Goal: Task Accomplishment & Management: Use online tool/utility

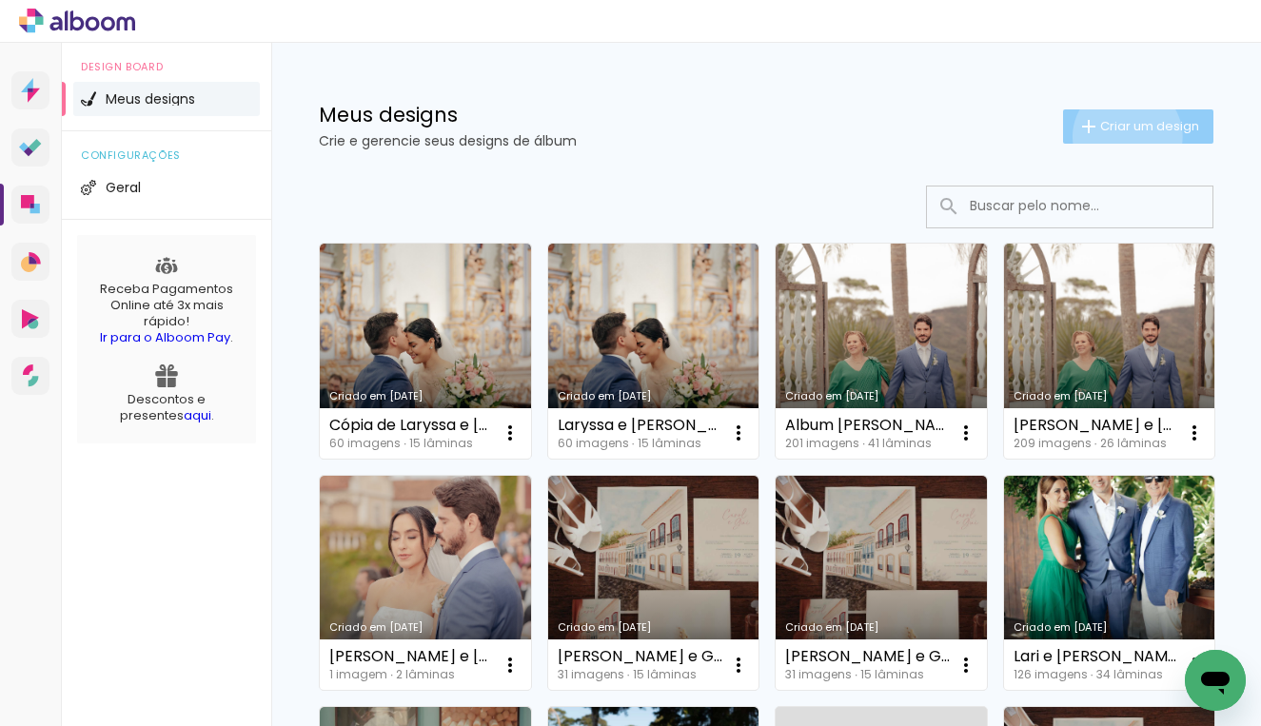
click at [1109, 136] on paper-button "Criar um design" at bounding box center [1138, 126] width 150 height 34
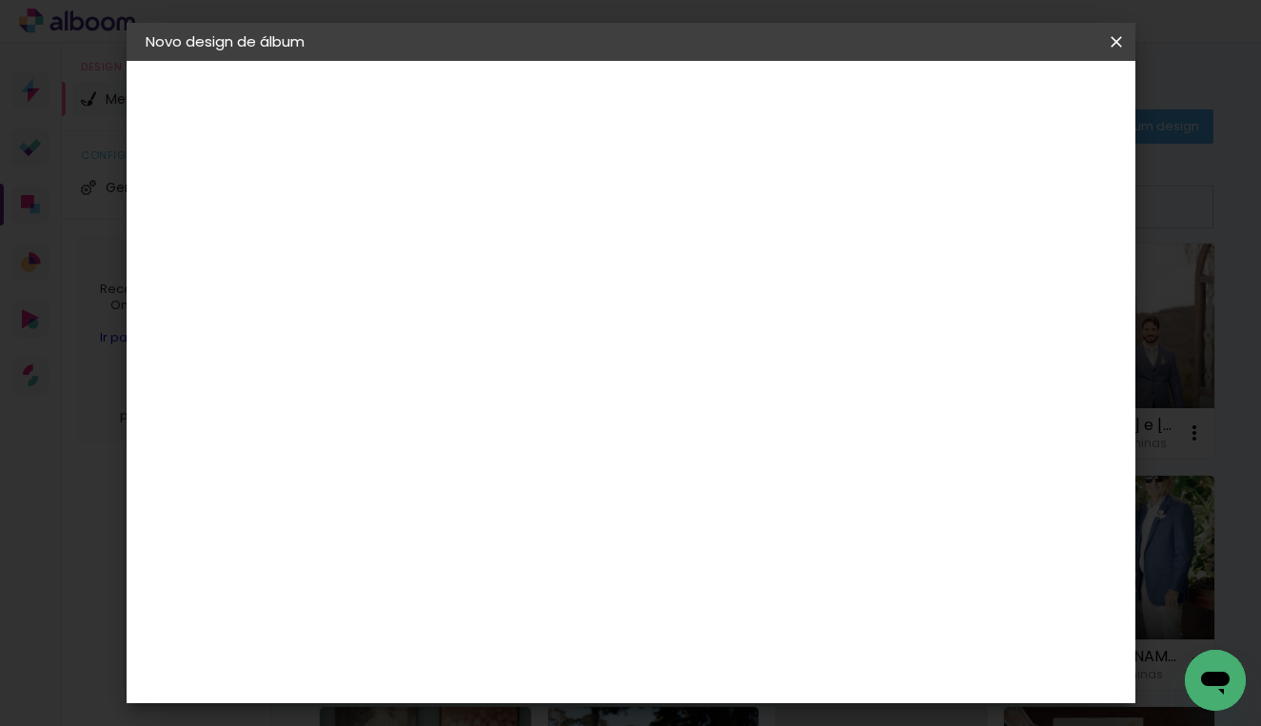
click at [457, 260] on input at bounding box center [457, 255] width 0 height 29
type input "[PERSON_NAME] e [PERSON_NAME]"
type paper-input "[PERSON_NAME] e [PERSON_NAME]"
click at [0, 0] on slot "Avançar" at bounding box center [0, 0] width 0 height 0
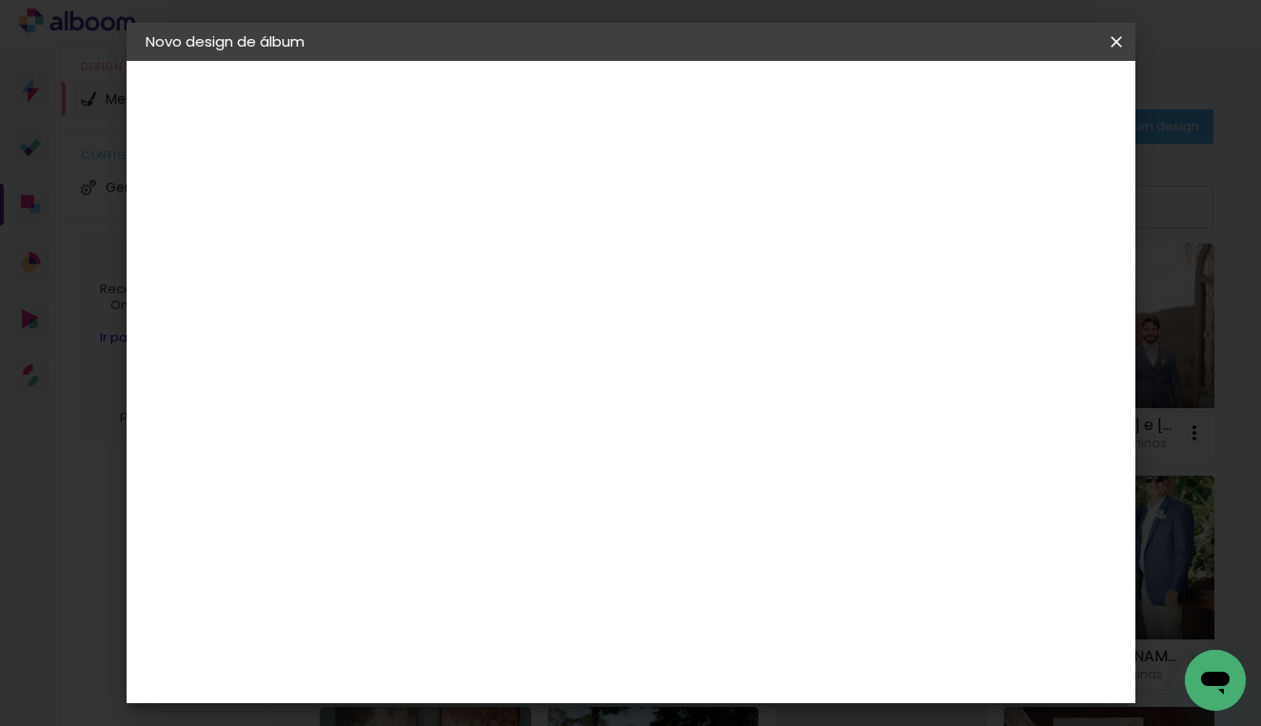
click at [512, 256] on input at bounding box center [505, 253] width 192 height 24
type input "MG"
type paper-input "MG"
click at [544, 413] on paper-item "MG Álbuns" at bounding box center [485, 433] width 167 height 49
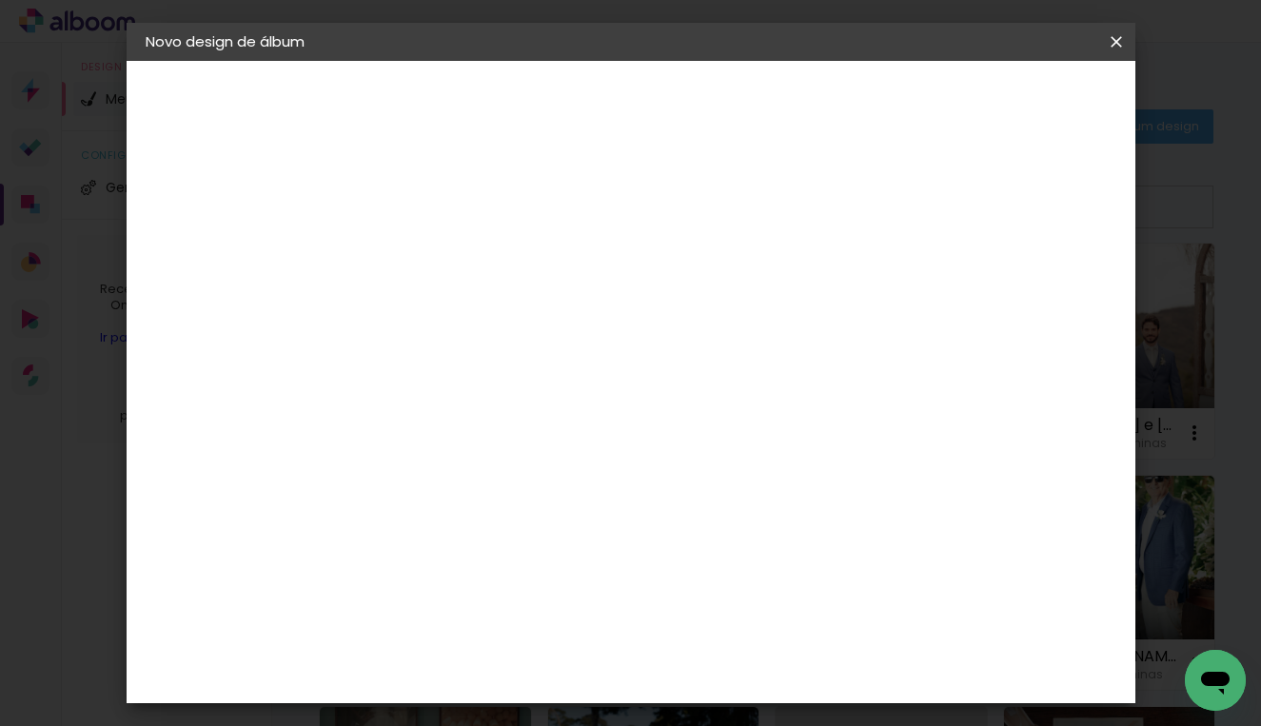
click at [761, 85] on paper-button "Avançar" at bounding box center [714, 101] width 93 height 32
click at [585, 587] on span "30 × 30" at bounding box center [541, 612] width 88 height 50
click at [767, 111] on paper-button "Avançar" at bounding box center [720, 101] width 93 height 32
click at [1016, 110] on paper-button "Iniciar design" at bounding box center [953, 101] width 125 height 32
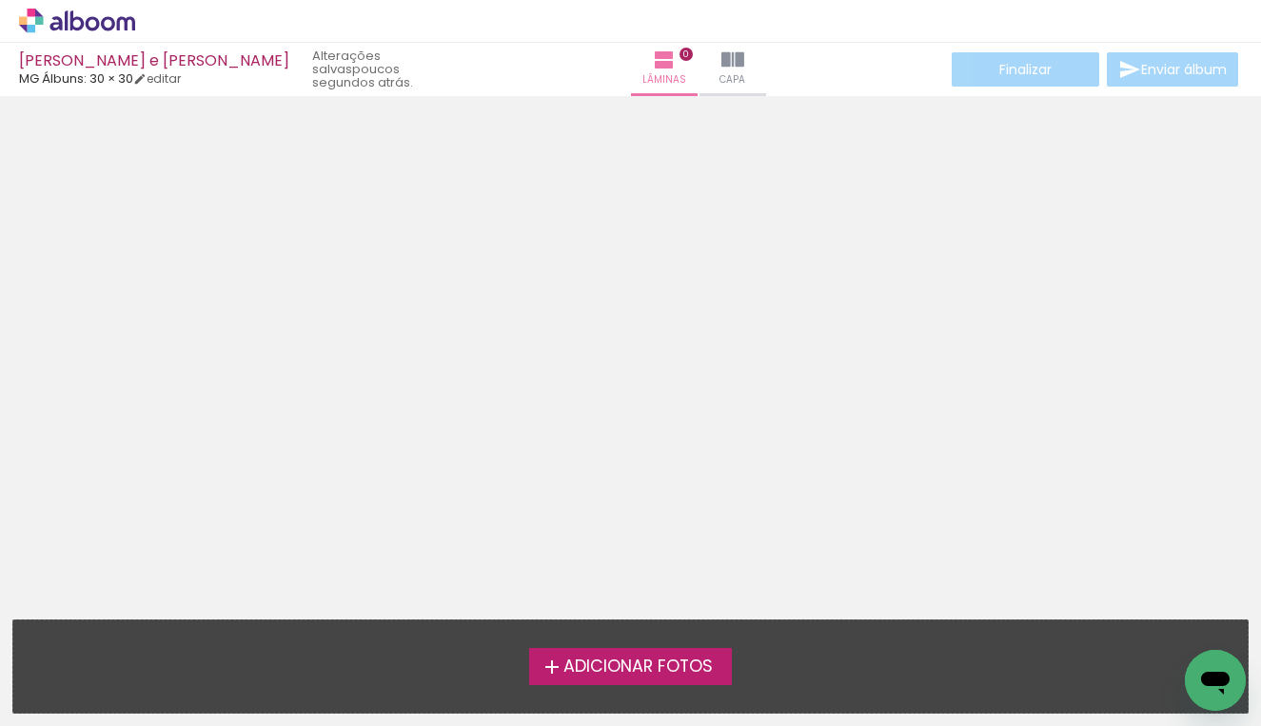
click at [649, 666] on span "Adicionar Fotos" at bounding box center [637, 666] width 149 height 17
click at [0, 0] on input "file" at bounding box center [0, 0] width 0 height 0
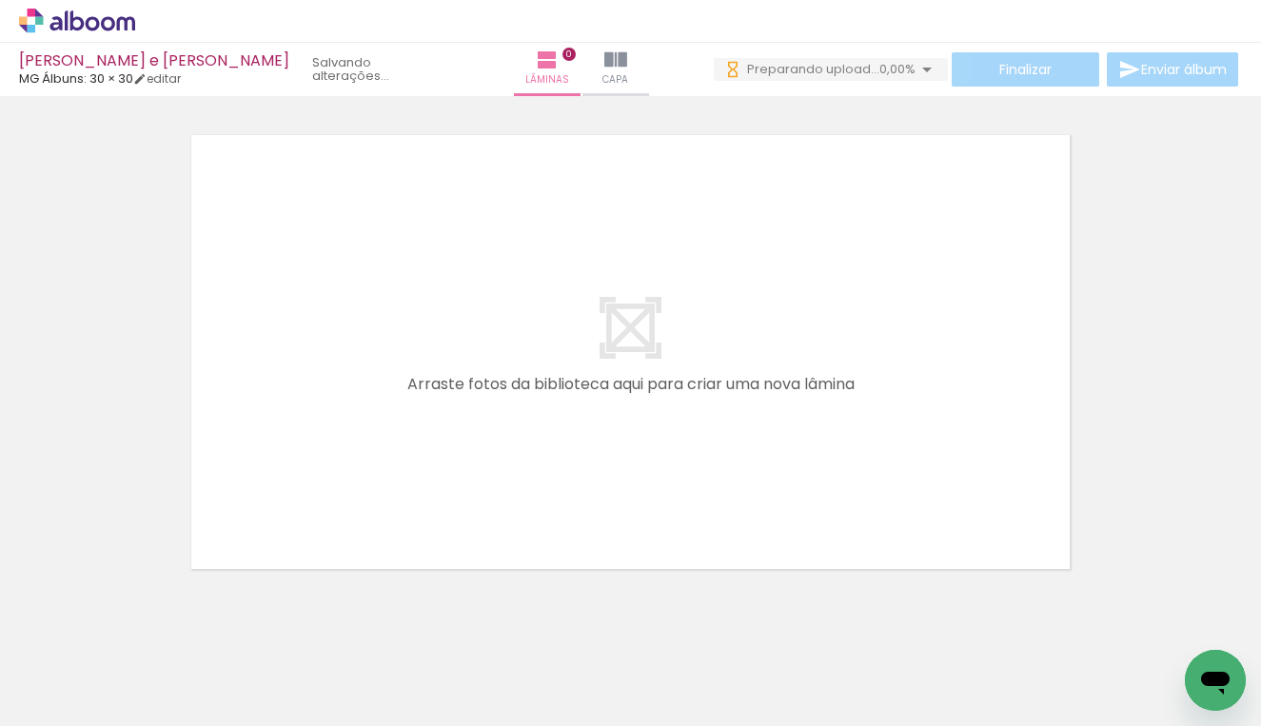
scroll to position [0, 1009]
drag, startPoint x: 267, startPoint y: 719, endPoint x: 549, endPoint y: 724, distance: 281.7
click at [156, 724] on iron-horizontal-list at bounding box center [137, 666] width 38 height 119
drag, startPoint x: 318, startPoint y: 717, endPoint x: 519, endPoint y: 725, distance: 201.8
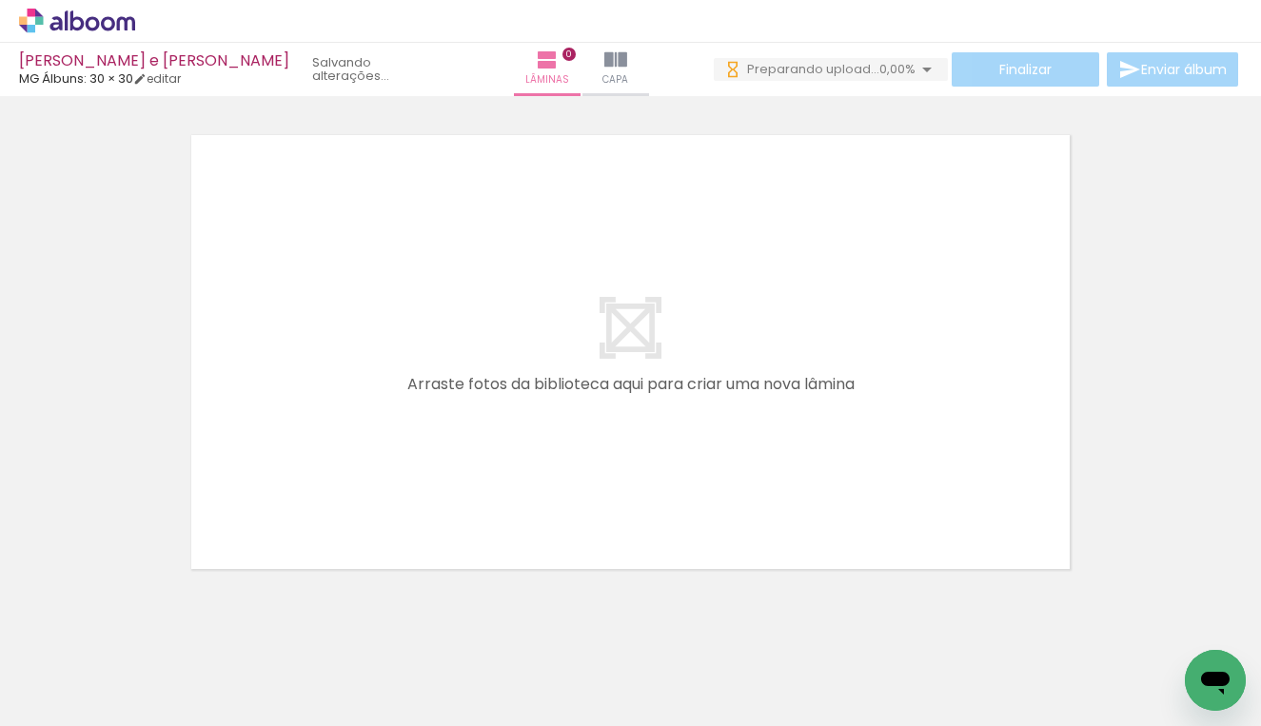
click at [156, 725] on iron-horizontal-list at bounding box center [137, 666] width 38 height 119
drag, startPoint x: 442, startPoint y: 719, endPoint x: 565, endPoint y: 725, distance: 122.9
click at [156, 725] on iron-horizontal-list at bounding box center [137, 666] width 38 height 119
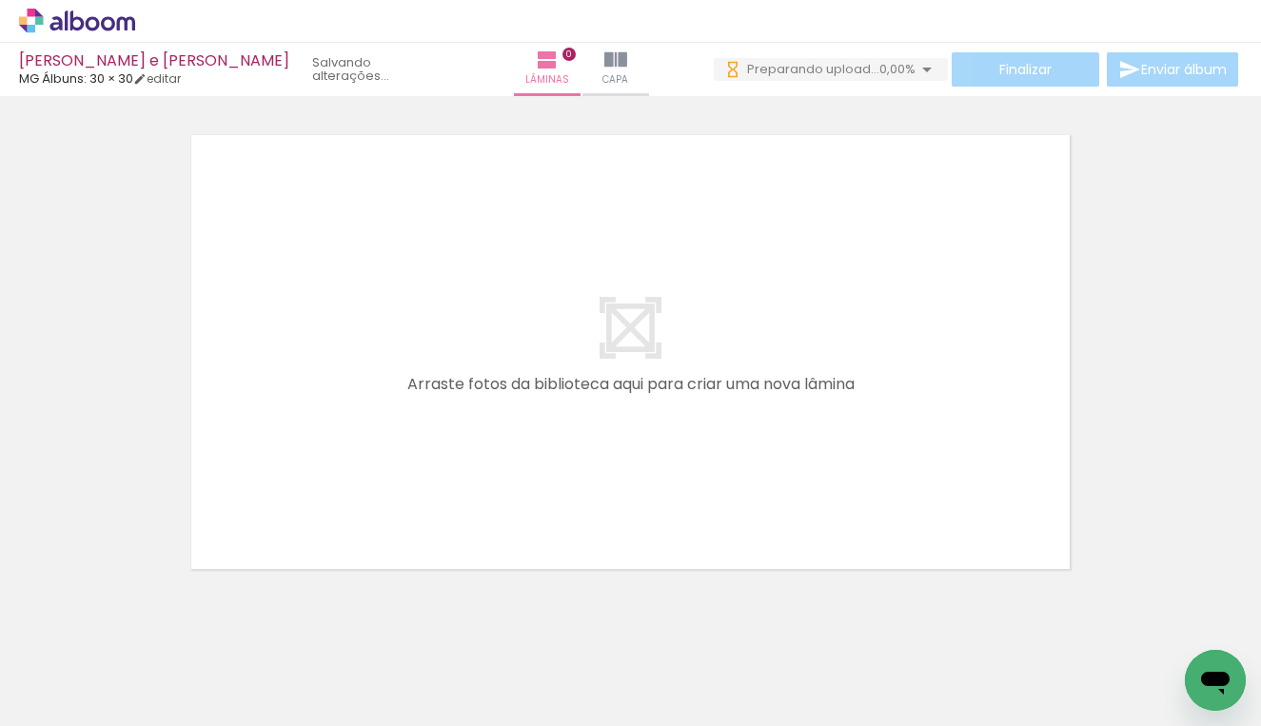
drag, startPoint x: 519, startPoint y: 718, endPoint x: 573, endPoint y: 725, distance: 54.6
click at [156, 725] on iron-horizontal-list at bounding box center [137, 666] width 38 height 119
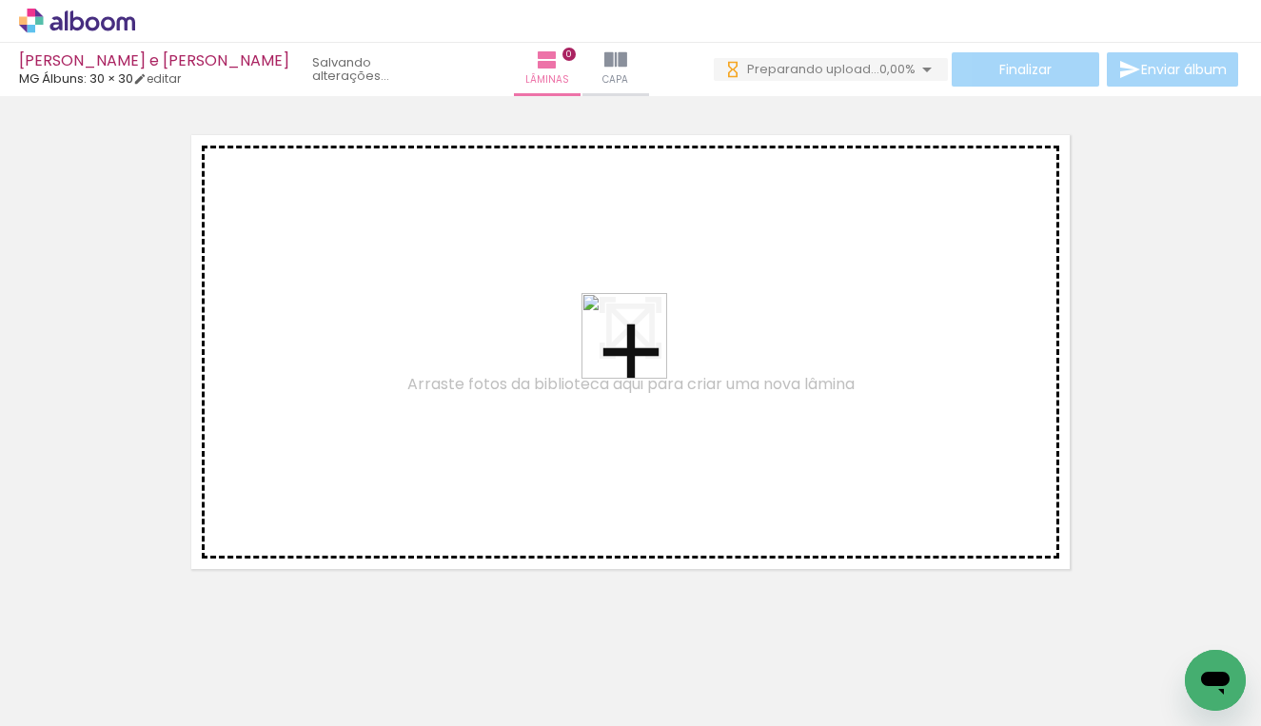
drag, startPoint x: 902, startPoint y: 659, endPoint x: 623, endPoint y: 343, distance: 422.0
click at [623, 343] on quentale-workspace at bounding box center [630, 363] width 1261 height 726
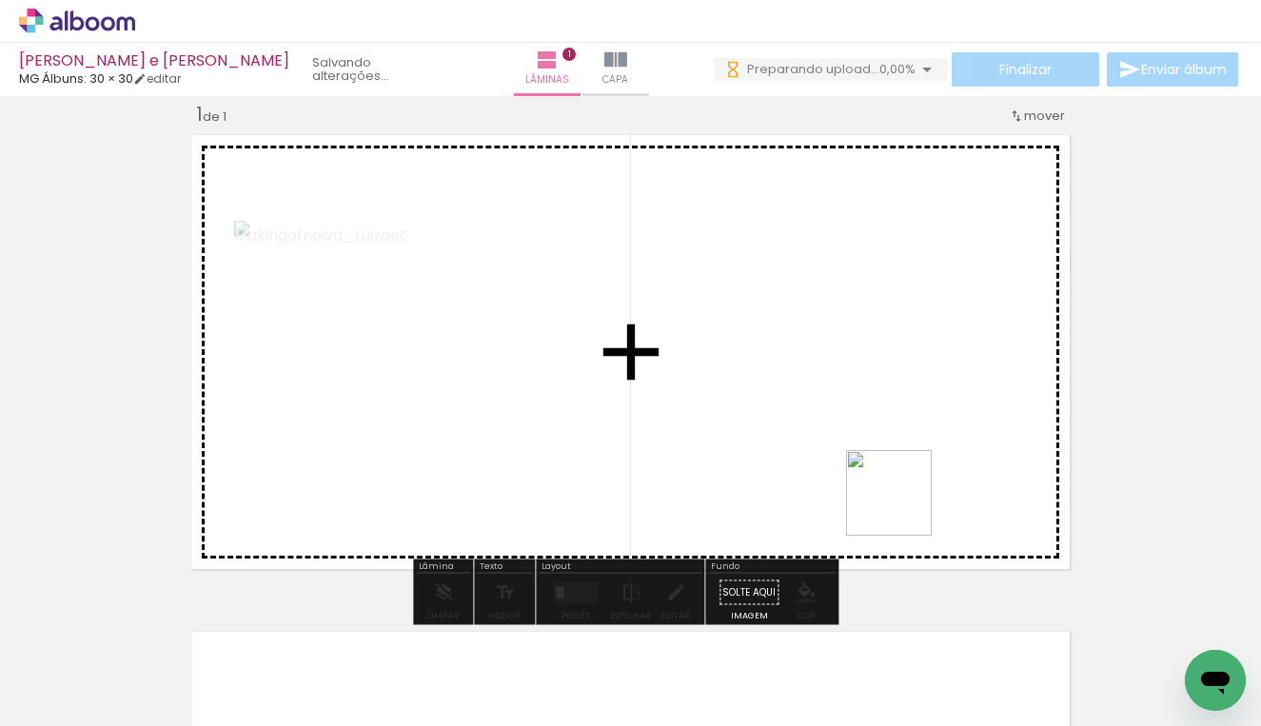
drag, startPoint x: 991, startPoint y: 640, endPoint x: 764, endPoint y: 386, distance: 340.9
click at [764, 386] on quentale-workspace at bounding box center [630, 363] width 1261 height 726
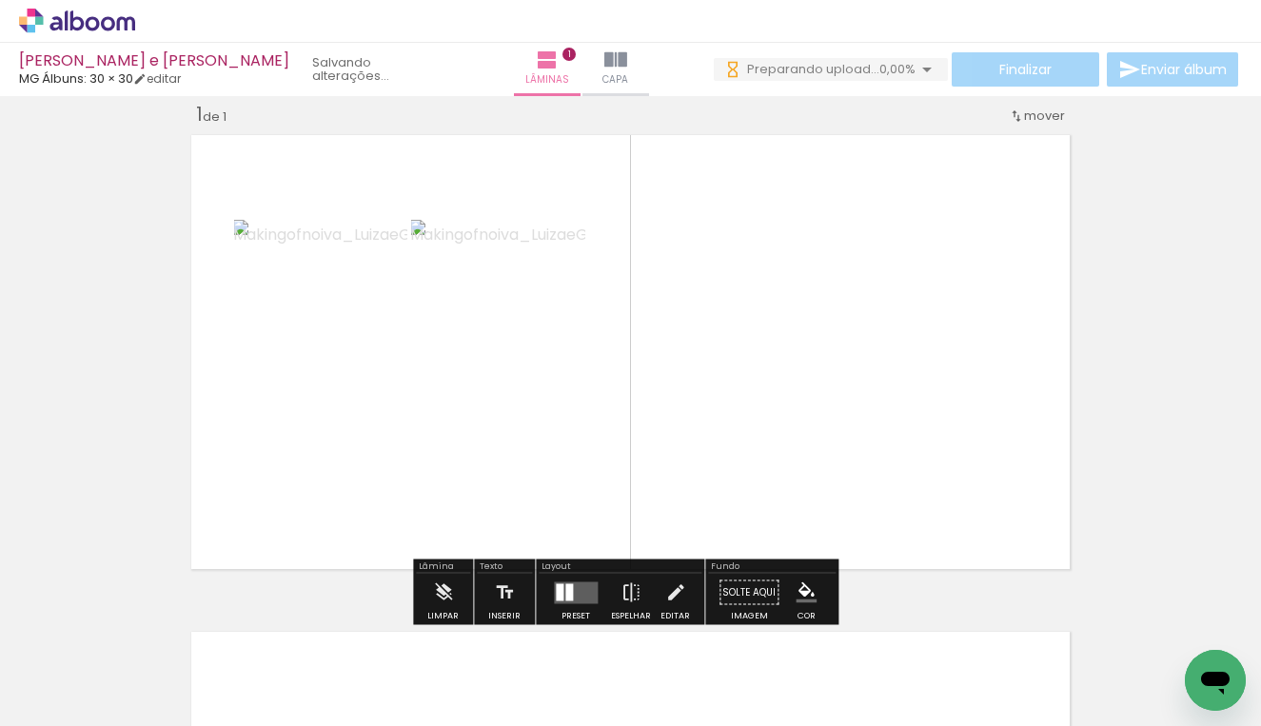
scroll to position [0, 1617]
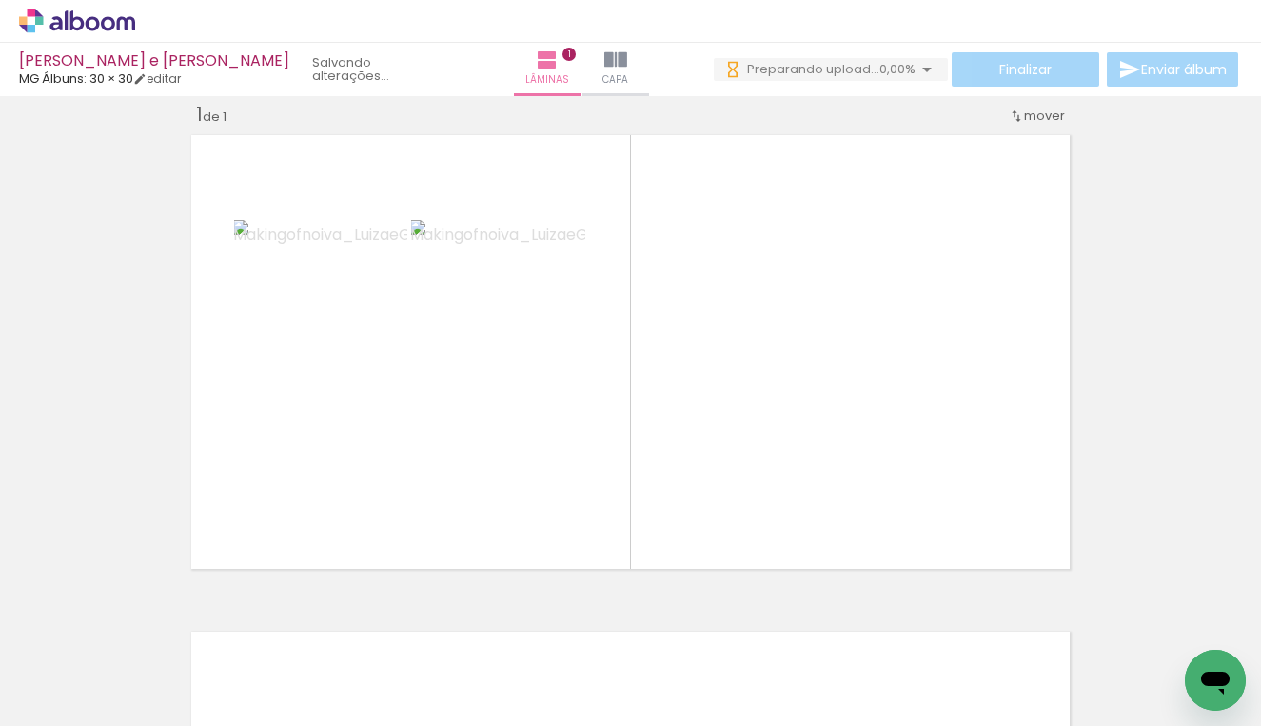
drag, startPoint x: 519, startPoint y: 714, endPoint x: 559, endPoint y: 720, distance: 41.4
click at [156, 720] on iron-horizontal-list at bounding box center [137, 666] width 38 height 119
drag, startPoint x: 537, startPoint y: 721, endPoint x: 591, endPoint y: 725, distance: 54.4
click at [156, 725] on iron-horizontal-list at bounding box center [137, 666] width 38 height 119
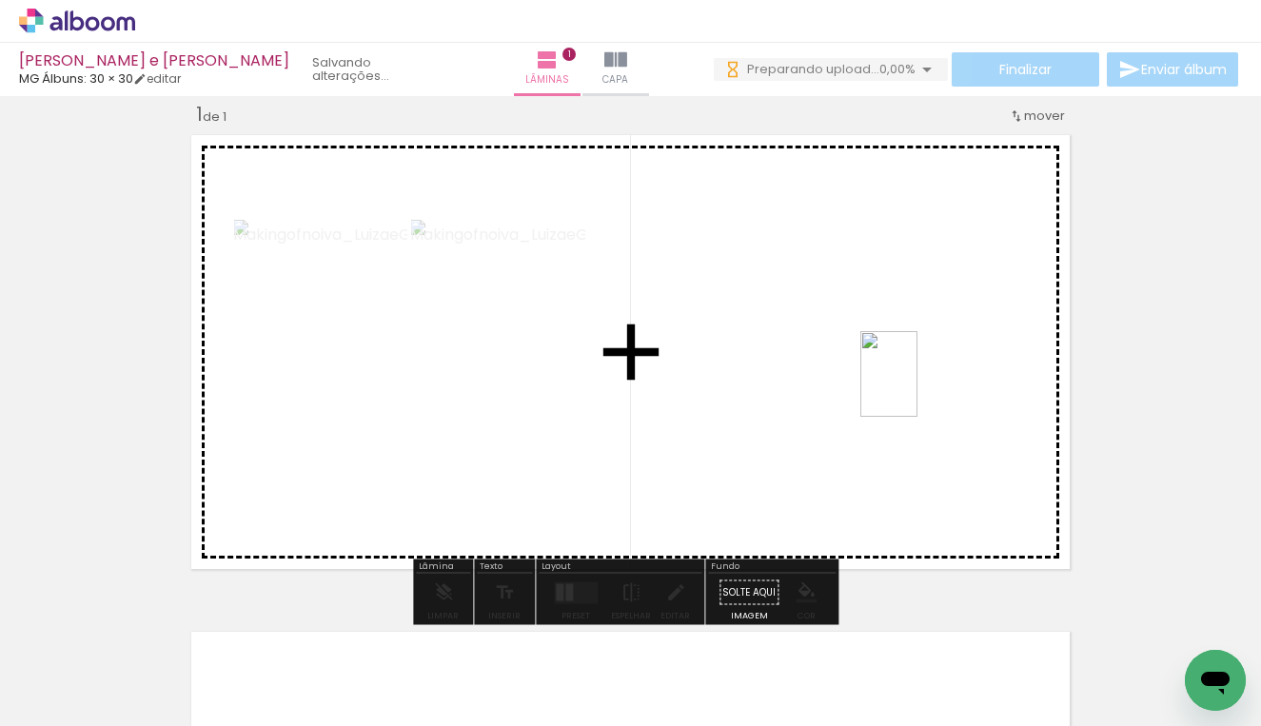
drag, startPoint x: 912, startPoint y: 667, endPoint x: 916, endPoint y: 387, distance: 279.7
click at [916, 387] on quentale-workspace at bounding box center [630, 363] width 1261 height 726
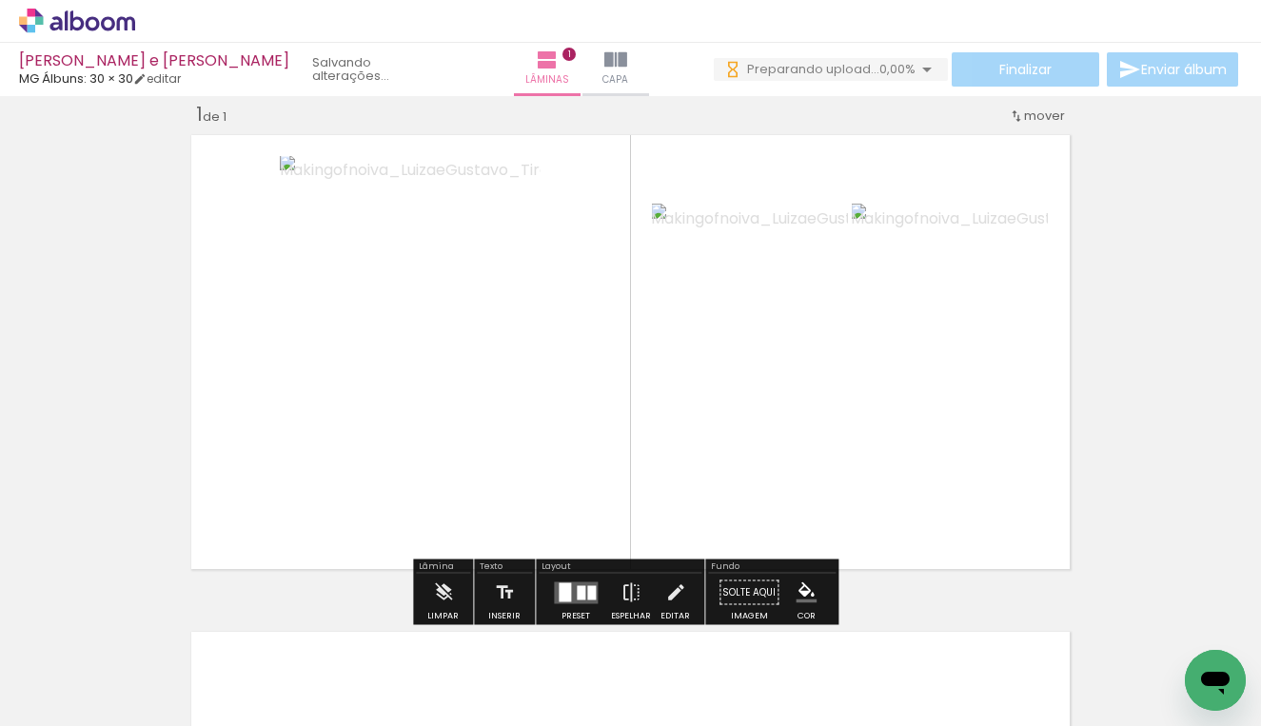
click at [594, 593] on quentale-layouter at bounding box center [576, 592] width 44 height 22
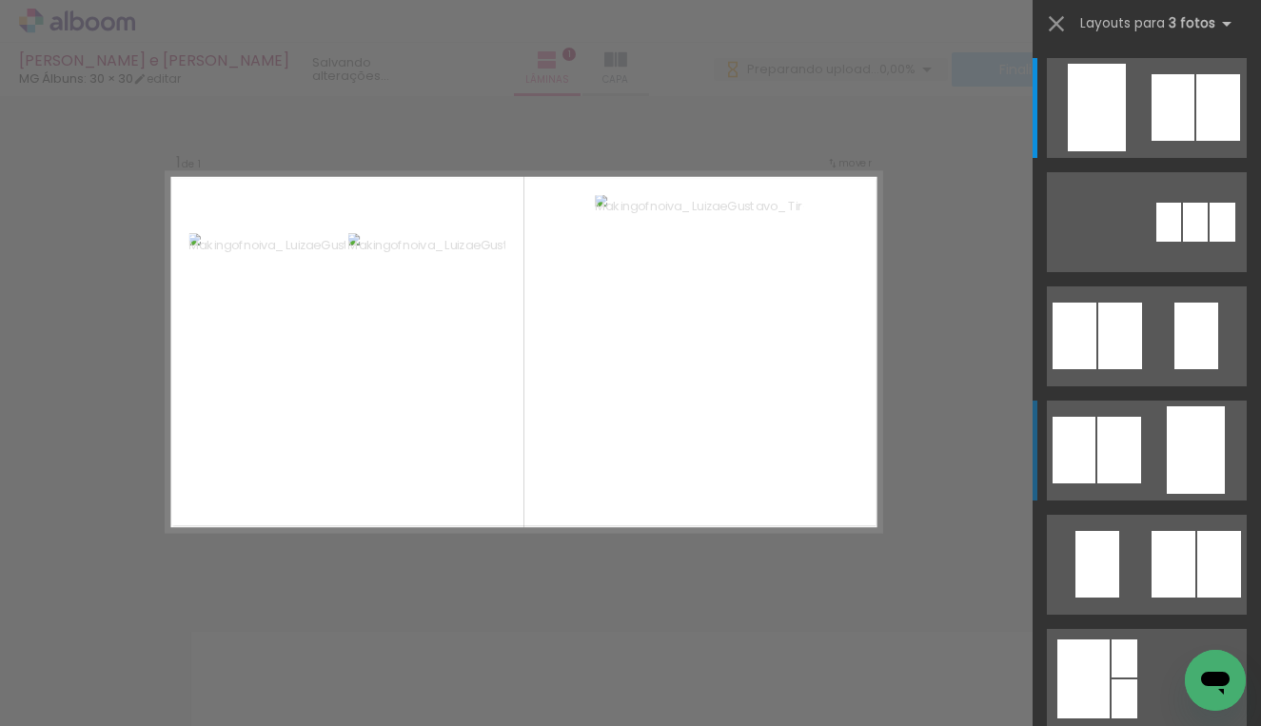
click at [1196, 141] on div at bounding box center [1218, 107] width 44 height 67
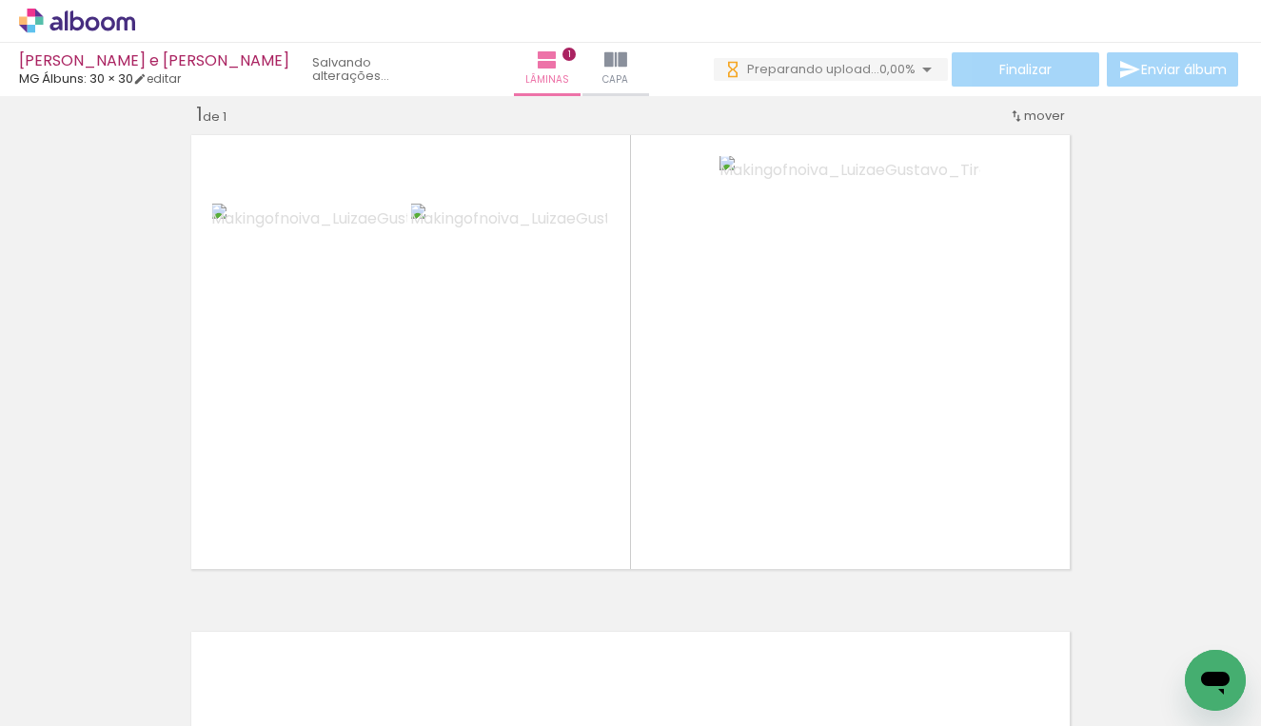
scroll to position [0, 1854]
drag, startPoint x: 561, startPoint y: 715, endPoint x: 602, endPoint y: 720, distance: 41.2
click at [156, 720] on iron-horizontal-list at bounding box center [137, 666] width 38 height 119
drag, startPoint x: 581, startPoint y: 718, endPoint x: 685, endPoint y: 721, distance: 103.7
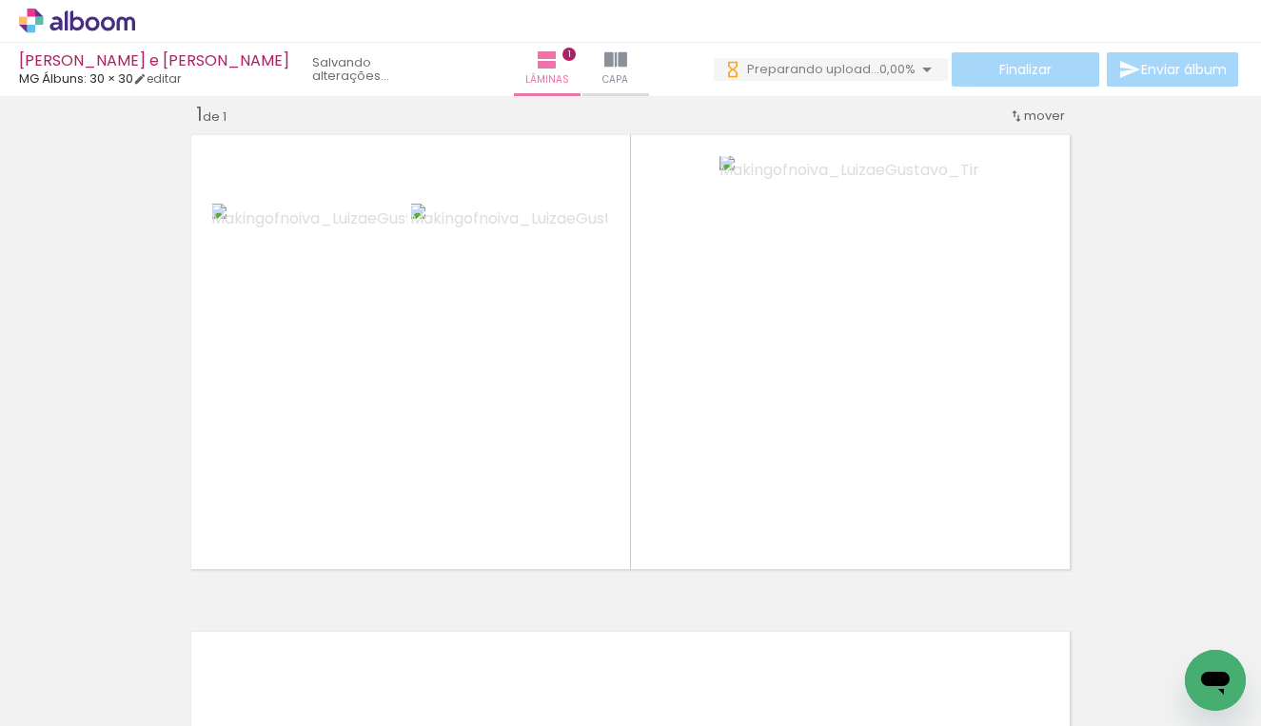
click at [156, 721] on iron-horizontal-list at bounding box center [137, 666] width 38 height 119
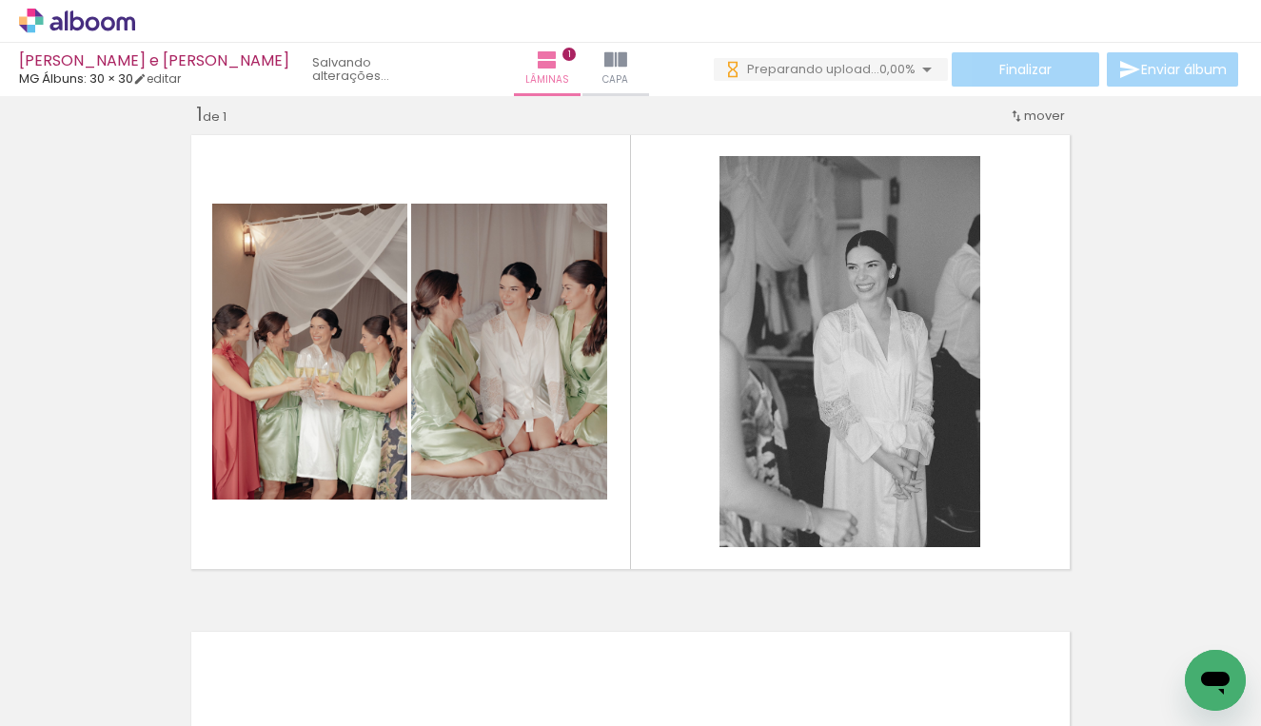
click at [156, 721] on iron-horizontal-list at bounding box center [137, 666] width 38 height 119
drag, startPoint x: 540, startPoint y: 716, endPoint x: 745, endPoint y: 725, distance: 204.7
click at [156, 725] on iron-horizontal-list at bounding box center [137, 666] width 38 height 119
click at [156, 719] on iron-horizontal-list at bounding box center [137, 666] width 38 height 119
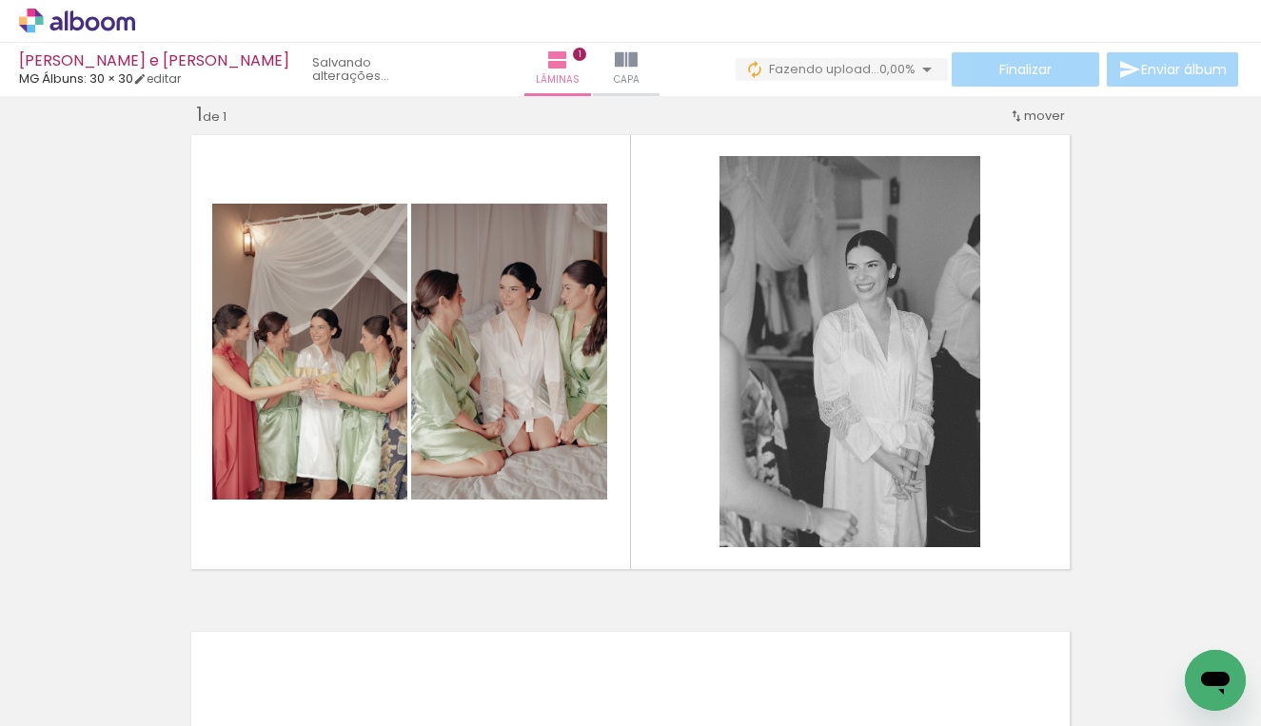
scroll to position [0, 2831]
click at [495, 707] on quentale-thumb at bounding box center [449, 661] width 107 height 109
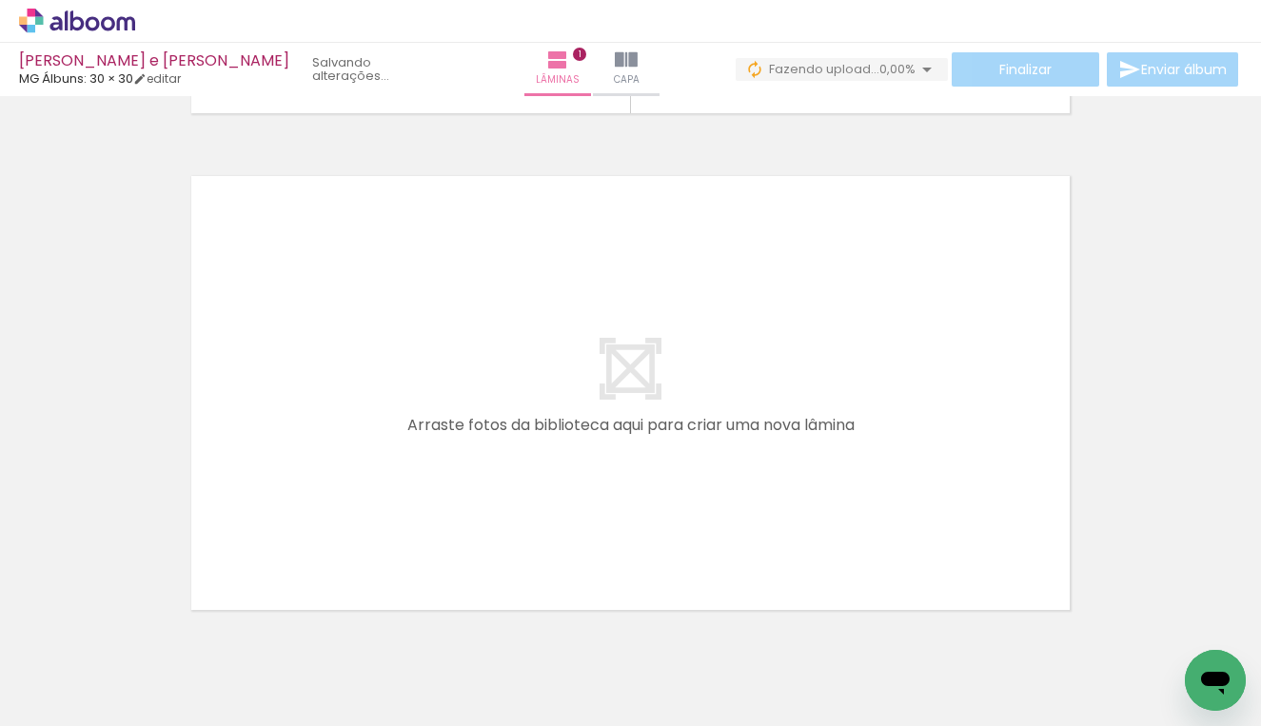
scroll to position [0, 0]
drag, startPoint x: 540, startPoint y: 517, endPoint x: 567, endPoint y: 725, distance: 210.1
click at [156, 725] on iron-horizontal-list at bounding box center [137, 666] width 38 height 119
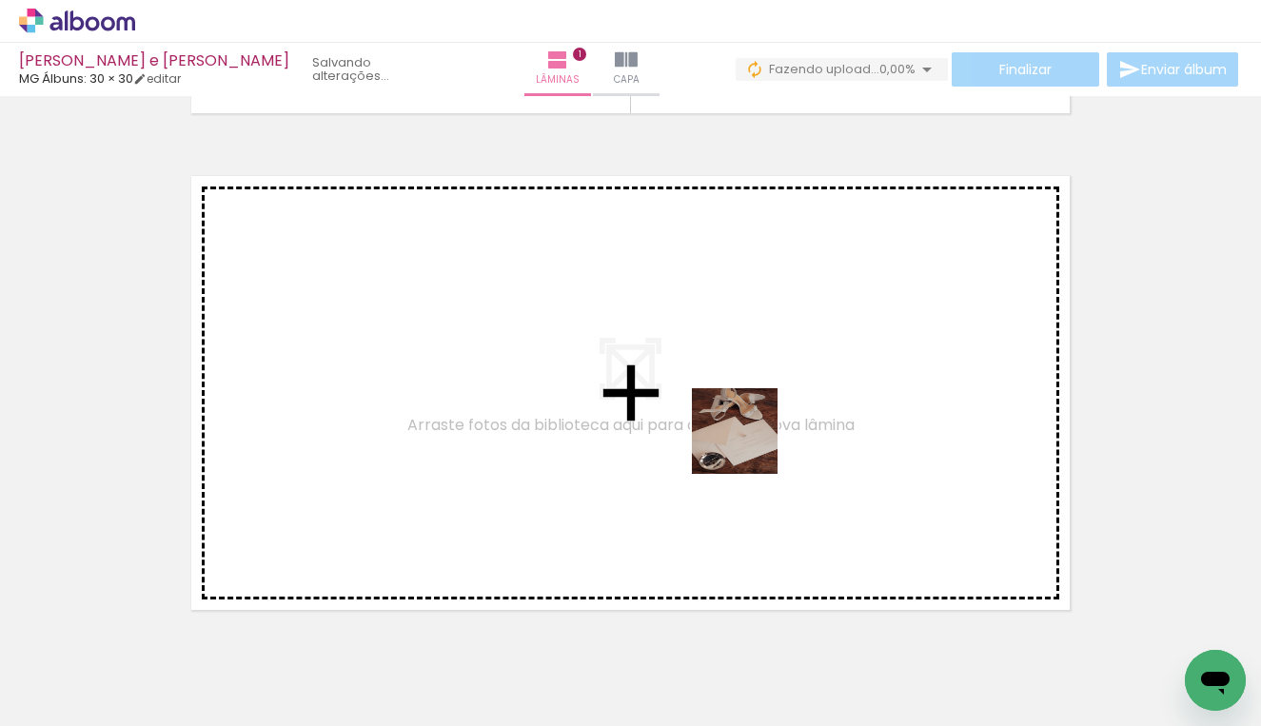
drag, startPoint x: 992, startPoint y: 648, endPoint x: 749, endPoint y: 445, distance: 316.8
click at [749, 445] on quentale-workspace at bounding box center [630, 363] width 1261 height 726
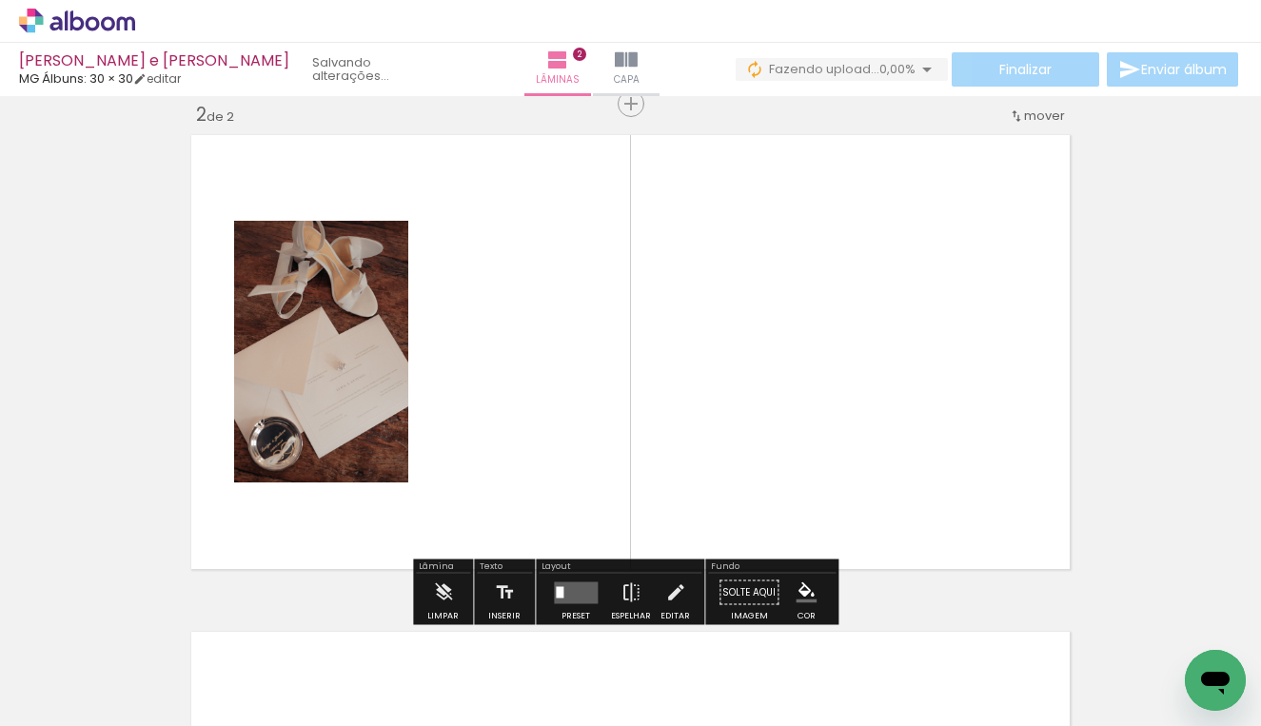
click at [576, 605] on div at bounding box center [575, 593] width 51 height 38
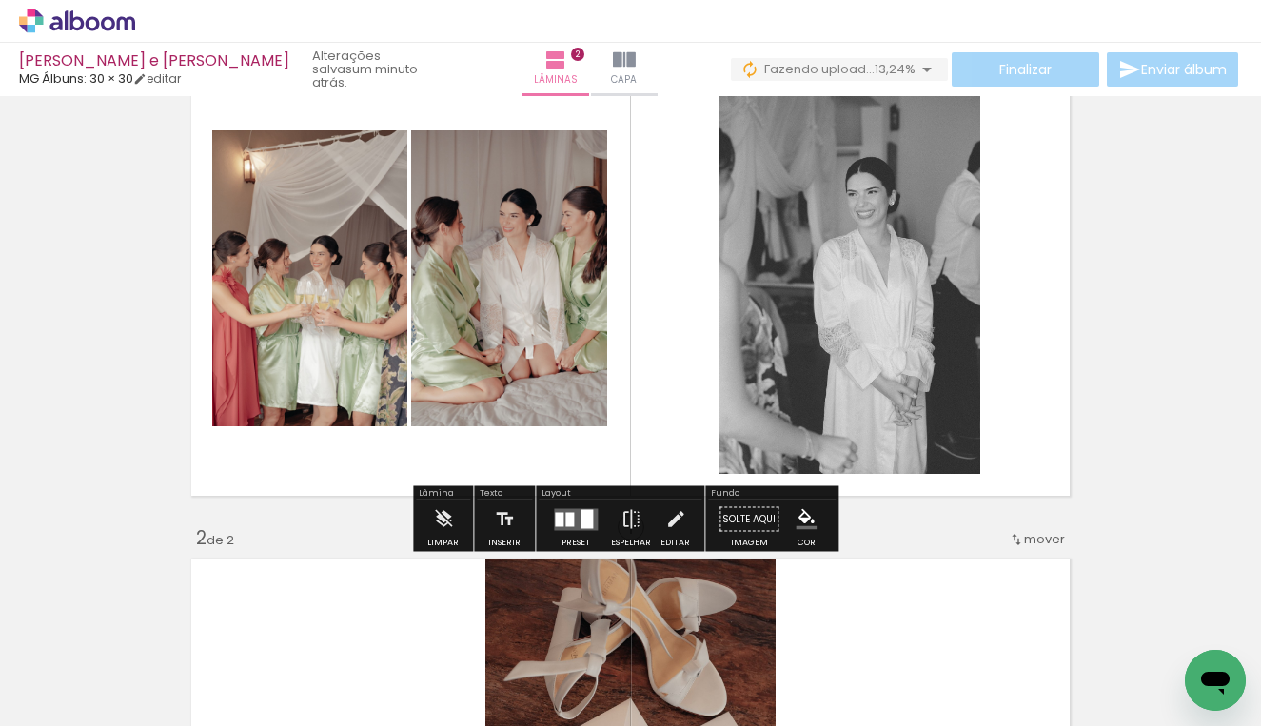
scroll to position [280, 0]
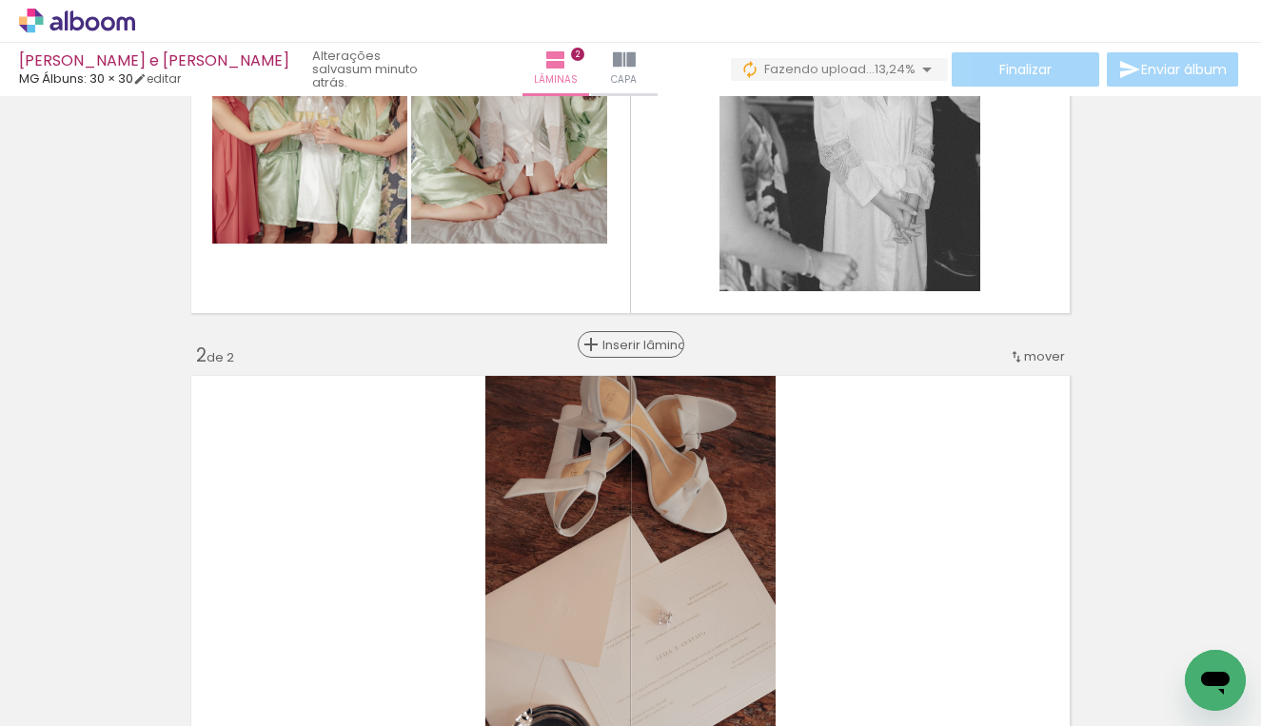
click at [626, 348] on span "Inserir lâmina" at bounding box center [639, 345] width 74 height 12
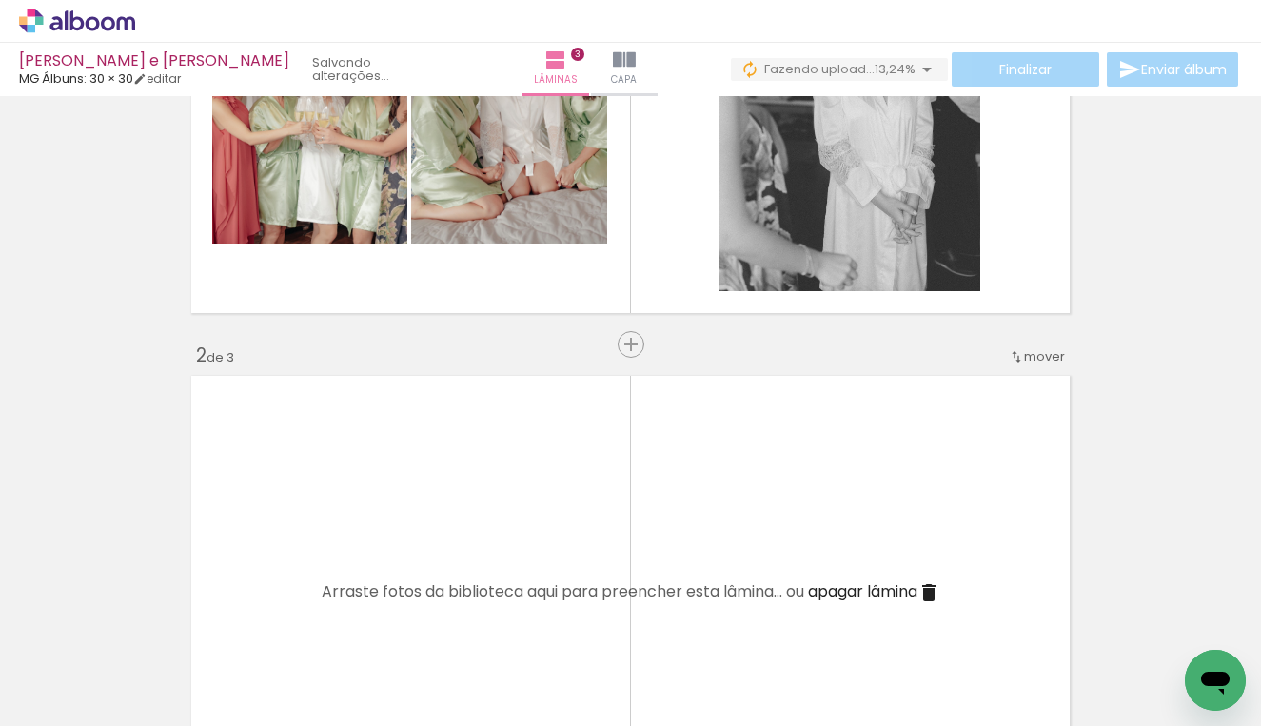
scroll to position [463, 0]
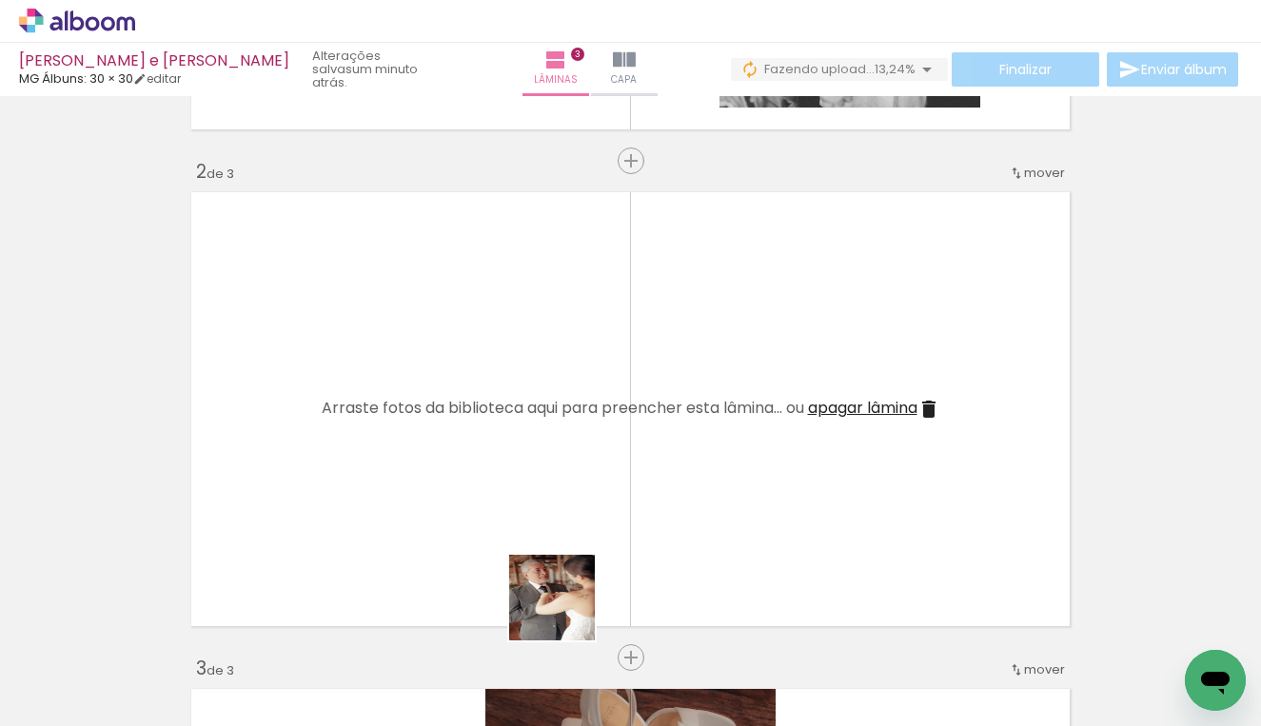
drag, startPoint x: 574, startPoint y: 655, endPoint x: 453, endPoint y: 380, distance: 300.3
click at [453, 380] on quentale-workspace at bounding box center [630, 363] width 1261 height 726
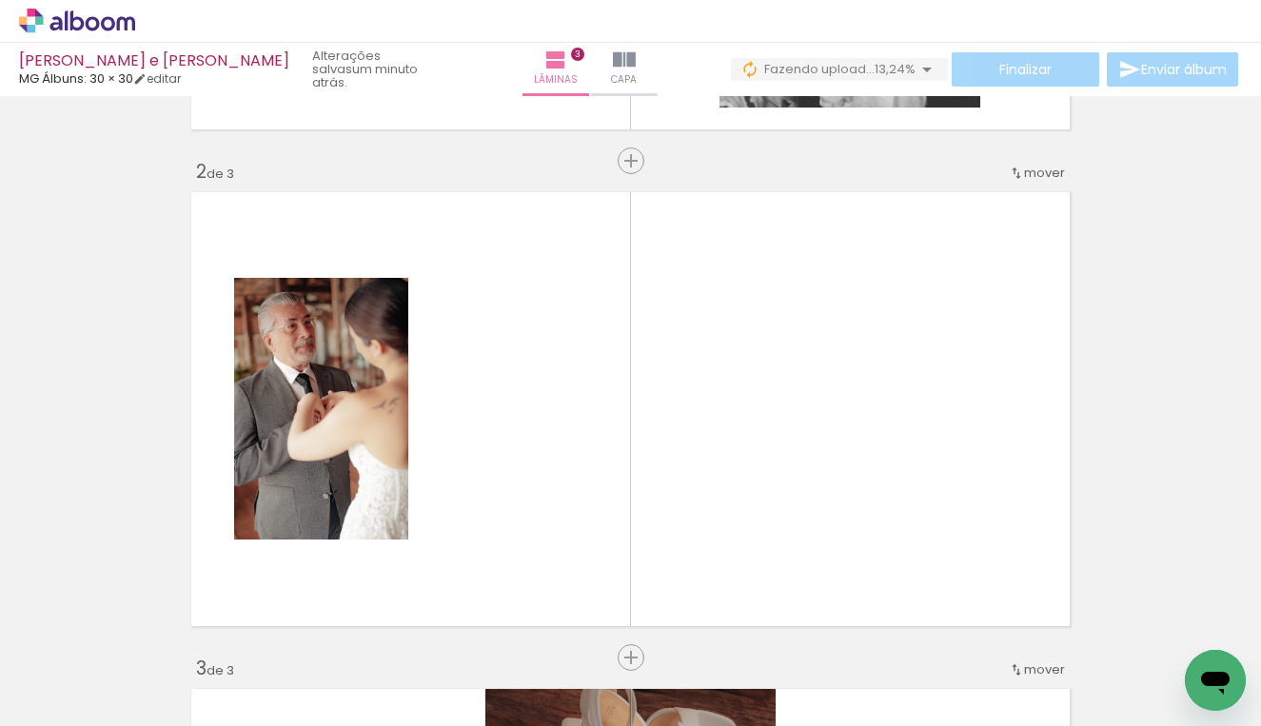
scroll to position [0, 1939]
drag, startPoint x: 518, startPoint y: 716, endPoint x: 616, endPoint y: 725, distance: 98.4
click at [156, 725] on iron-horizontal-list at bounding box center [137, 666] width 38 height 119
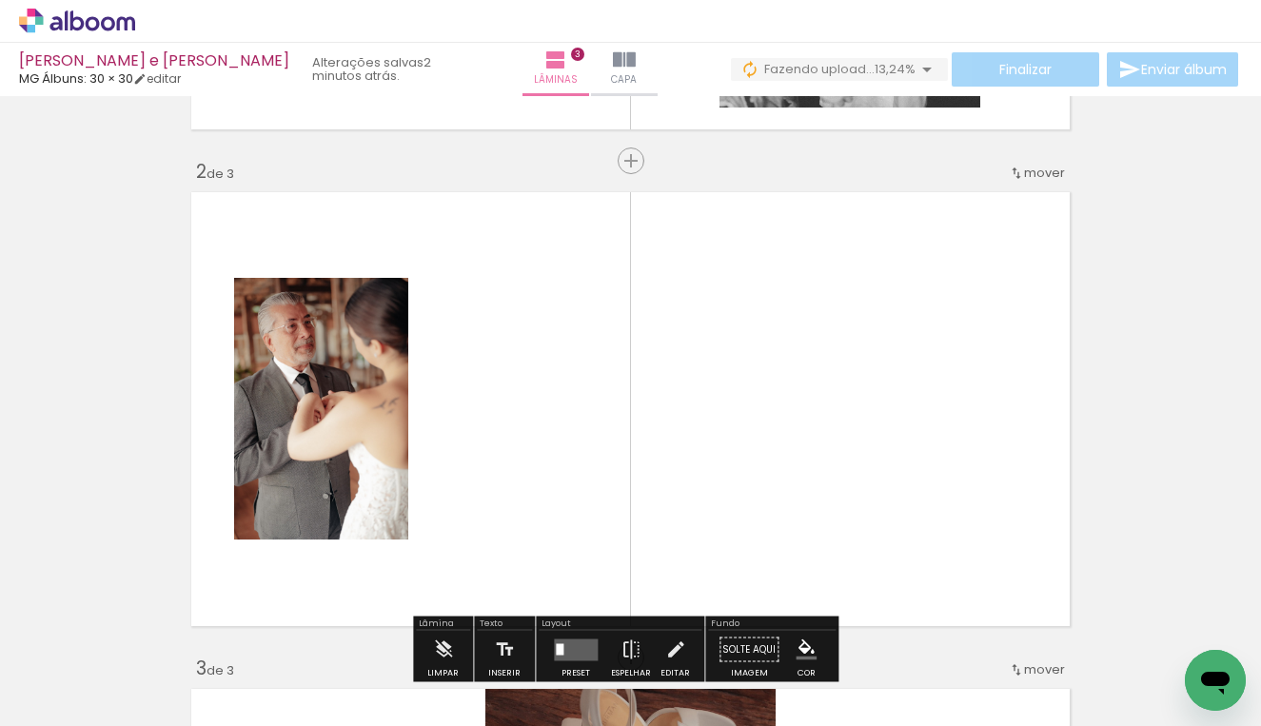
scroll to position [0, 2061]
drag, startPoint x: 453, startPoint y: 716, endPoint x: 519, endPoint y: 720, distance: 66.7
click at [156, 720] on iron-horizontal-list at bounding box center [137, 666] width 38 height 119
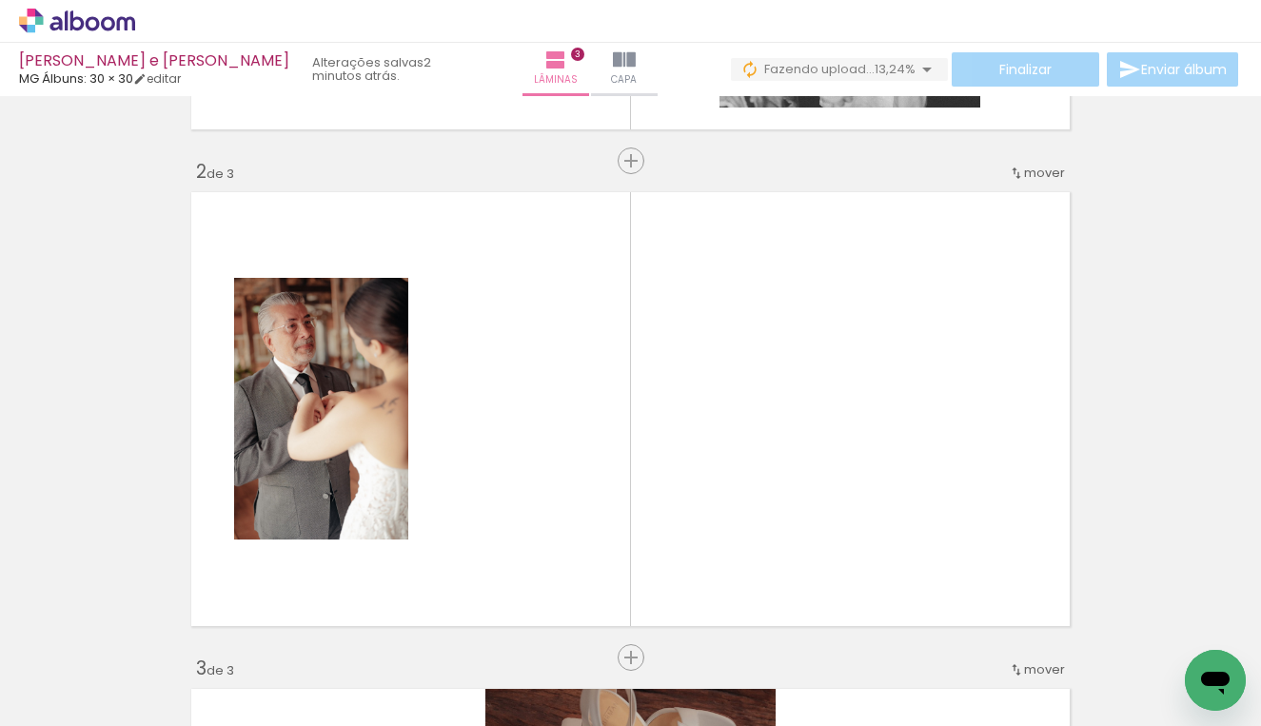
scroll to position [0, 1252]
drag, startPoint x: 570, startPoint y: 685, endPoint x: 636, endPoint y: 524, distance: 173.7
click at [636, 524] on quentale-workspace at bounding box center [630, 363] width 1261 height 726
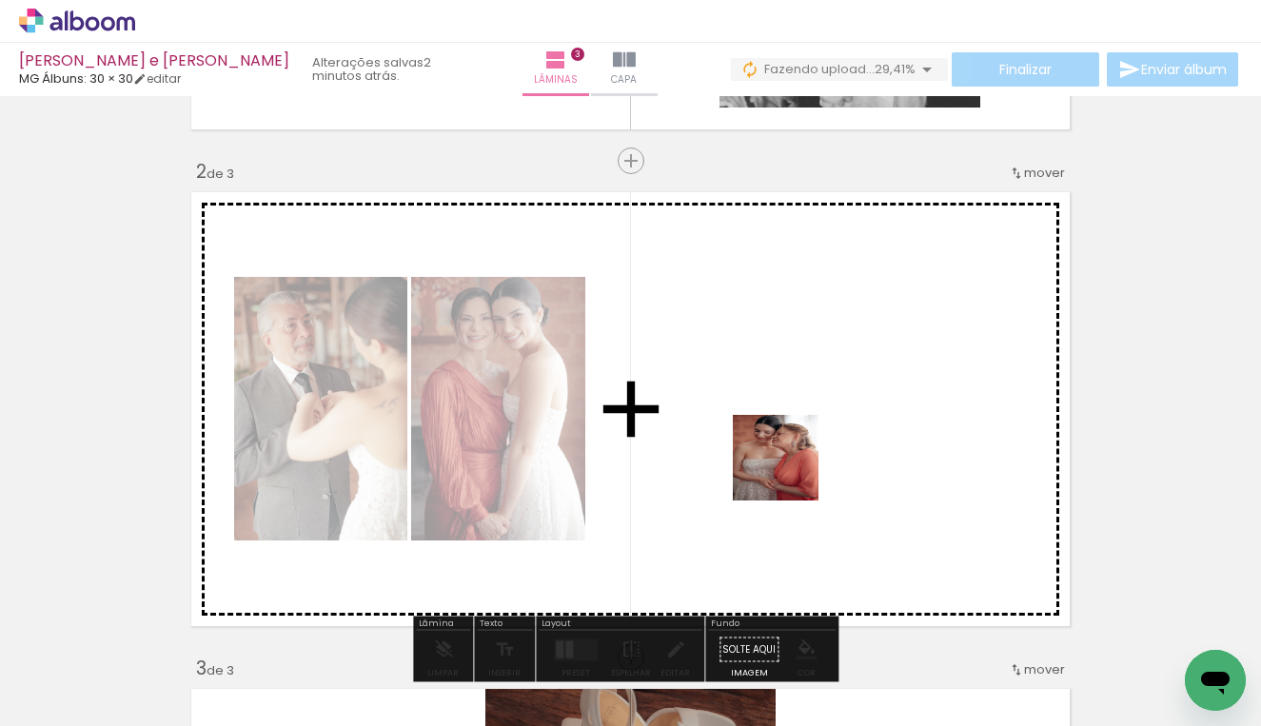
drag, startPoint x: 759, startPoint y: 671, endPoint x: 790, endPoint y: 472, distance: 201.2
click at [790, 472] on quentale-workspace at bounding box center [630, 363] width 1261 height 726
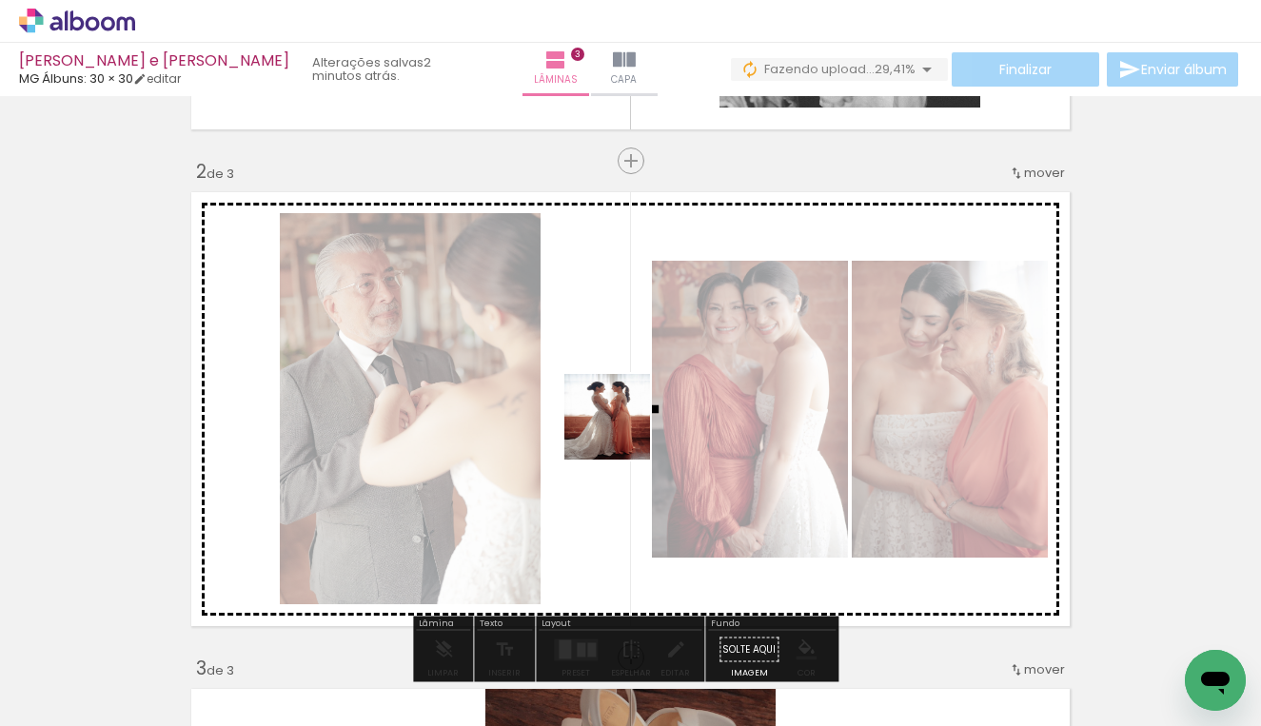
drag, startPoint x: 665, startPoint y: 664, endPoint x: 621, endPoint y: 431, distance: 237.2
click at [621, 431] on quentale-workspace at bounding box center [630, 363] width 1261 height 726
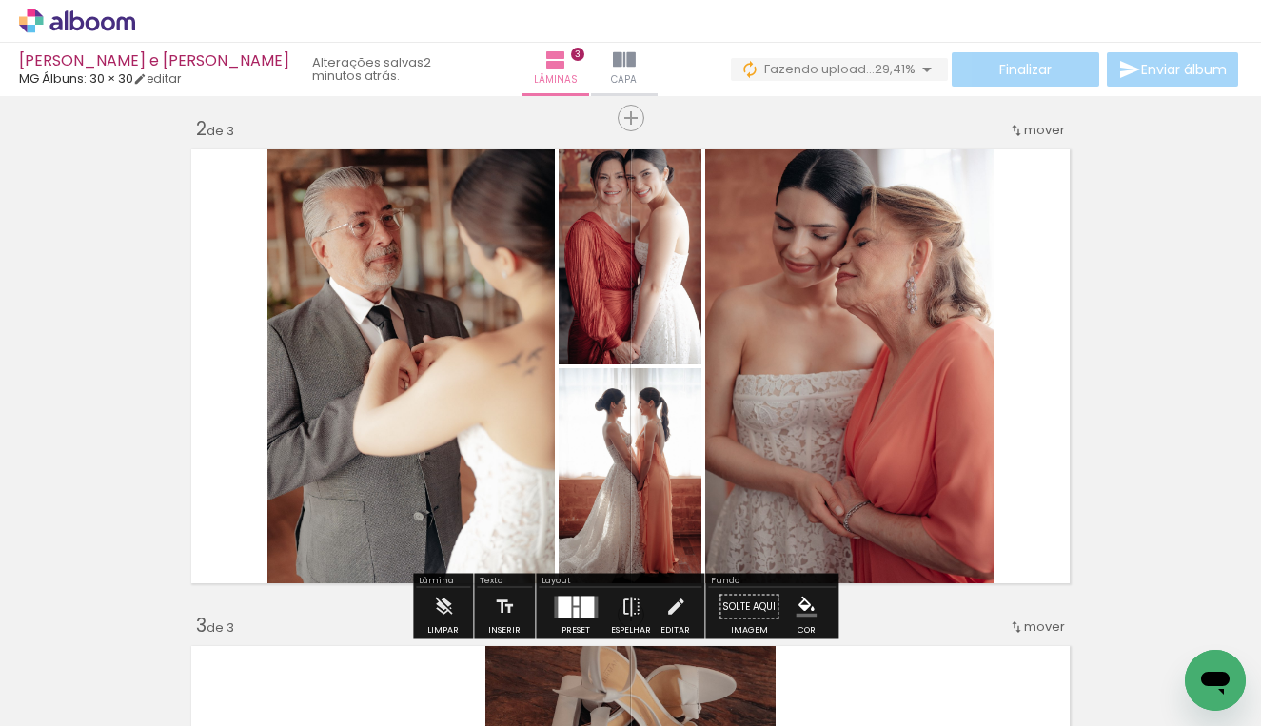
scroll to position [629, 0]
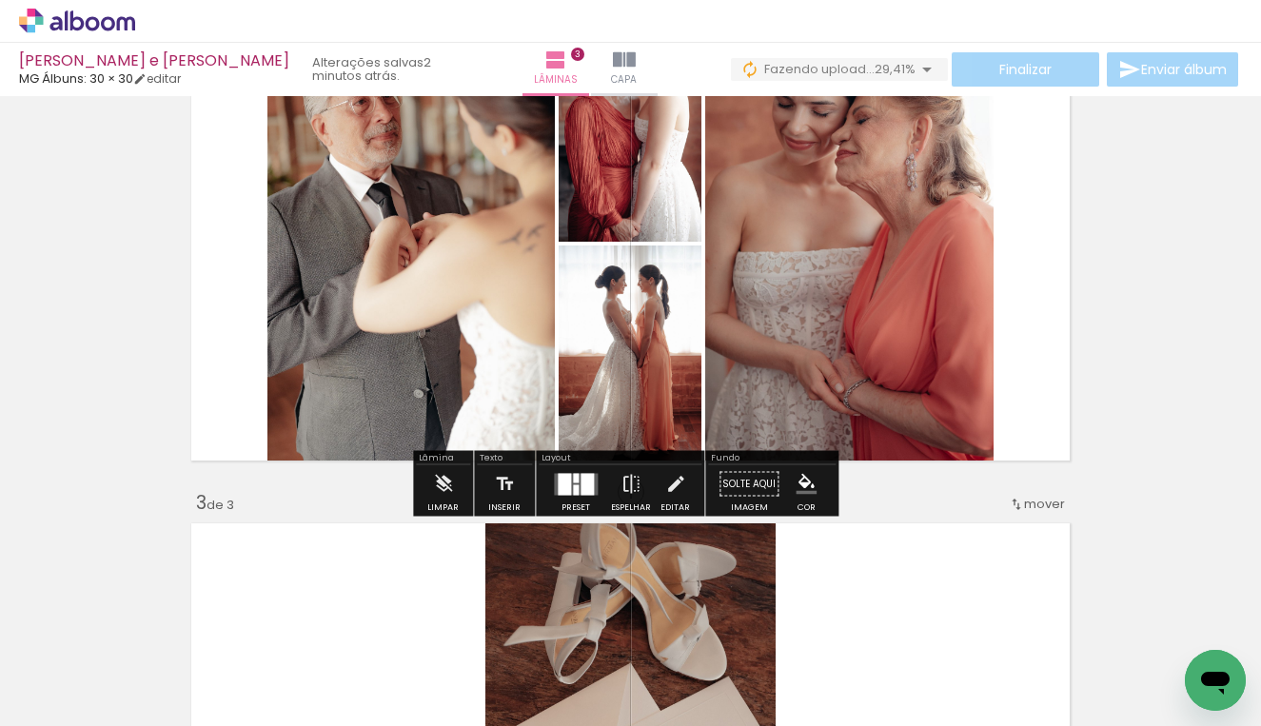
click at [584, 484] on div at bounding box center [586, 484] width 13 height 22
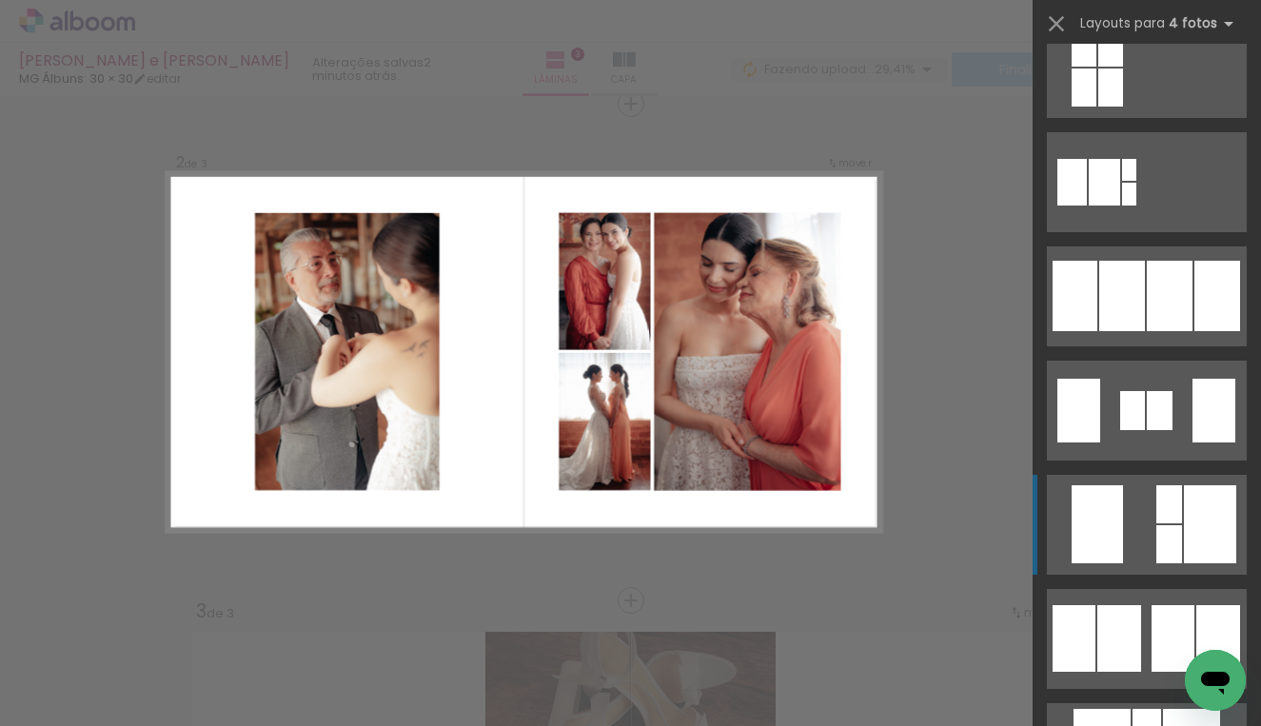
scroll to position [1330, 0]
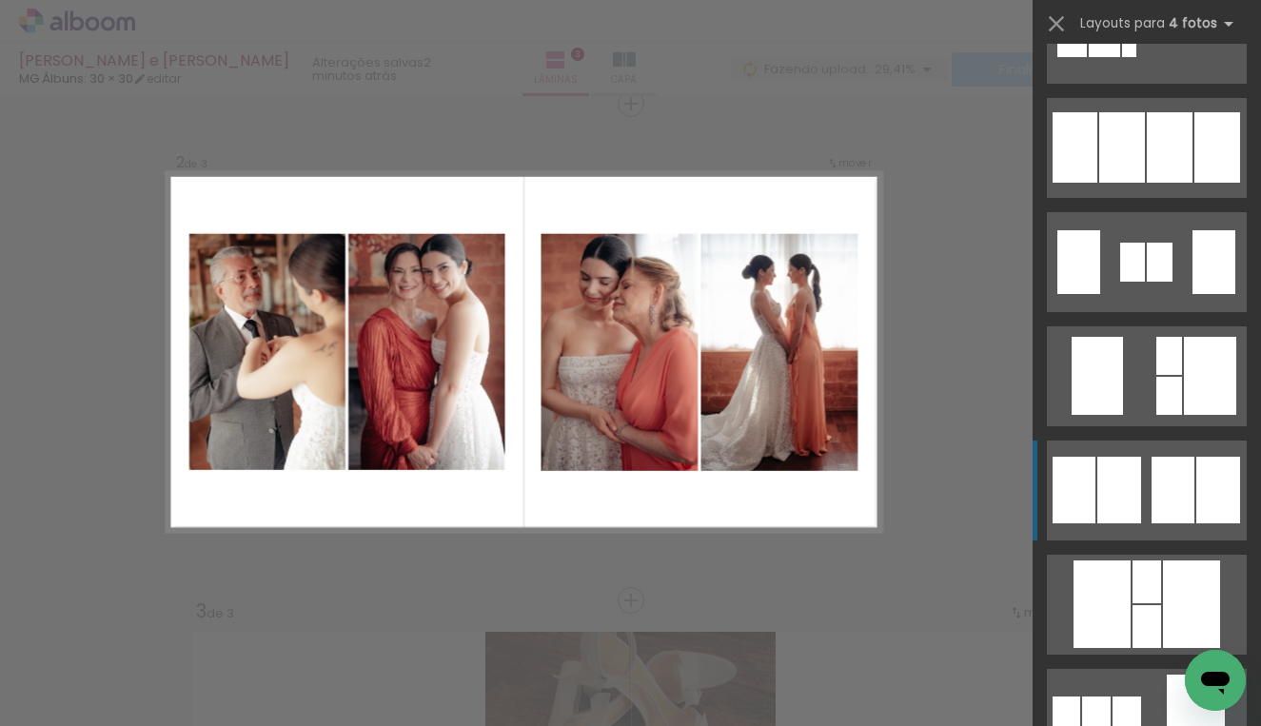
click at [1122, 282] on div at bounding box center [1132, 262] width 25 height 39
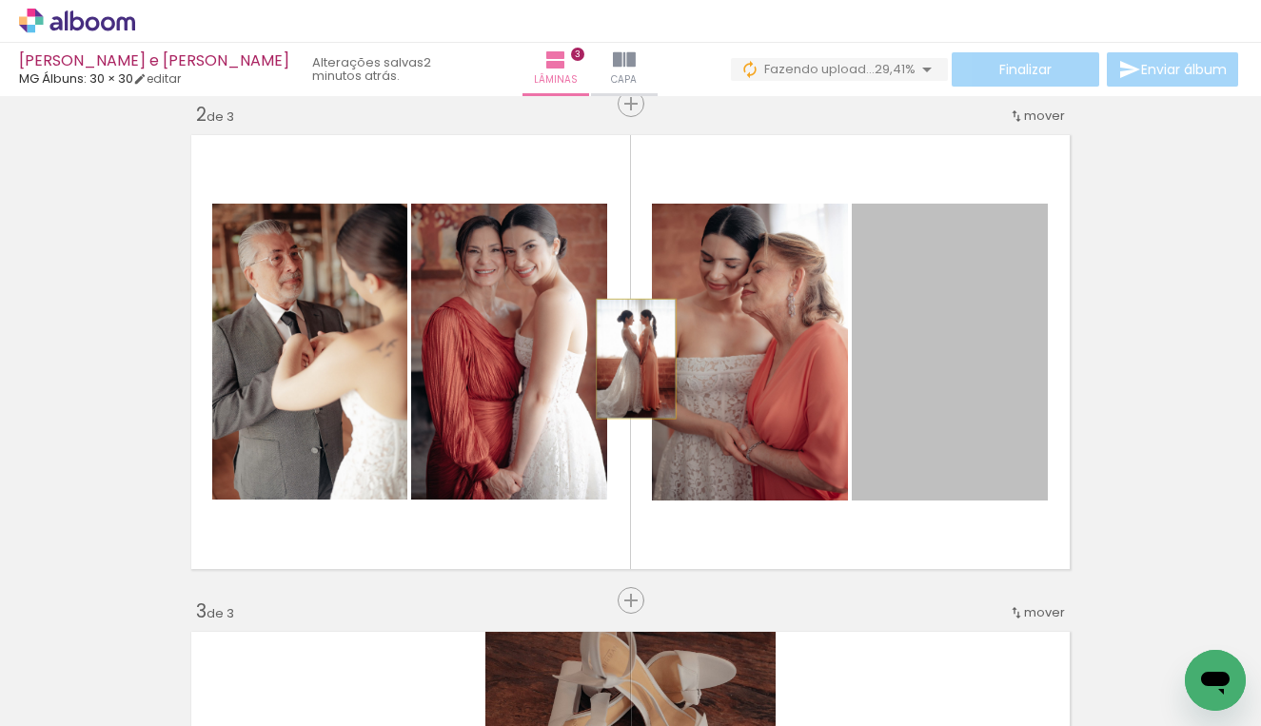
drag, startPoint x: 1008, startPoint y: 386, endPoint x: 629, endPoint y: 359, distance: 379.7
click at [629, 359] on quentale-layouter at bounding box center [630, 351] width 893 height 449
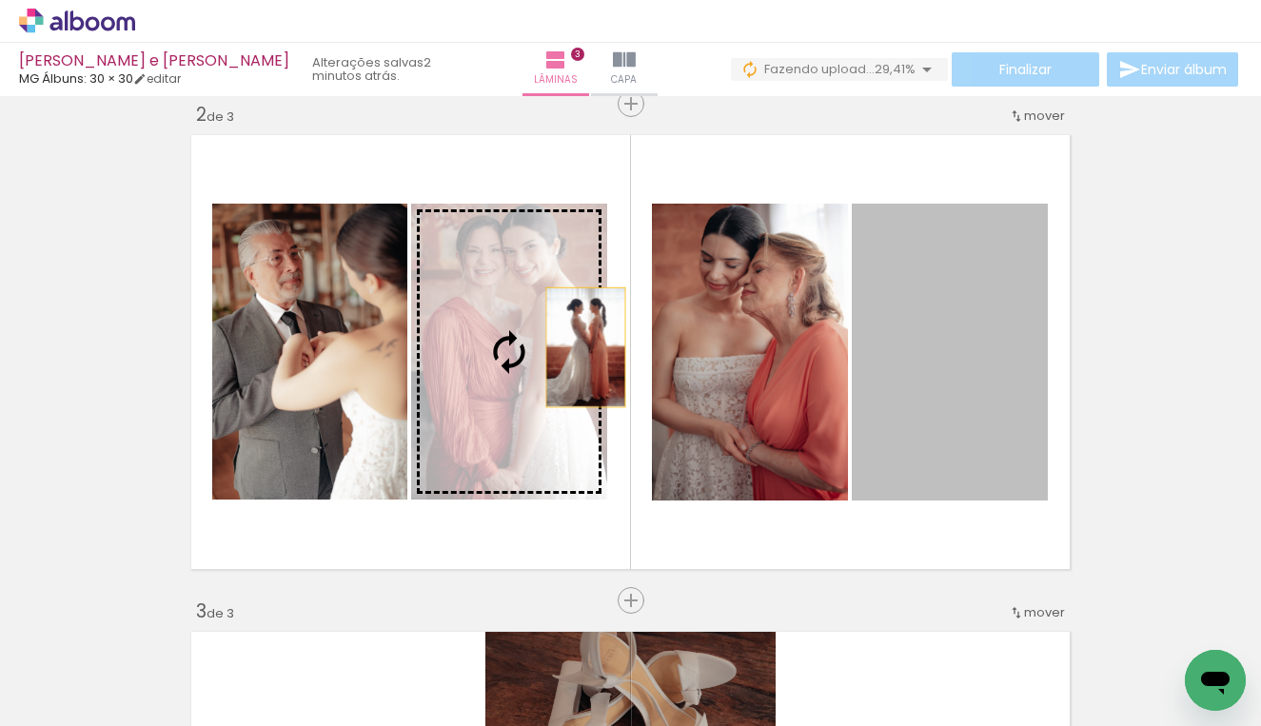
drag, startPoint x: 951, startPoint y: 336, endPoint x: 578, endPoint y: 347, distance: 374.1
click at [0, 0] on slot at bounding box center [0, 0] width 0 height 0
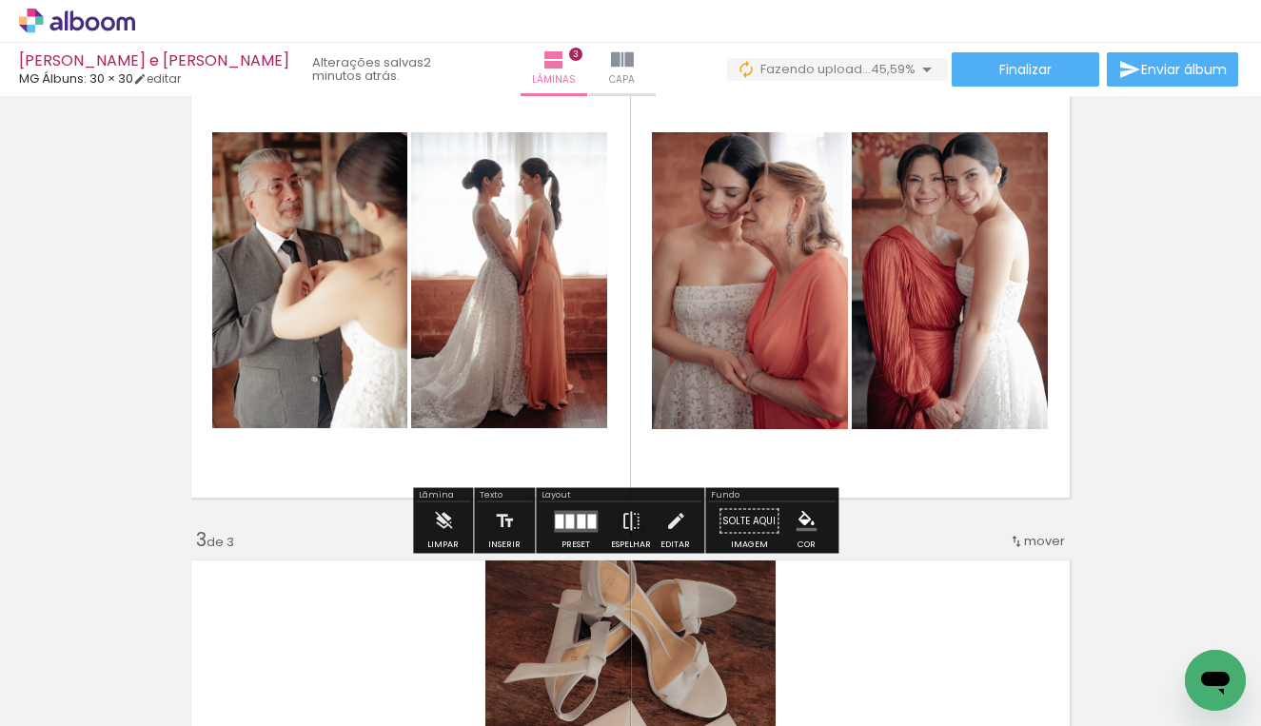
scroll to position [791, 0]
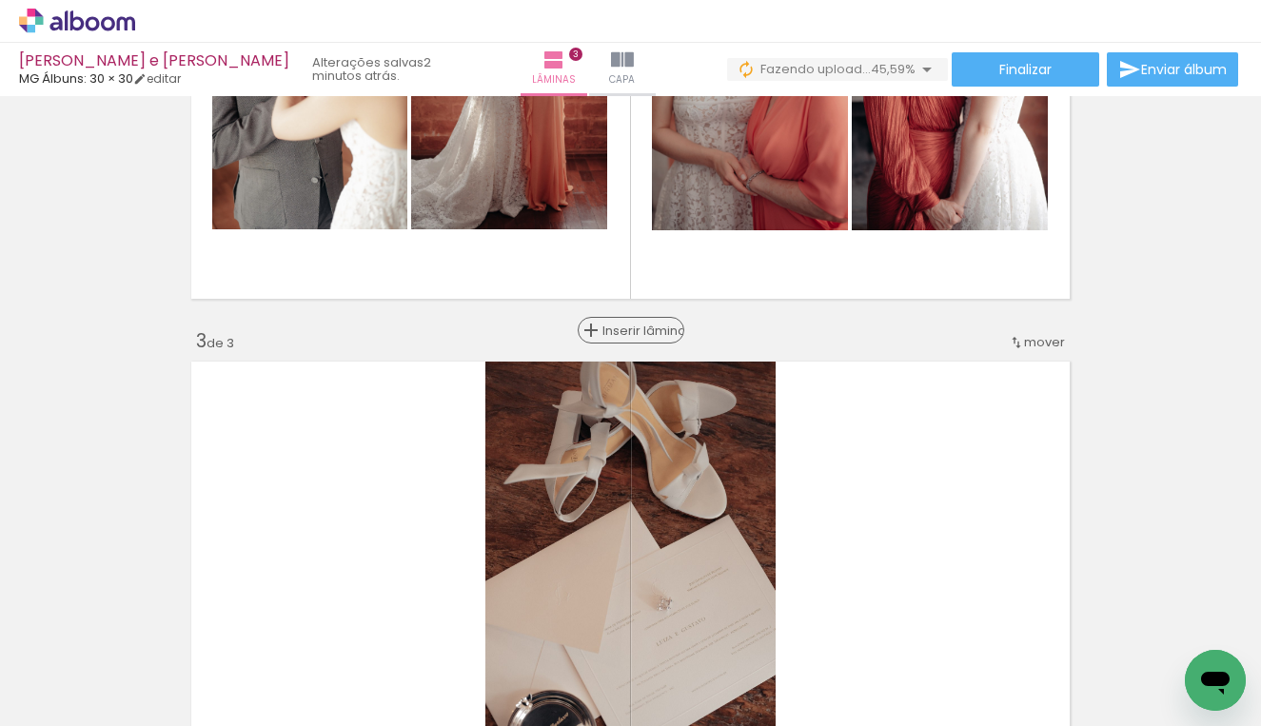
click at [617, 333] on span "Inserir lâmina" at bounding box center [639, 330] width 74 height 12
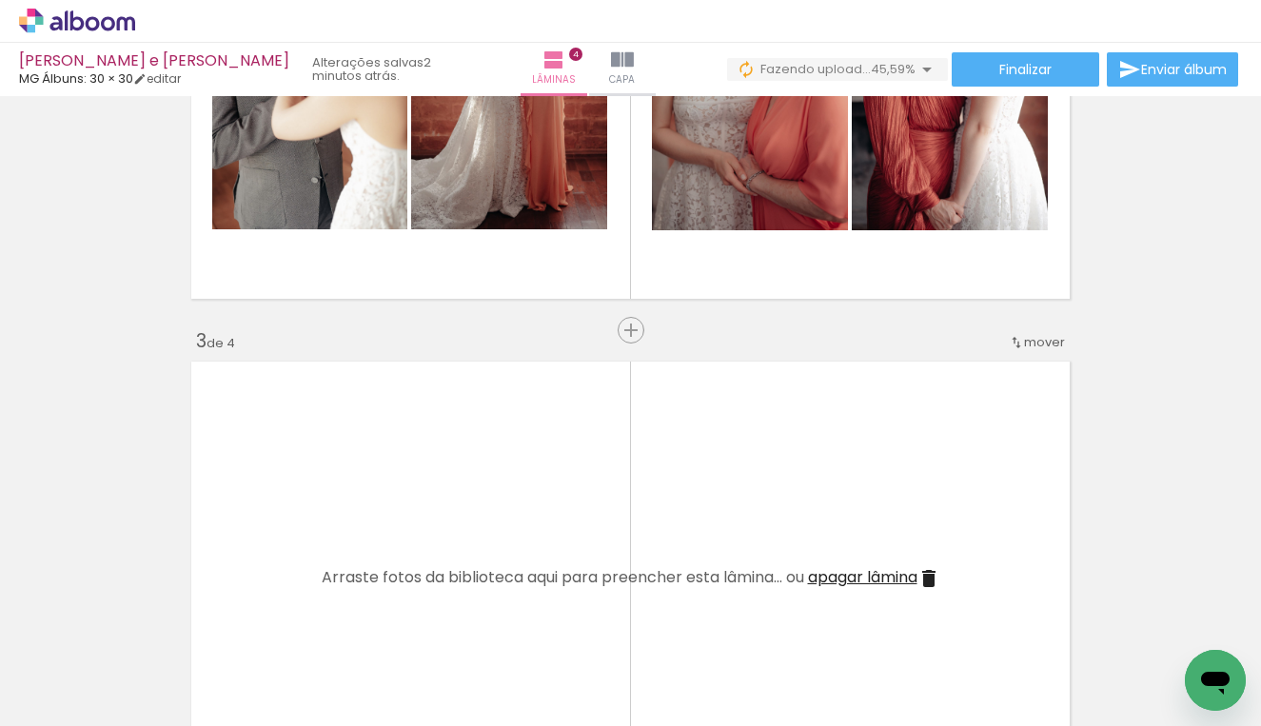
scroll to position [939, 0]
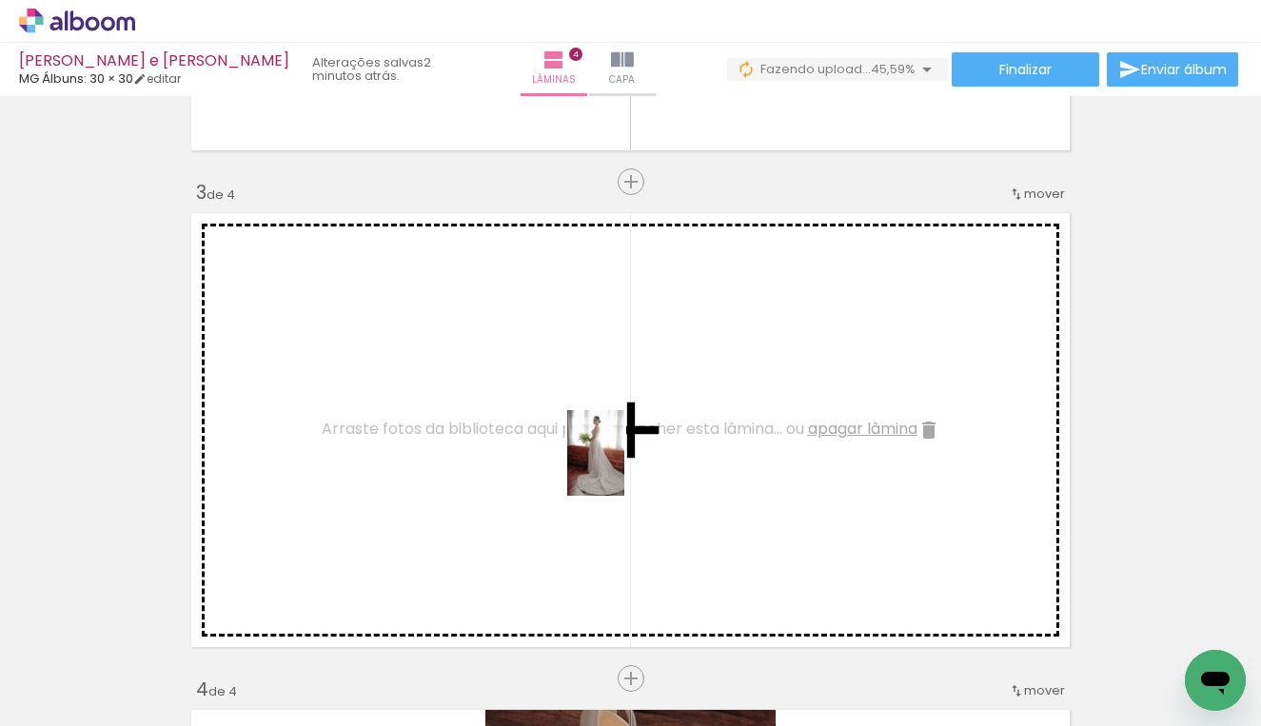
drag, startPoint x: 888, startPoint y: 659, endPoint x: 624, endPoint y: 467, distance: 326.2
click at [624, 467] on quentale-workspace at bounding box center [630, 363] width 1261 height 726
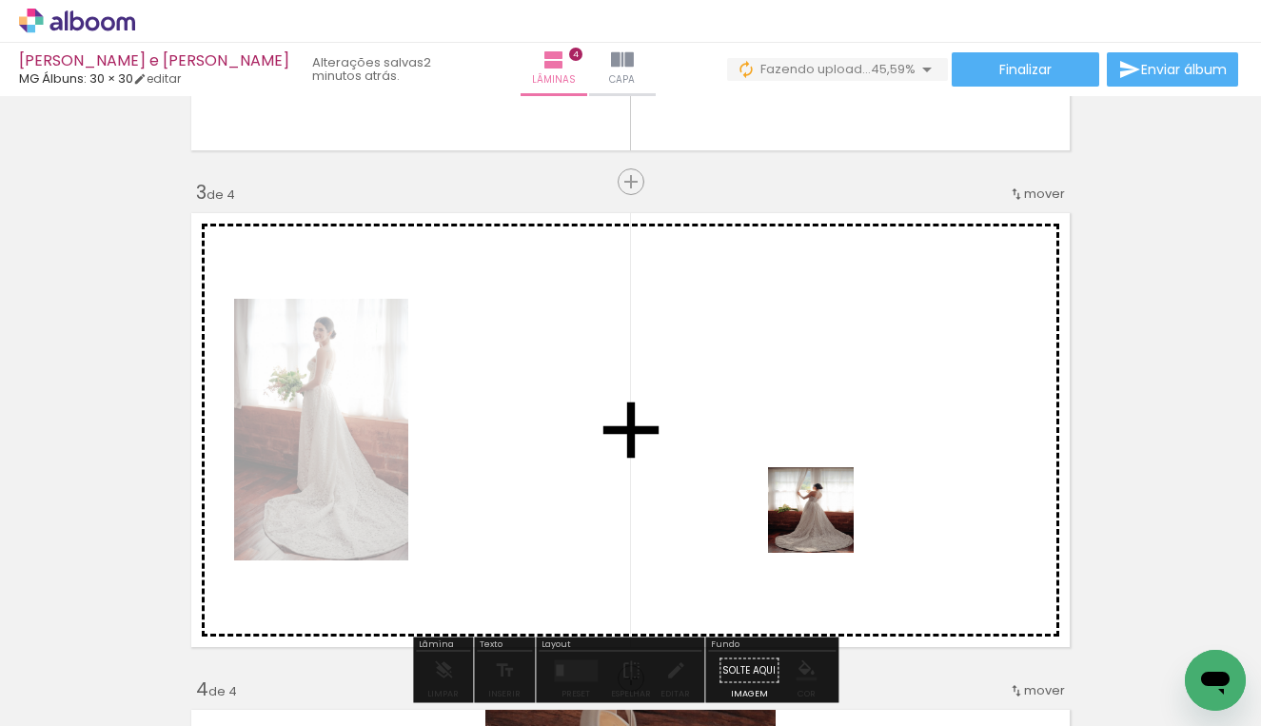
drag, startPoint x: 963, startPoint y: 650, endPoint x: 746, endPoint y: 441, distance: 300.8
click at [746, 441] on quentale-workspace at bounding box center [630, 363] width 1261 height 726
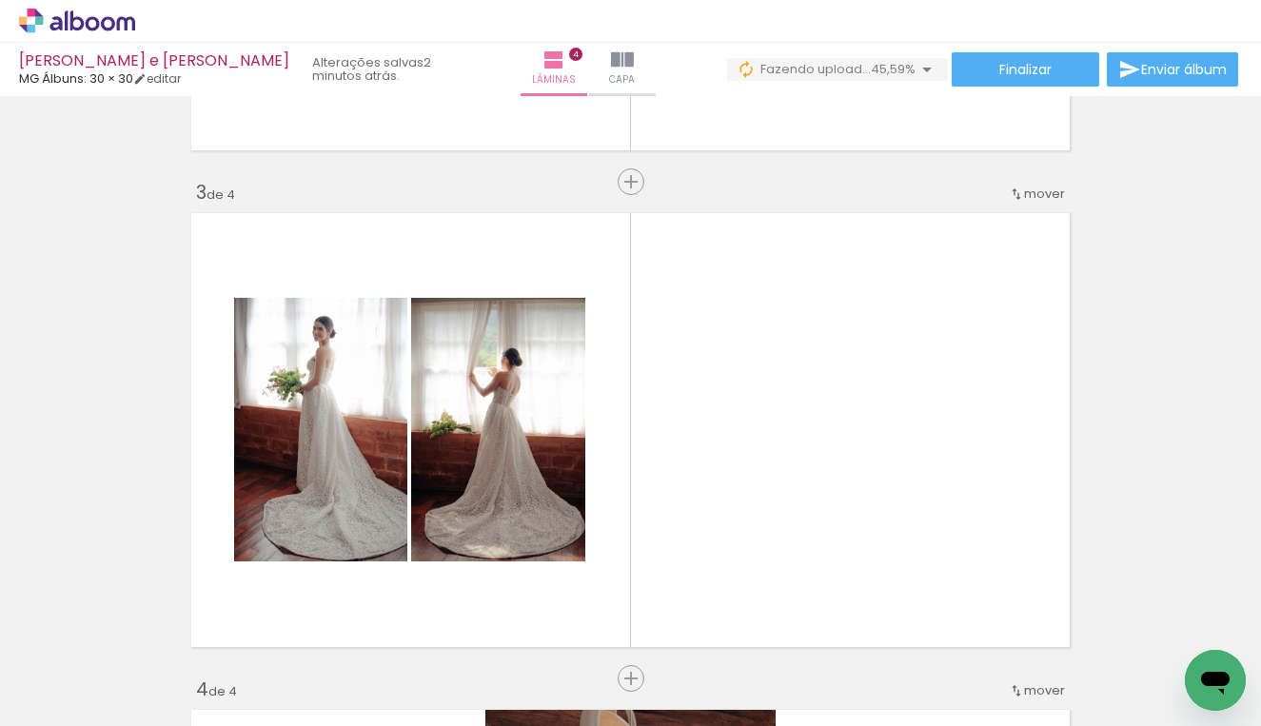
scroll to position [0, 1867]
drag, startPoint x: 475, startPoint y: 719, endPoint x: 657, endPoint y: 725, distance: 182.8
click at [156, 725] on iron-horizontal-list at bounding box center [137, 666] width 38 height 119
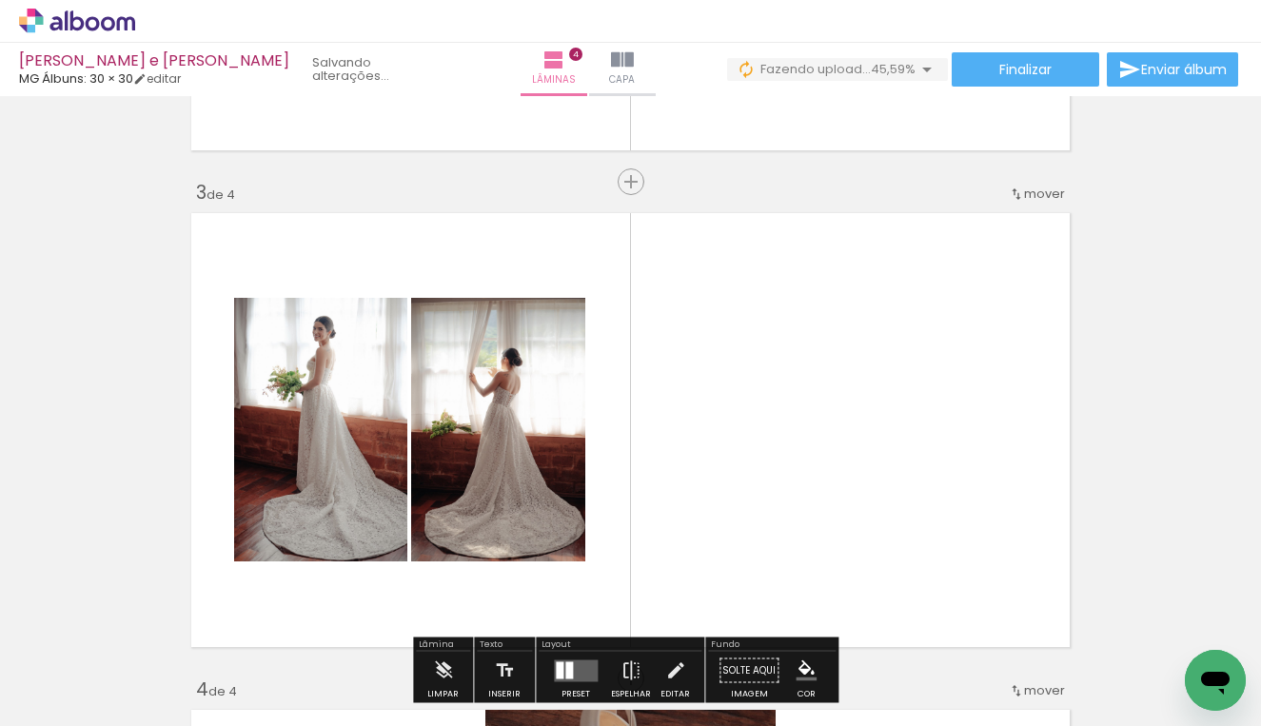
scroll to position [0, 1988]
drag, startPoint x: 541, startPoint y: 716, endPoint x: 656, endPoint y: 721, distance: 114.3
click at [156, 721] on iron-horizontal-list at bounding box center [137, 666] width 38 height 119
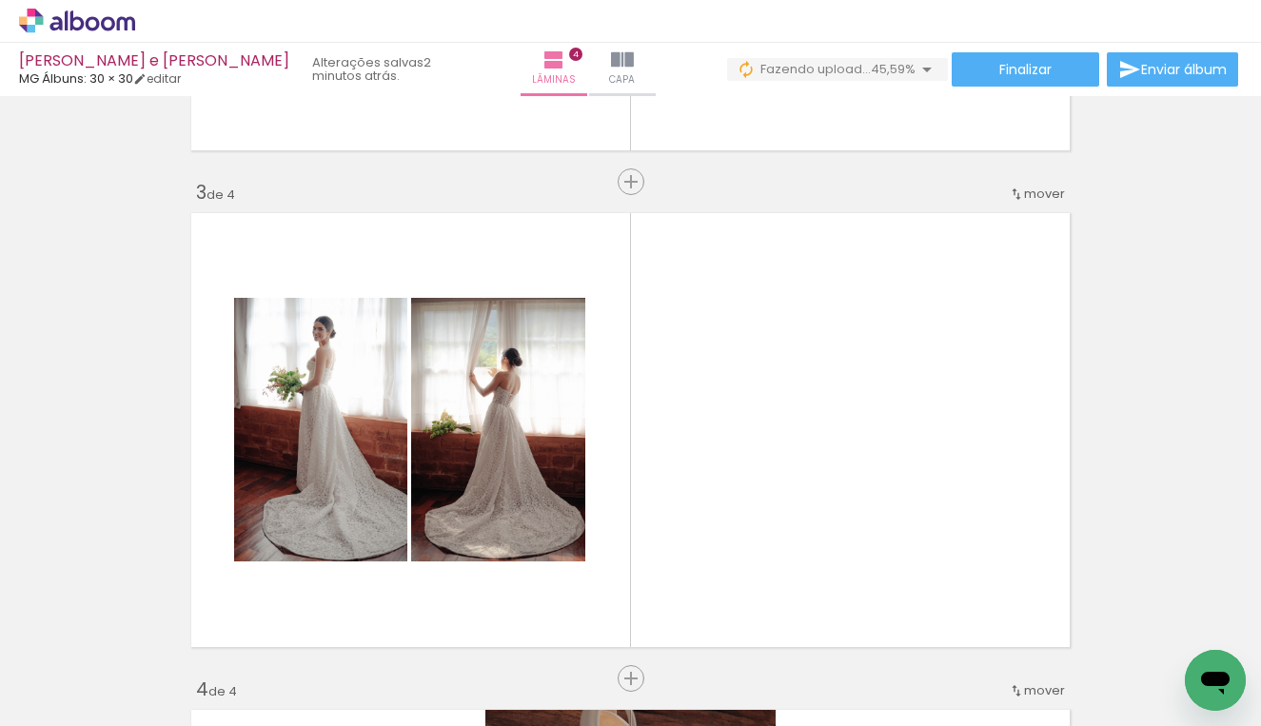
scroll to position [0, 2906]
drag, startPoint x: 564, startPoint y: 719, endPoint x: 774, endPoint y: 719, distance: 210.3
click at [156, 719] on iron-horizontal-list at bounding box center [137, 666] width 38 height 119
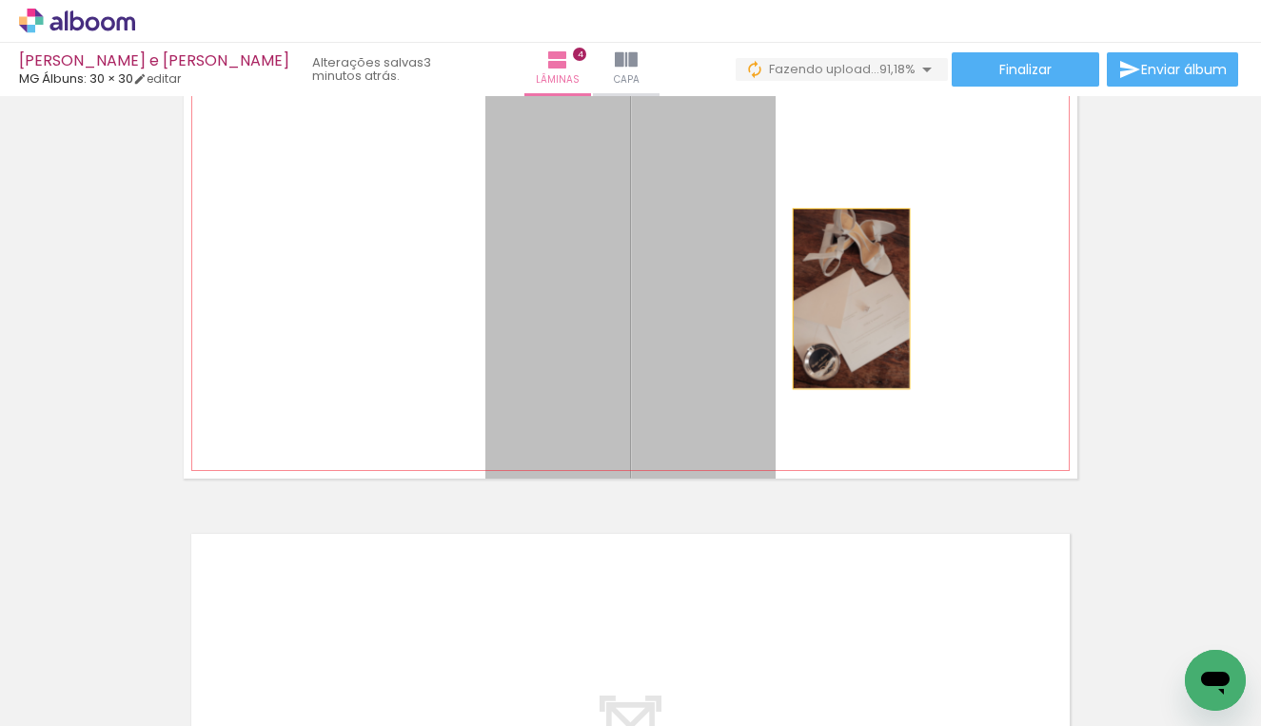
scroll to position [774, 0]
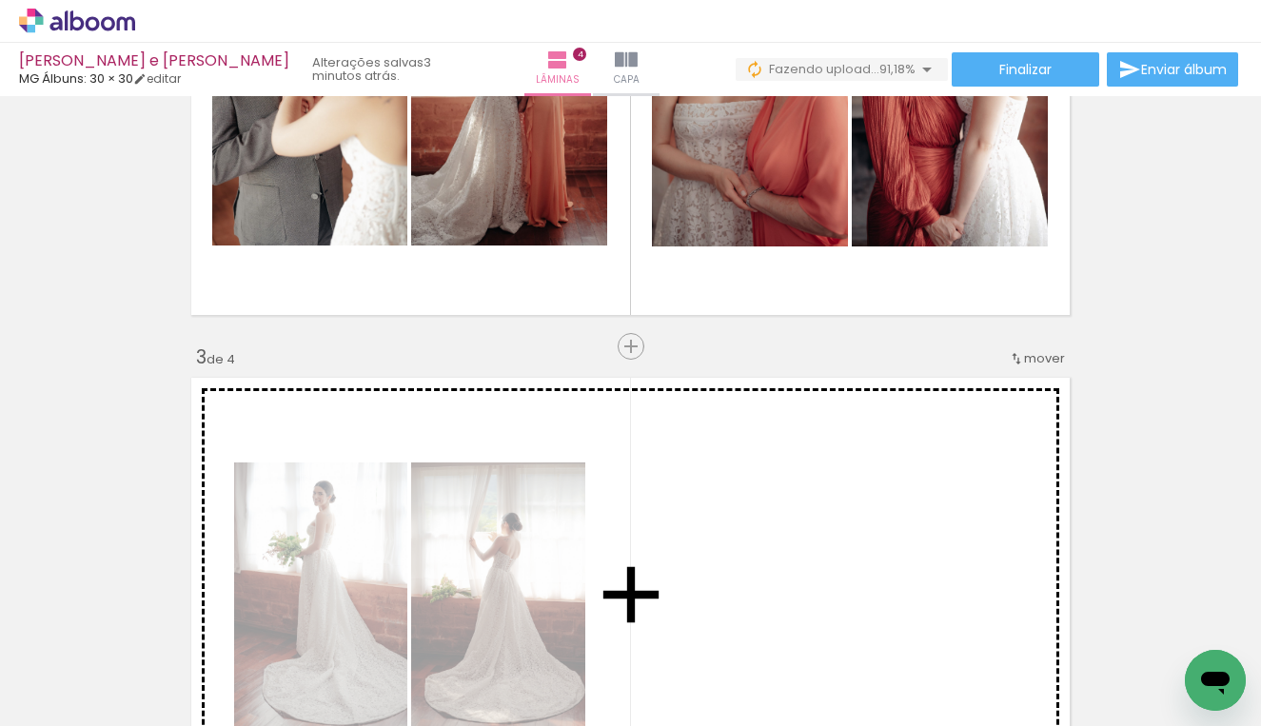
drag, startPoint x: 716, startPoint y: 345, endPoint x: 813, endPoint y: 495, distance: 177.6
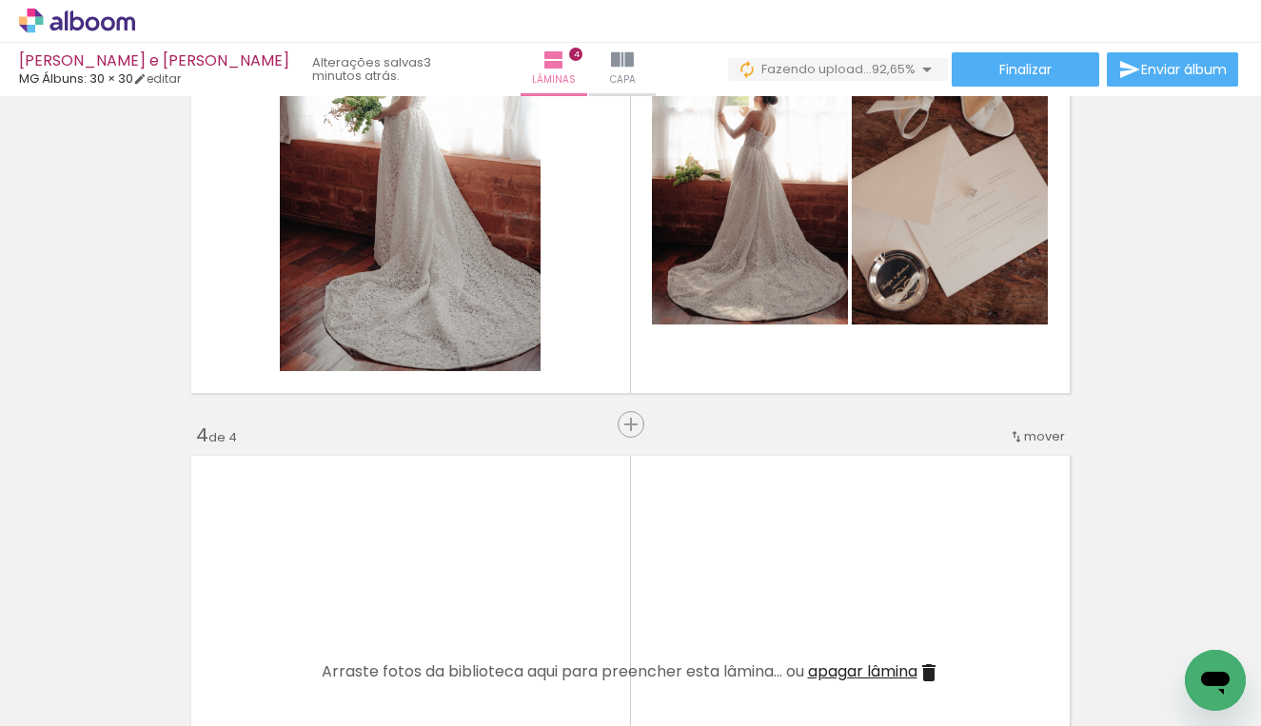
scroll to position [1051, 0]
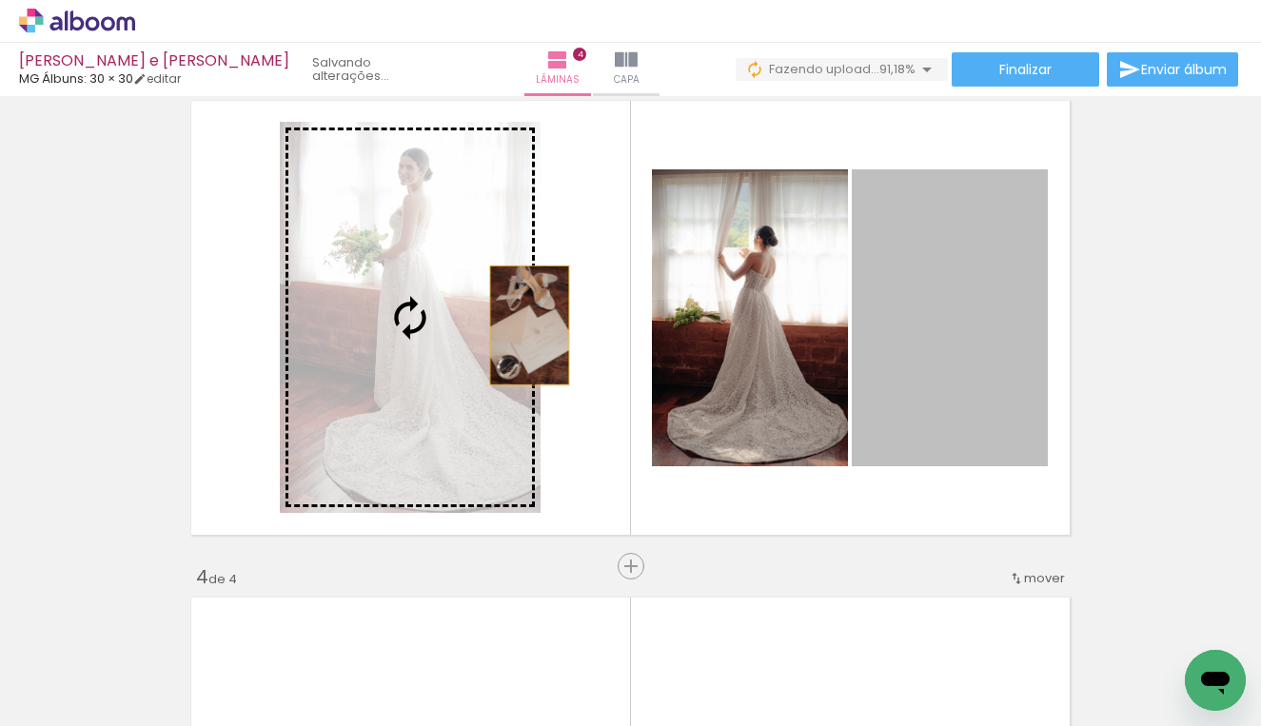
drag, startPoint x: 931, startPoint y: 353, endPoint x: 522, endPoint y: 325, distance: 410.0
click at [0, 0] on slot at bounding box center [0, 0] width 0 height 0
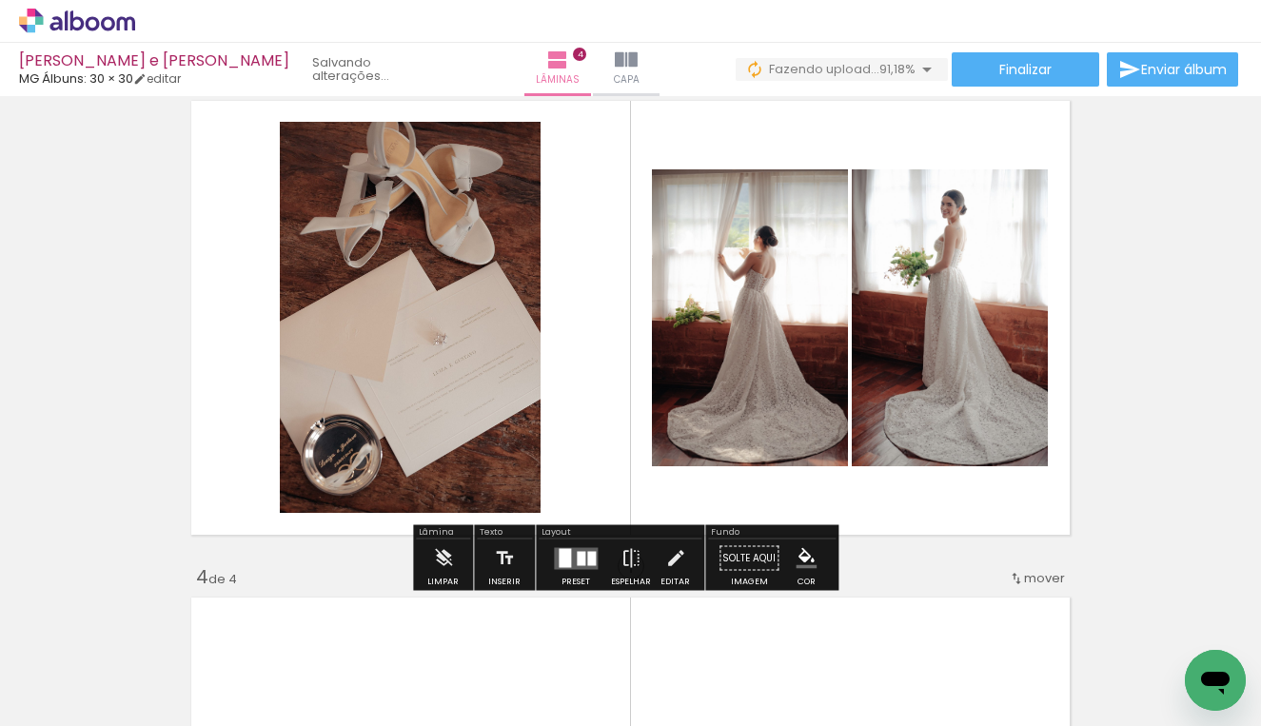
click at [579, 562] on div at bounding box center [581, 558] width 9 height 14
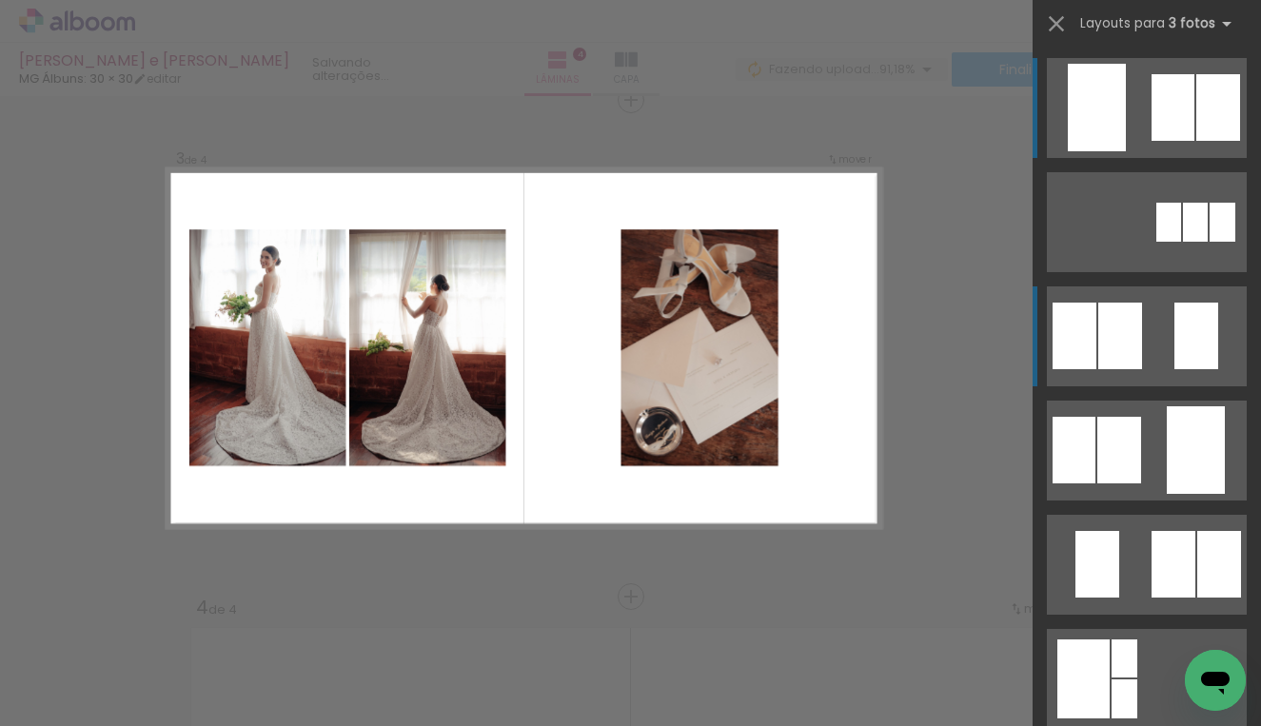
scroll to position [1017, 0]
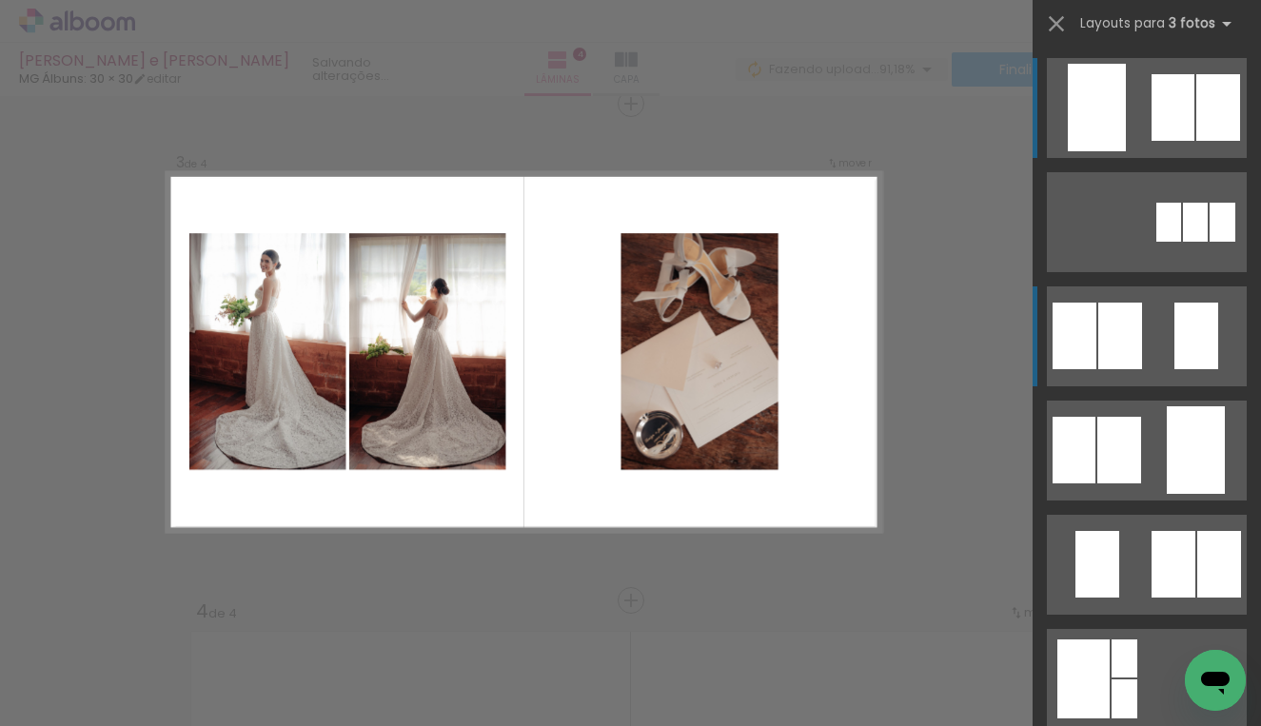
click at [1156, 242] on div at bounding box center [1168, 222] width 25 height 39
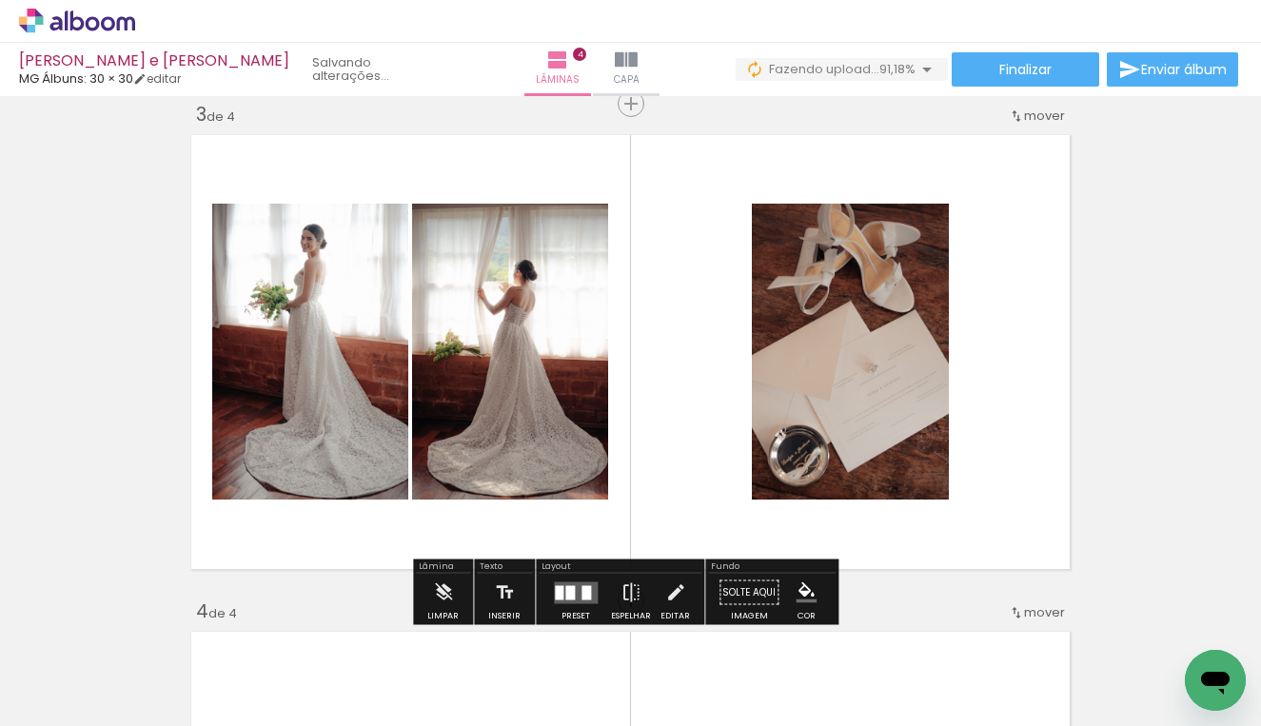
click at [578, 580] on div at bounding box center [575, 593] width 51 height 38
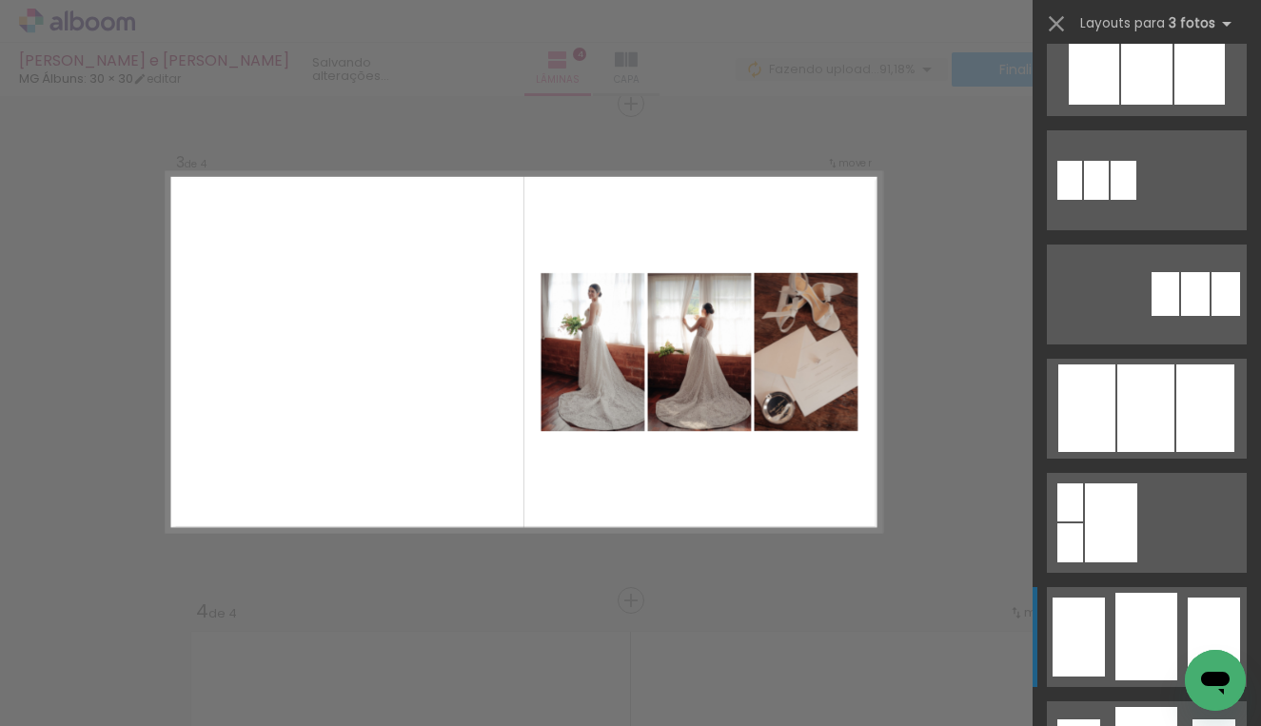
scroll to position [1112, 0]
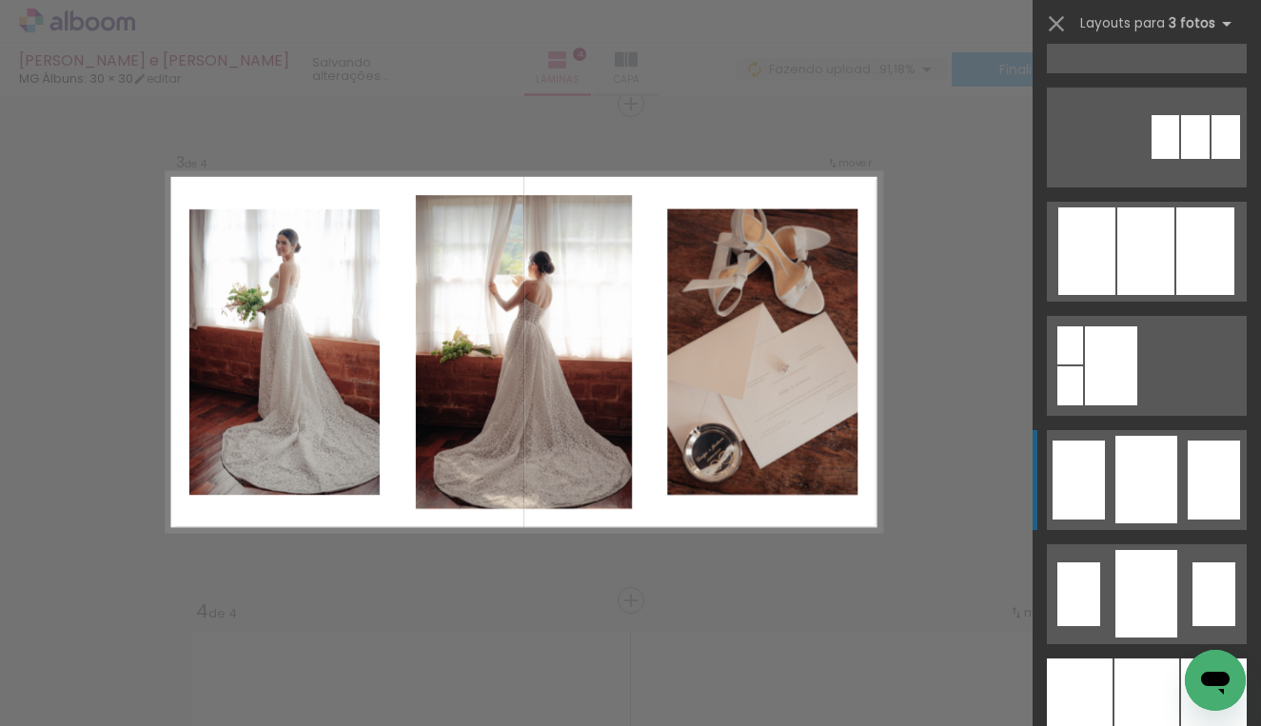
click at [1075, 472] on div at bounding box center [1078, 480] width 52 height 79
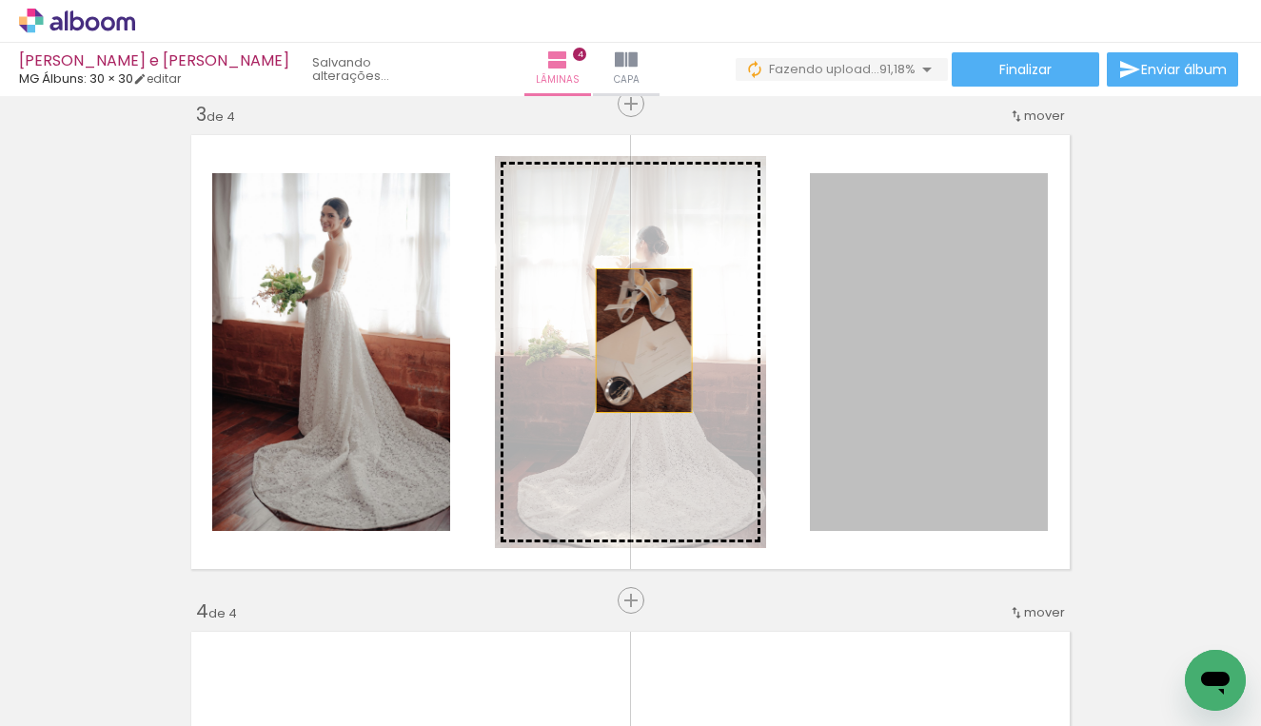
drag, startPoint x: 927, startPoint y: 364, endPoint x: 637, endPoint y: 341, distance: 291.2
click at [0, 0] on slot at bounding box center [0, 0] width 0 height 0
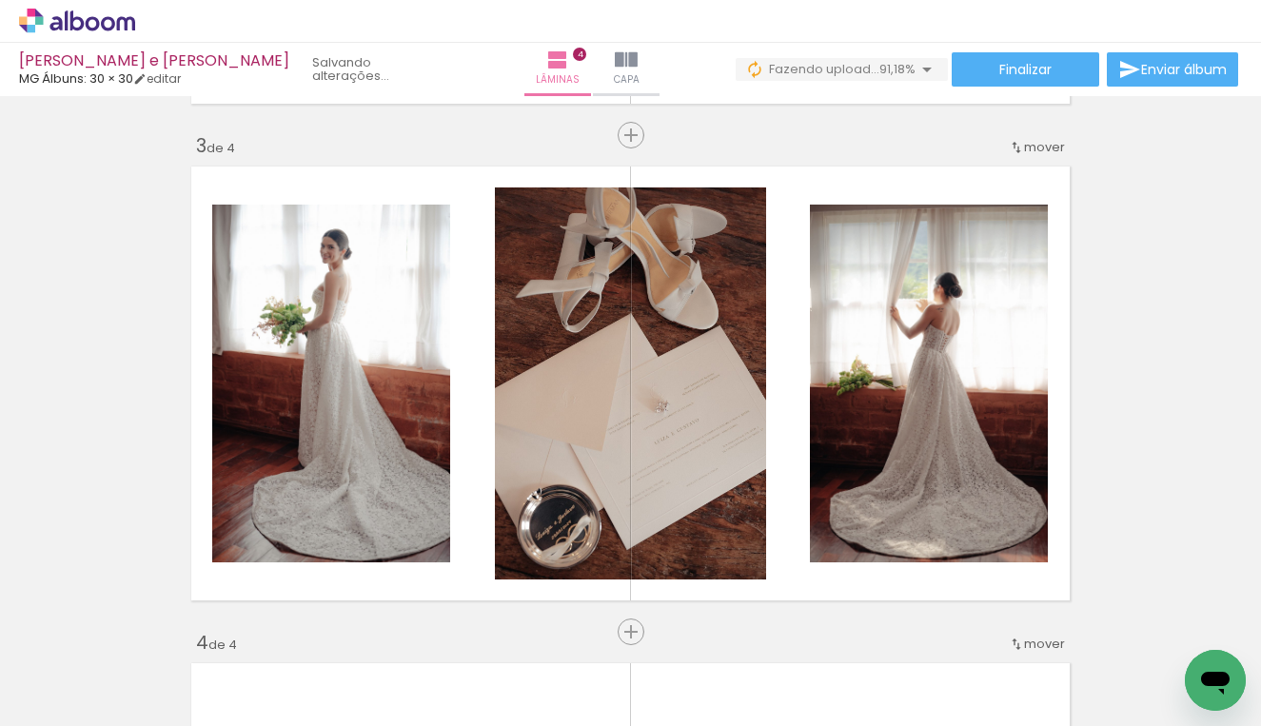
scroll to position [1131, 0]
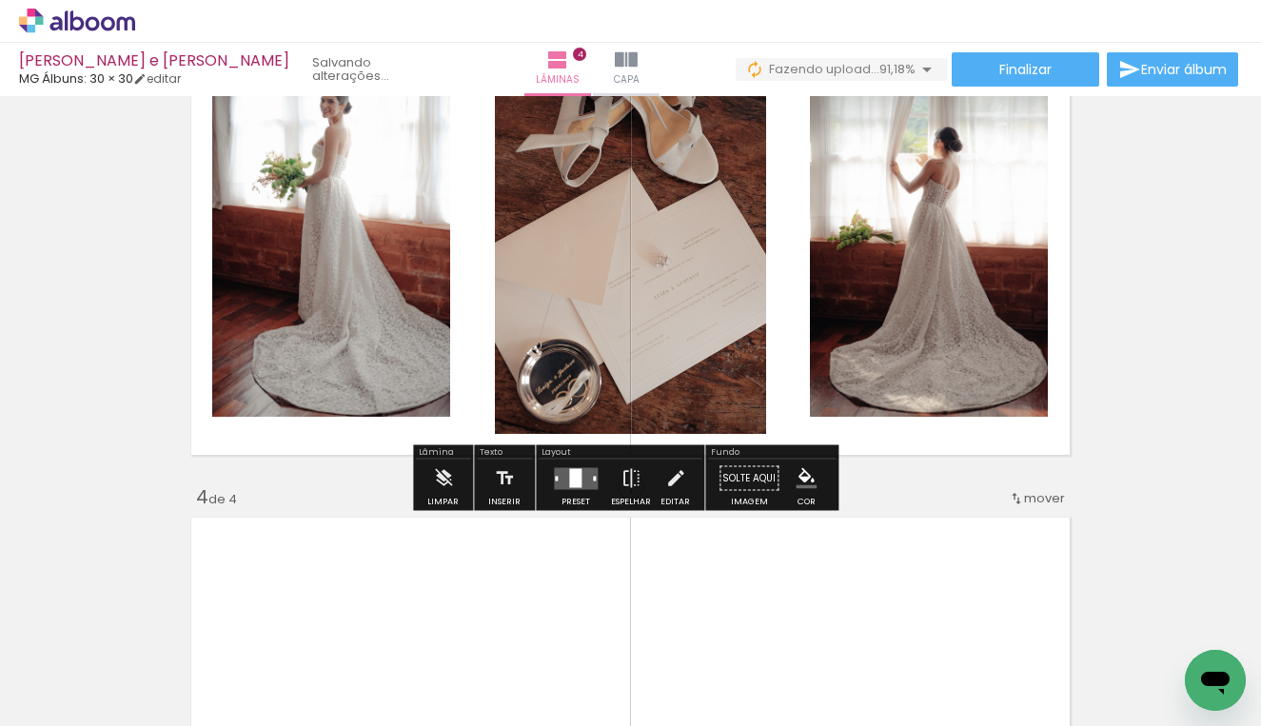
click at [587, 481] on quentale-layouter at bounding box center [576, 478] width 44 height 22
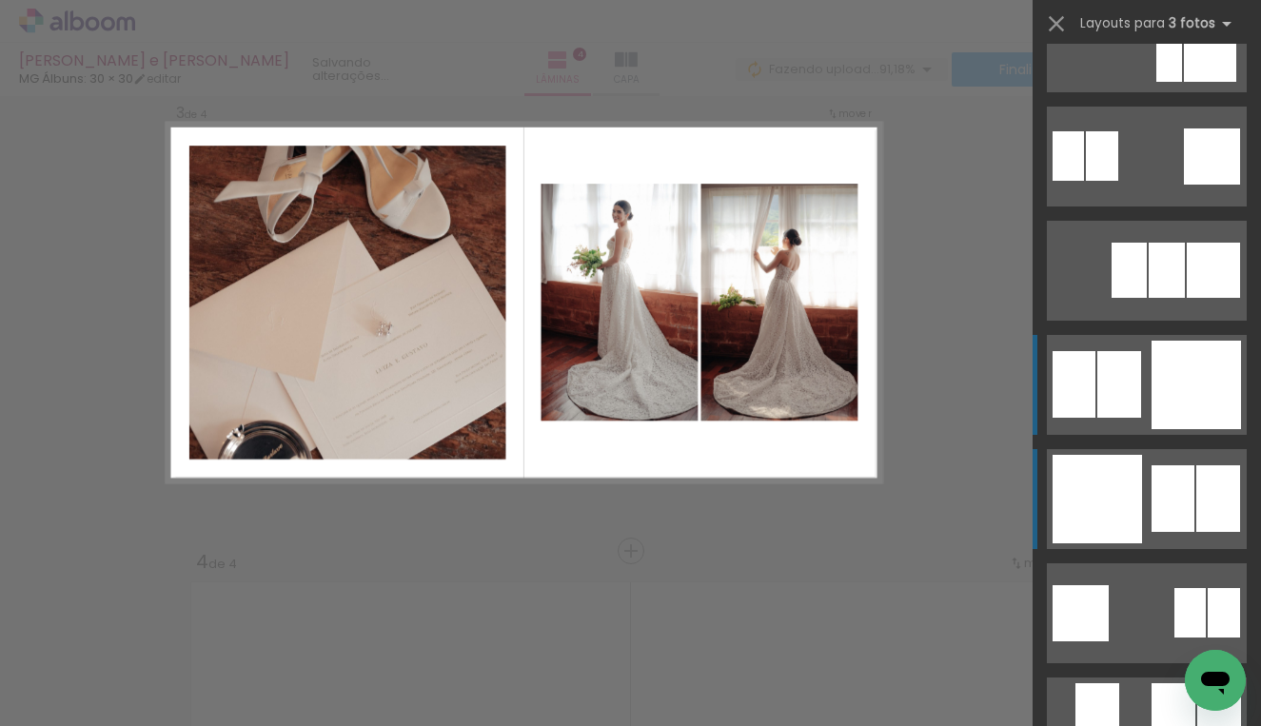
scroll to position [1017, 0]
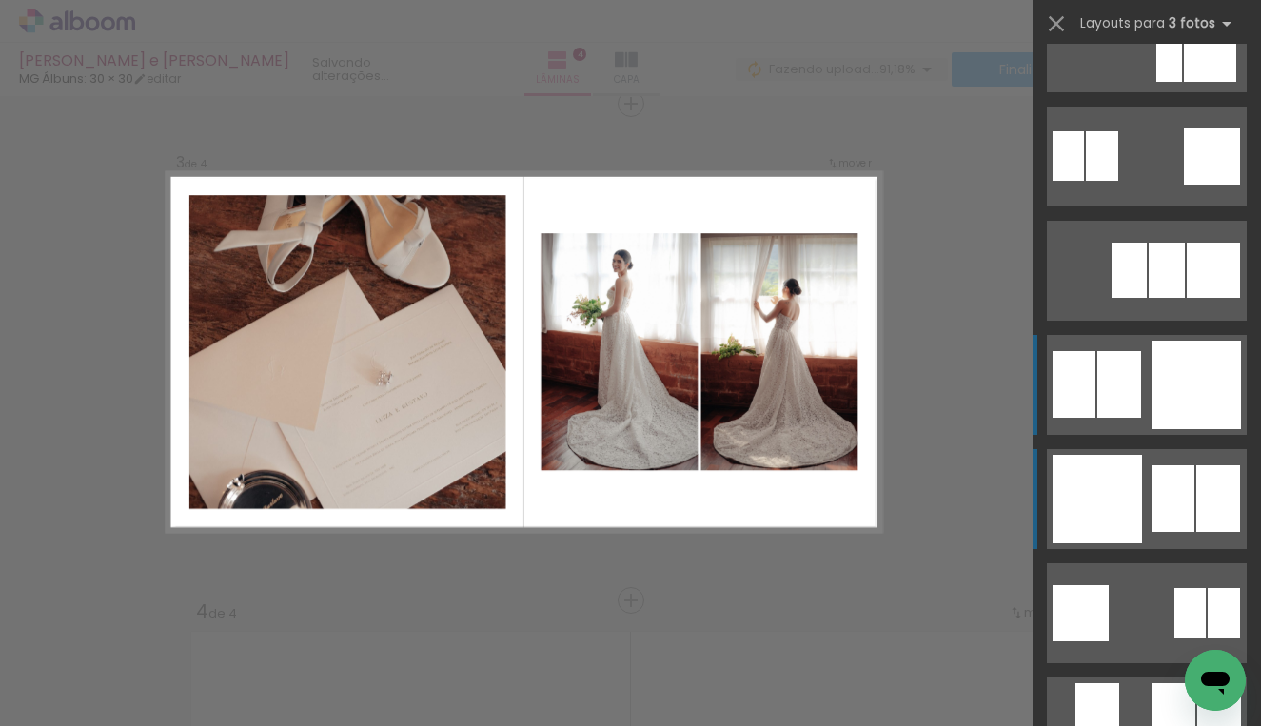
click at [1140, 435] on quentale-layouter at bounding box center [1147, 385] width 200 height 100
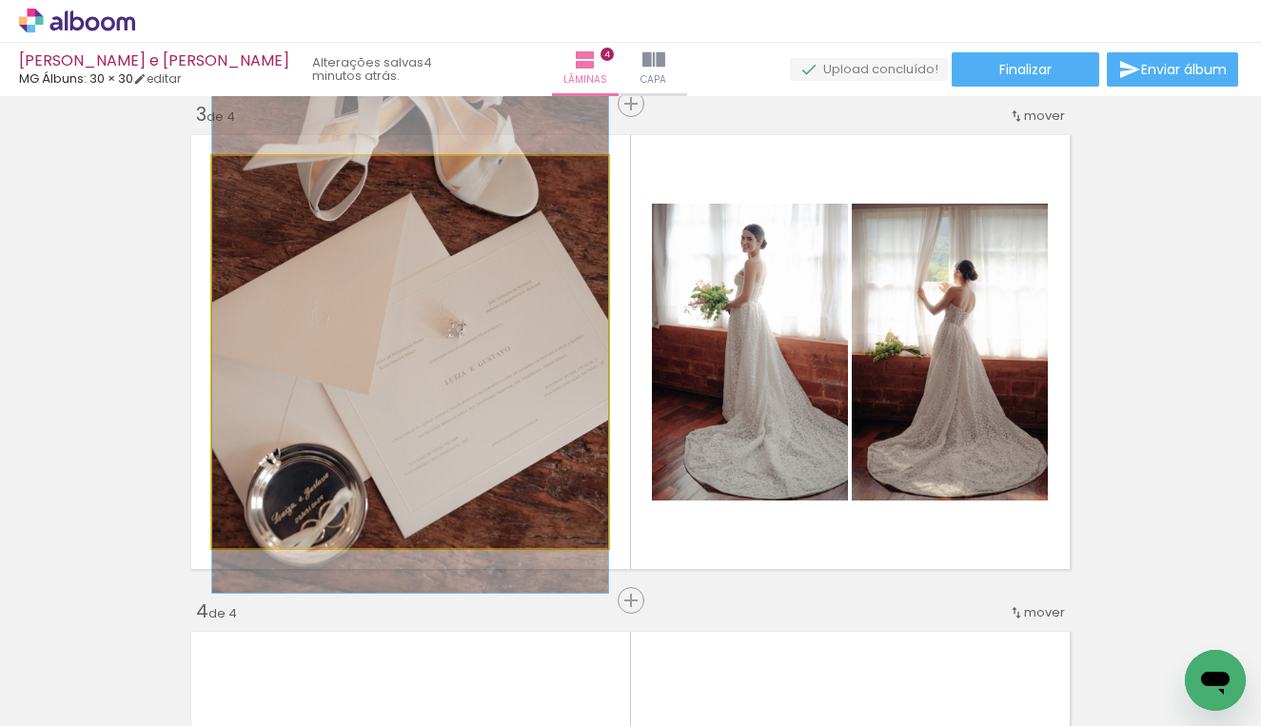
drag, startPoint x: 497, startPoint y: 356, endPoint x: 492, endPoint y: 299, distance: 57.3
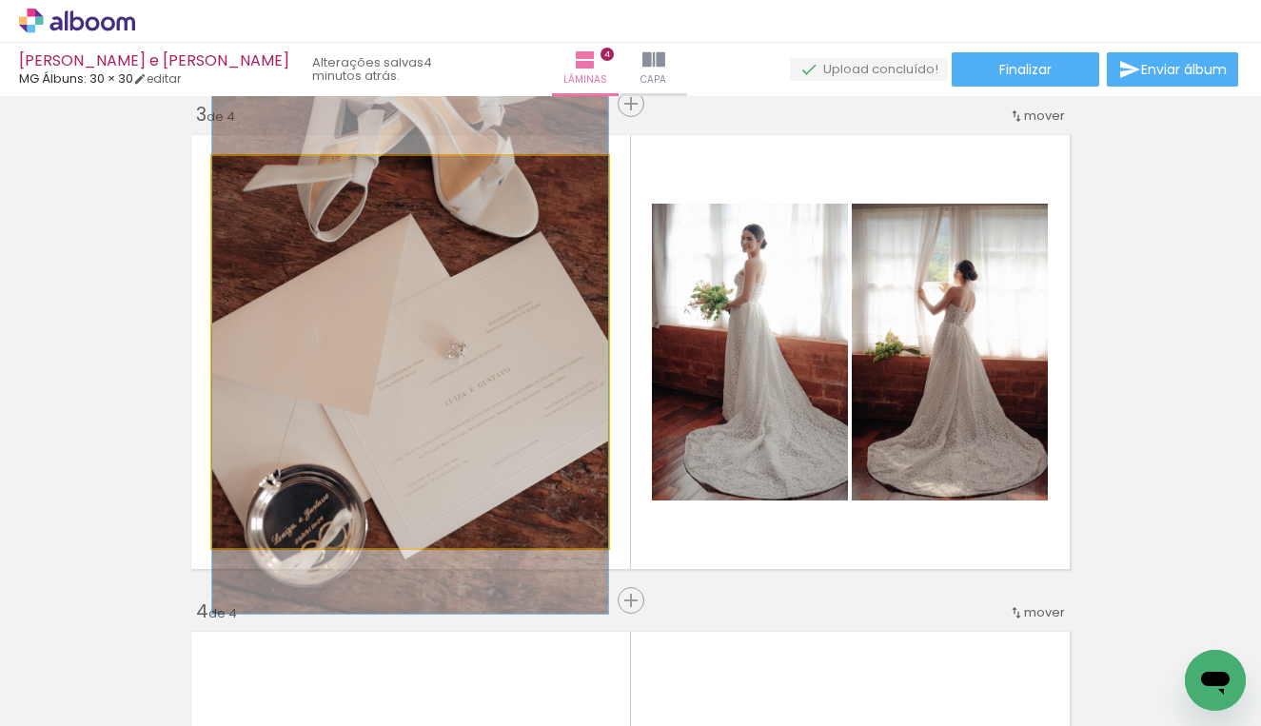
drag, startPoint x: 469, startPoint y: 297, endPoint x: 468, endPoint y: 319, distance: 21.9
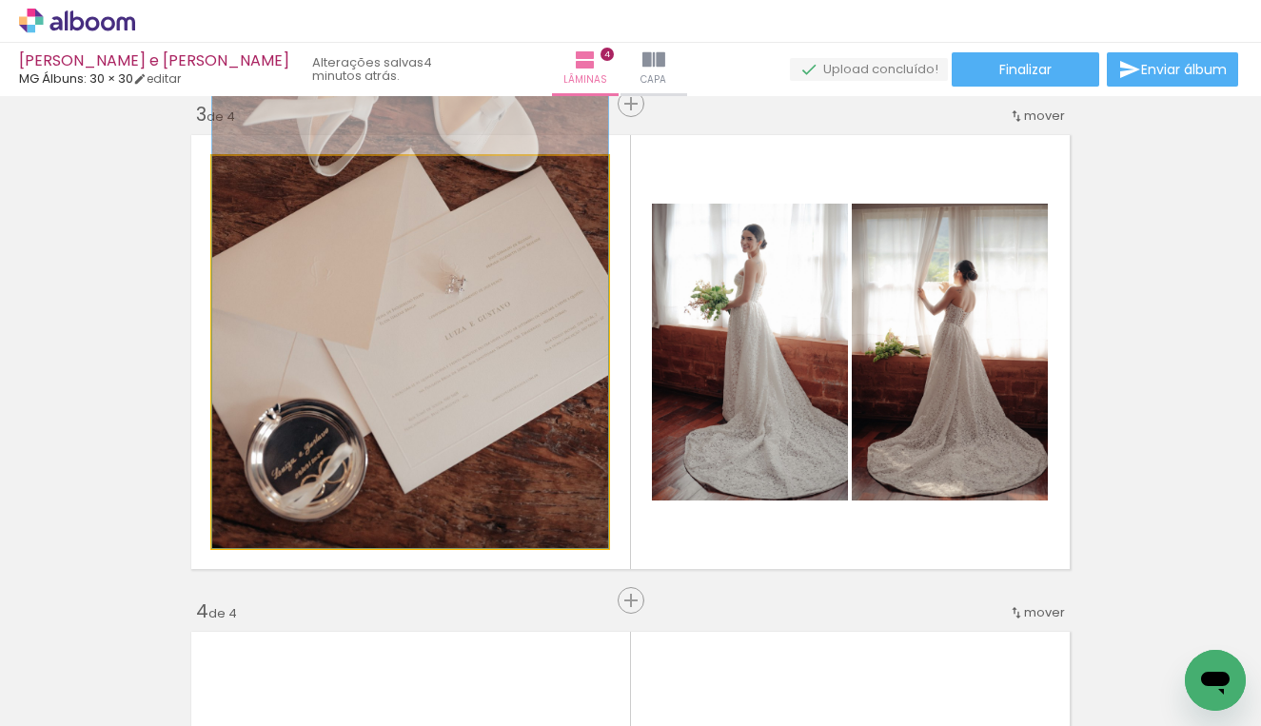
drag, startPoint x: 495, startPoint y: 349, endPoint x: 496, endPoint y: 278, distance: 71.4
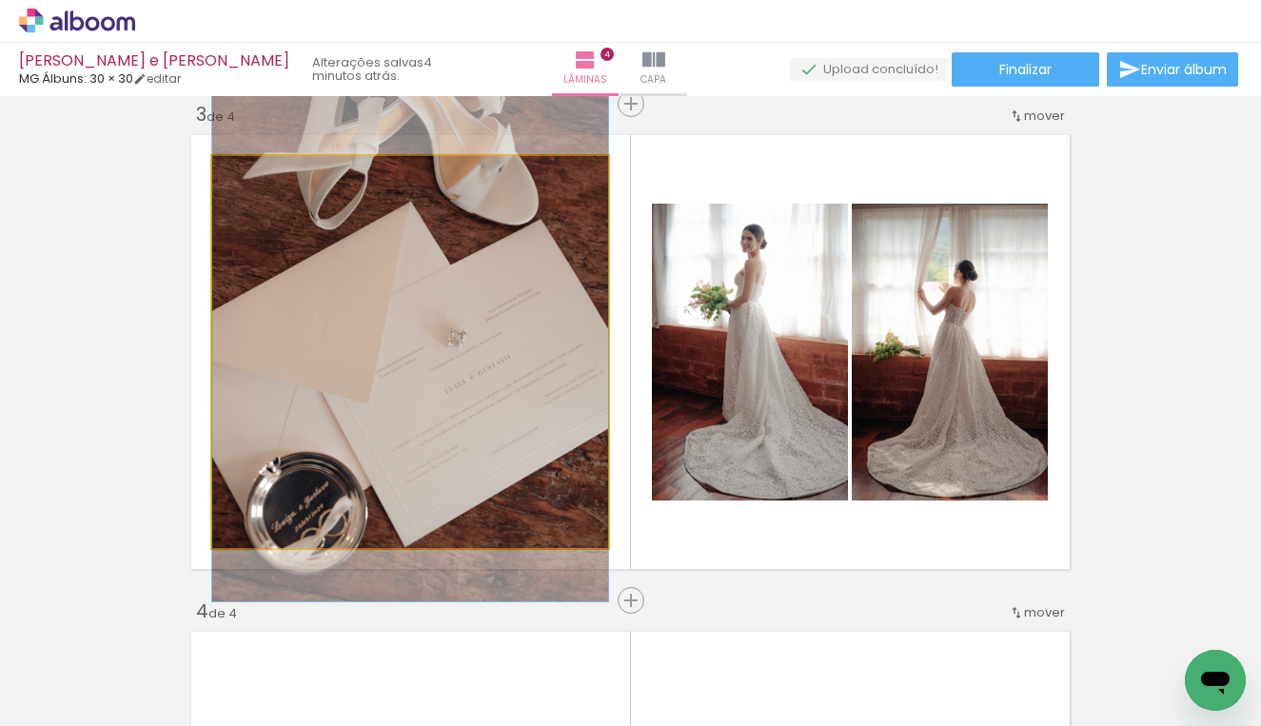
drag, startPoint x: 501, startPoint y: 284, endPoint x: 500, endPoint y: 337, distance: 53.3
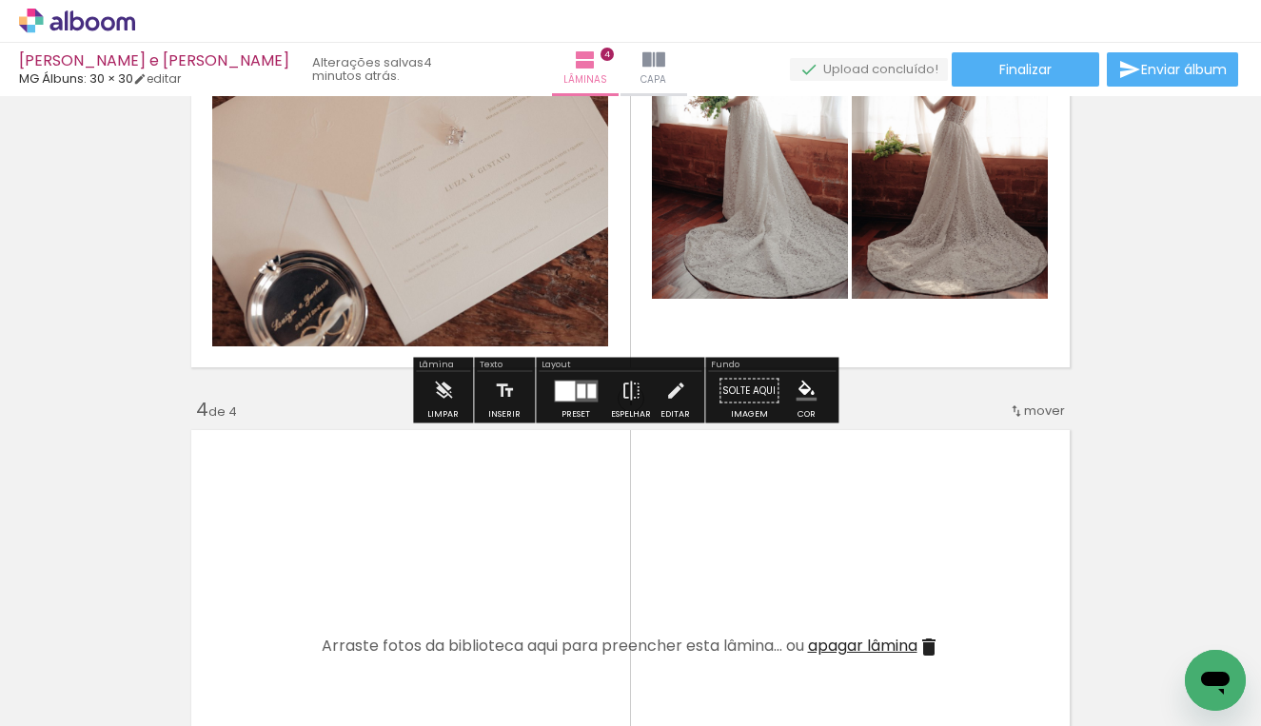
scroll to position [1356, 0]
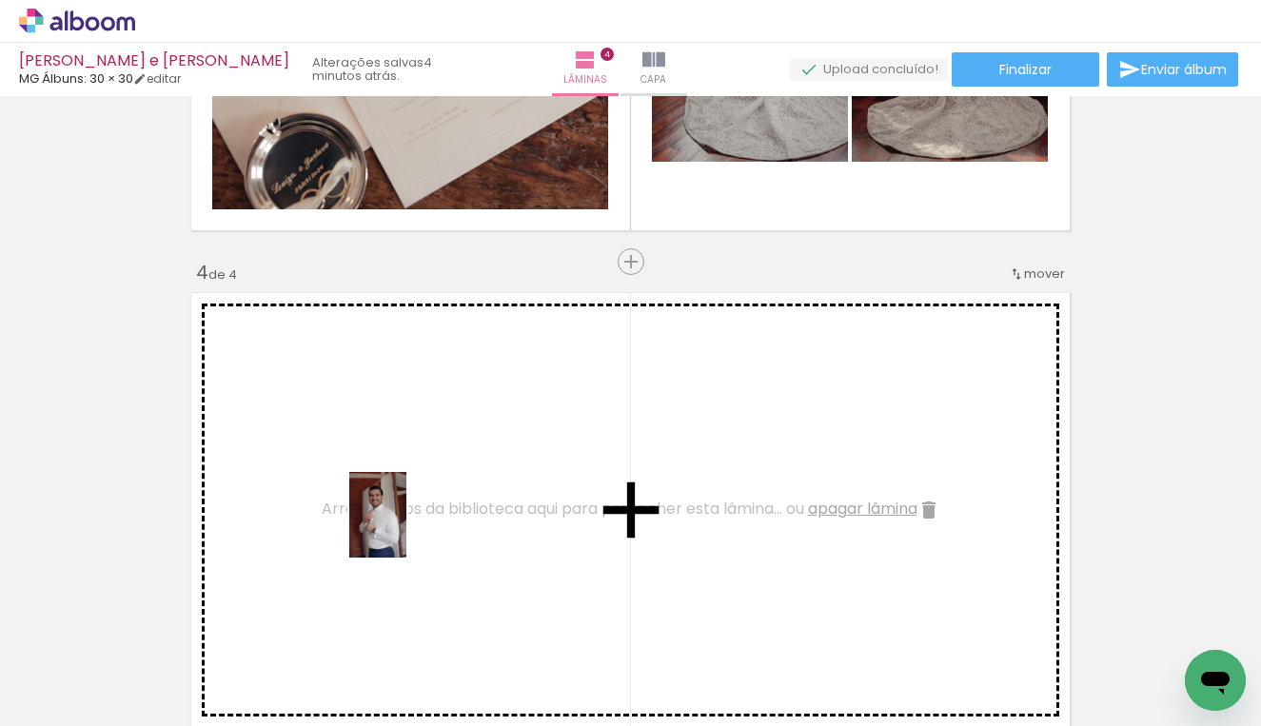
drag, startPoint x: 369, startPoint y: 684, endPoint x: 496, endPoint y: 460, distance: 257.7
click at [496, 460] on quentale-workspace at bounding box center [630, 363] width 1261 height 726
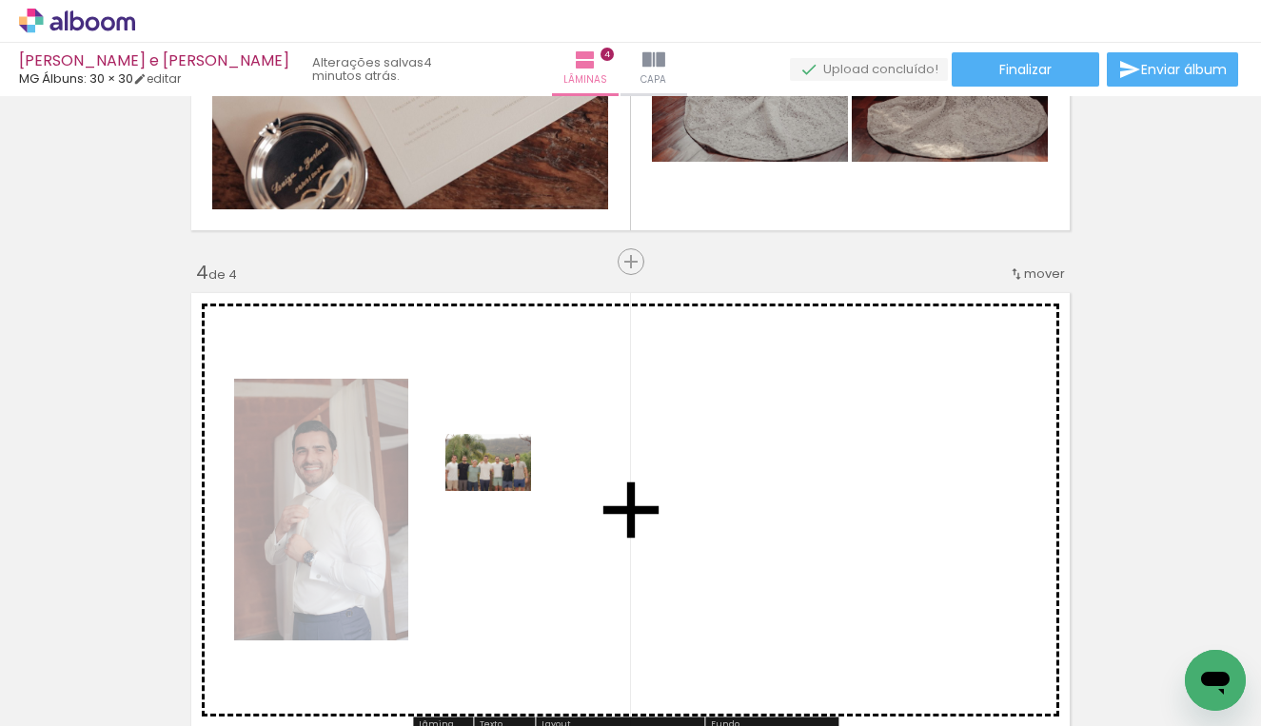
drag, startPoint x: 506, startPoint y: 658, endPoint x: 502, endPoint y: 491, distance: 167.5
click at [502, 491] on quentale-workspace at bounding box center [630, 363] width 1261 height 726
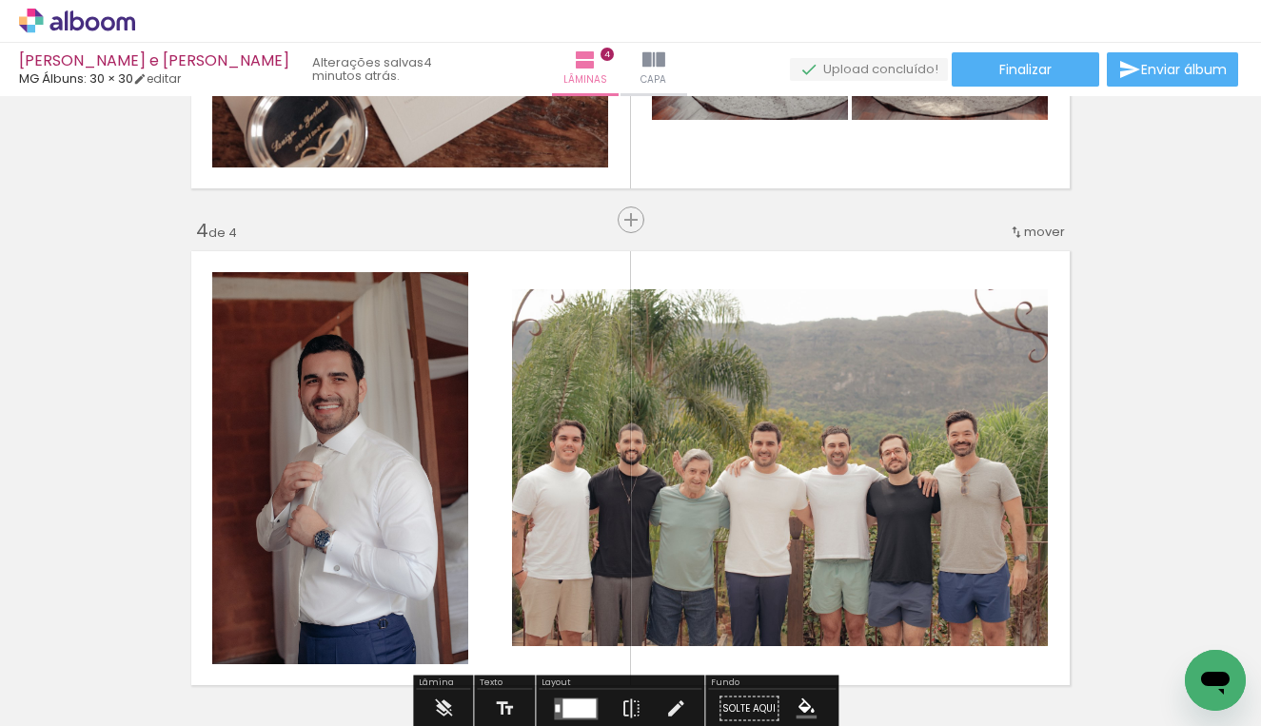
scroll to position [1506, 0]
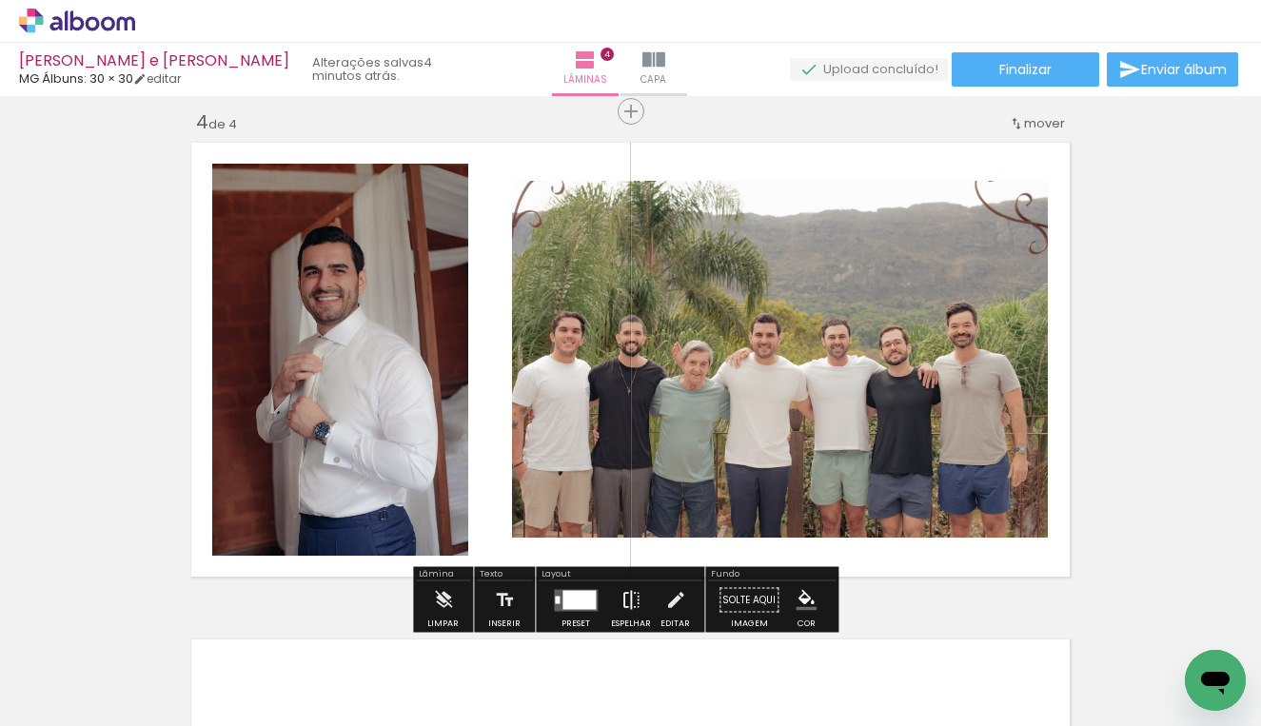
click at [622, 602] on iron-icon at bounding box center [630, 600] width 21 height 38
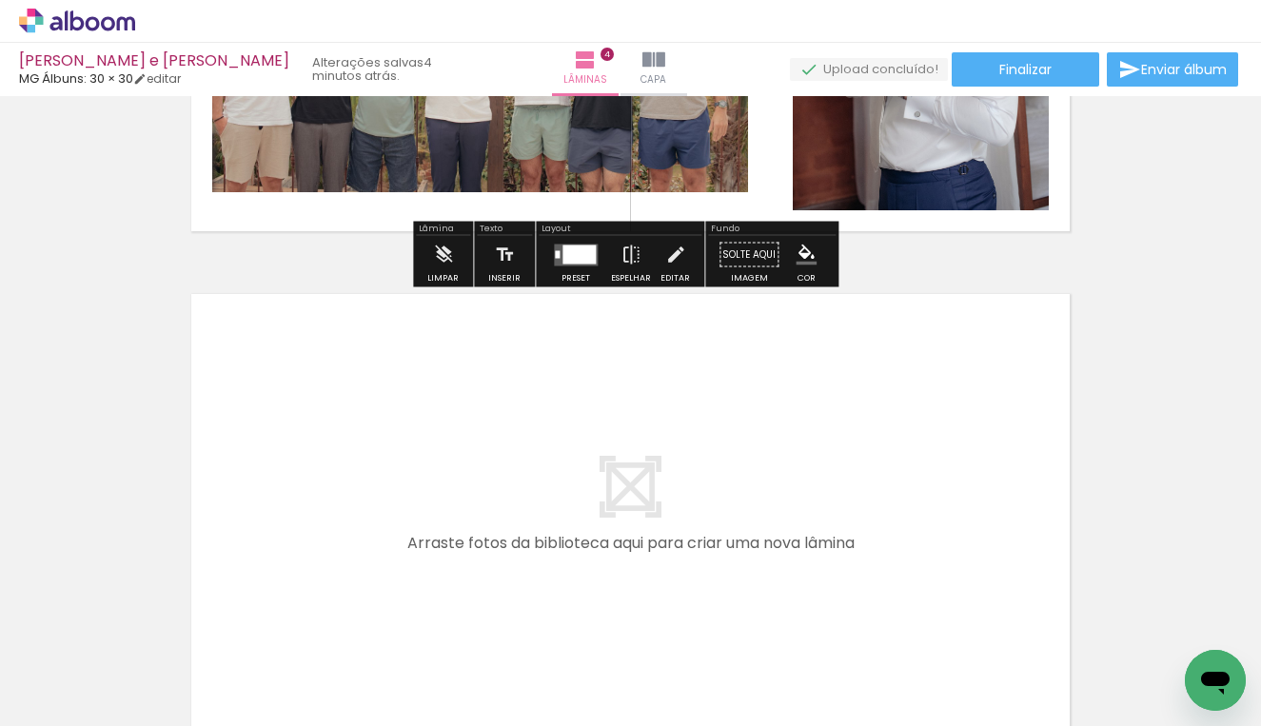
scroll to position [2027, 0]
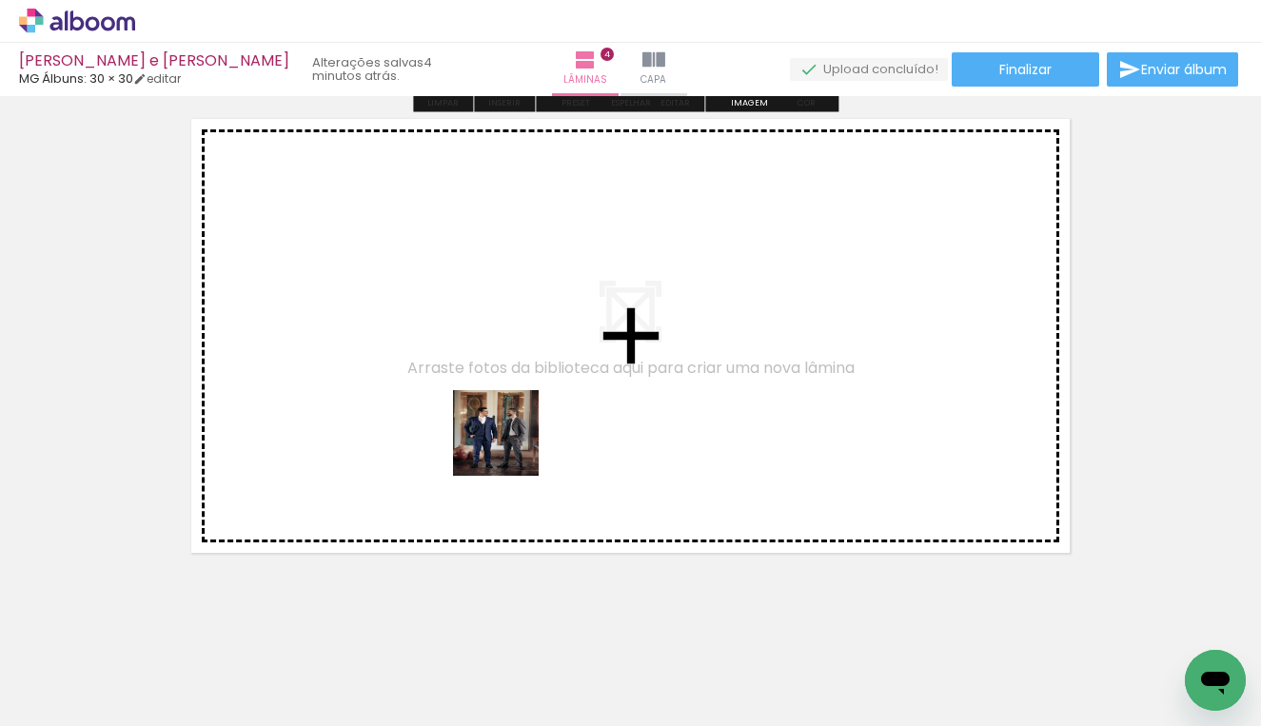
drag, startPoint x: 526, startPoint y: 664, endPoint x: 510, endPoint y: 445, distance: 219.4
click at [510, 445] on quentale-workspace at bounding box center [630, 363] width 1261 height 726
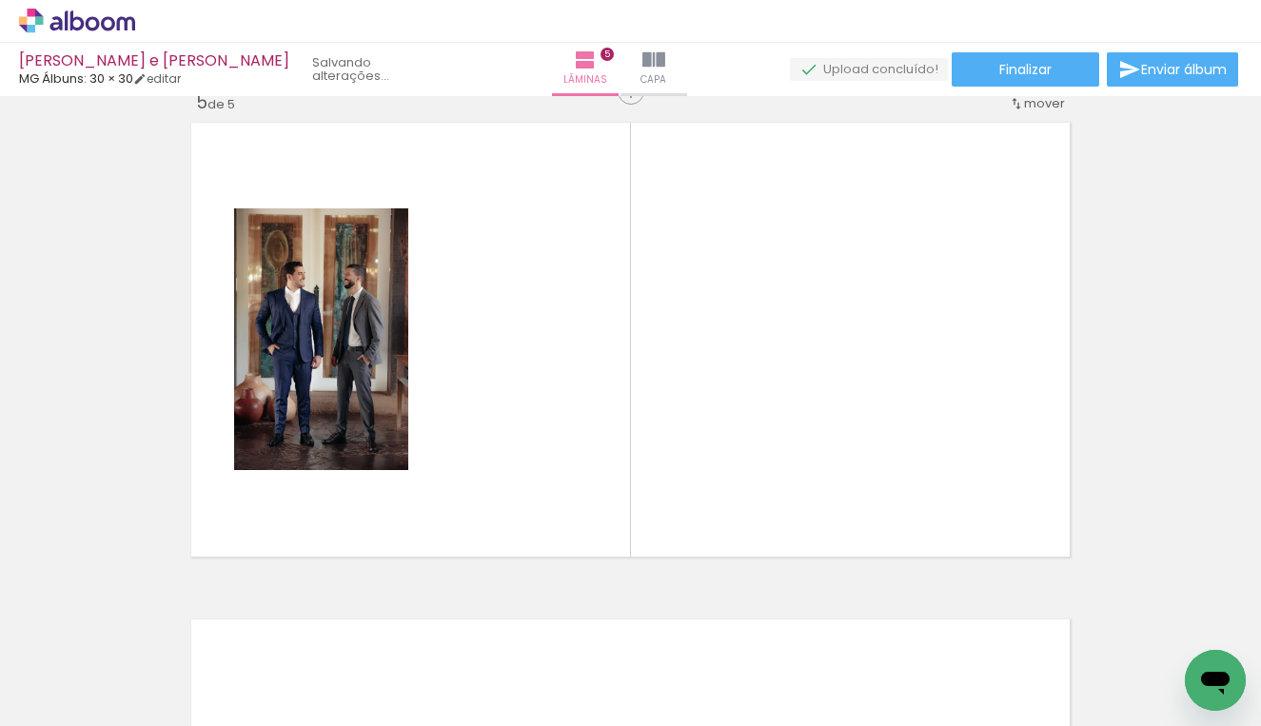
scroll to position [2010, 0]
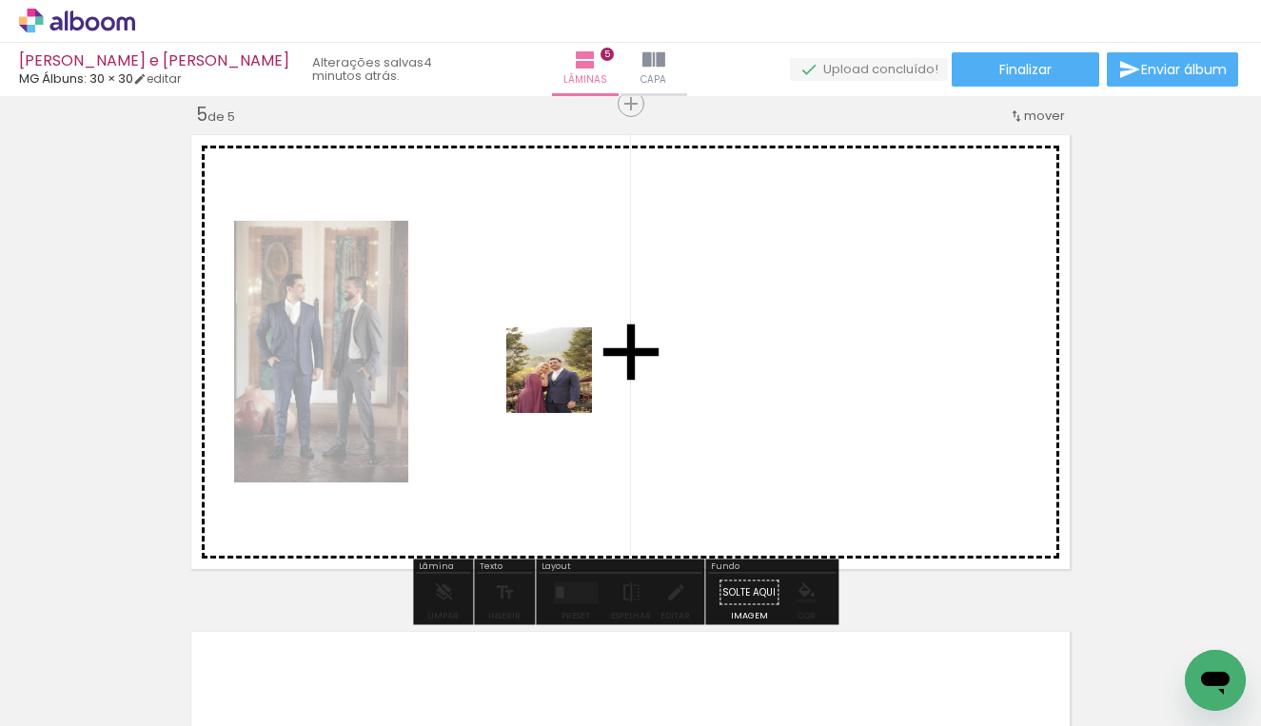
drag, startPoint x: 608, startPoint y: 638, endPoint x: 563, endPoint y: 384, distance: 257.9
click at [563, 384] on quentale-workspace at bounding box center [630, 363] width 1261 height 726
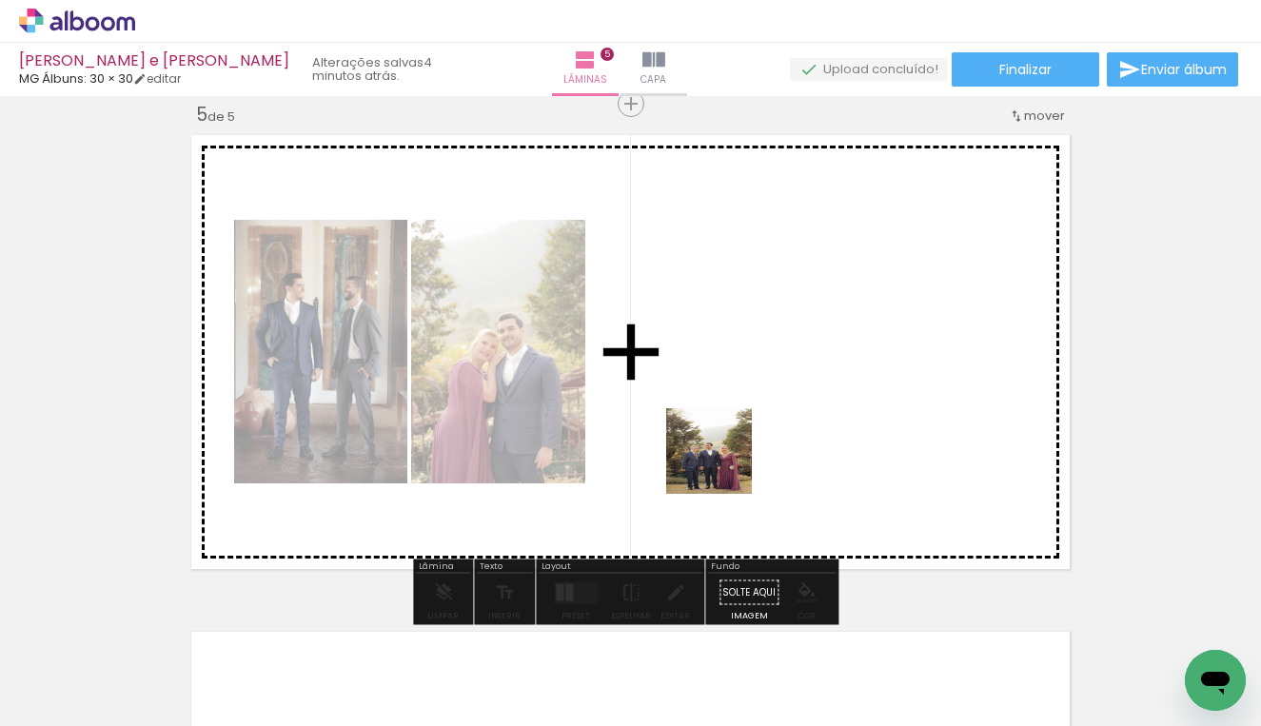
drag, startPoint x: 729, startPoint y: 647, endPoint x: 724, endPoint y: 422, distance: 224.6
click at [724, 422] on quentale-workspace at bounding box center [630, 363] width 1261 height 726
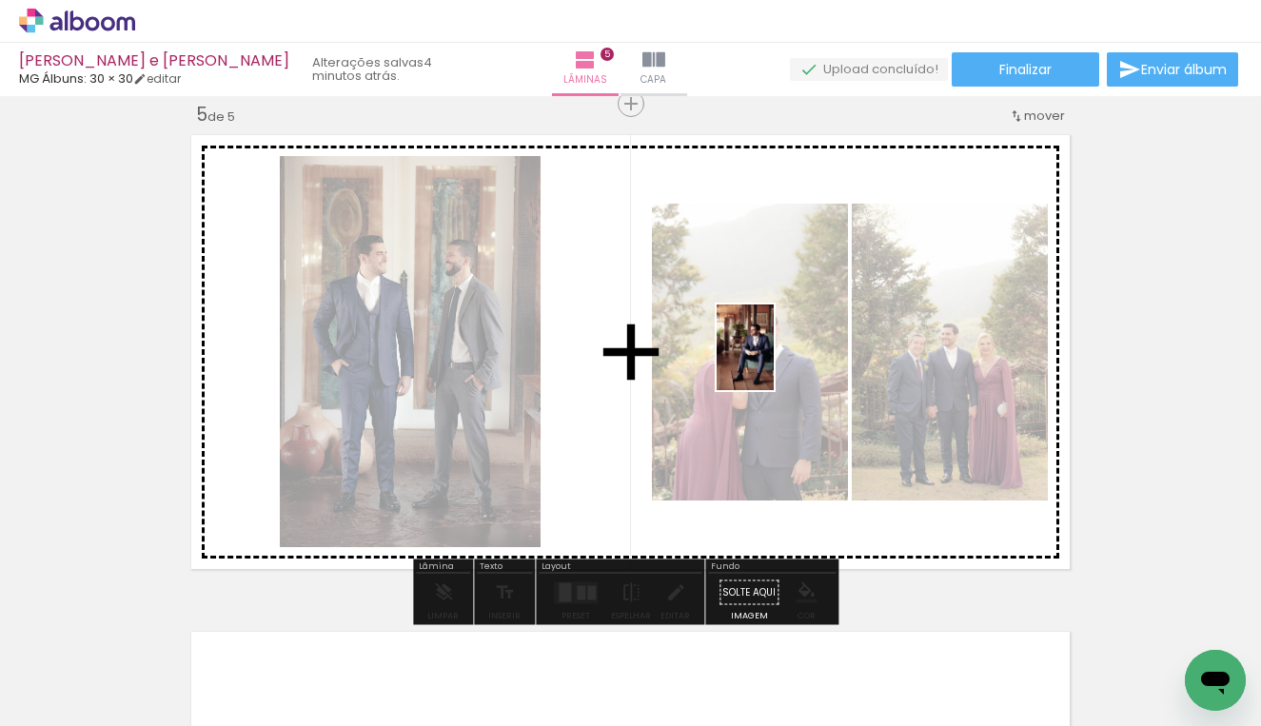
drag, startPoint x: 831, startPoint y: 665, endPoint x: 774, endPoint y: 362, distance: 308.8
click at [774, 362] on quentale-workspace at bounding box center [630, 363] width 1261 height 726
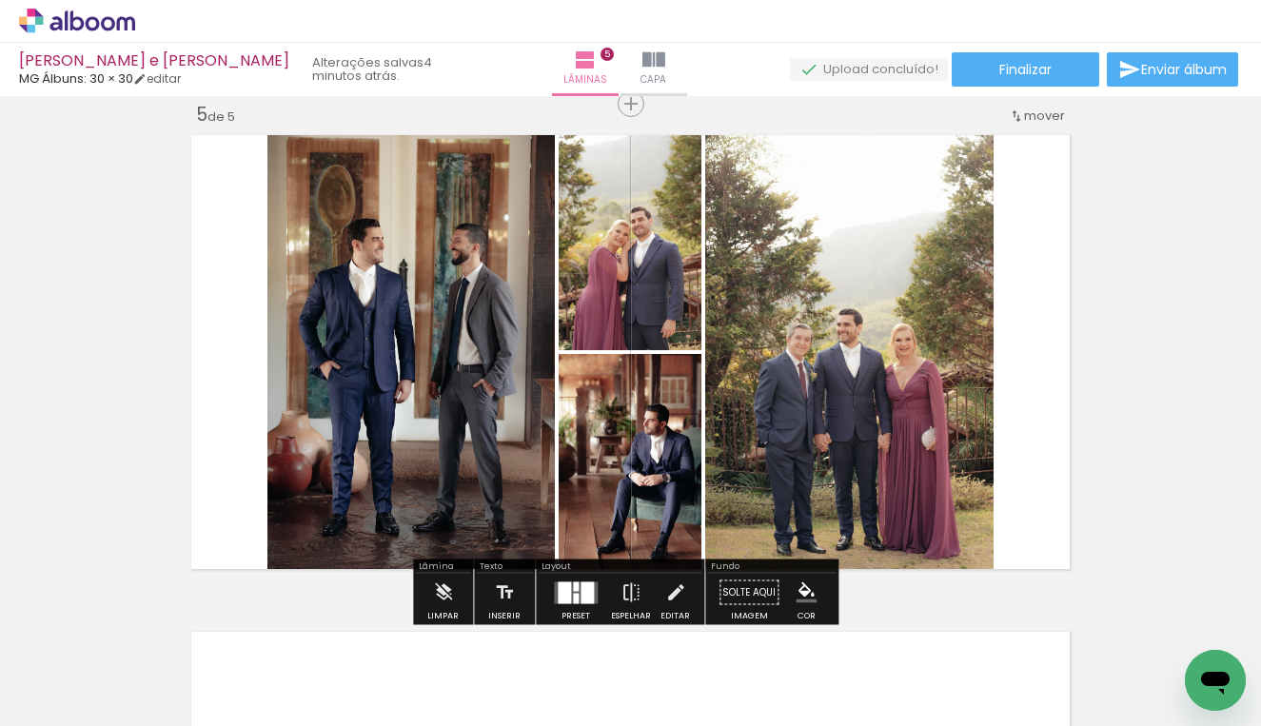
click at [593, 583] on quentale-layouter at bounding box center [576, 592] width 44 height 22
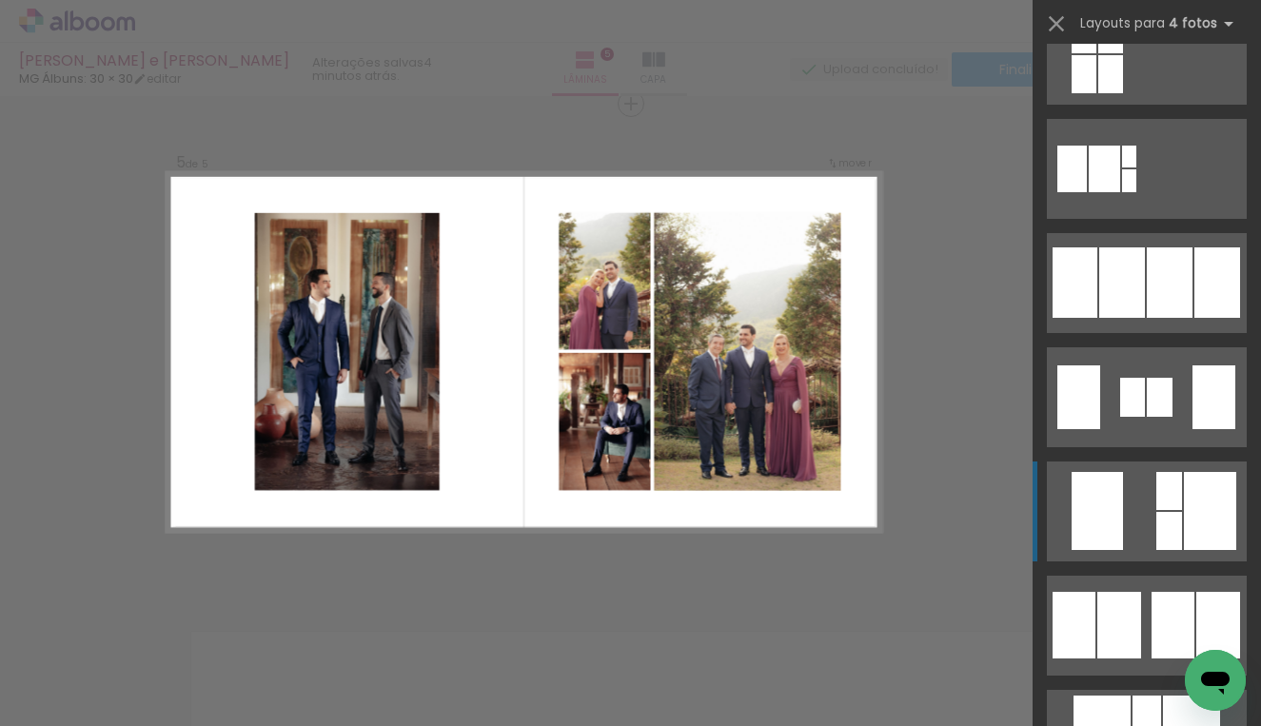
scroll to position [1366, 0]
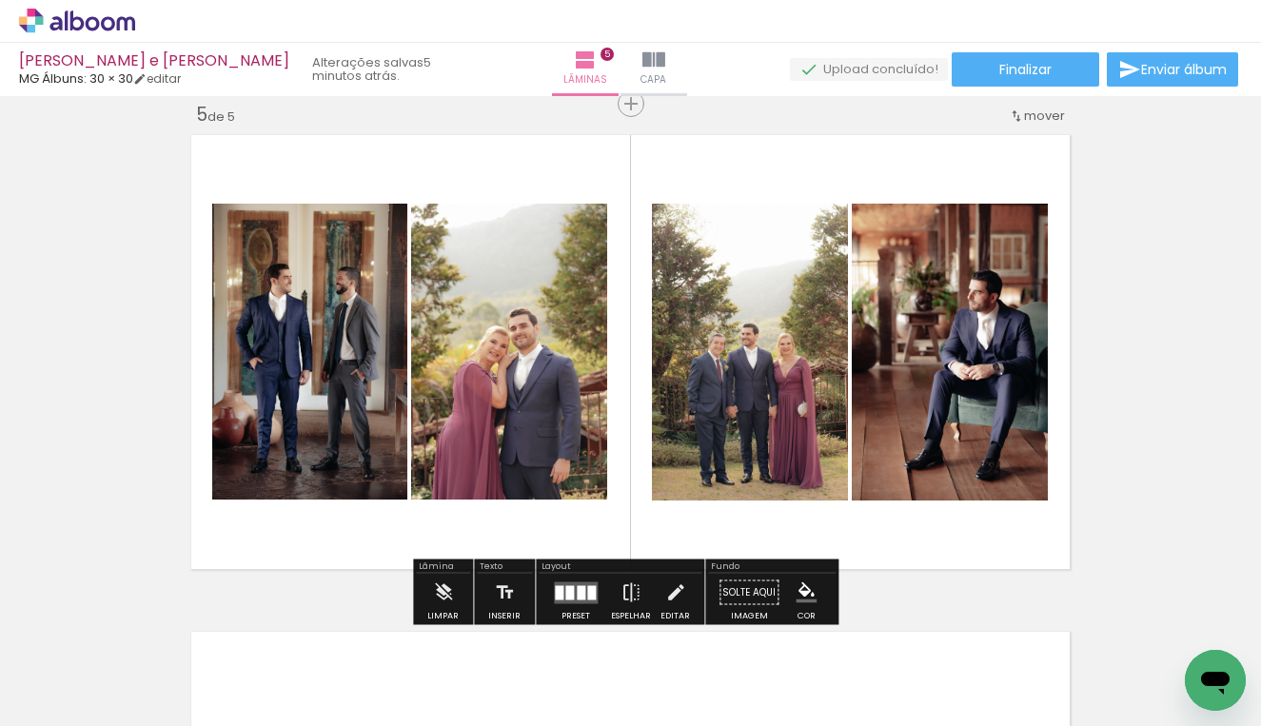
click at [522, 341] on quentale-photo at bounding box center [509, 352] width 196 height 296
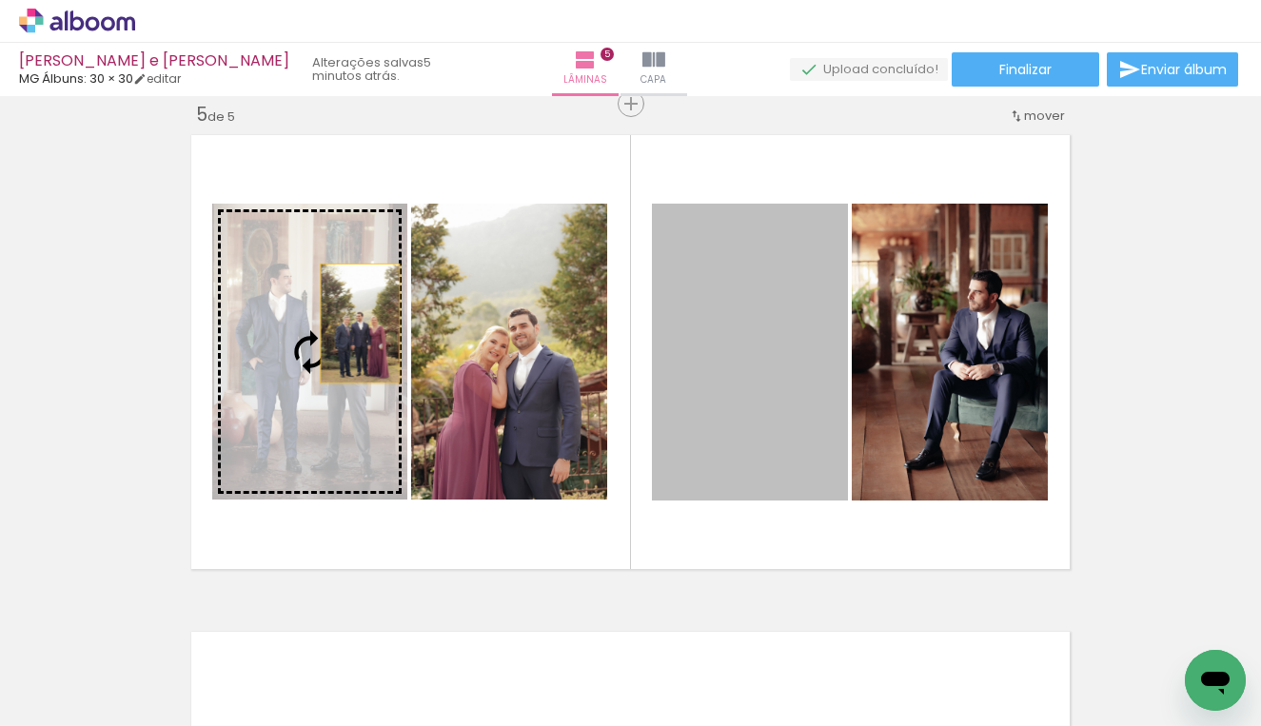
drag, startPoint x: 740, startPoint y: 333, endPoint x: 353, endPoint y: 323, distance: 387.3
click at [0, 0] on slot at bounding box center [0, 0] width 0 height 0
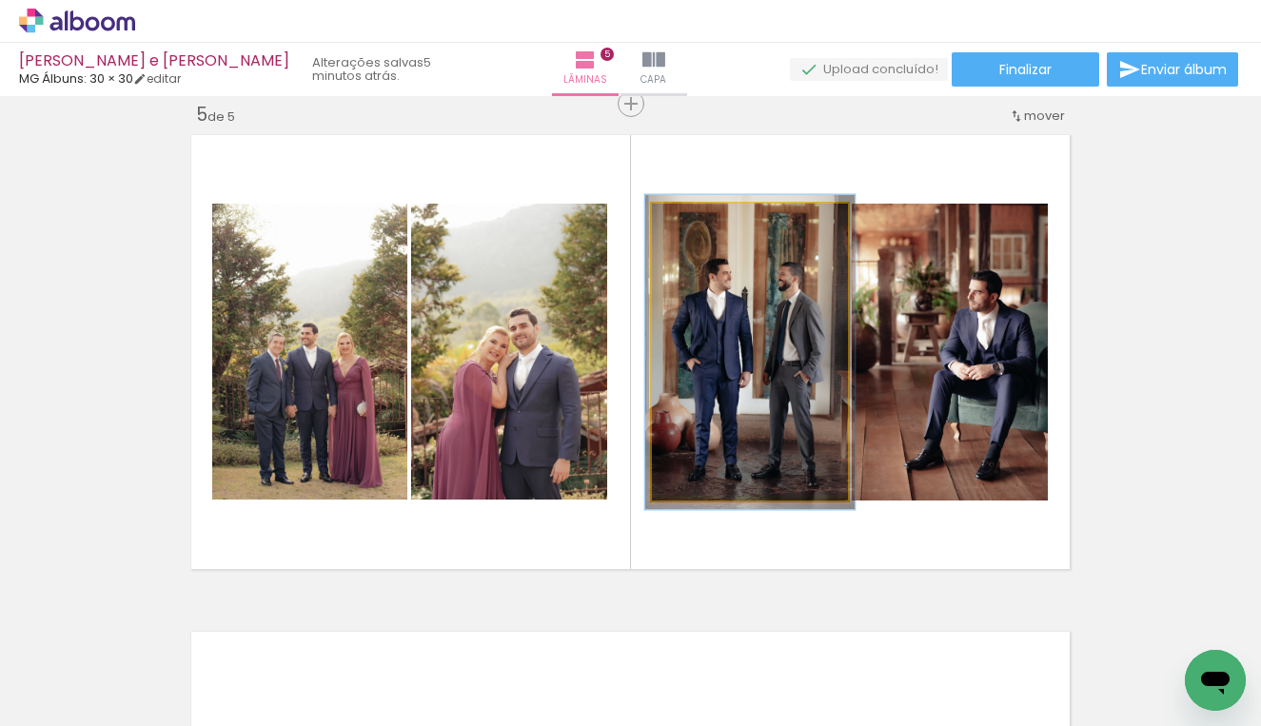
type paper-slider "106"
click at [699, 225] on div at bounding box center [700, 223] width 30 height 30
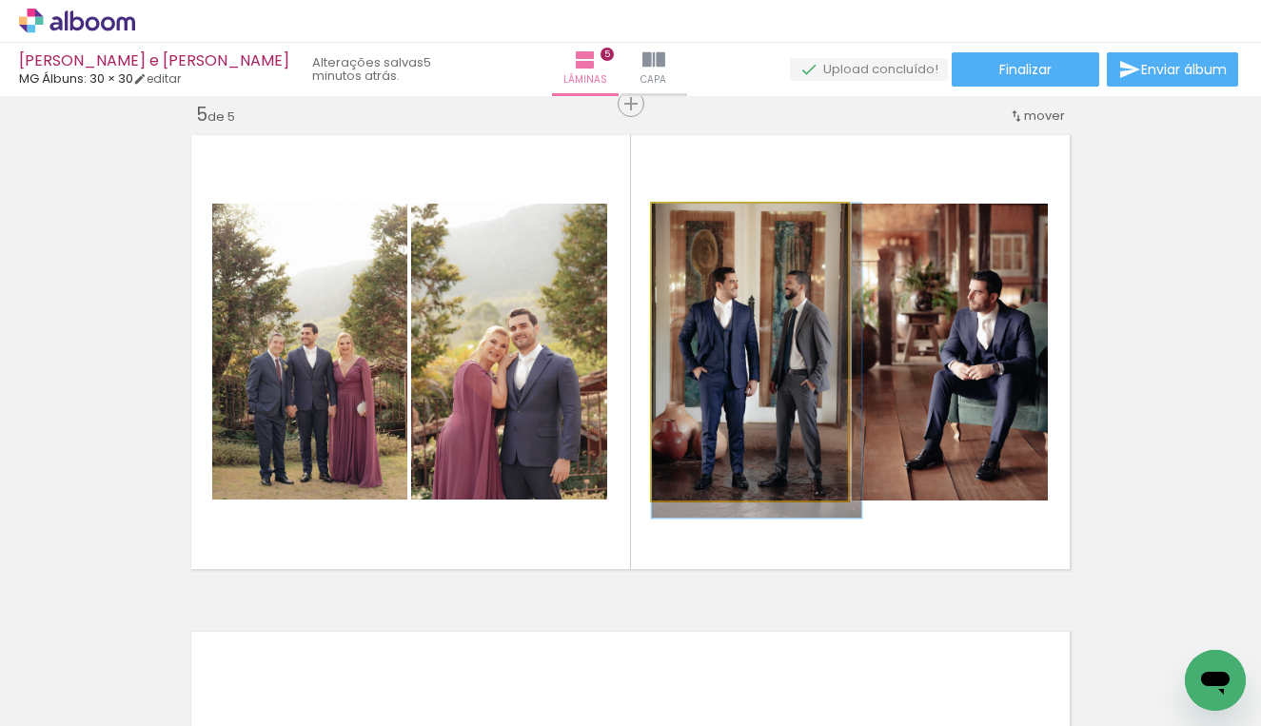
drag, startPoint x: 761, startPoint y: 361, endPoint x: 761, endPoint y: 381, distance: 20.0
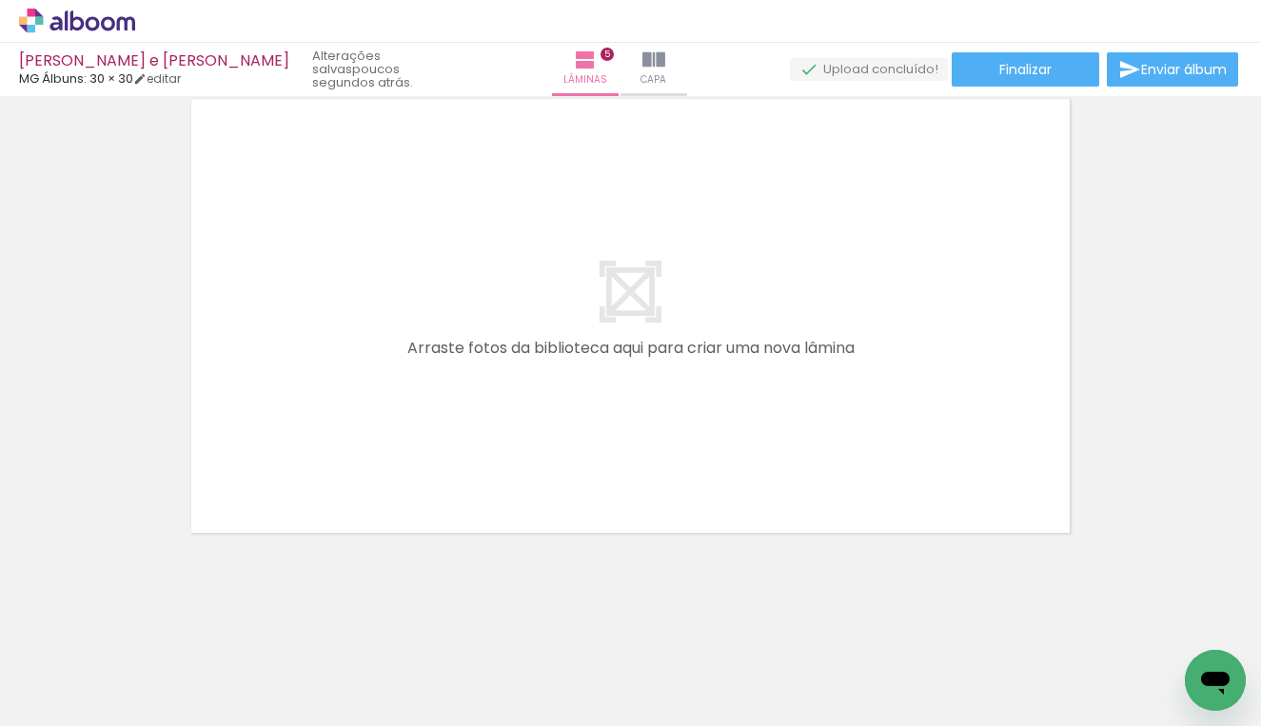
scroll to position [0, 863]
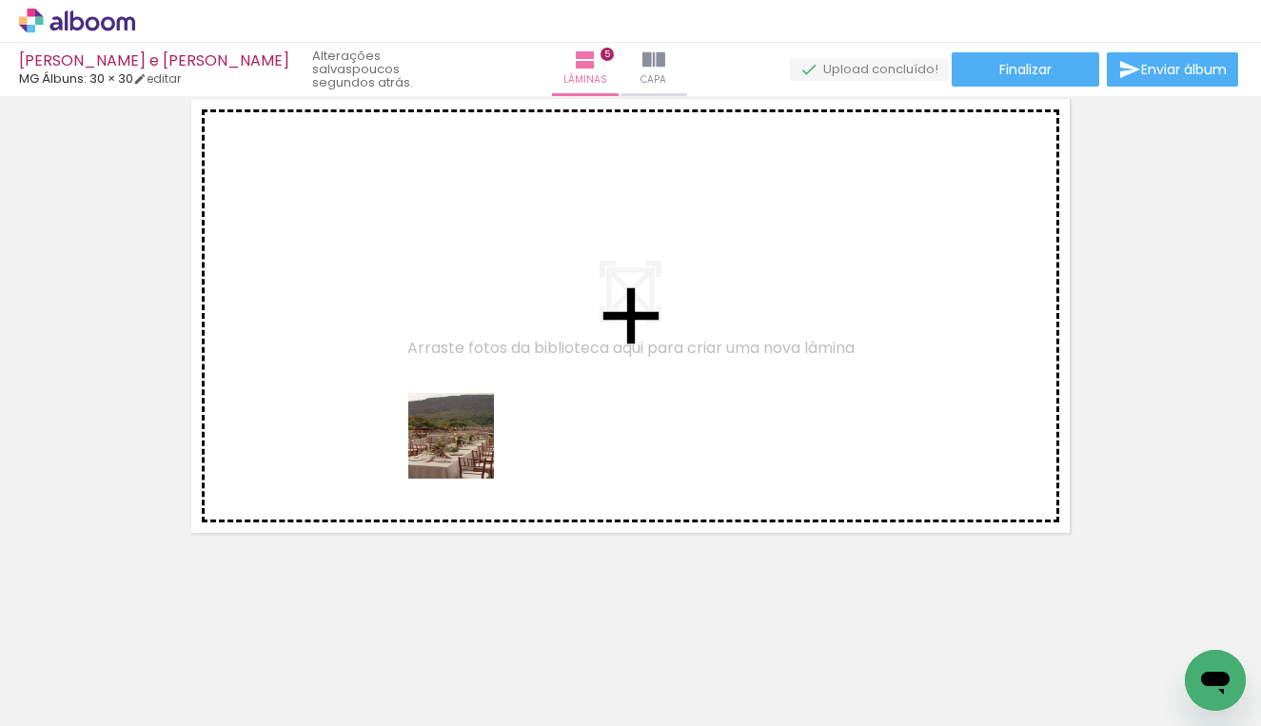
drag, startPoint x: 469, startPoint y: 493, endPoint x: 463, endPoint y: 424, distance: 68.7
click at [463, 424] on quentale-workspace at bounding box center [630, 363] width 1261 height 726
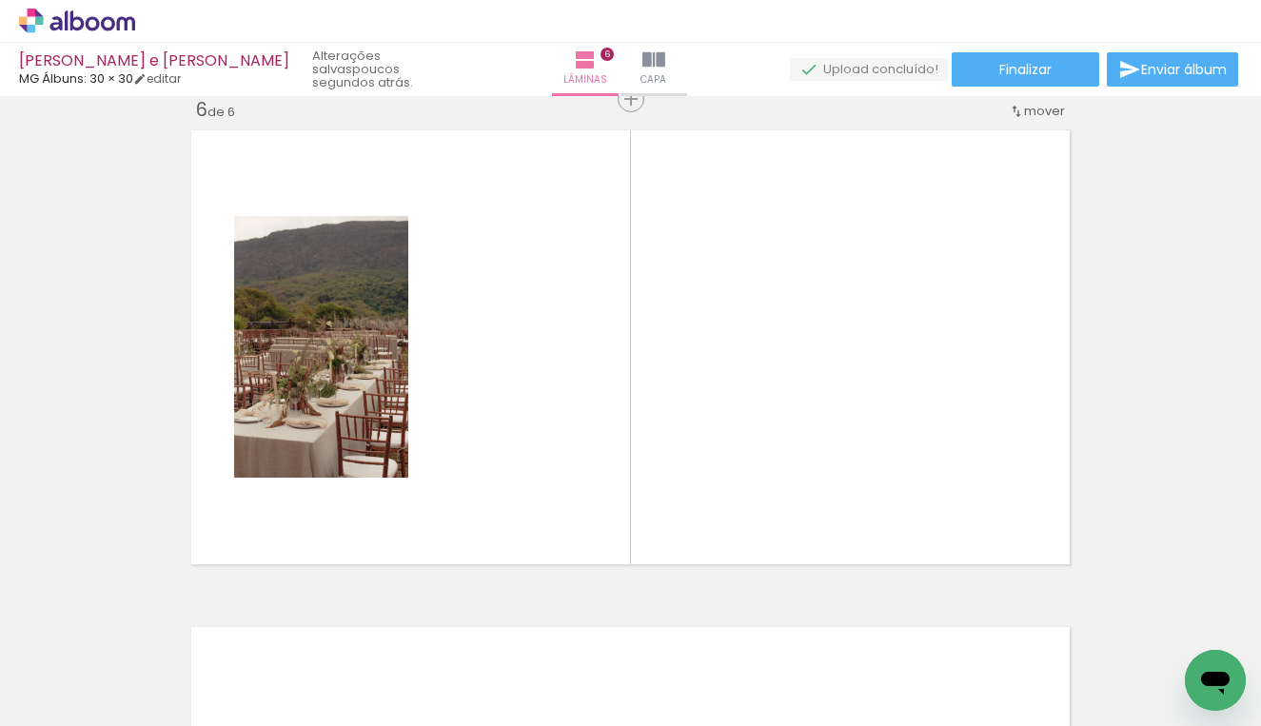
scroll to position [2507, 0]
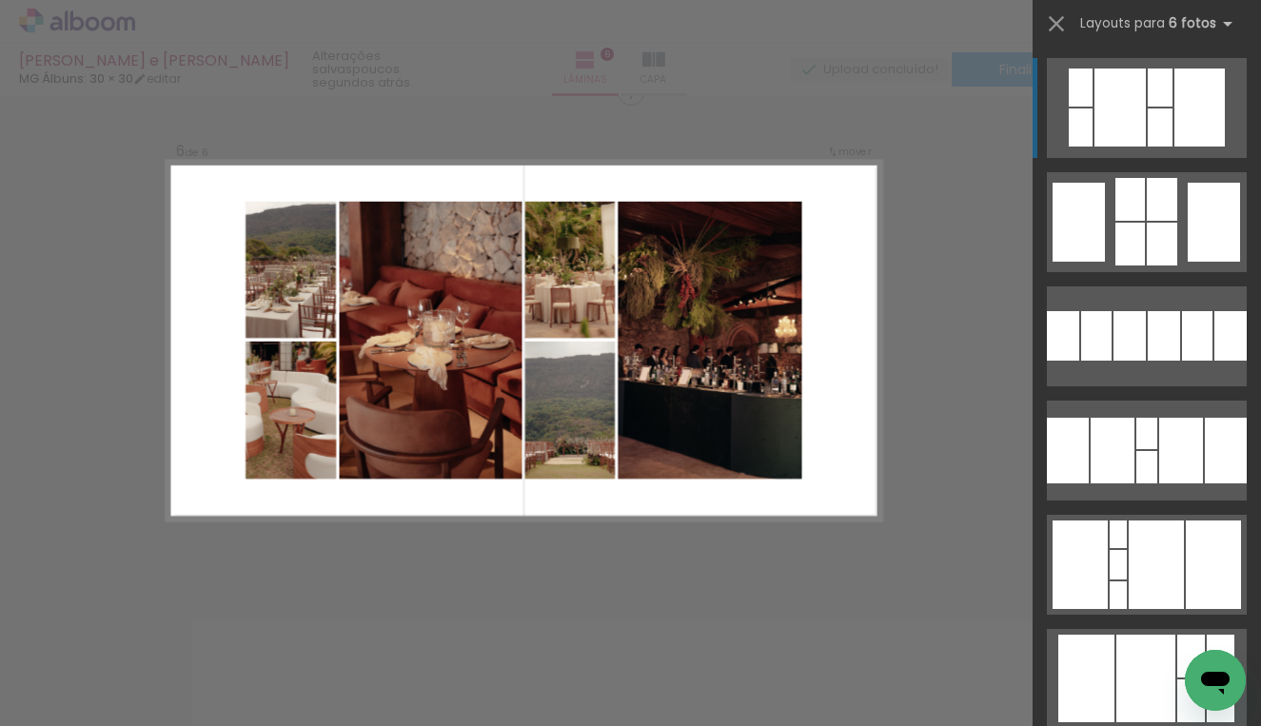
scroll to position [2507, 0]
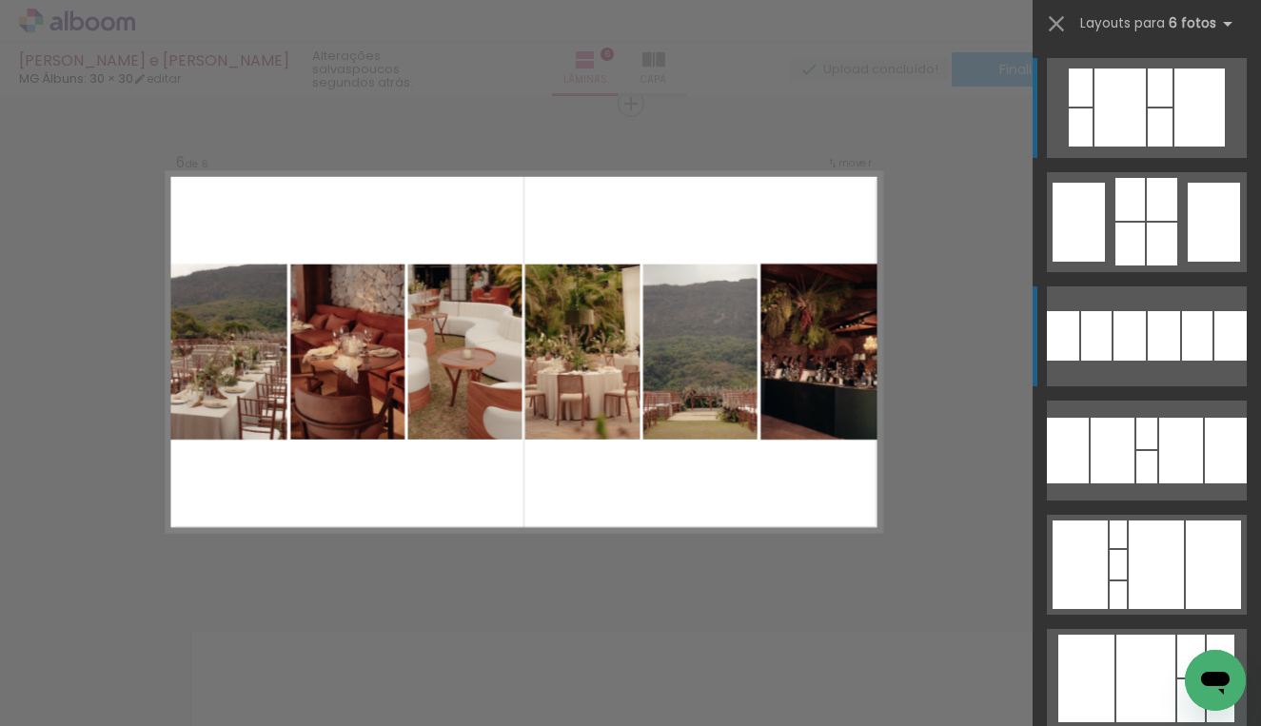
click at [1115, 221] on div at bounding box center [1129, 199] width 29 height 43
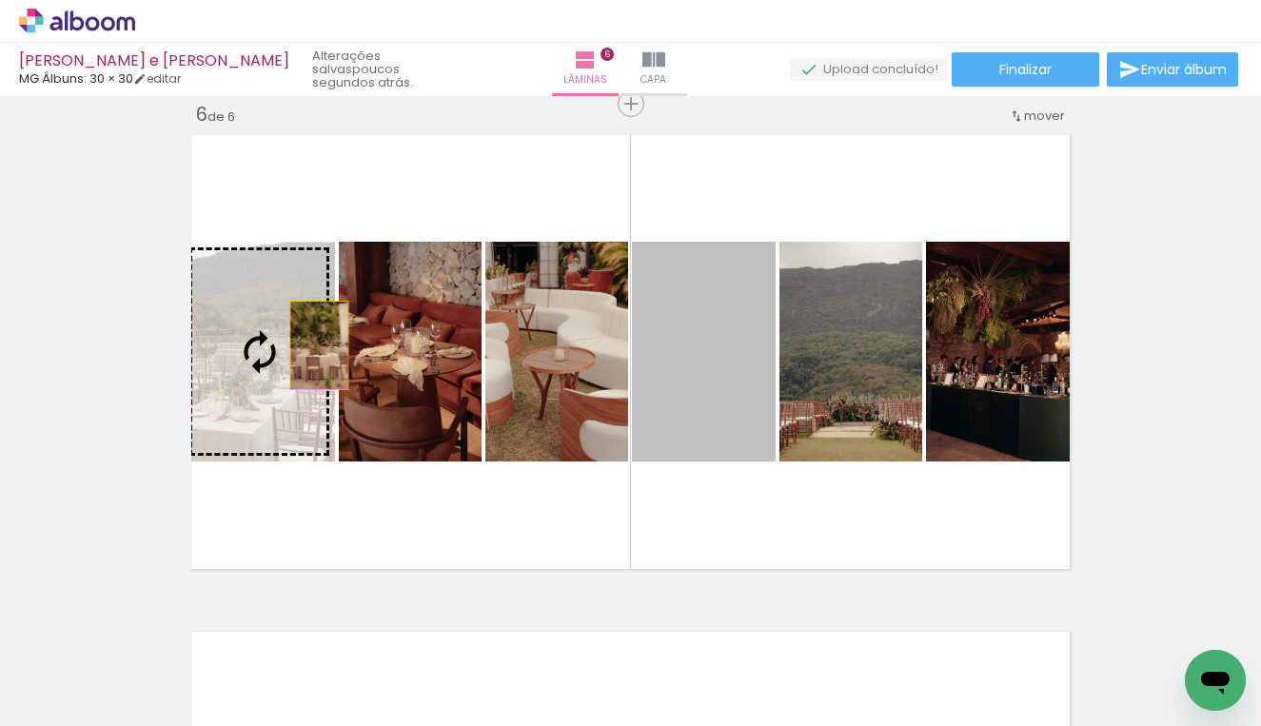
drag, startPoint x: 680, startPoint y: 355, endPoint x: 256, endPoint y: 336, distance: 424.8
click at [0, 0] on slot at bounding box center [0, 0] width 0 height 0
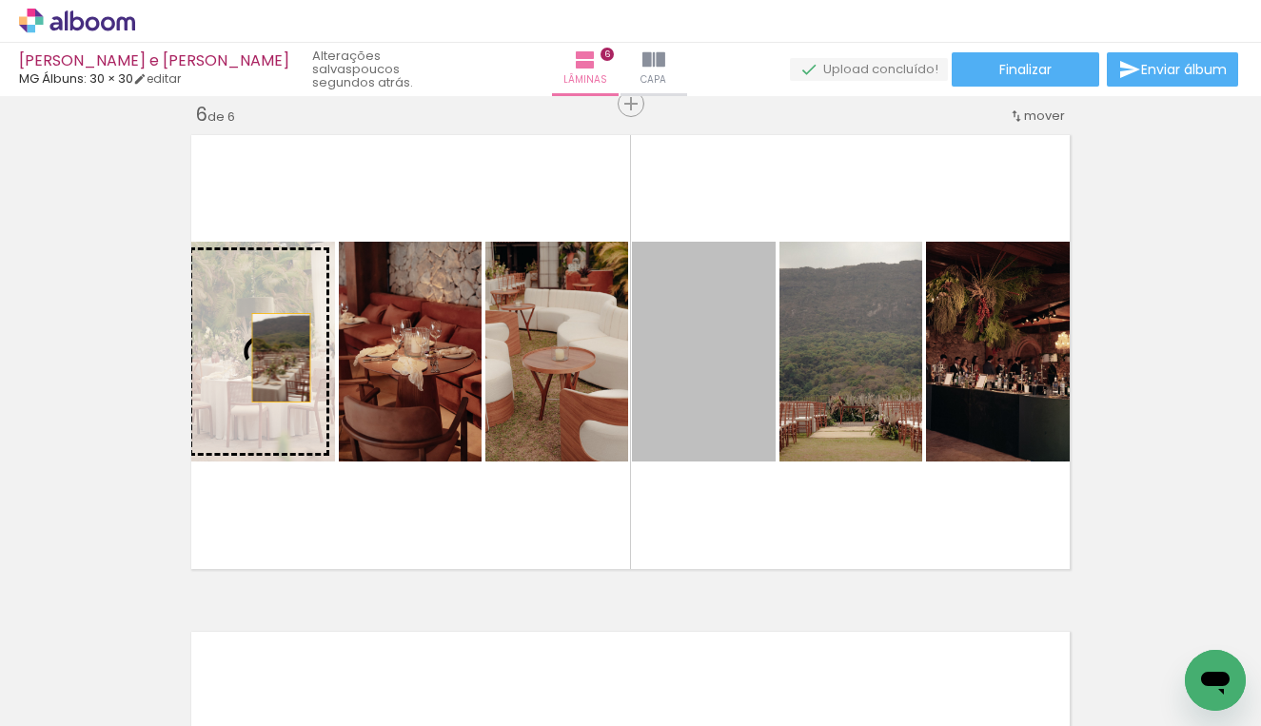
drag, startPoint x: 705, startPoint y: 381, endPoint x: 272, endPoint y: 358, distance: 433.5
click at [0, 0] on slot at bounding box center [0, 0] width 0 height 0
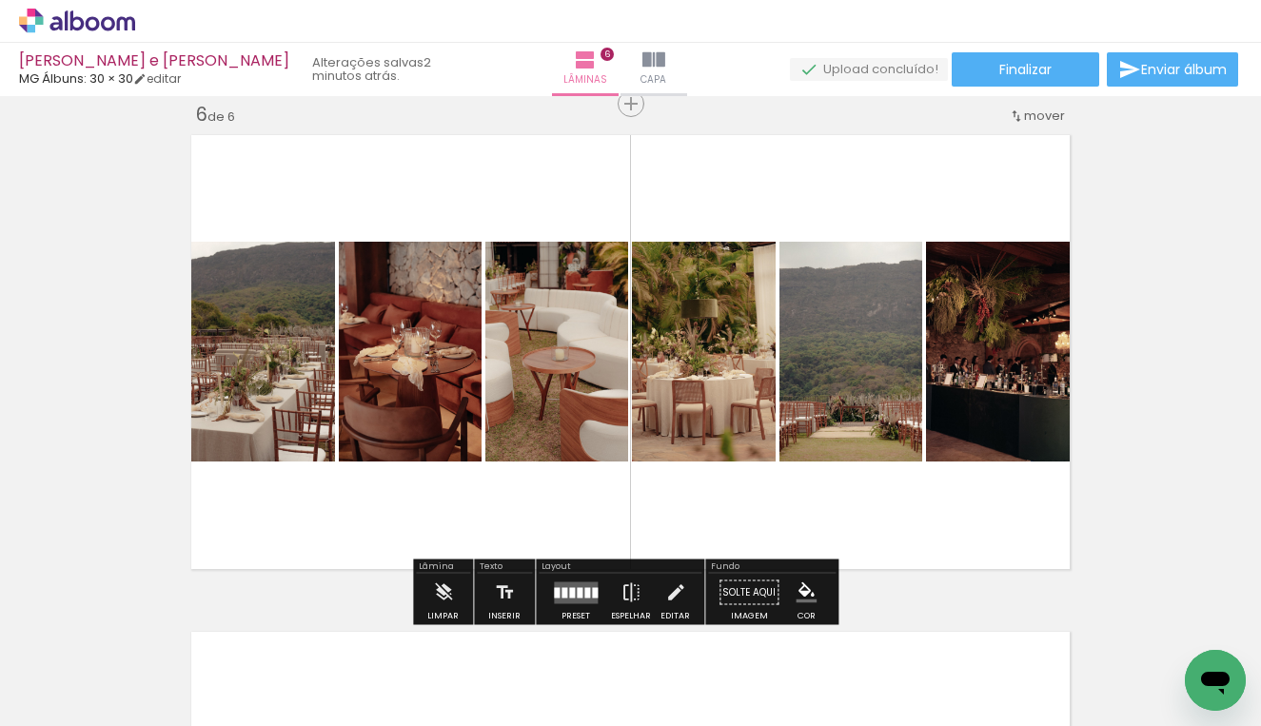
click at [71, 690] on span "Adicionar Fotos" at bounding box center [67, 700] width 57 height 21
click at [0, 0] on input "file" at bounding box center [0, 0] width 0 height 0
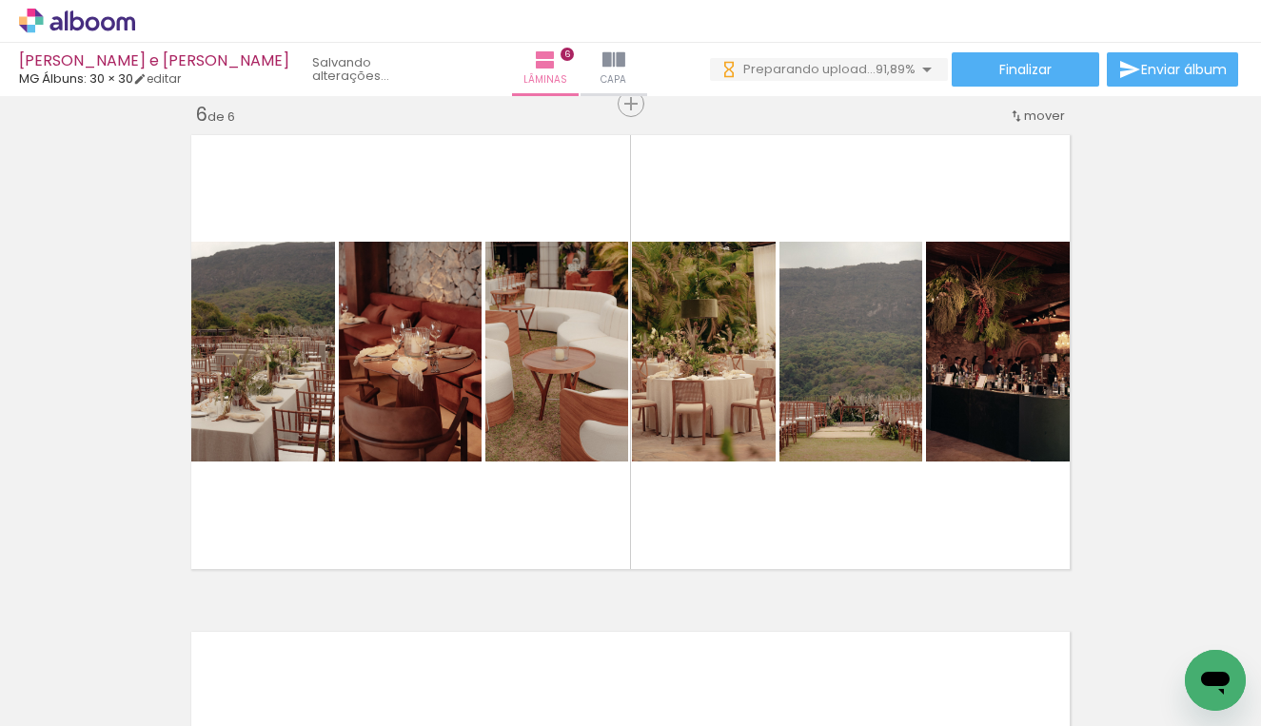
drag, startPoint x: 241, startPoint y: 719, endPoint x: 1260, endPoint y: 715, distance: 1019.0
click at [156, 715] on iron-horizontal-list at bounding box center [137, 666] width 38 height 119
drag, startPoint x: 474, startPoint y: 715, endPoint x: 1186, endPoint y: 714, distance: 712.6
click at [156, 714] on iron-horizontal-list at bounding box center [137, 666] width 38 height 119
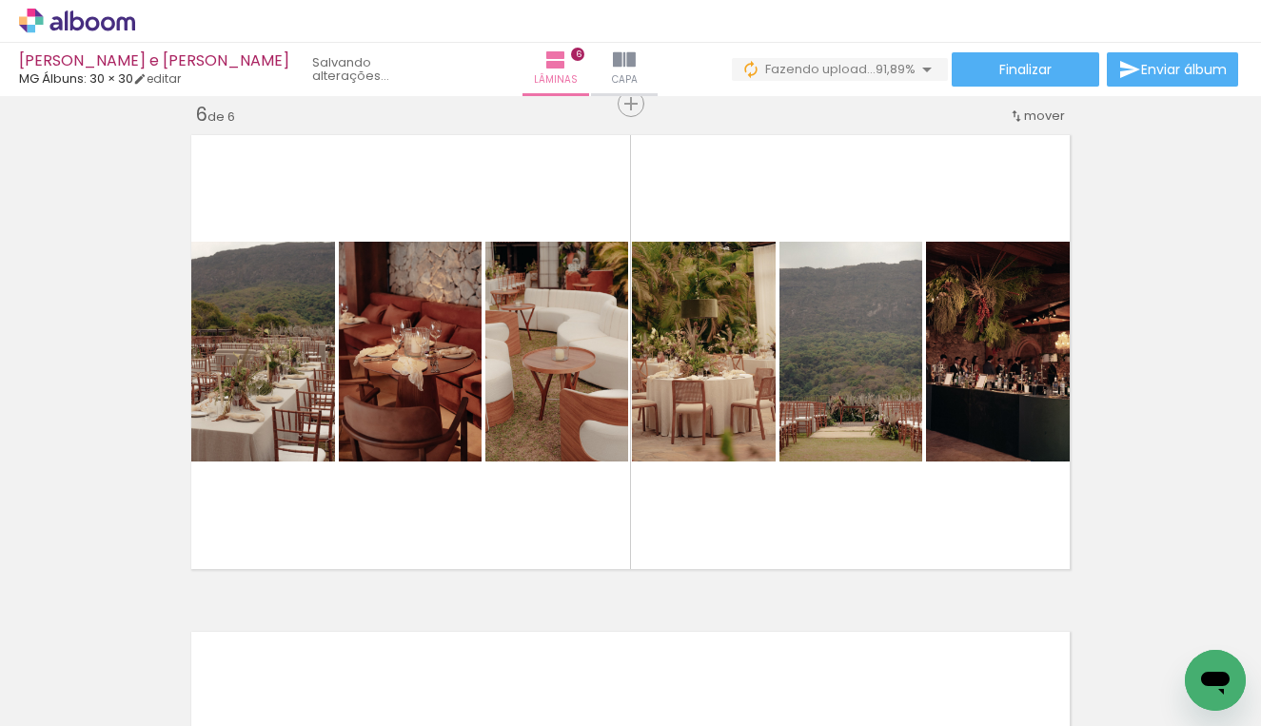
scroll to position [0, 2262]
drag, startPoint x: 610, startPoint y: 719, endPoint x: 1077, endPoint y: 715, distance: 467.2
click at [156, 713] on iron-horizontal-list at bounding box center [137, 666] width 38 height 119
click at [156, 715] on iron-horizontal-list at bounding box center [137, 666] width 38 height 119
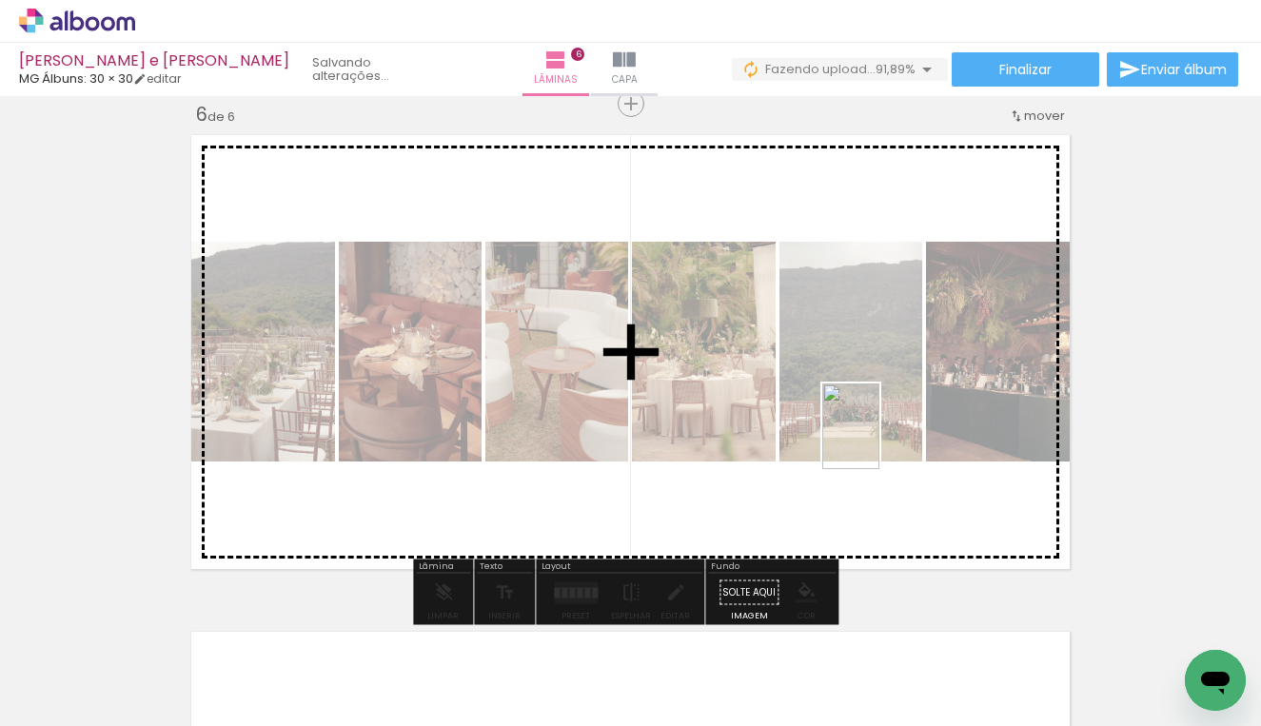
drag, startPoint x: 1195, startPoint y: 645, endPoint x: 879, endPoint y: 441, distance: 376.3
click at [879, 441] on quentale-workspace at bounding box center [630, 363] width 1261 height 726
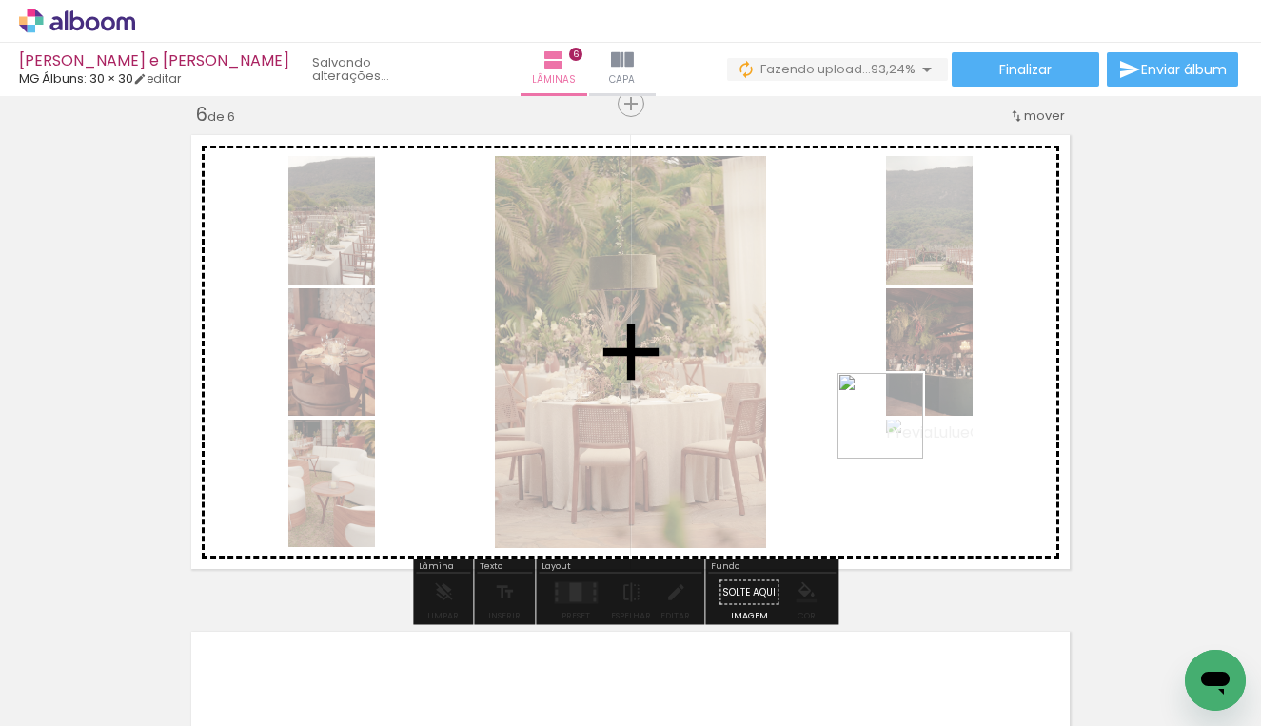
drag, startPoint x: 1107, startPoint y: 652, endPoint x: 866, endPoint y: 382, distance: 361.9
click at [866, 382] on quentale-workspace at bounding box center [630, 363] width 1261 height 726
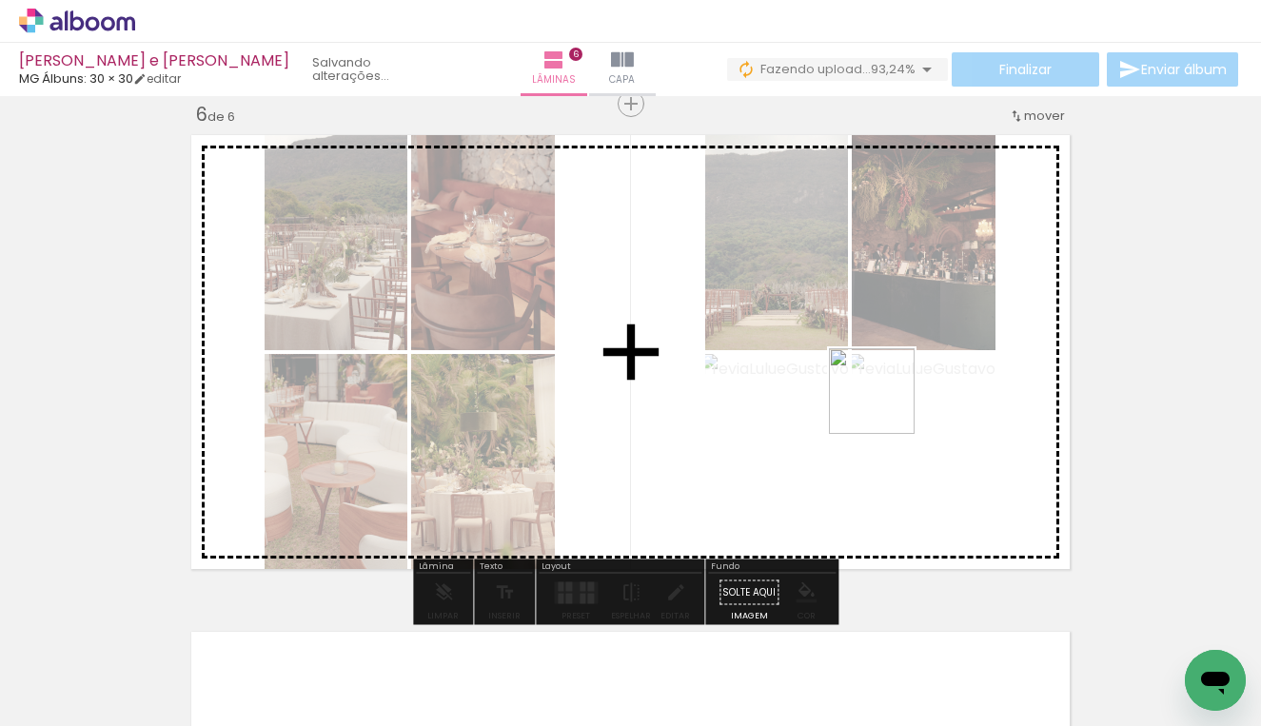
drag, startPoint x: 1005, startPoint y: 661, endPoint x: 871, endPoint y: 362, distance: 327.5
click at [871, 362] on quentale-workspace at bounding box center [630, 363] width 1261 height 726
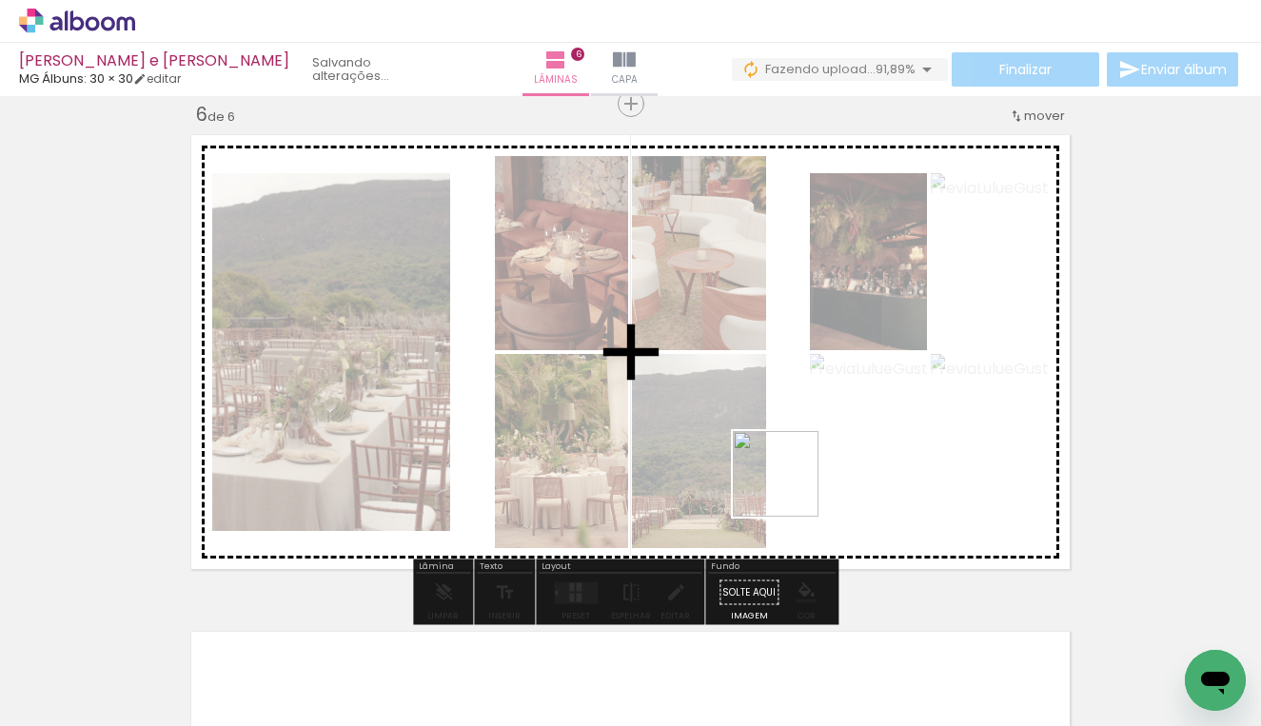
drag, startPoint x: 809, startPoint y: 655, endPoint x: 798, endPoint y: 347, distance: 307.5
click at [798, 347] on quentale-workspace at bounding box center [630, 363] width 1261 height 726
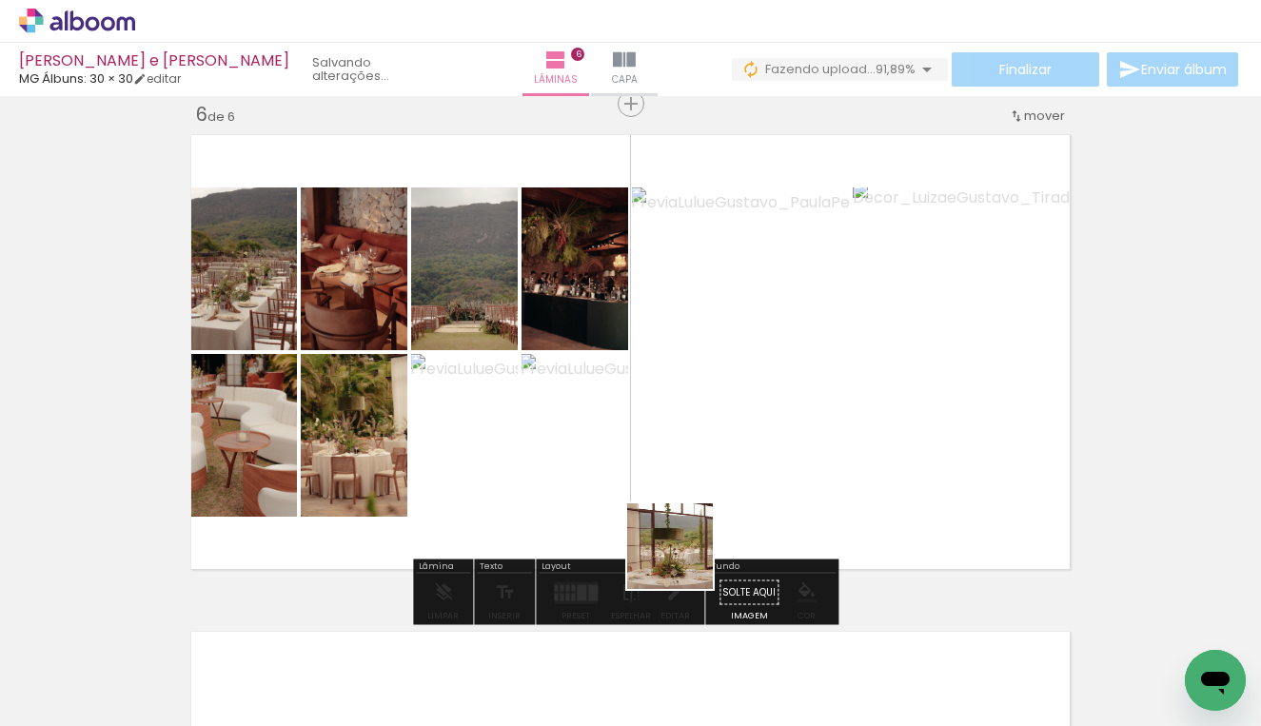
drag, startPoint x: 674, startPoint y: 656, endPoint x: 711, endPoint y: 398, distance: 261.4
click at [711, 398] on quentale-workspace at bounding box center [630, 363] width 1261 height 726
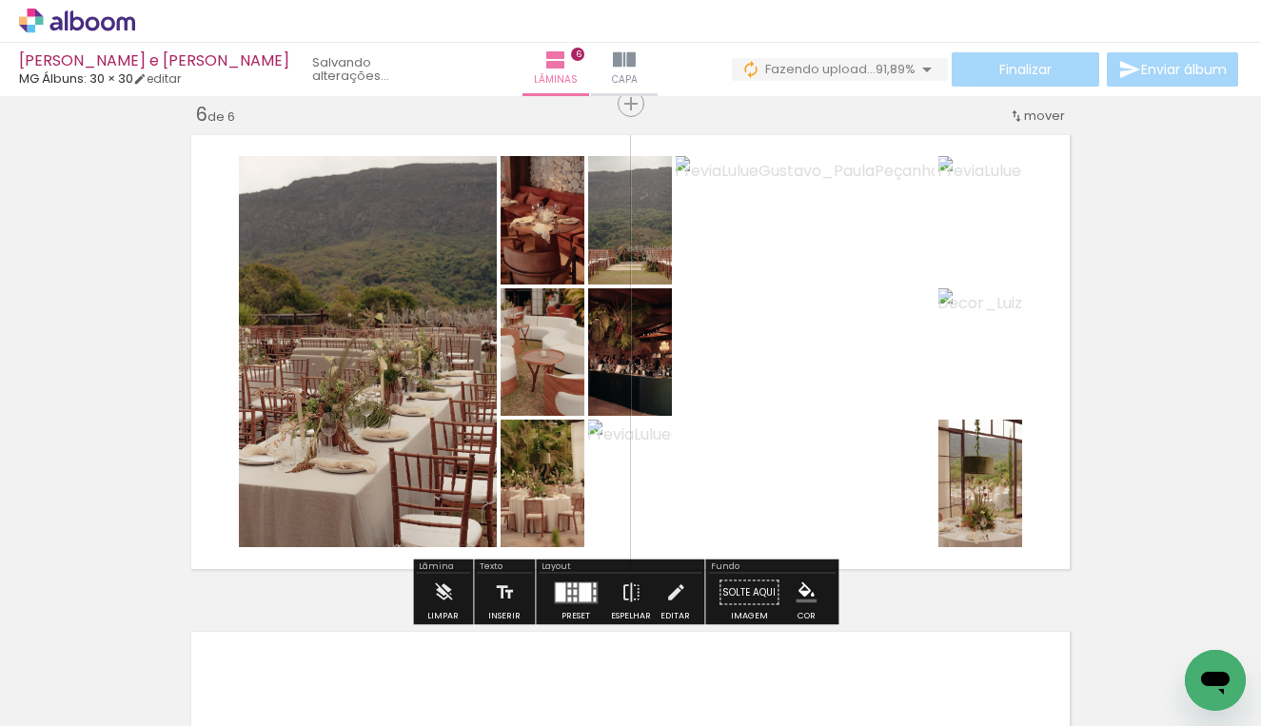
click at [578, 582] on div at bounding box center [584, 591] width 12 height 19
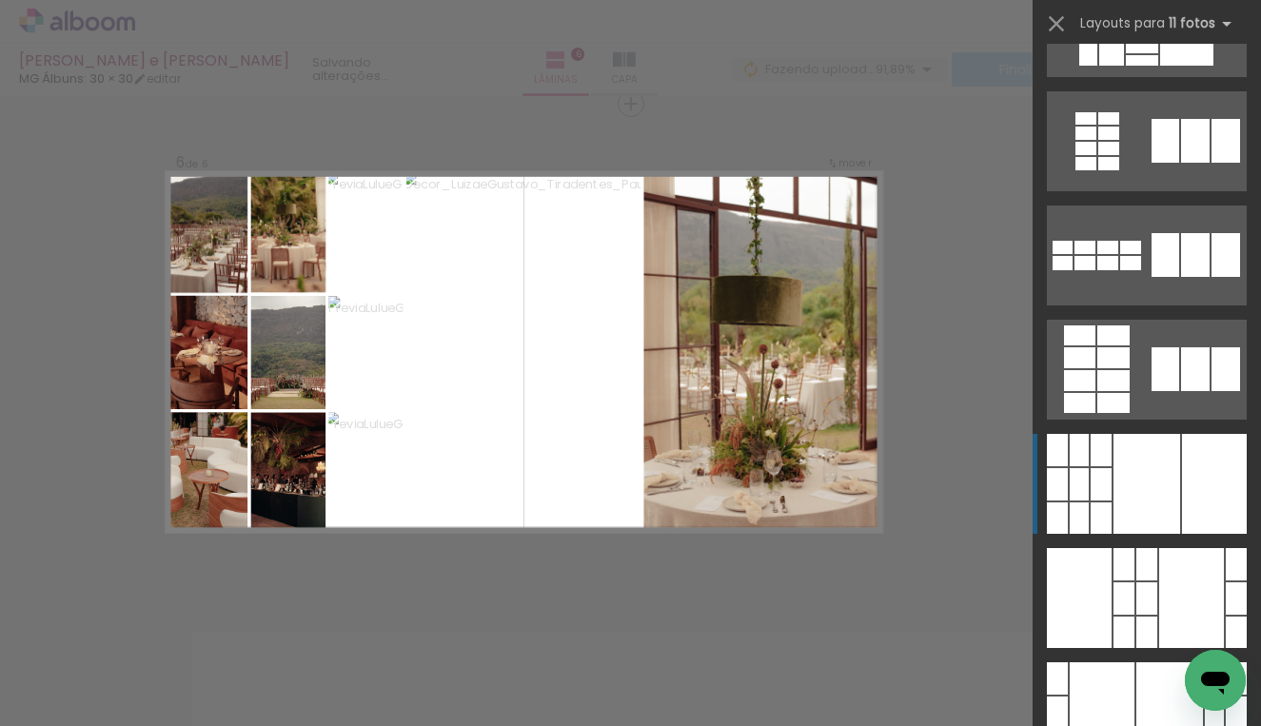
scroll to position [1459, 0]
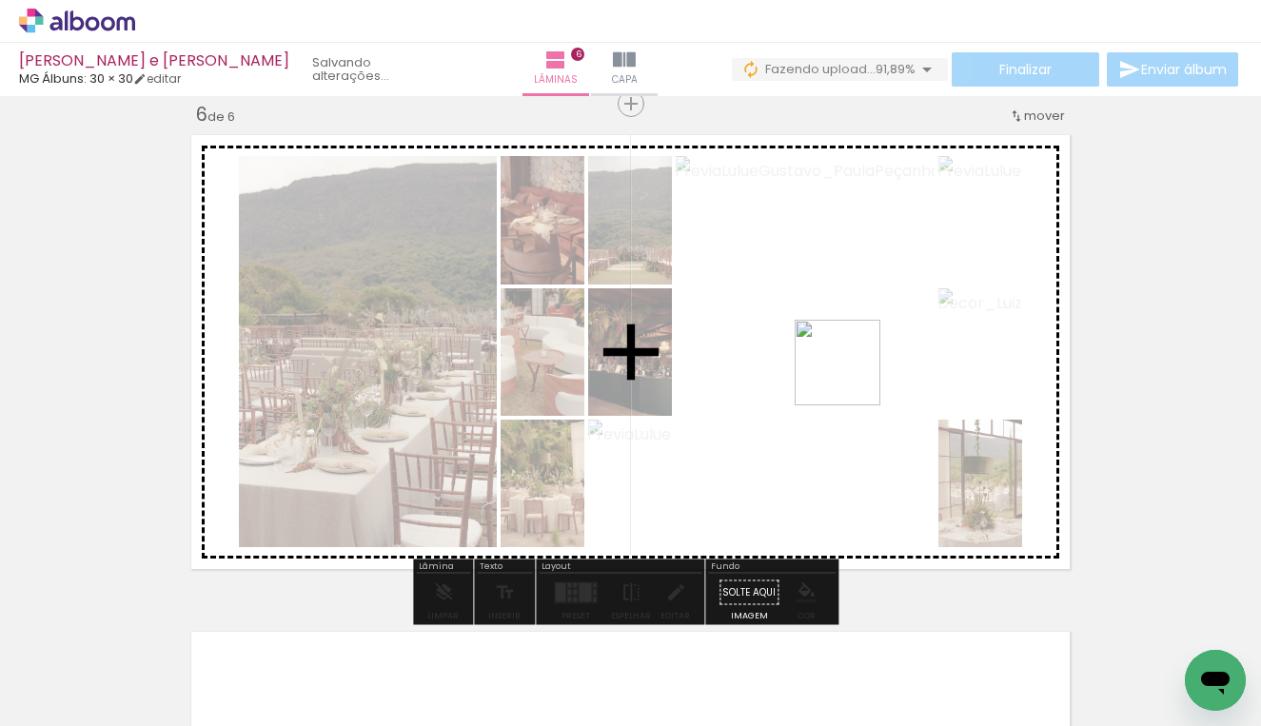
drag, startPoint x: 874, startPoint y: 519, endPoint x: 850, endPoint y: 372, distance: 148.6
click at [850, 372] on quentale-workspace at bounding box center [630, 363] width 1261 height 726
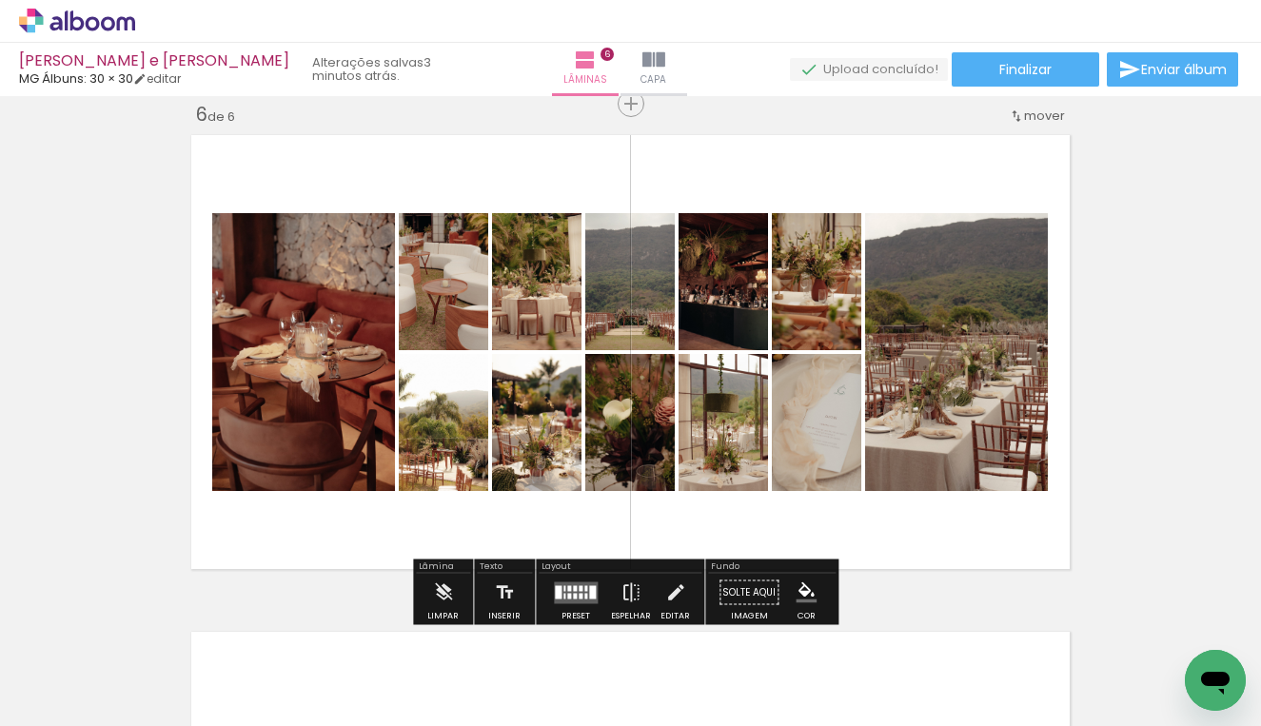
click at [590, 594] on div at bounding box center [592, 591] width 7 height 13
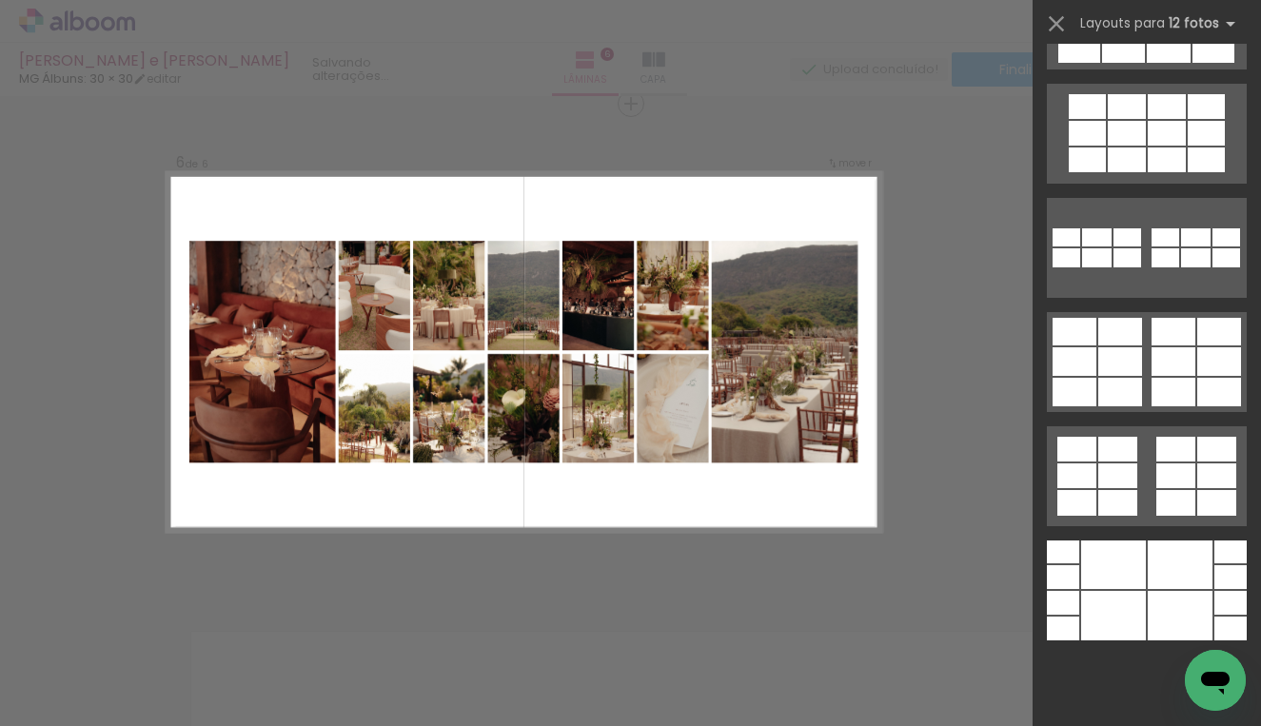
scroll to position [0, 0]
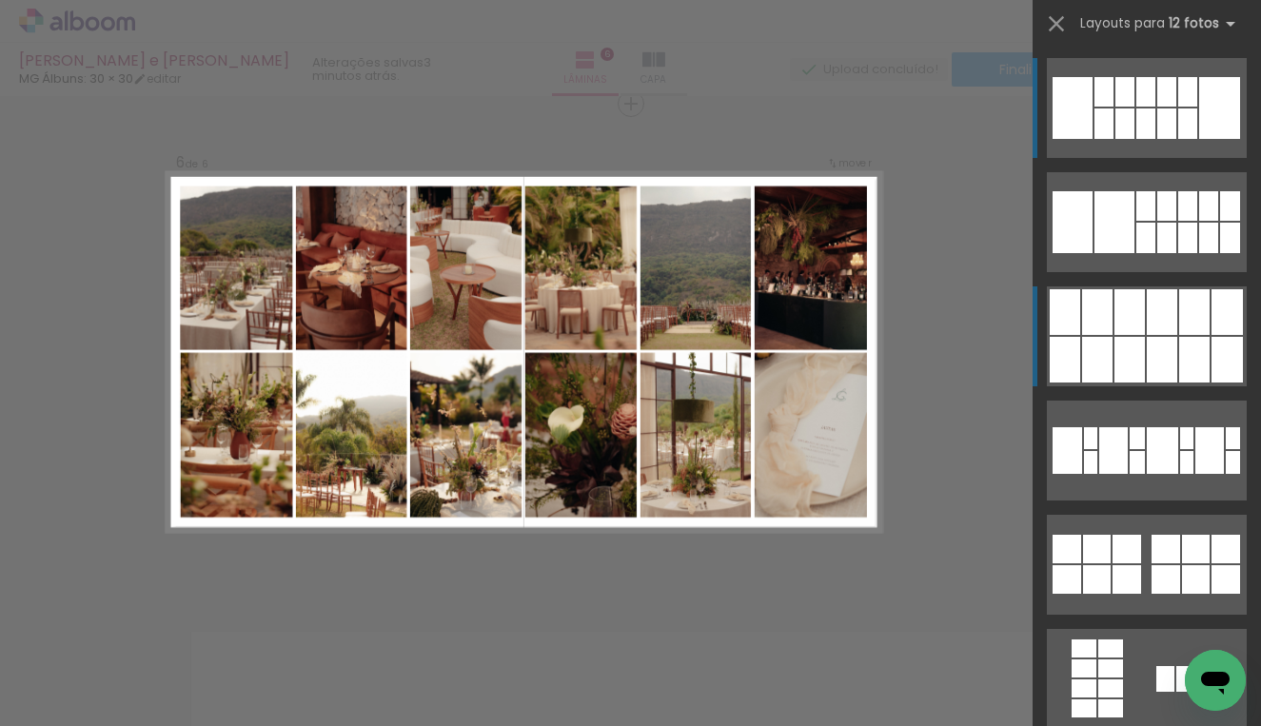
click at [1136, 253] on div at bounding box center [1145, 238] width 19 height 30
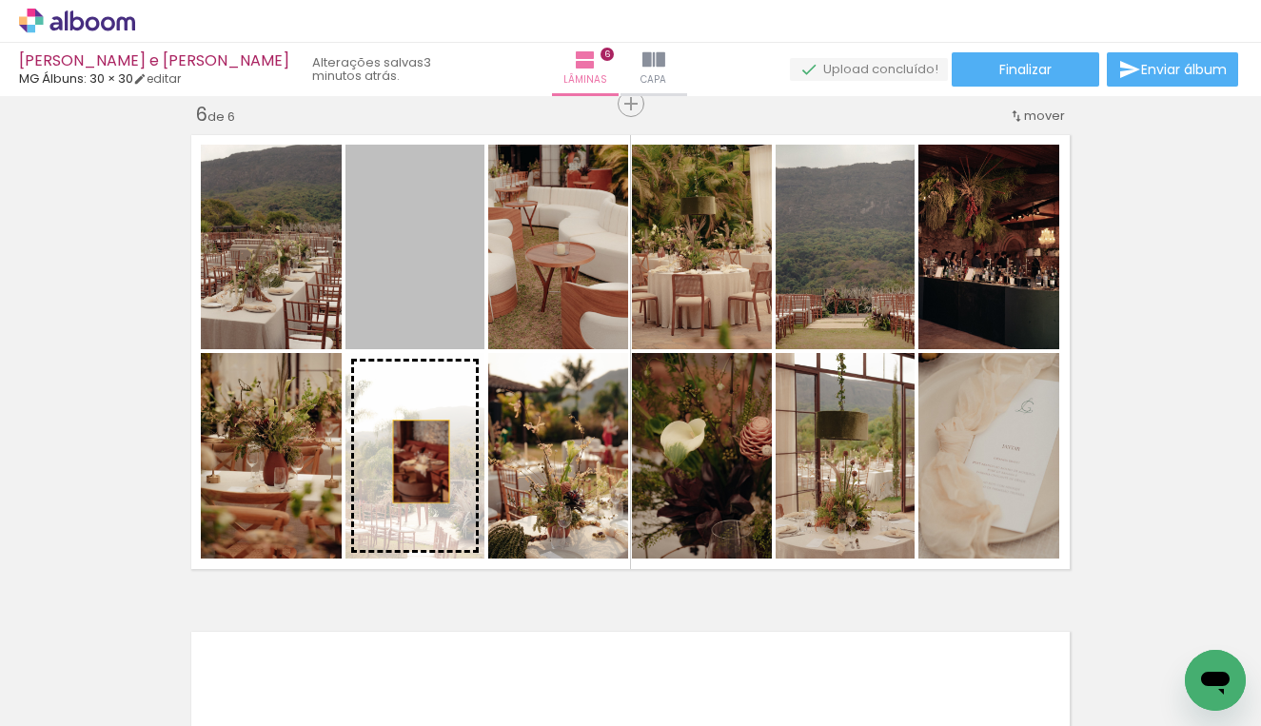
drag, startPoint x: 442, startPoint y: 265, endPoint x: 414, endPoint y: 461, distance: 198.1
click at [0, 0] on slot at bounding box center [0, 0] width 0 height 0
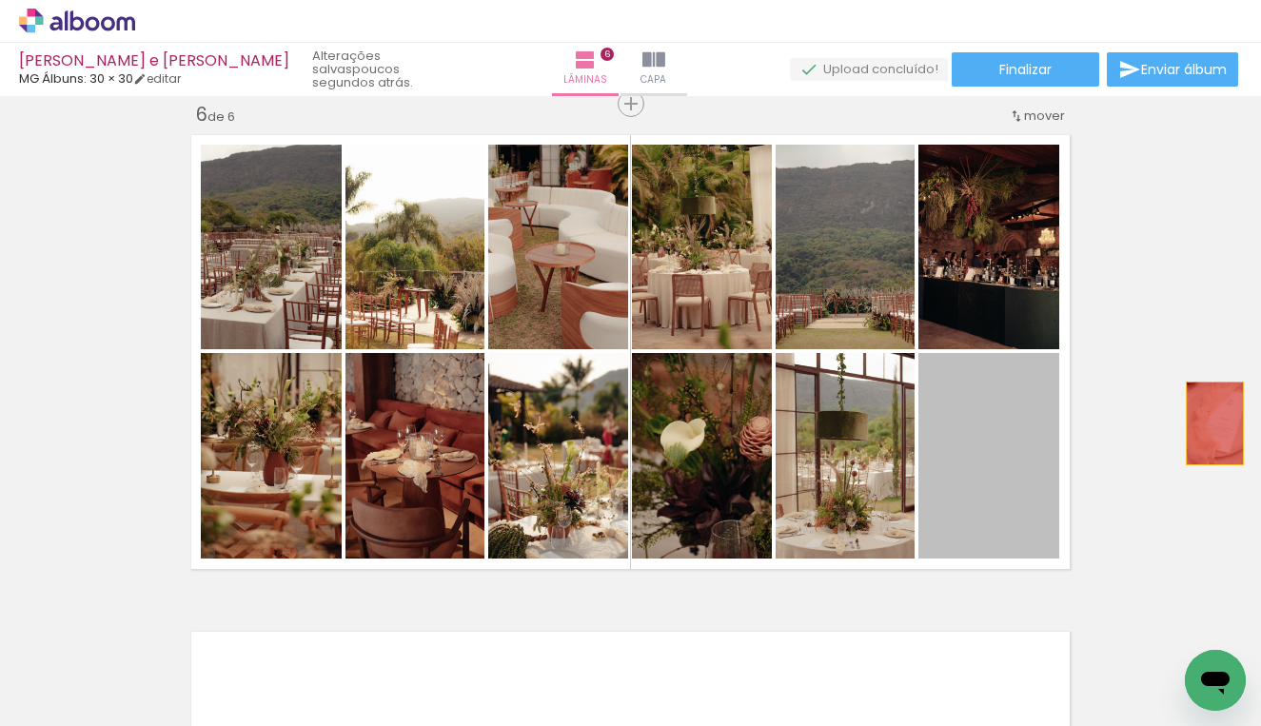
drag, startPoint x: 1007, startPoint y: 485, endPoint x: 1207, endPoint y: 423, distance: 210.1
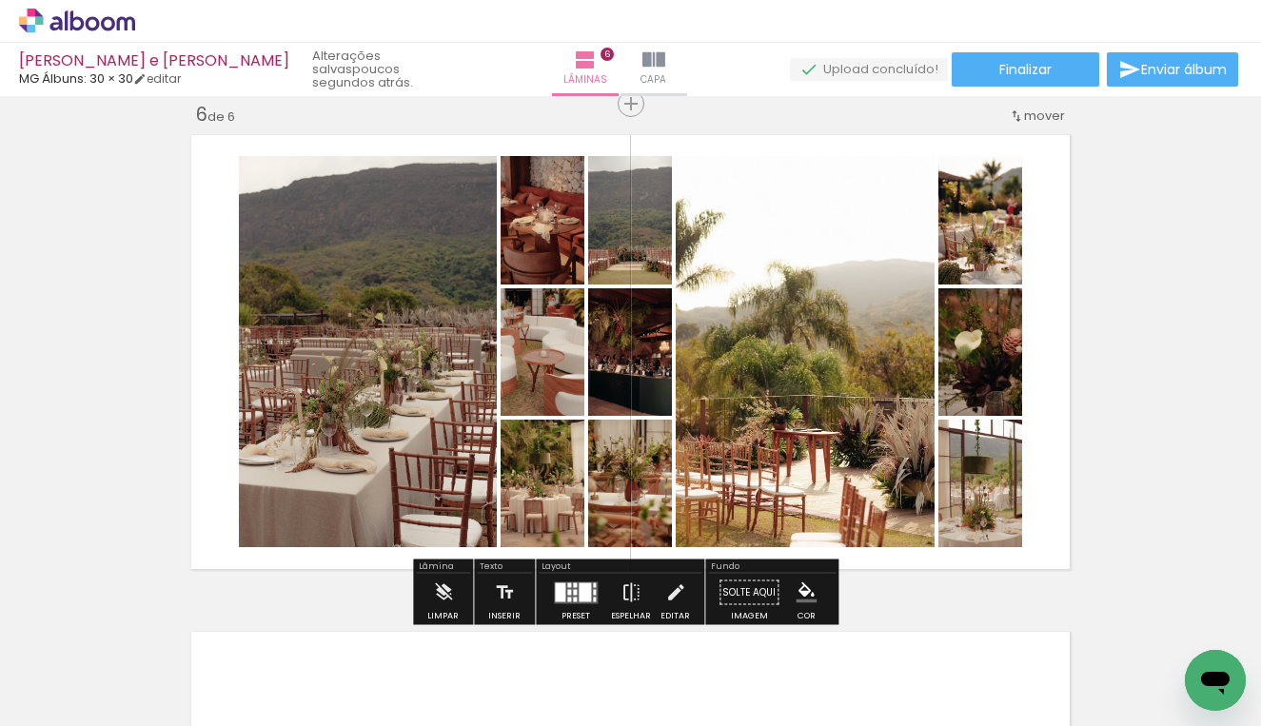
click at [59, 706] on span "Adicionar Fotos" at bounding box center [67, 700] width 57 height 21
click at [0, 0] on input "file" at bounding box center [0, 0] width 0 height 0
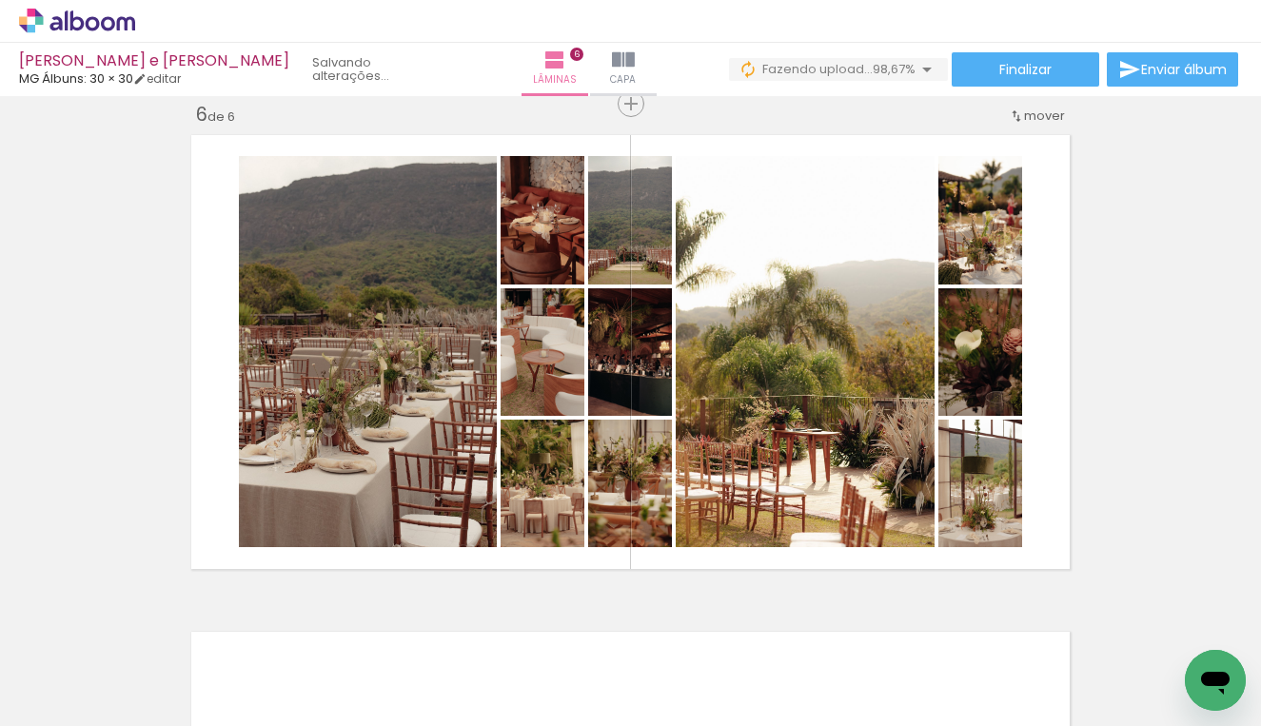
scroll to position [0, 6874]
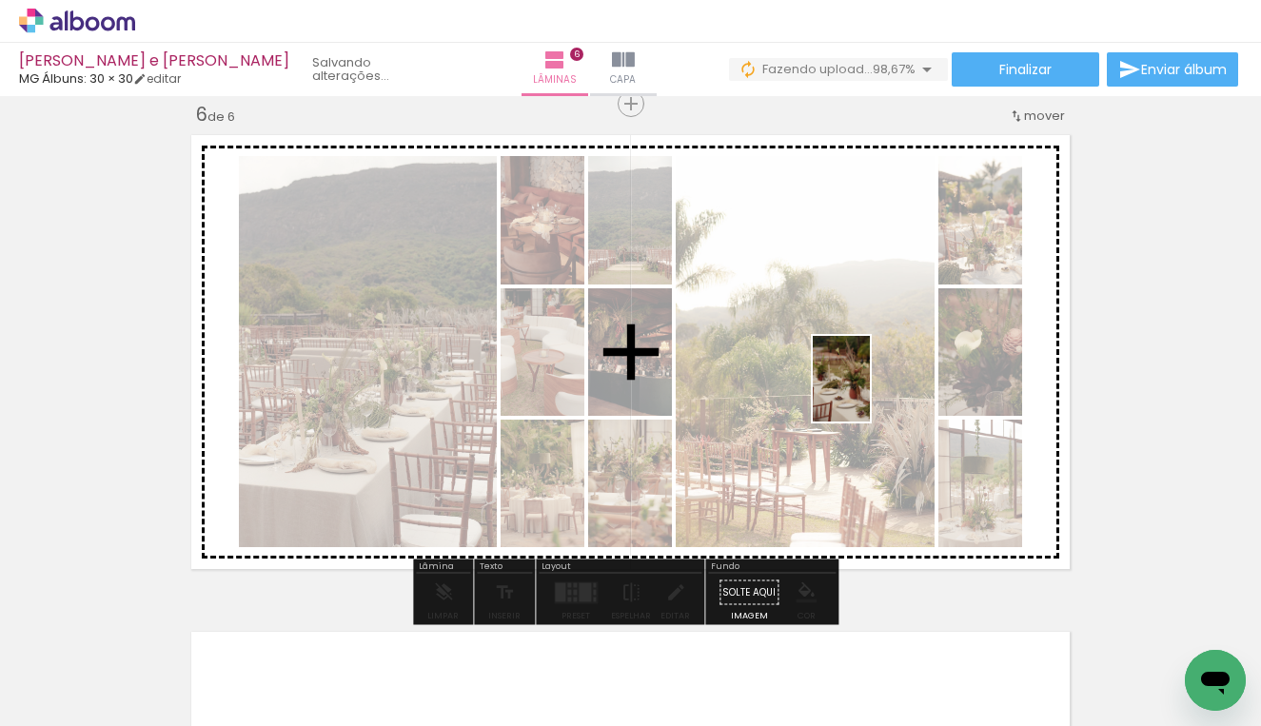
drag, startPoint x: 1202, startPoint y: 631, endPoint x: 870, endPoint y: 393, distance: 408.4
click at [870, 393] on quentale-workspace at bounding box center [630, 363] width 1261 height 726
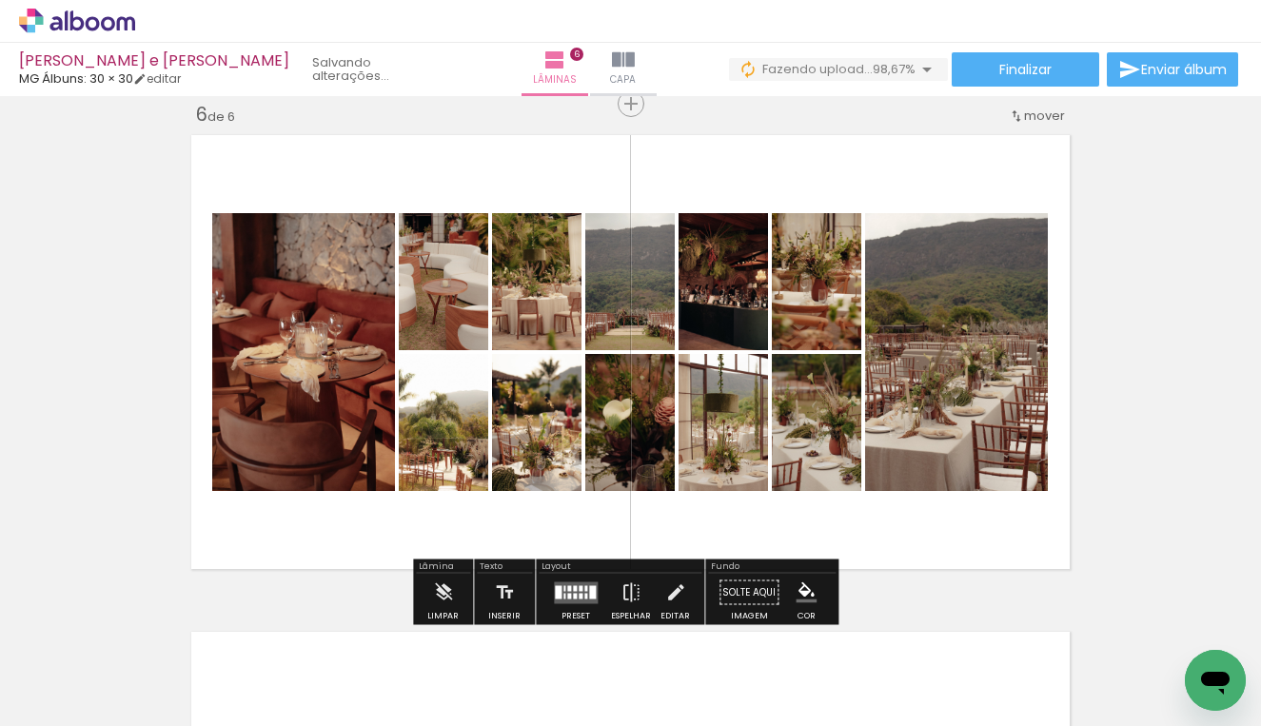
click at [573, 586] on div at bounding box center [575, 588] width 4 height 6
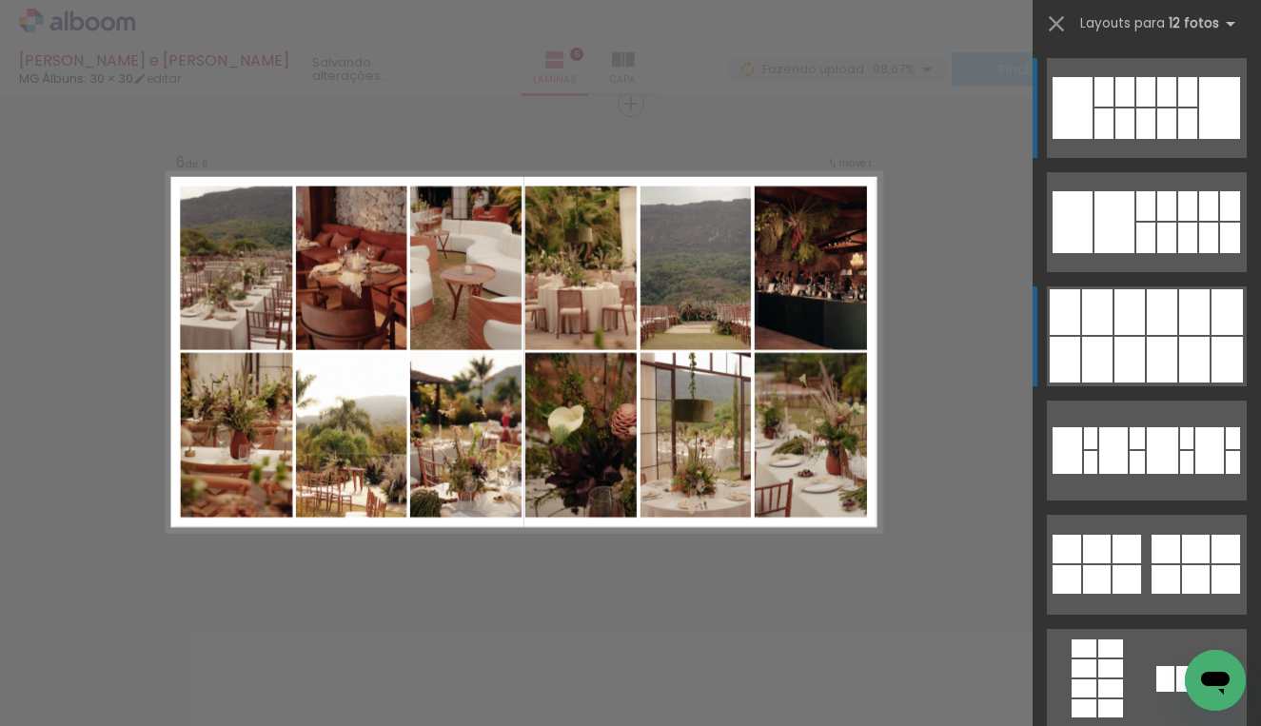
click at [1157, 253] on div at bounding box center [1166, 238] width 19 height 30
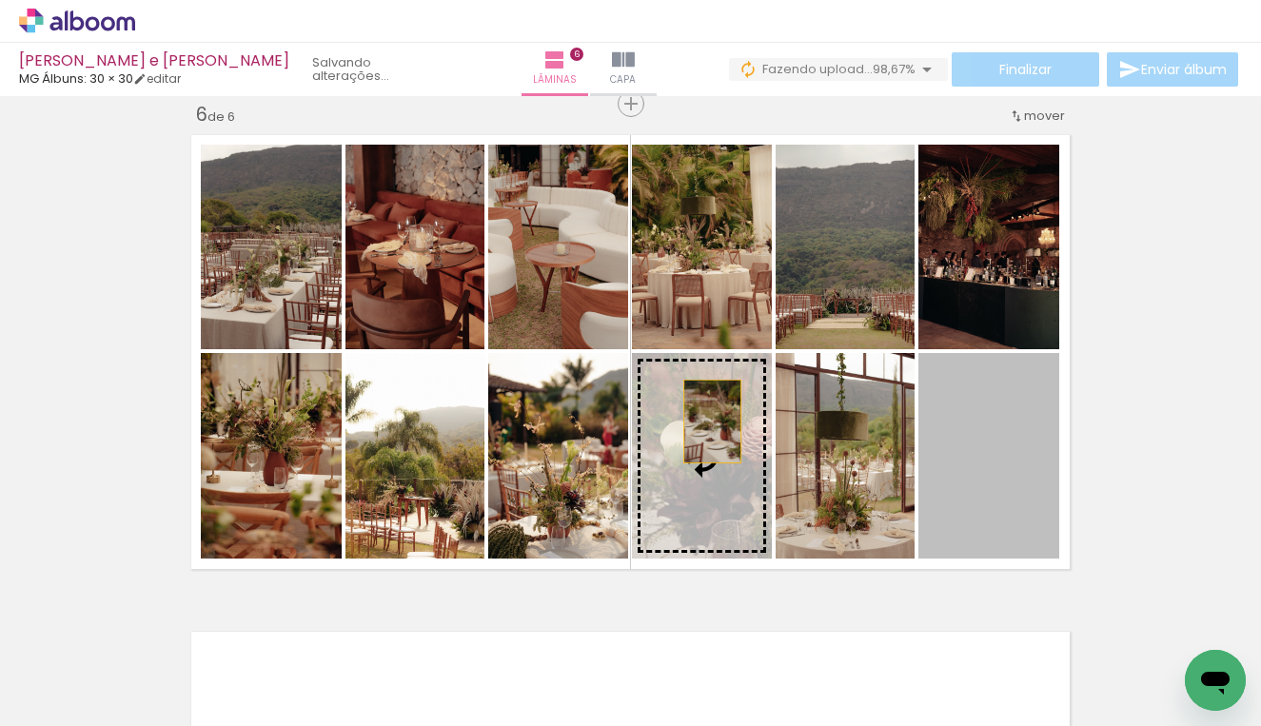
drag, startPoint x: 1019, startPoint y: 465, endPoint x: 650, endPoint y: 424, distance: 371.4
click at [0, 0] on slot at bounding box center [0, 0] width 0 height 0
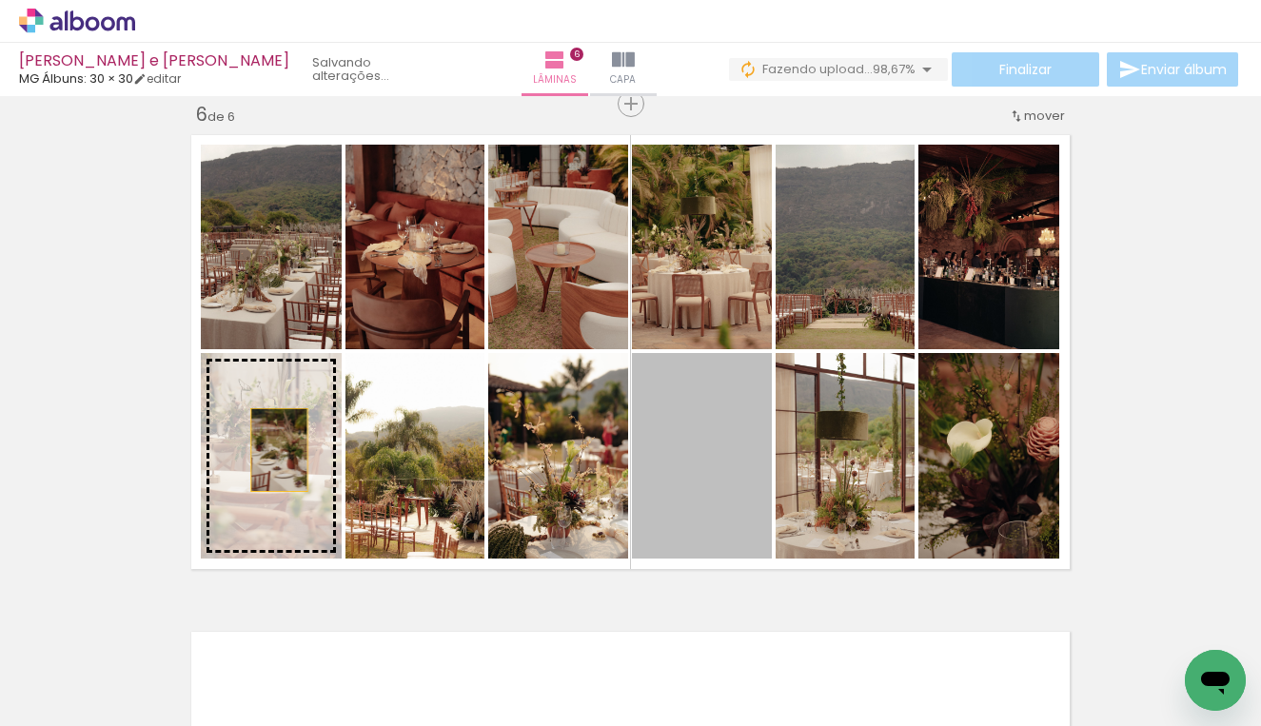
drag, startPoint x: 721, startPoint y: 472, endPoint x: 272, endPoint y: 450, distance: 449.6
click at [0, 0] on slot at bounding box center [0, 0] width 0 height 0
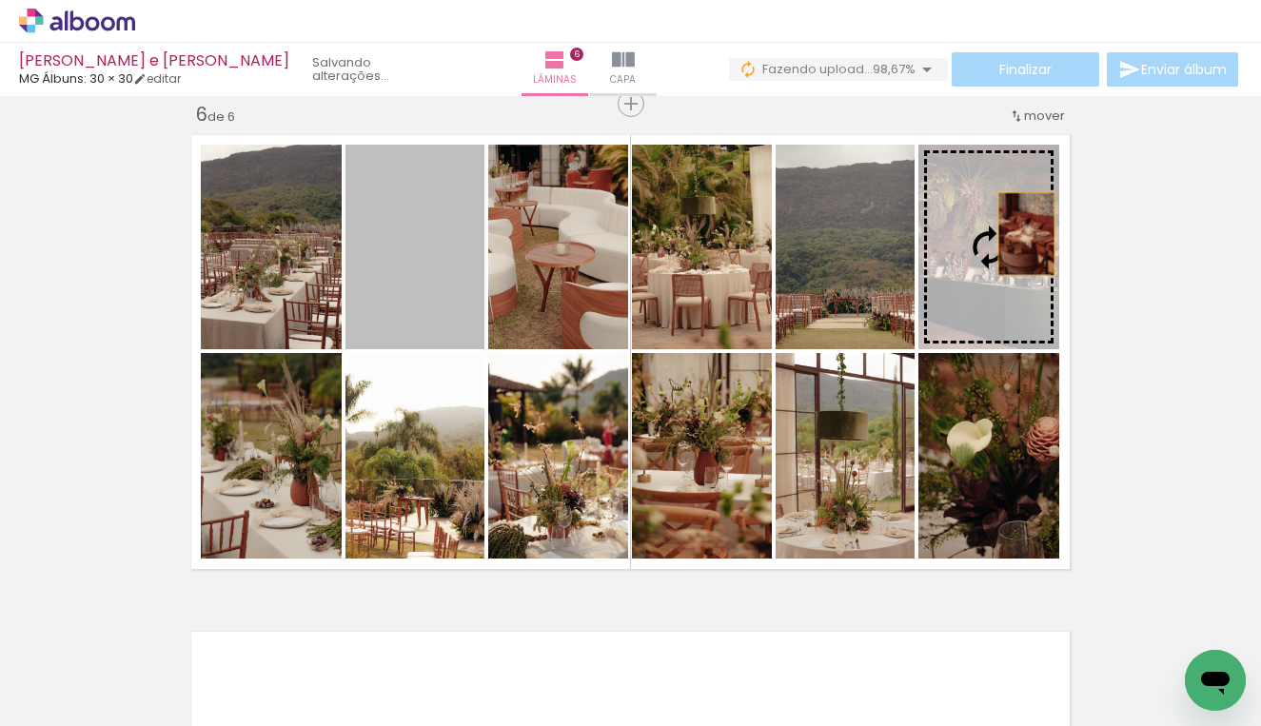
drag, startPoint x: 409, startPoint y: 290, endPoint x: 1019, endPoint y: 234, distance: 612.4
click at [0, 0] on slot at bounding box center [0, 0] width 0 height 0
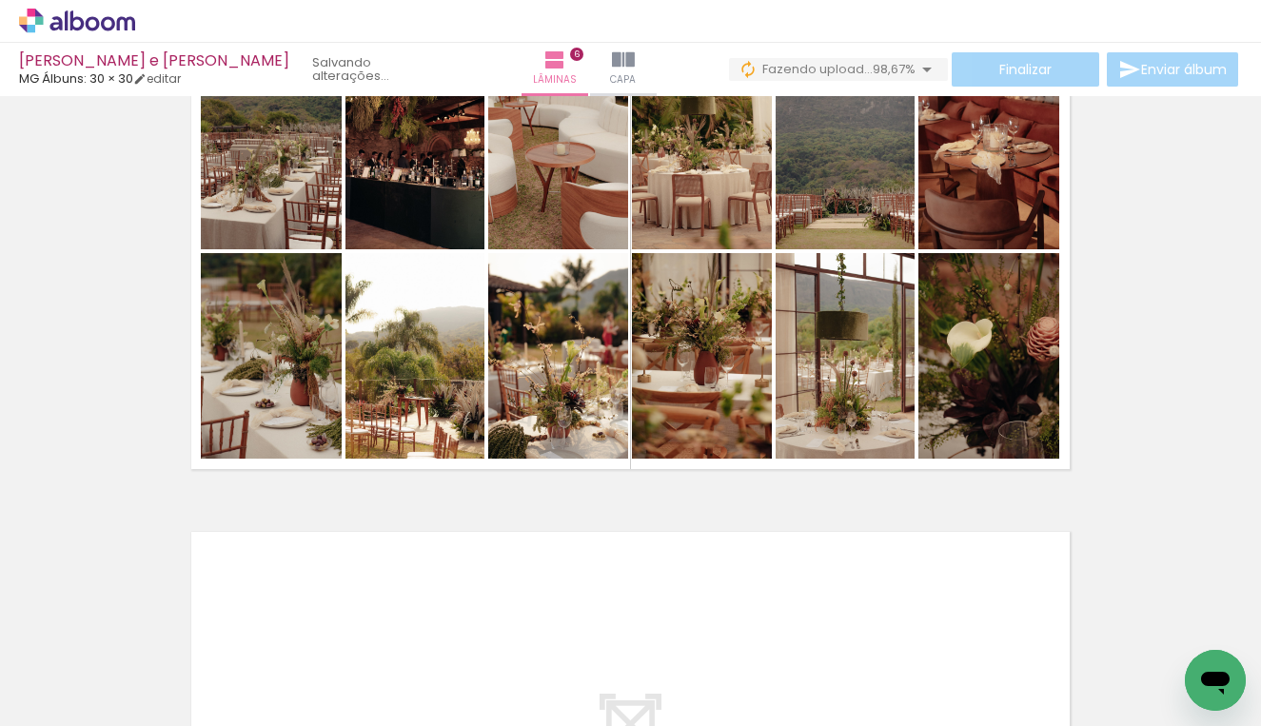
scroll to position [2732, 0]
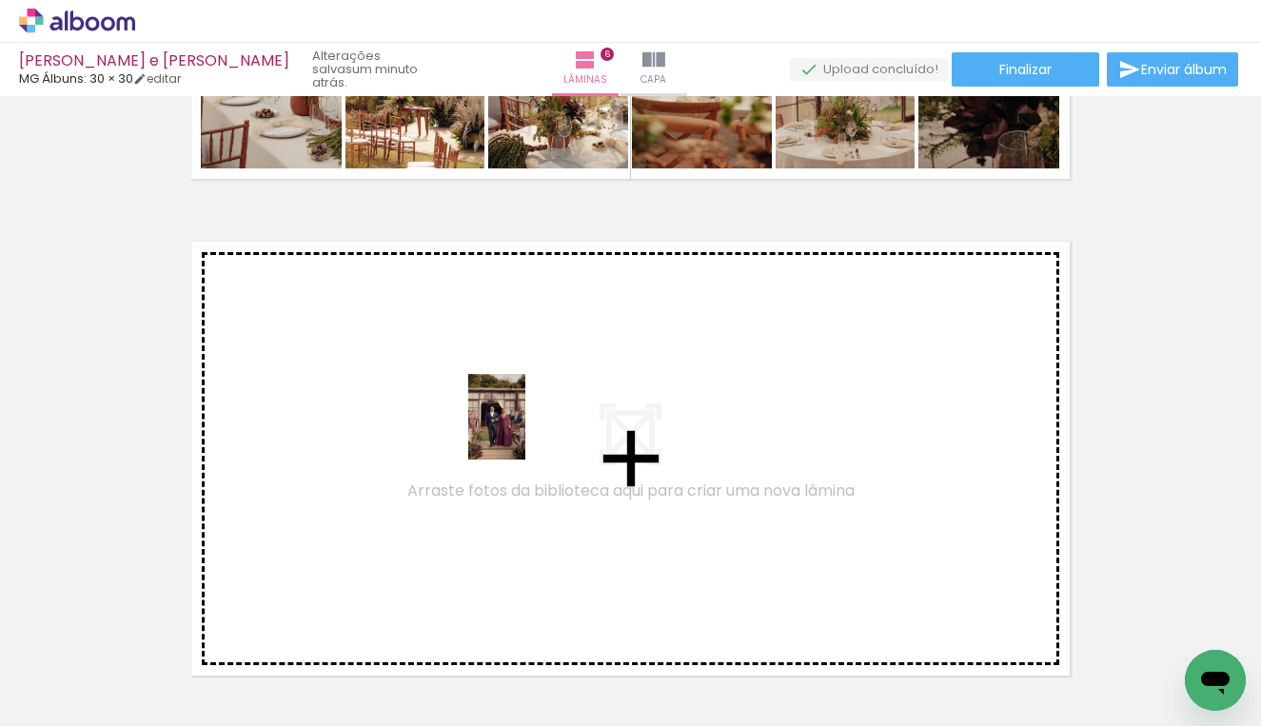
drag, startPoint x: 738, startPoint y: 661, endPoint x: 525, endPoint y: 431, distance: 313.7
click at [525, 431] on quentale-workspace at bounding box center [630, 363] width 1261 height 726
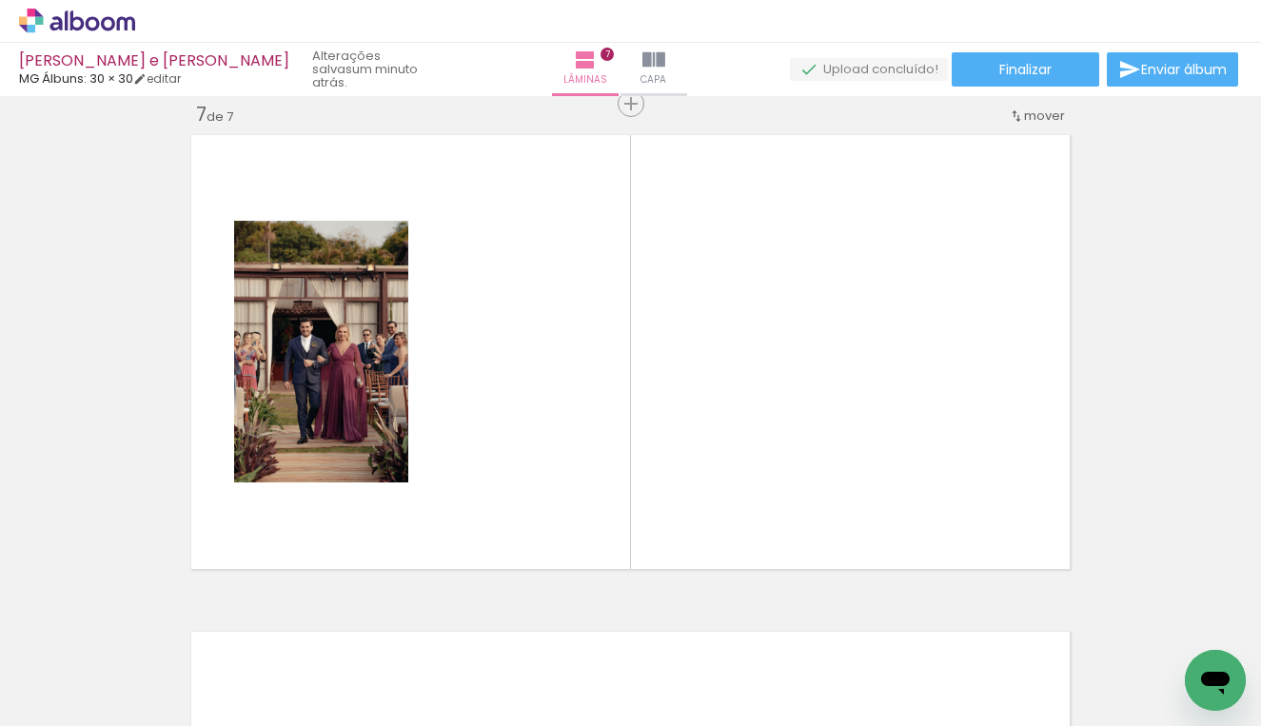
scroll to position [0, 641]
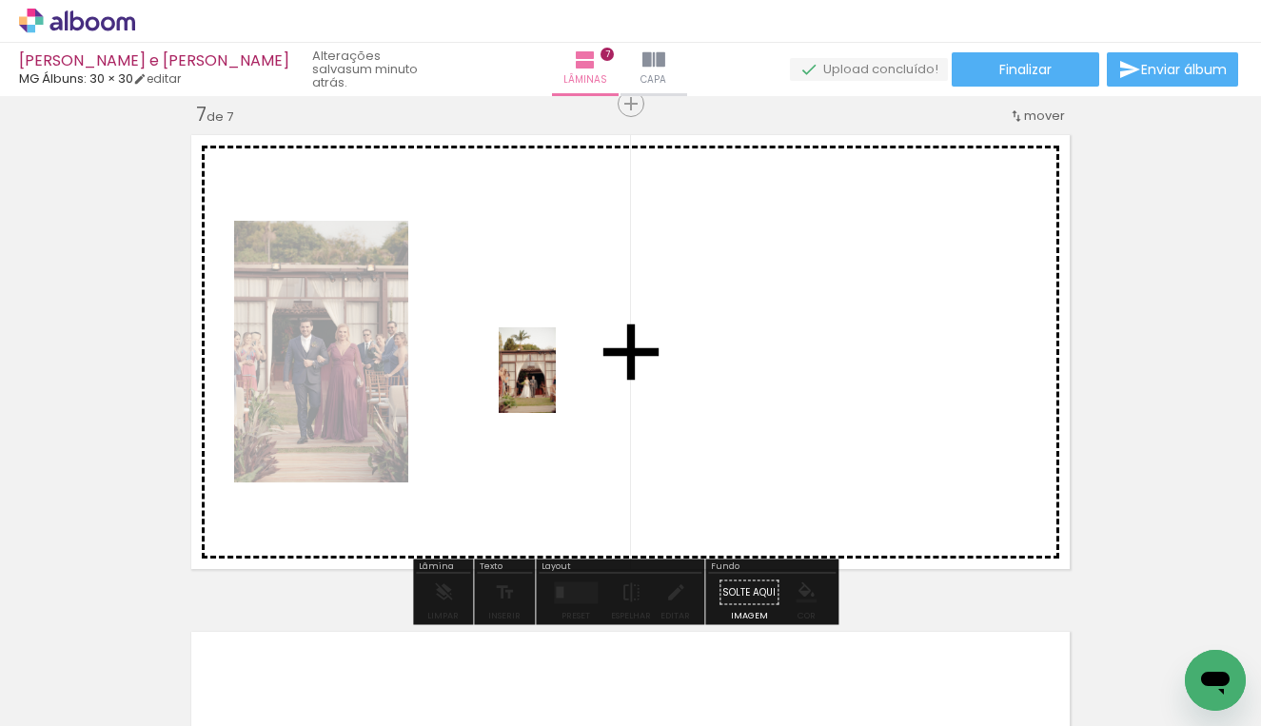
drag, startPoint x: 429, startPoint y: 621, endPoint x: 574, endPoint y: 365, distance: 294.0
click at [574, 365] on quentale-workspace at bounding box center [630, 363] width 1261 height 726
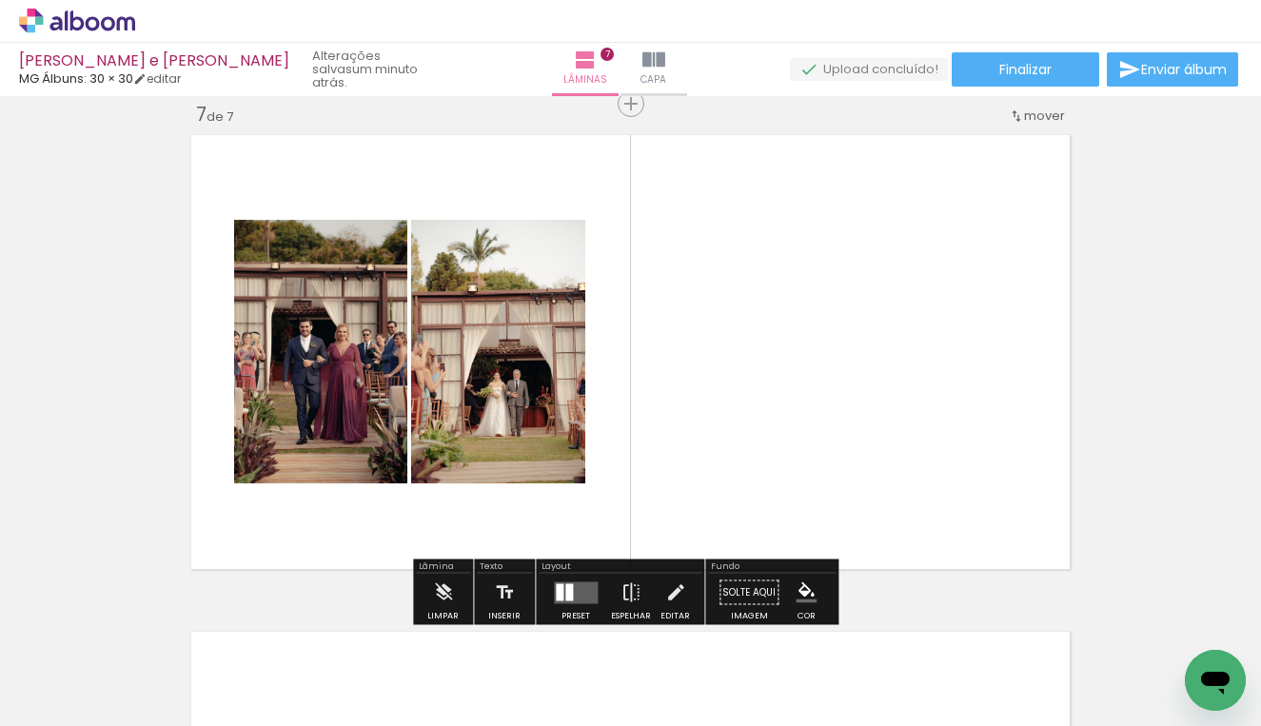
scroll to position [0, 1747]
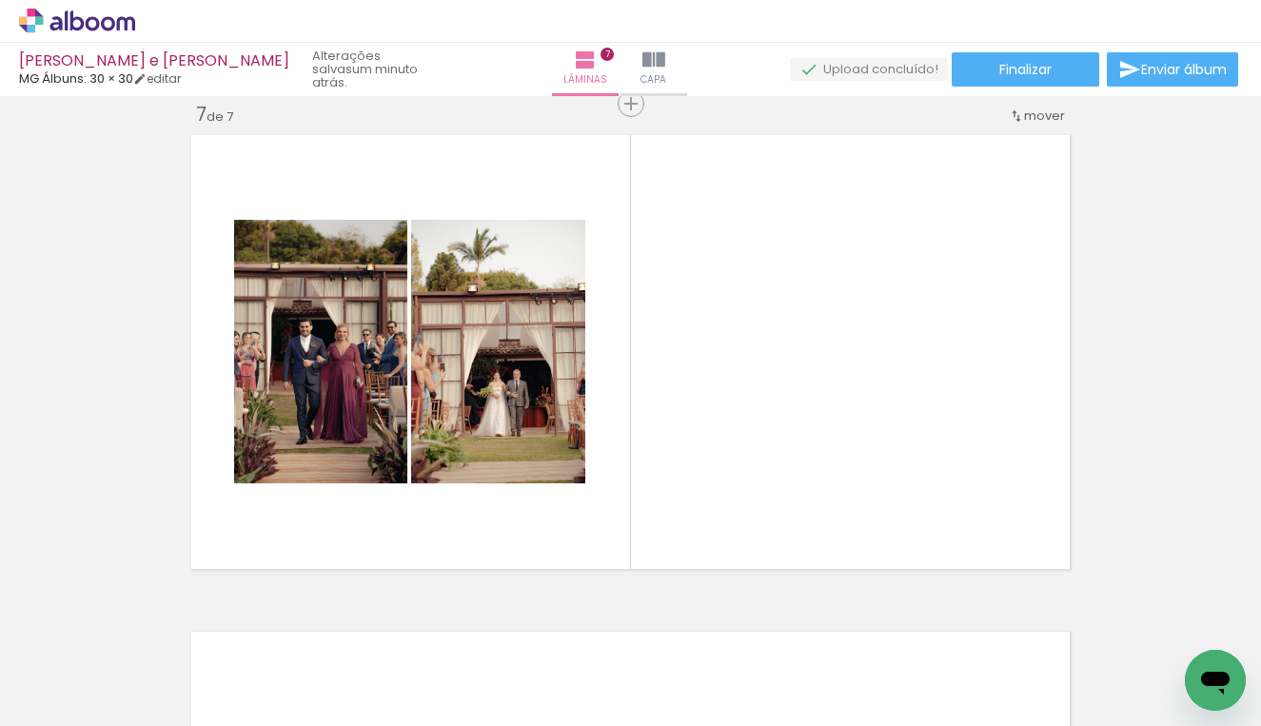
drag, startPoint x: 298, startPoint y: 719, endPoint x: 516, endPoint y: 725, distance: 218.0
click at [156, 725] on iron-horizontal-list at bounding box center [137, 666] width 38 height 119
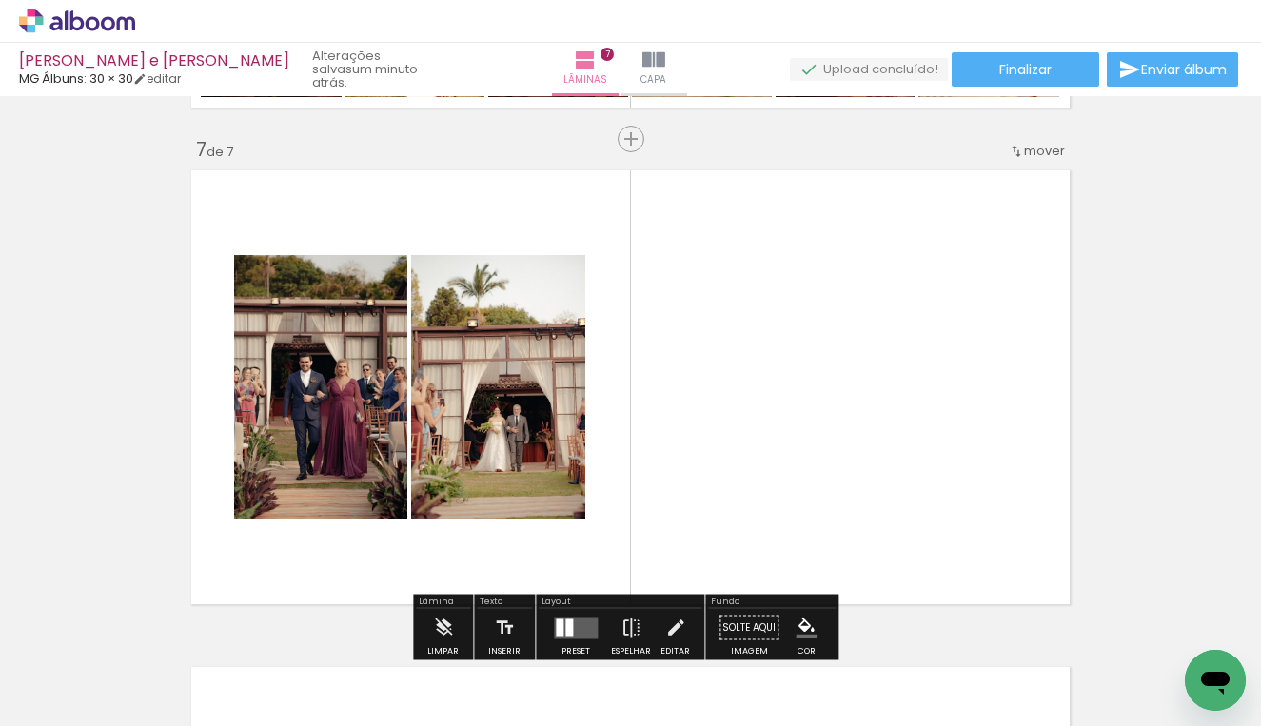
click at [105, 705] on paper-button "Adicionar Fotos" at bounding box center [58, 700] width 92 height 30
click at [0, 0] on input "file" at bounding box center [0, 0] width 0 height 0
click at [156, 716] on iron-horizontal-list at bounding box center [137, 666] width 38 height 119
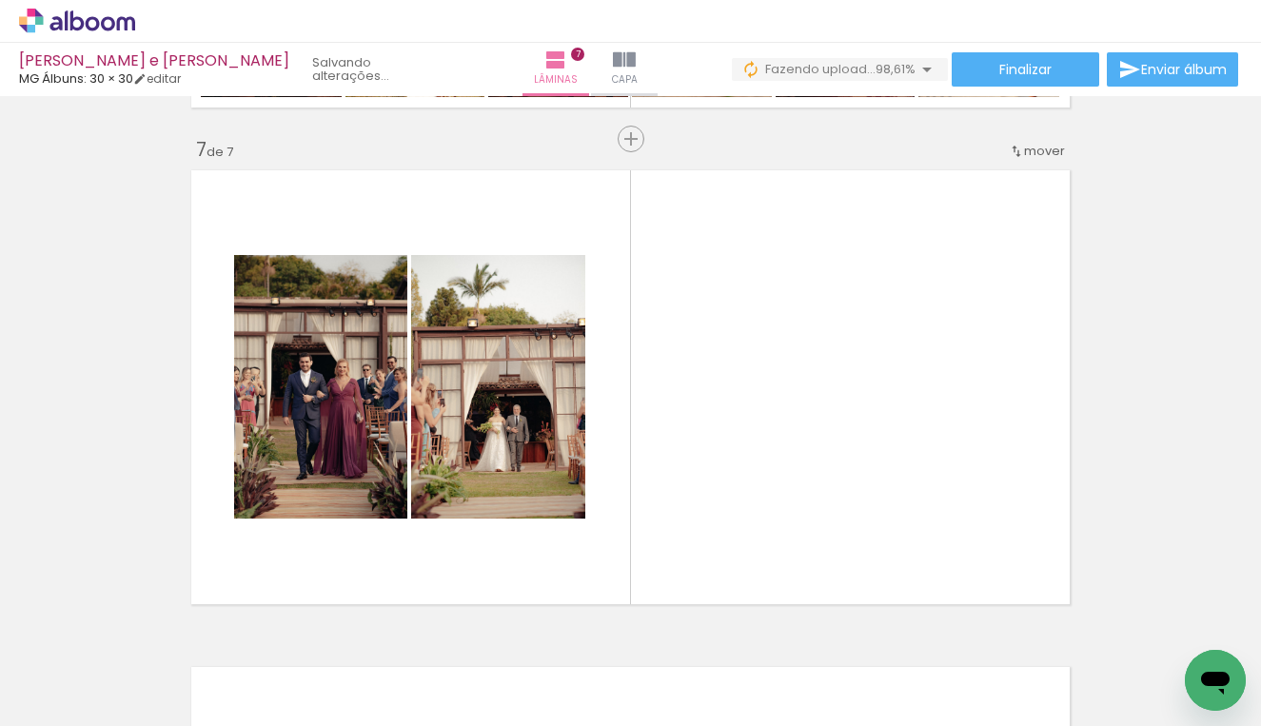
scroll to position [0, 6554]
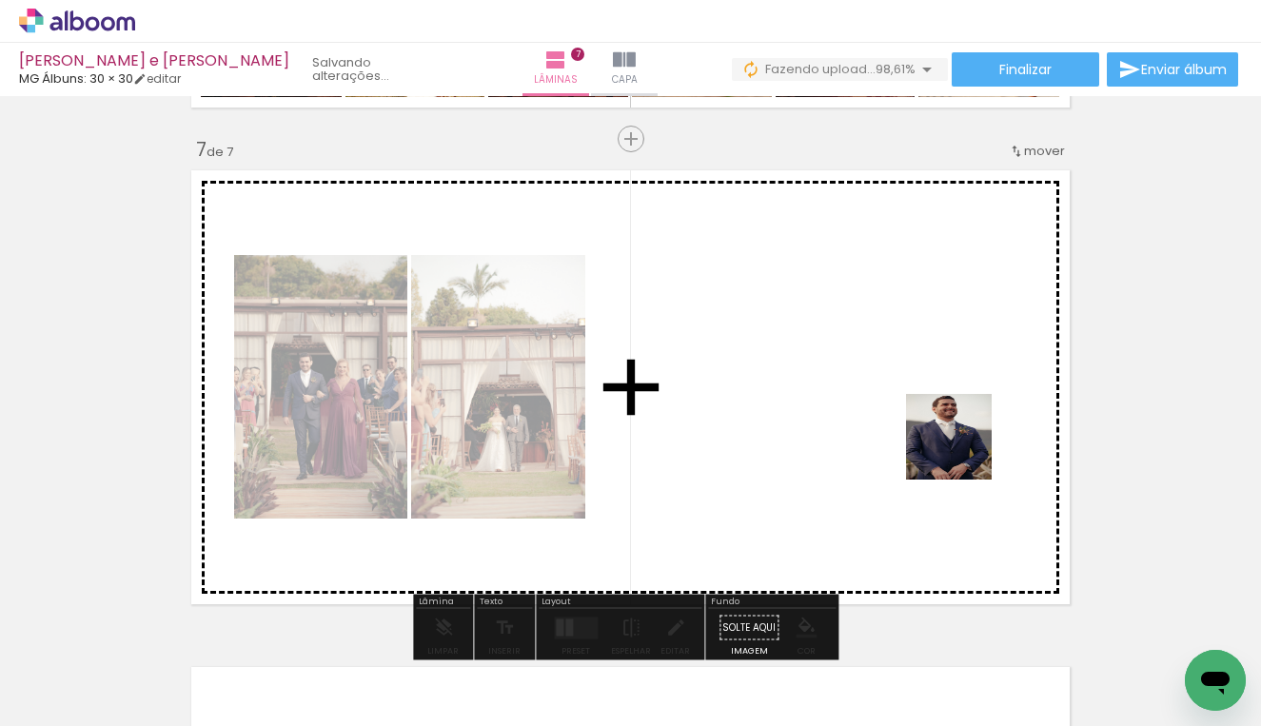
drag, startPoint x: 1205, startPoint y: 637, endPoint x: 874, endPoint y: 422, distance: 394.3
click at [874, 422] on quentale-workspace at bounding box center [630, 363] width 1261 height 726
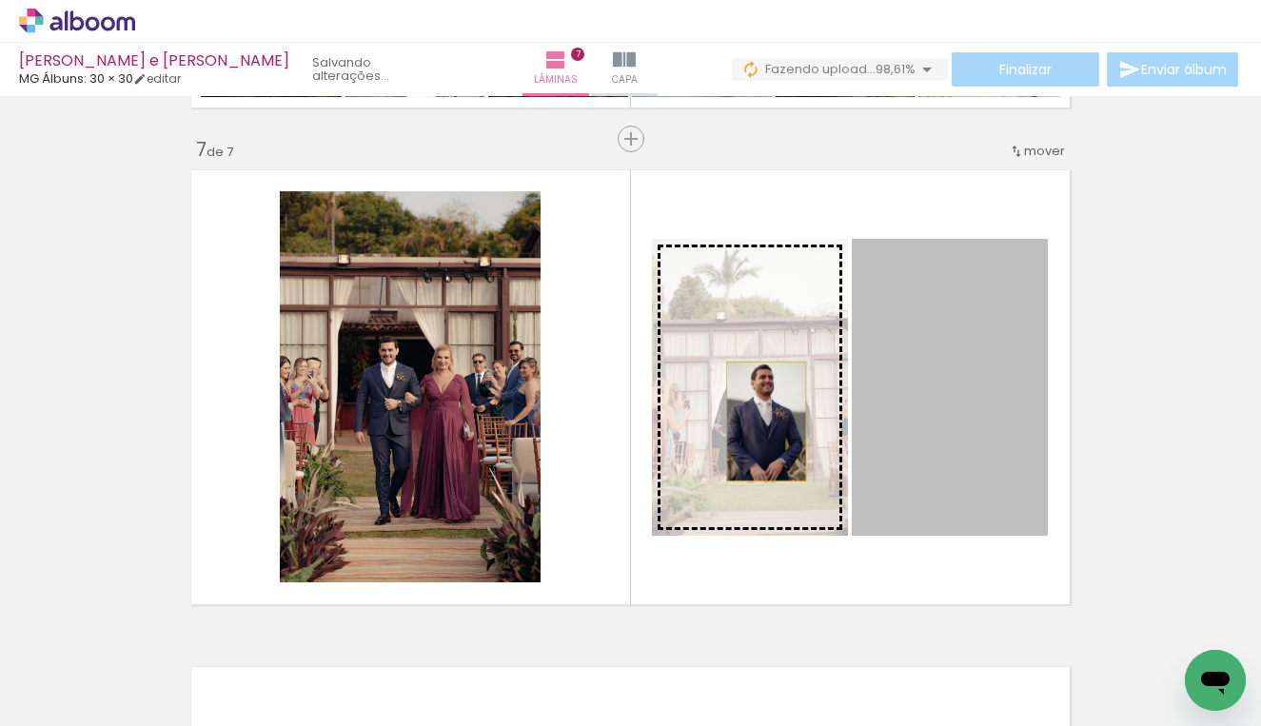
drag, startPoint x: 958, startPoint y: 421, endPoint x: 756, endPoint y: 421, distance: 201.7
click at [0, 0] on slot at bounding box center [0, 0] width 0 height 0
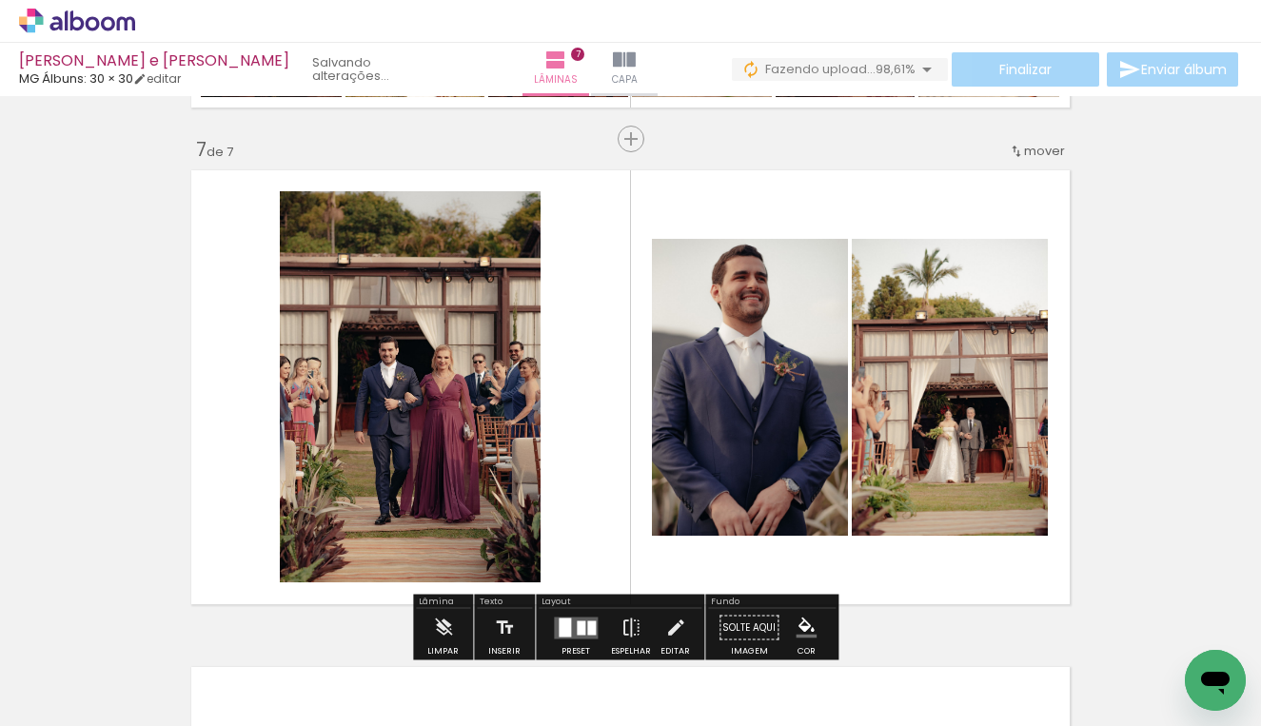
scroll to position [2999, 0]
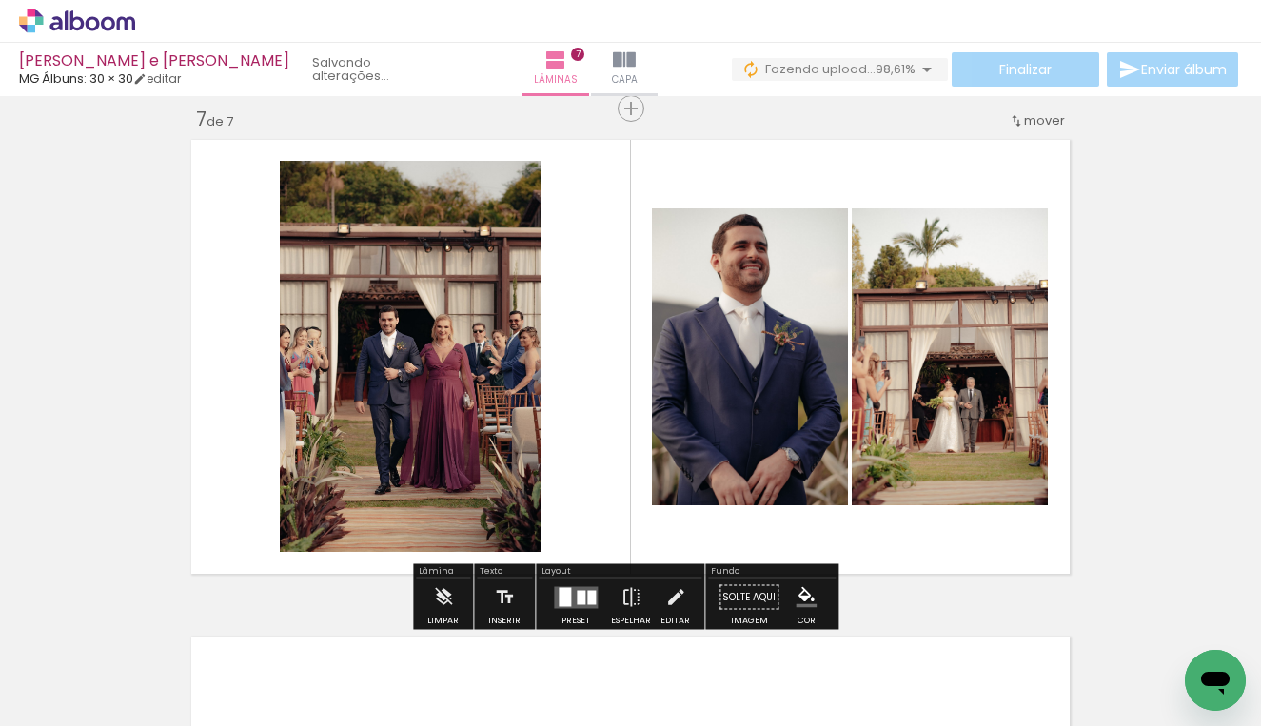
click at [583, 580] on div at bounding box center [575, 597] width 51 height 38
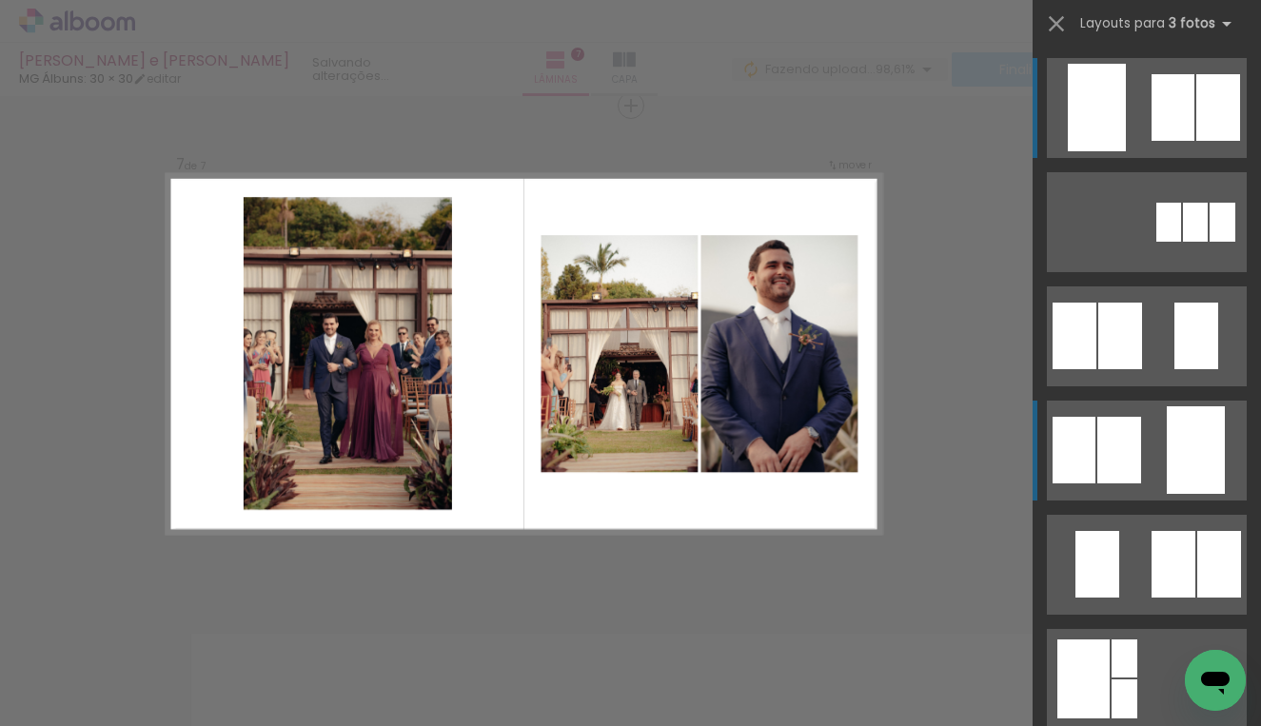
scroll to position [3004, 0]
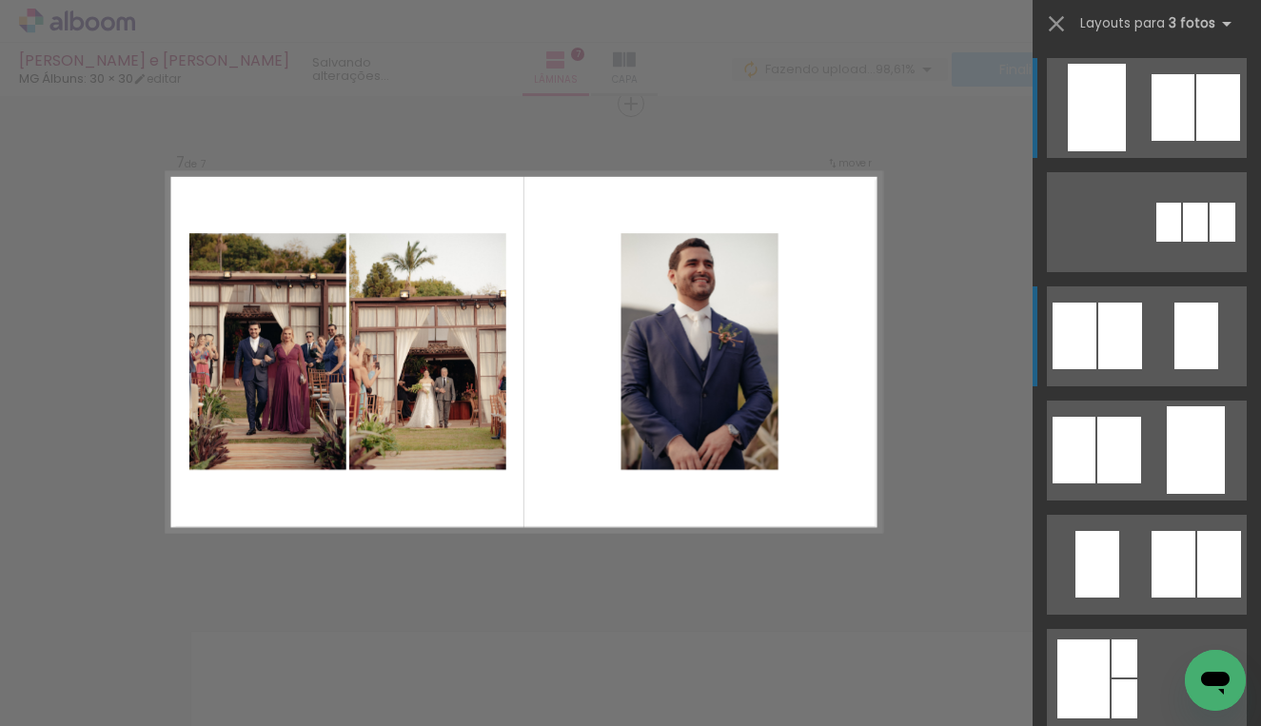
click at [1183, 242] on div at bounding box center [1195, 222] width 25 height 39
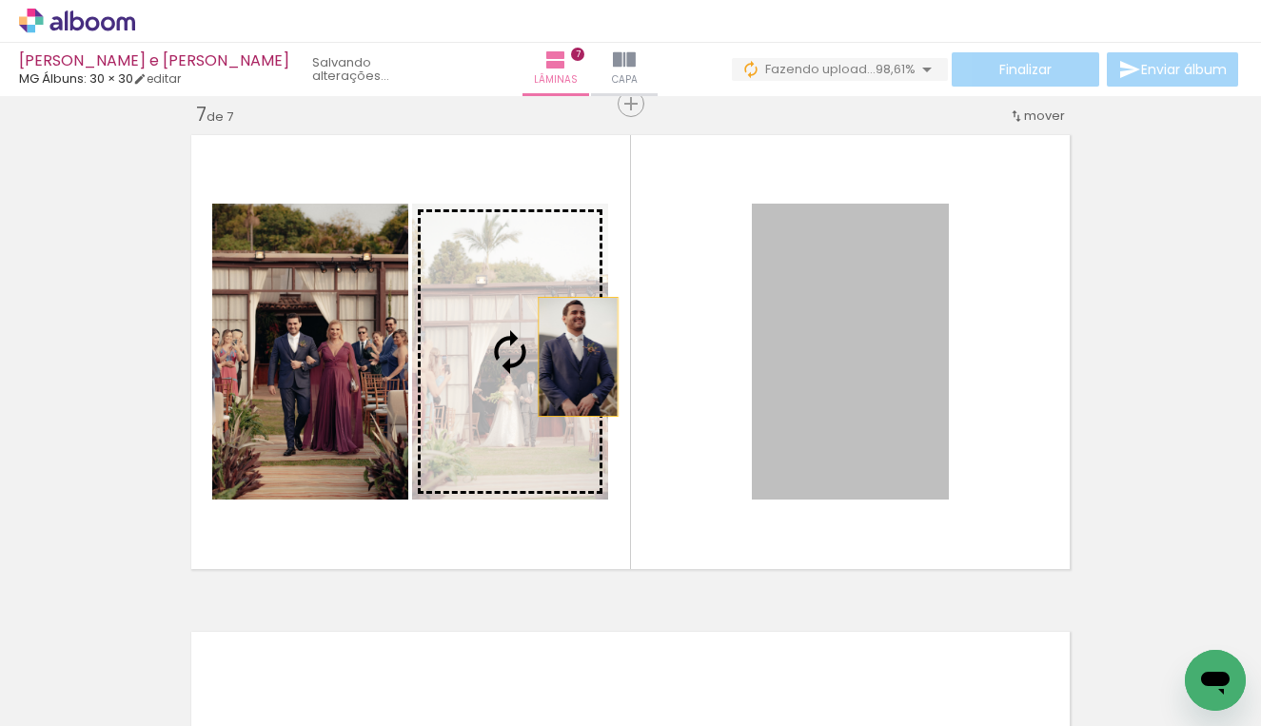
drag, startPoint x: 890, startPoint y: 349, endPoint x: 571, endPoint y: 357, distance: 318.8
click at [0, 0] on slot at bounding box center [0, 0] width 0 height 0
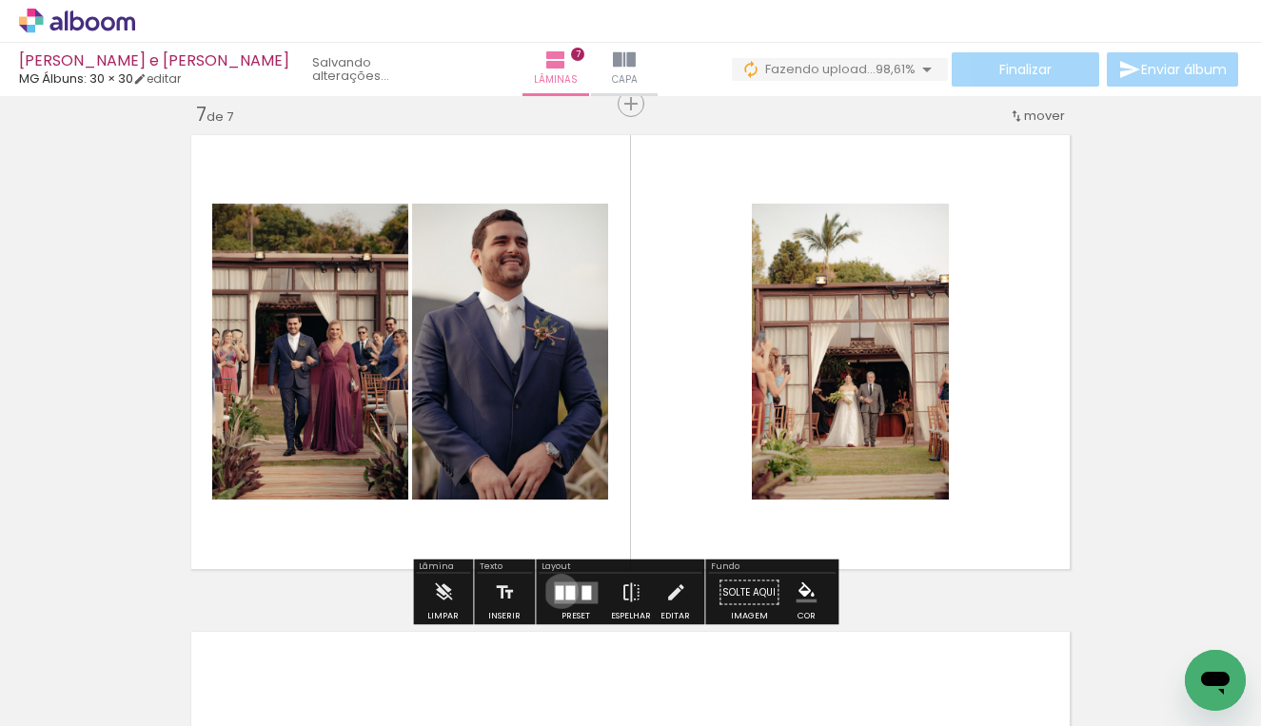
click at [557, 591] on div at bounding box center [559, 592] width 9 height 14
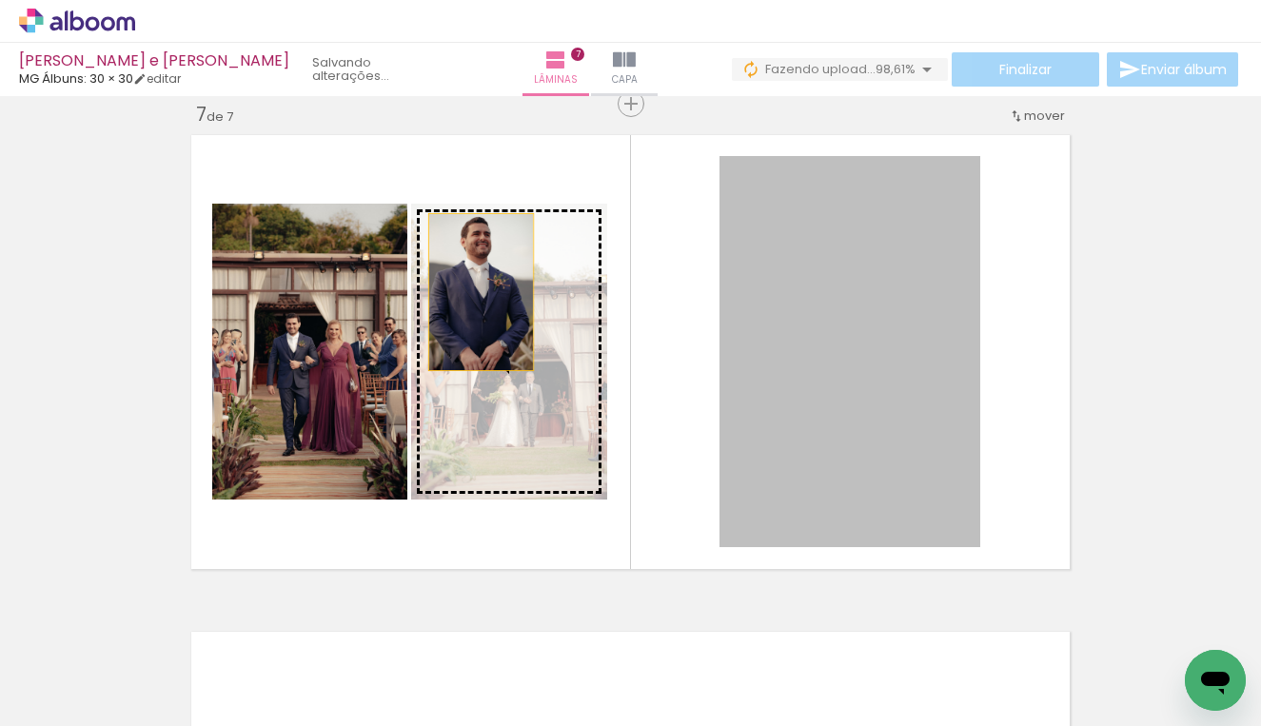
drag, startPoint x: 808, startPoint y: 295, endPoint x: 474, endPoint y: 292, distance: 334.0
click at [0, 0] on slot at bounding box center [0, 0] width 0 height 0
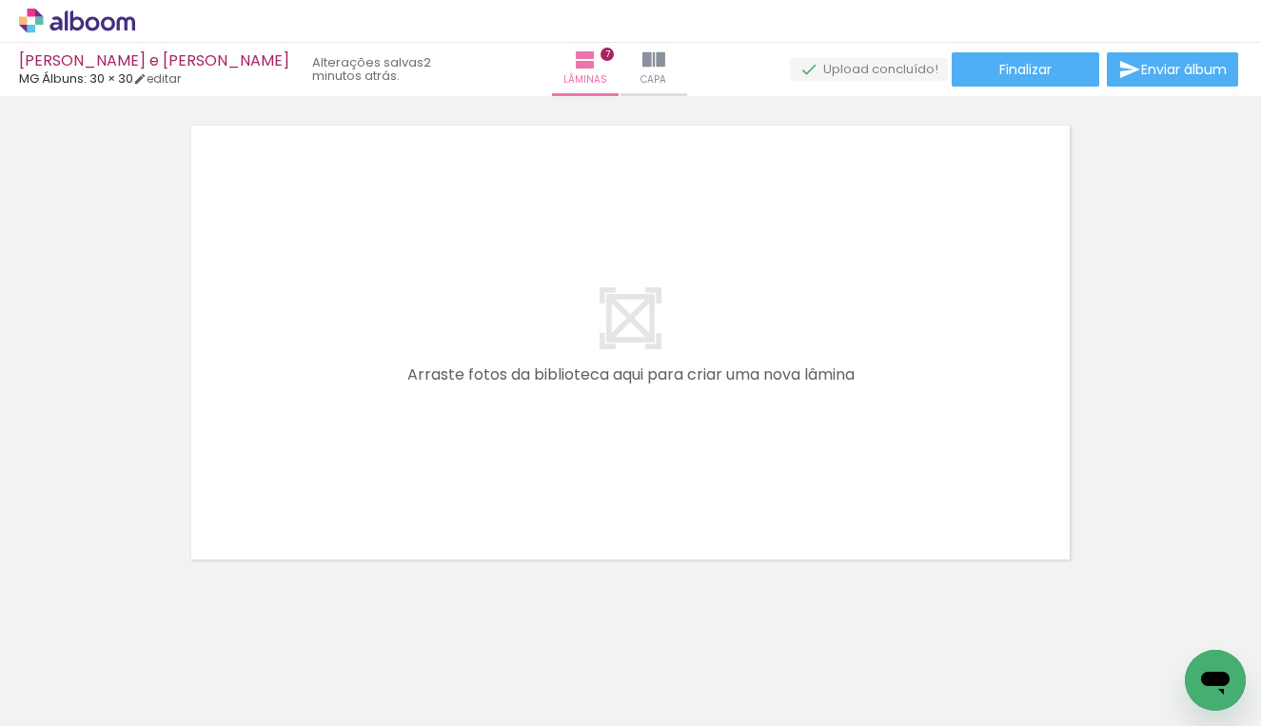
scroll to position [0, 521]
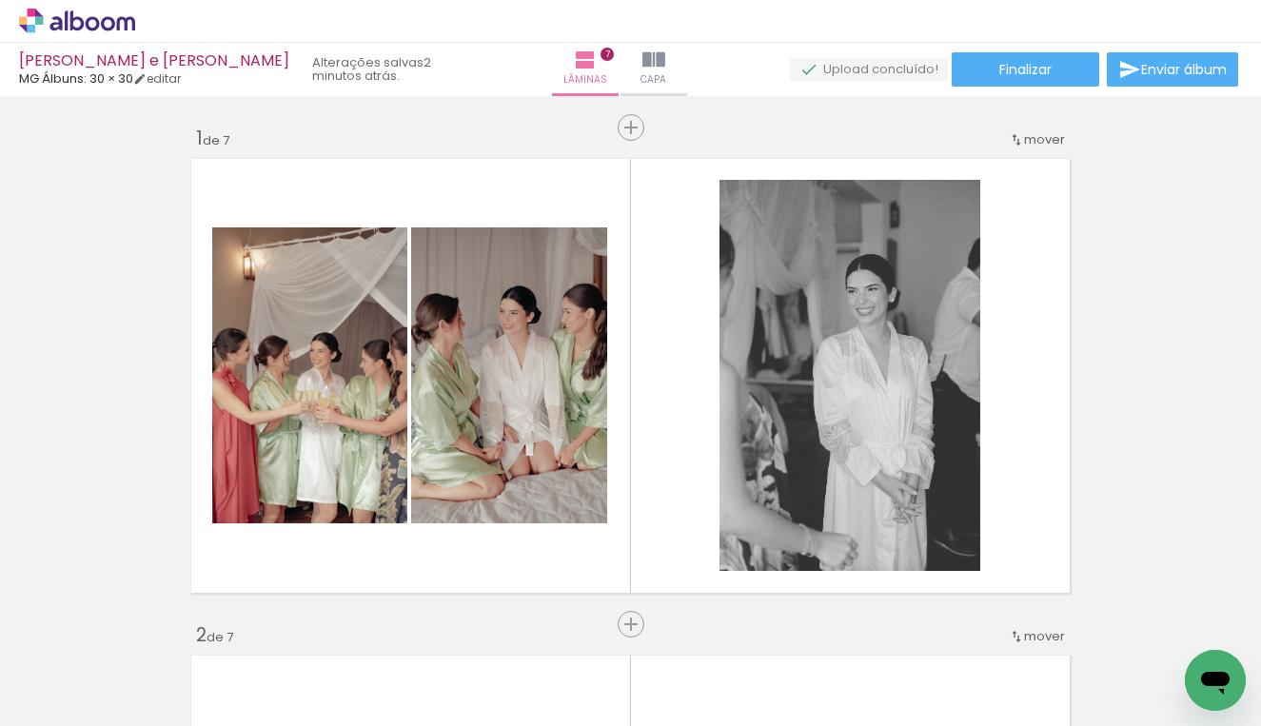
scroll to position [228, 0]
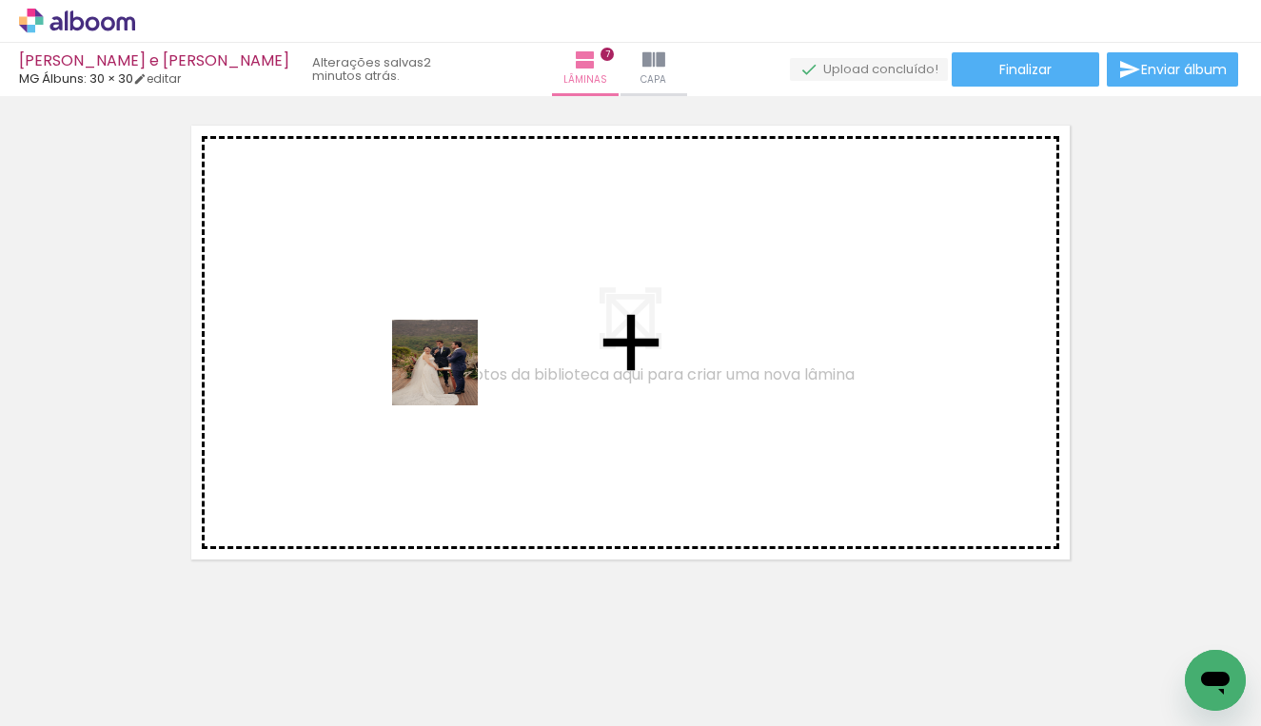
drag, startPoint x: 522, startPoint y: 655, endPoint x: 446, endPoint y: 359, distance: 305.5
click at [446, 359] on quentale-workspace at bounding box center [630, 363] width 1261 height 726
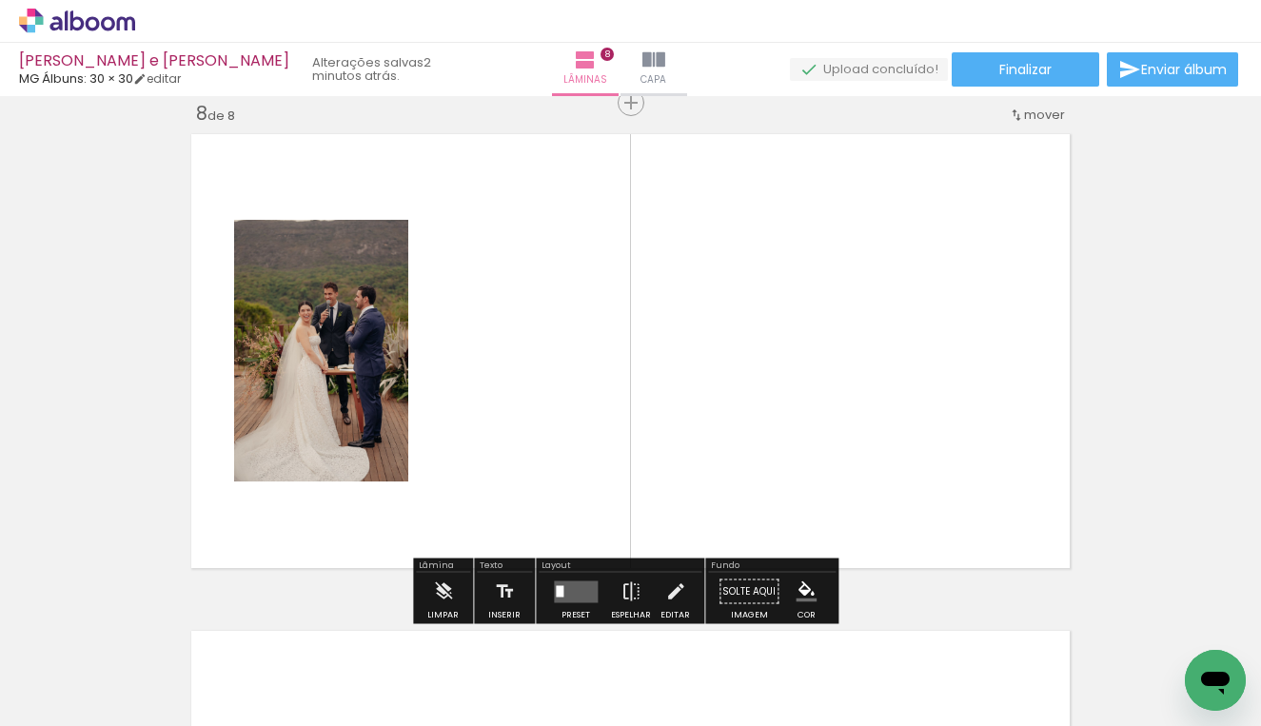
scroll to position [3500, 0]
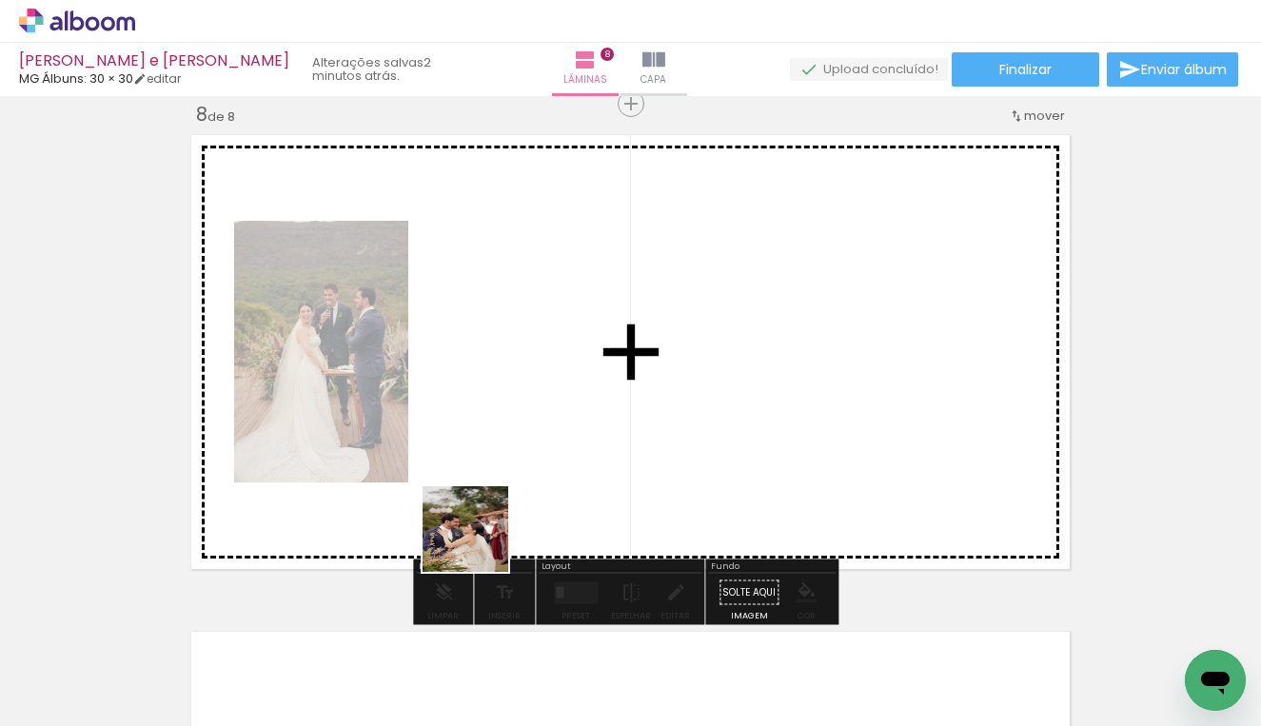
drag, startPoint x: 416, startPoint y: 664, endPoint x: 522, endPoint y: 461, distance: 229.0
click at [522, 461] on quentale-workspace at bounding box center [630, 363] width 1261 height 726
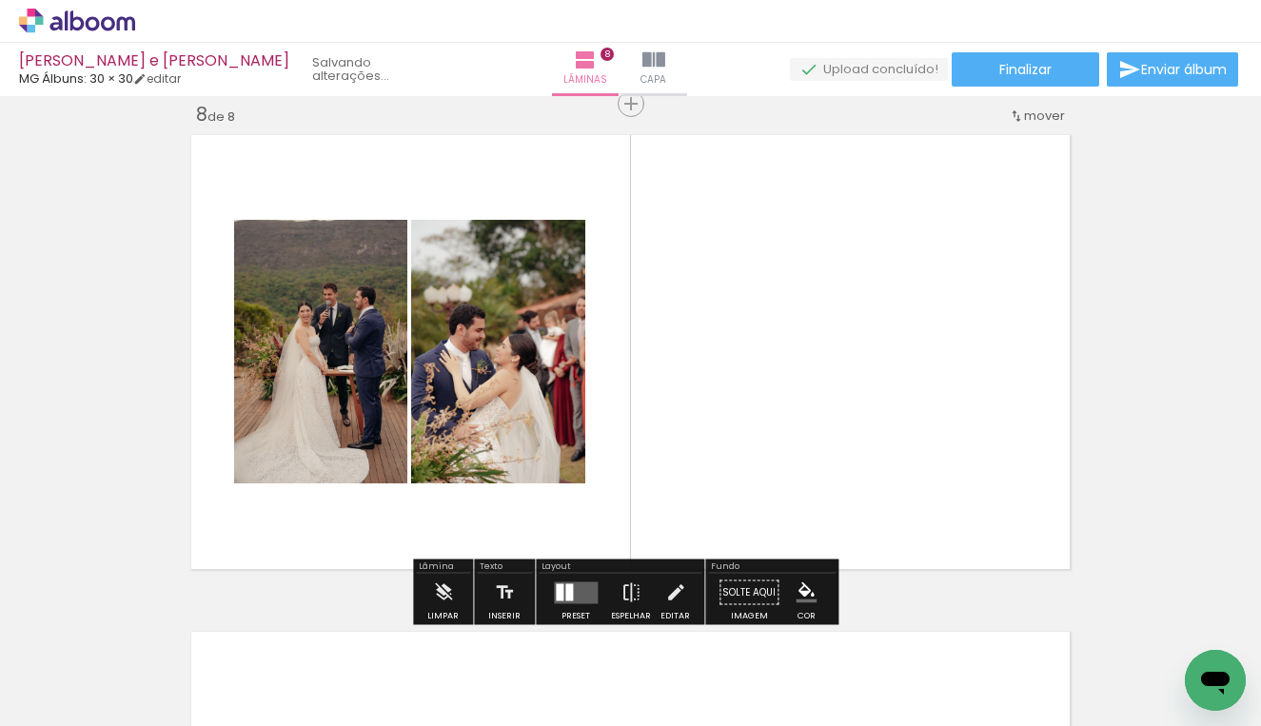
click at [533, 449] on quentale-photo at bounding box center [498, 352] width 174 height 264
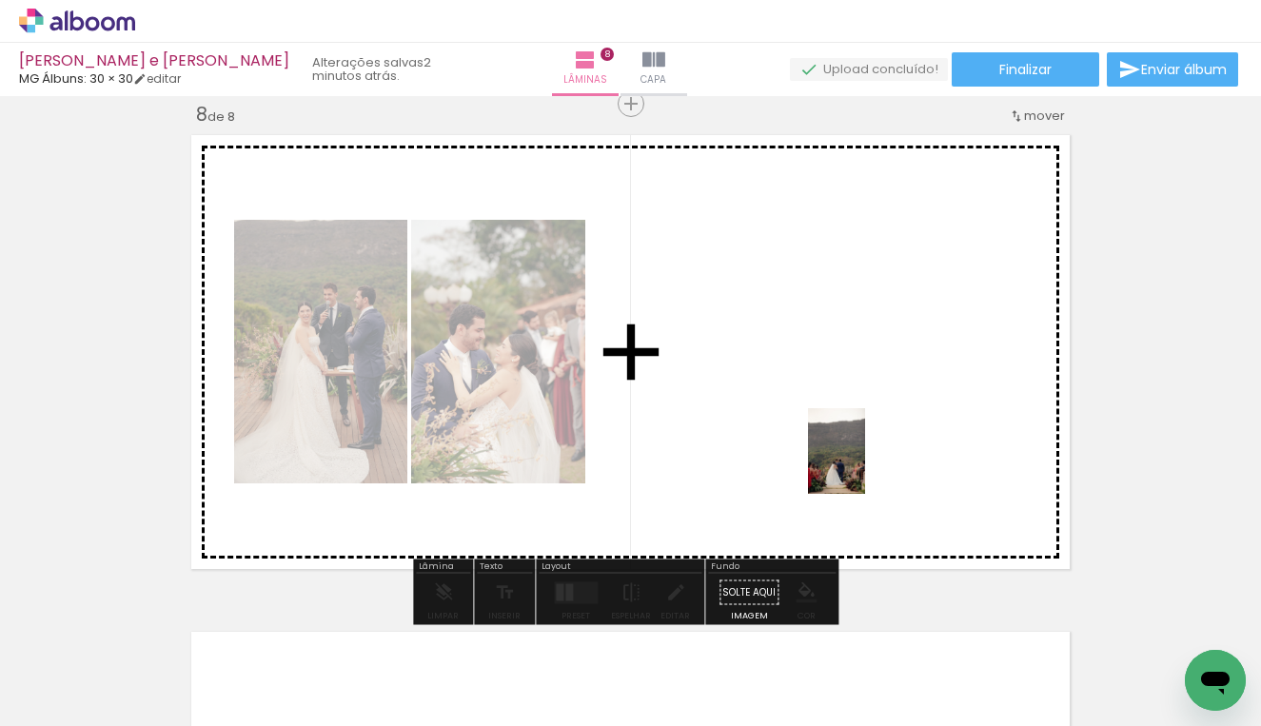
drag, startPoint x: 824, startPoint y: 666, endPoint x: 865, endPoint y: 465, distance: 204.9
click at [865, 465] on quentale-workspace at bounding box center [630, 363] width 1261 height 726
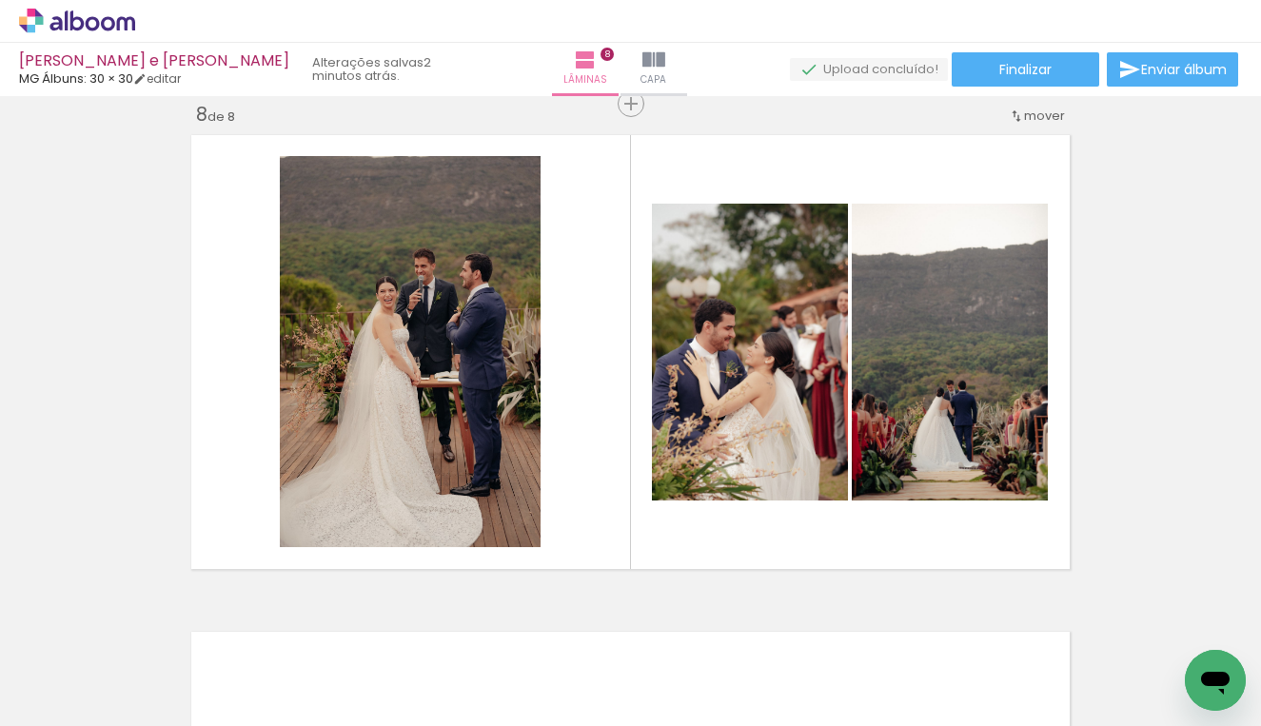
scroll to position [0, 1752]
drag, startPoint x: 292, startPoint y: 718, endPoint x: 579, endPoint y: 725, distance: 287.4
click at [156, 725] on iron-horizontal-list at bounding box center [137, 666] width 38 height 119
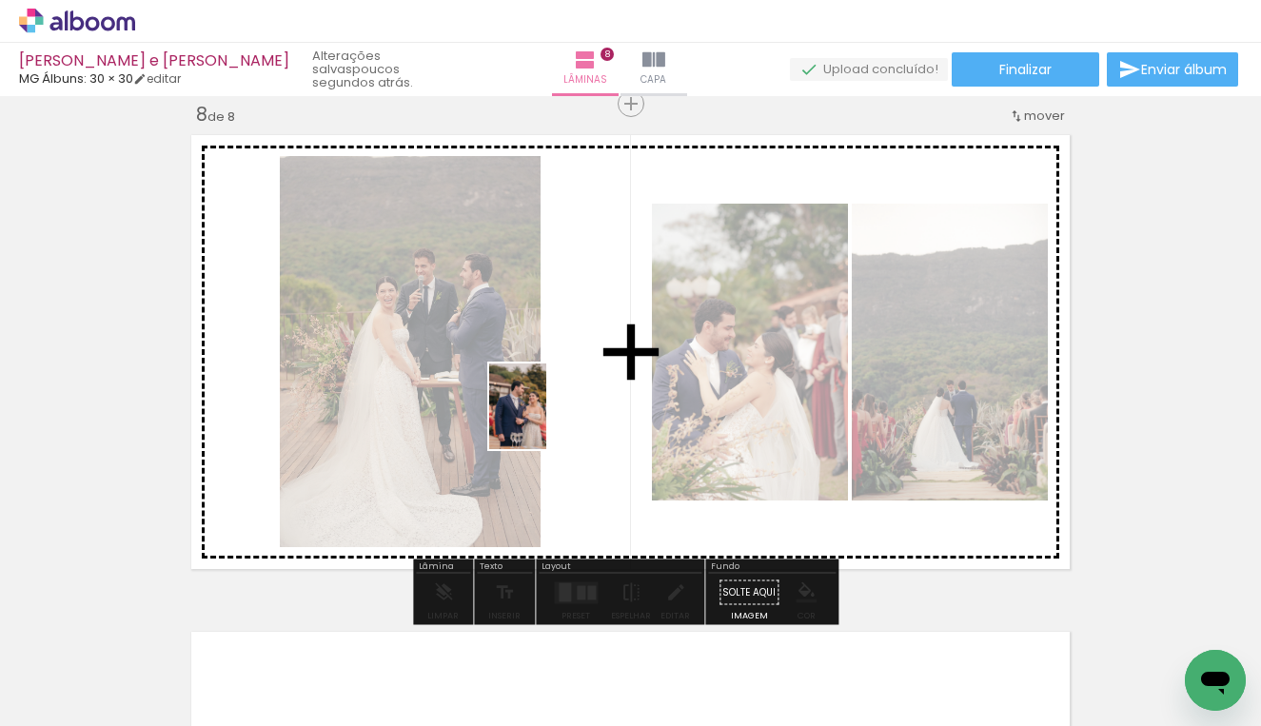
drag, startPoint x: 470, startPoint y: 652, endPoint x: 546, endPoint y: 421, distance: 243.4
click at [546, 421] on quentale-workspace at bounding box center [630, 363] width 1261 height 726
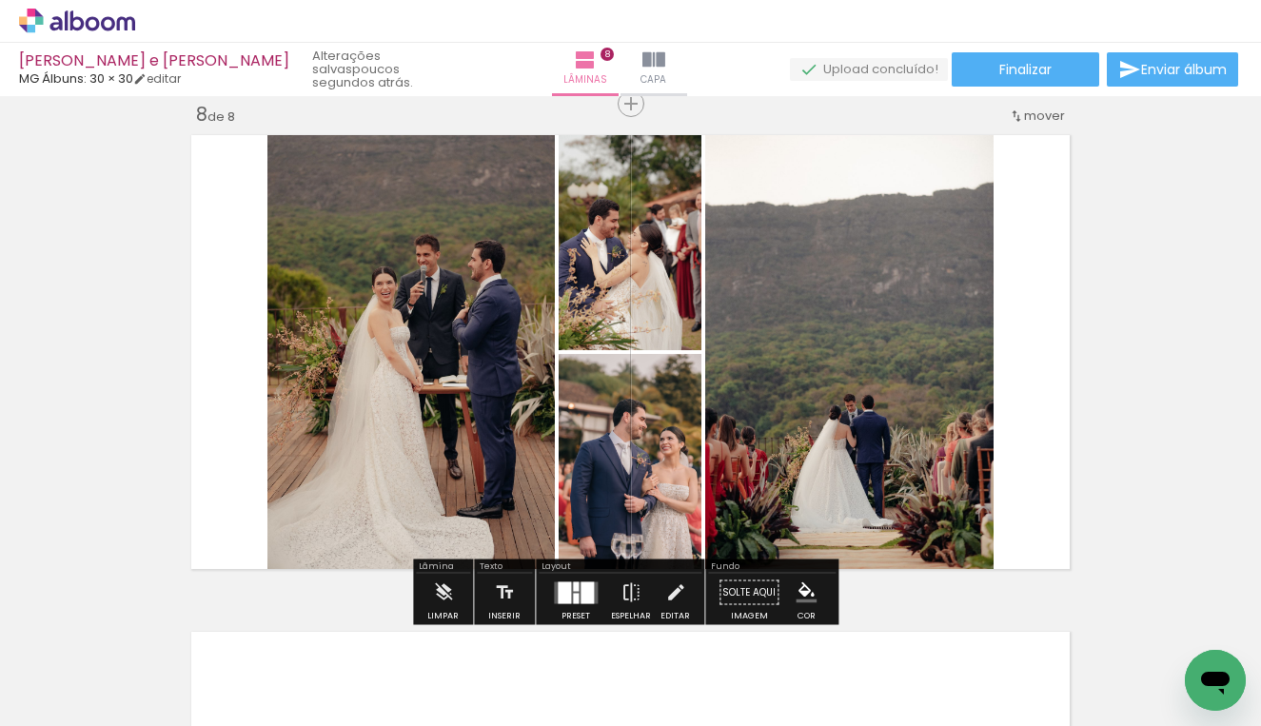
click at [573, 588] on div at bounding box center [576, 586] width 6 height 10
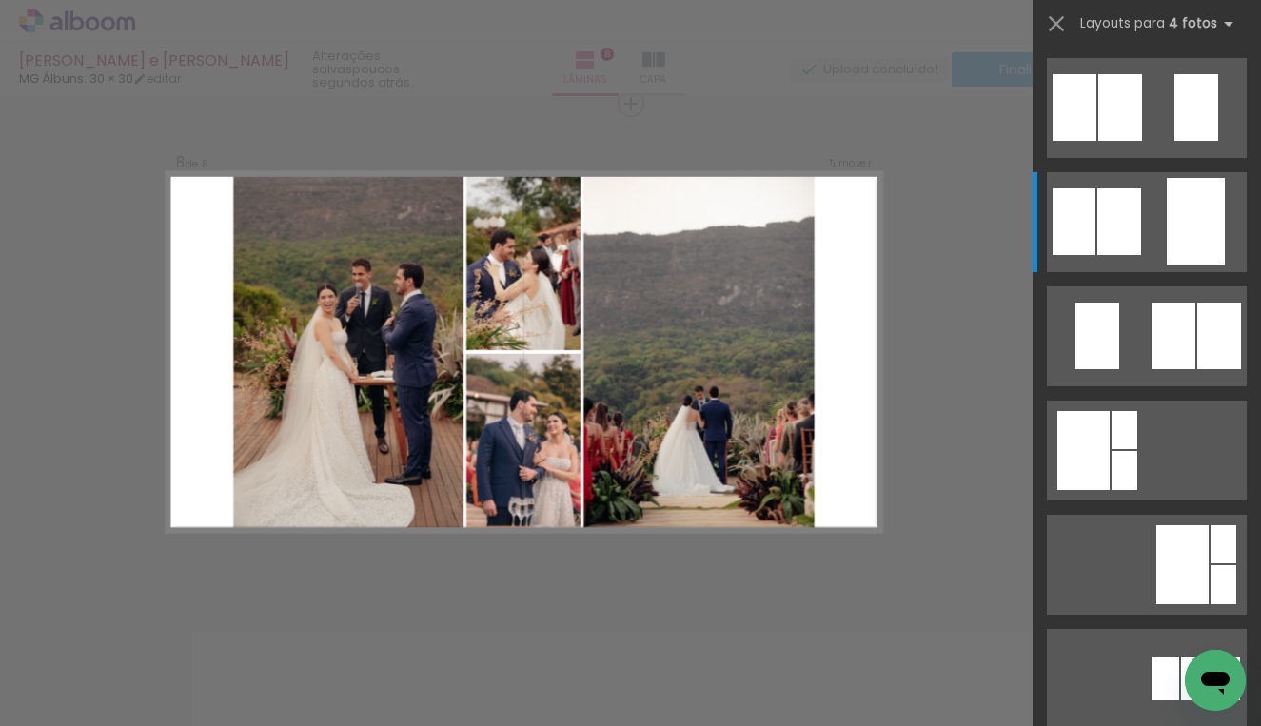
scroll to position [0, 0]
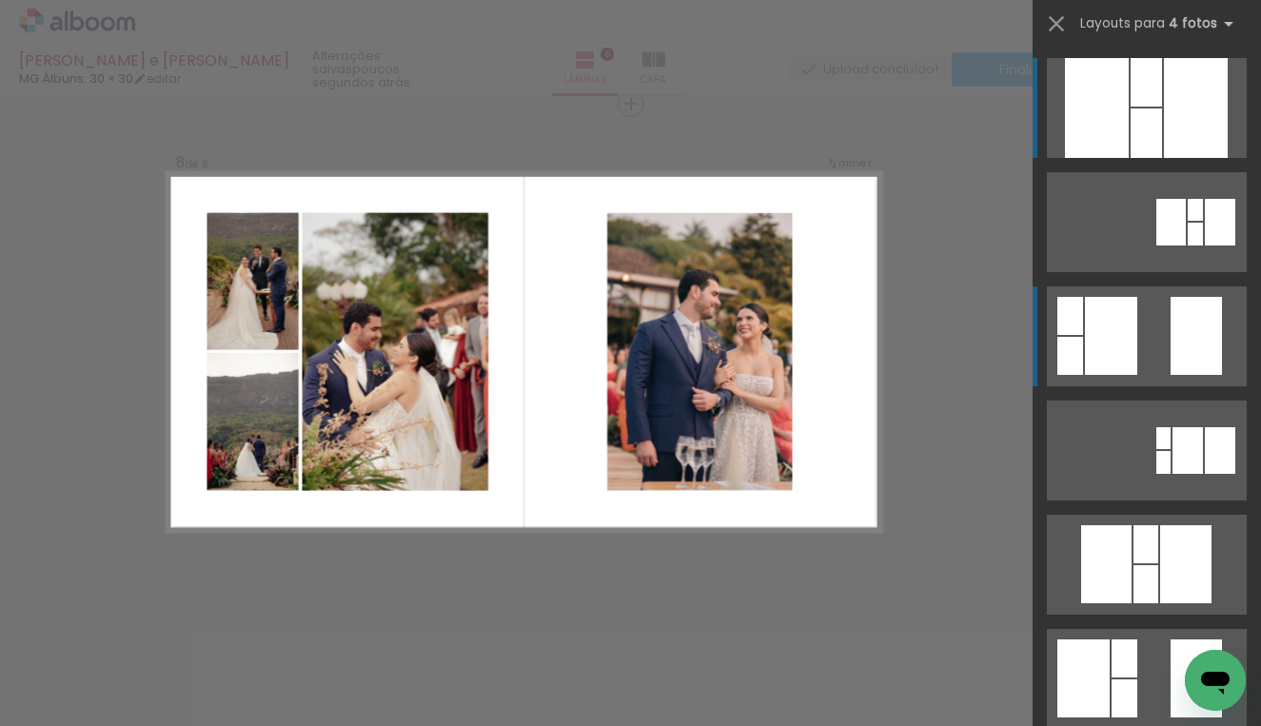
click at [1187, 221] on div at bounding box center [1194, 210] width 15 height 22
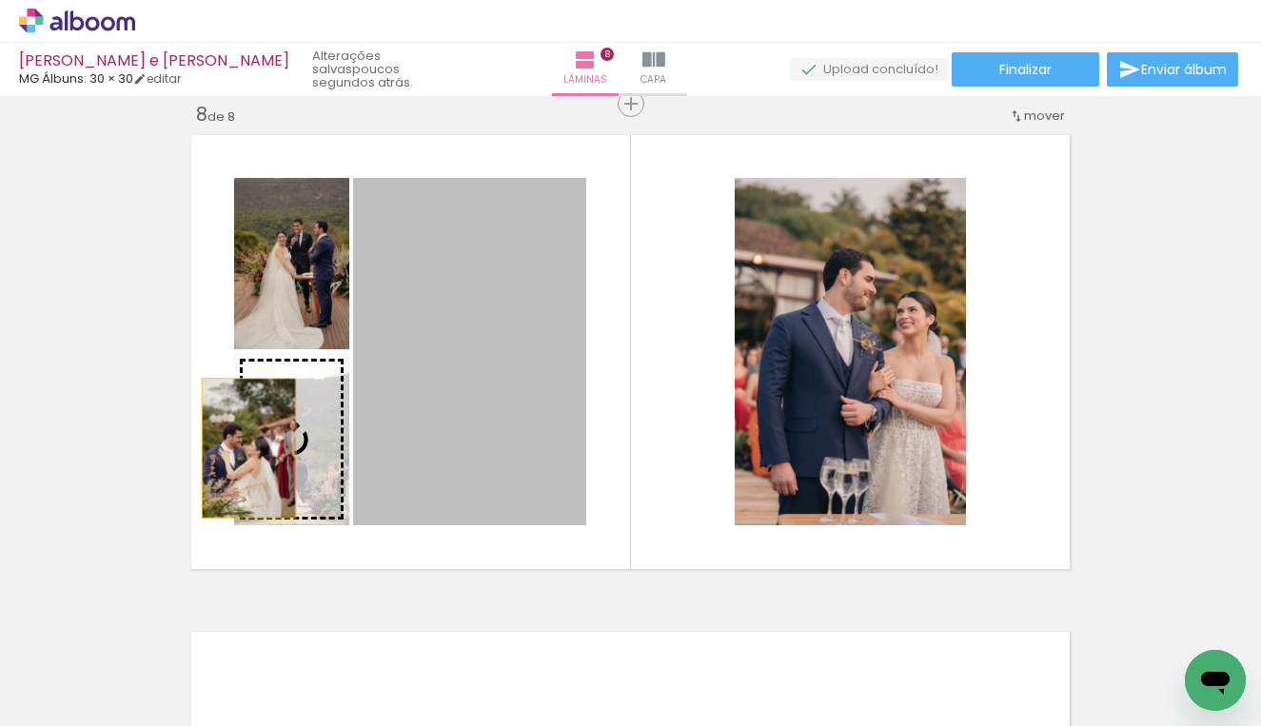
drag, startPoint x: 498, startPoint y: 427, endPoint x: 234, endPoint y: 448, distance: 264.4
click at [0, 0] on slot at bounding box center [0, 0] width 0 height 0
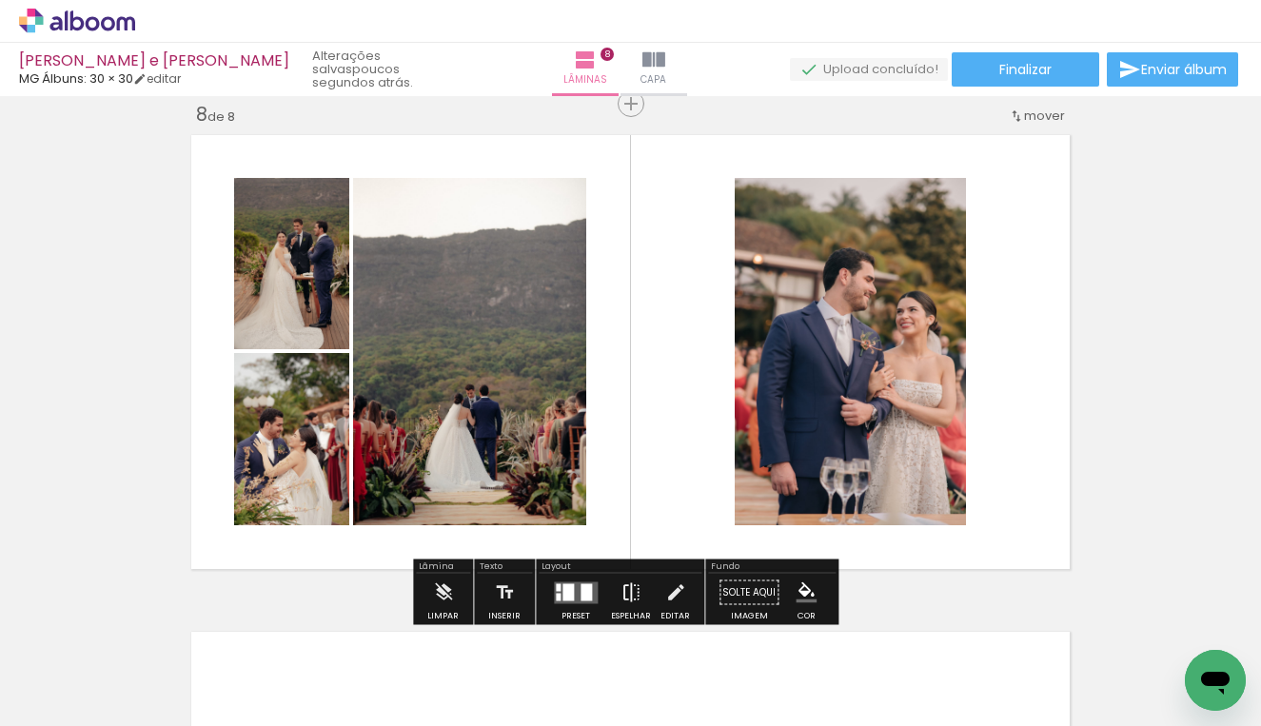
click at [628, 593] on iron-icon at bounding box center [630, 593] width 21 height 38
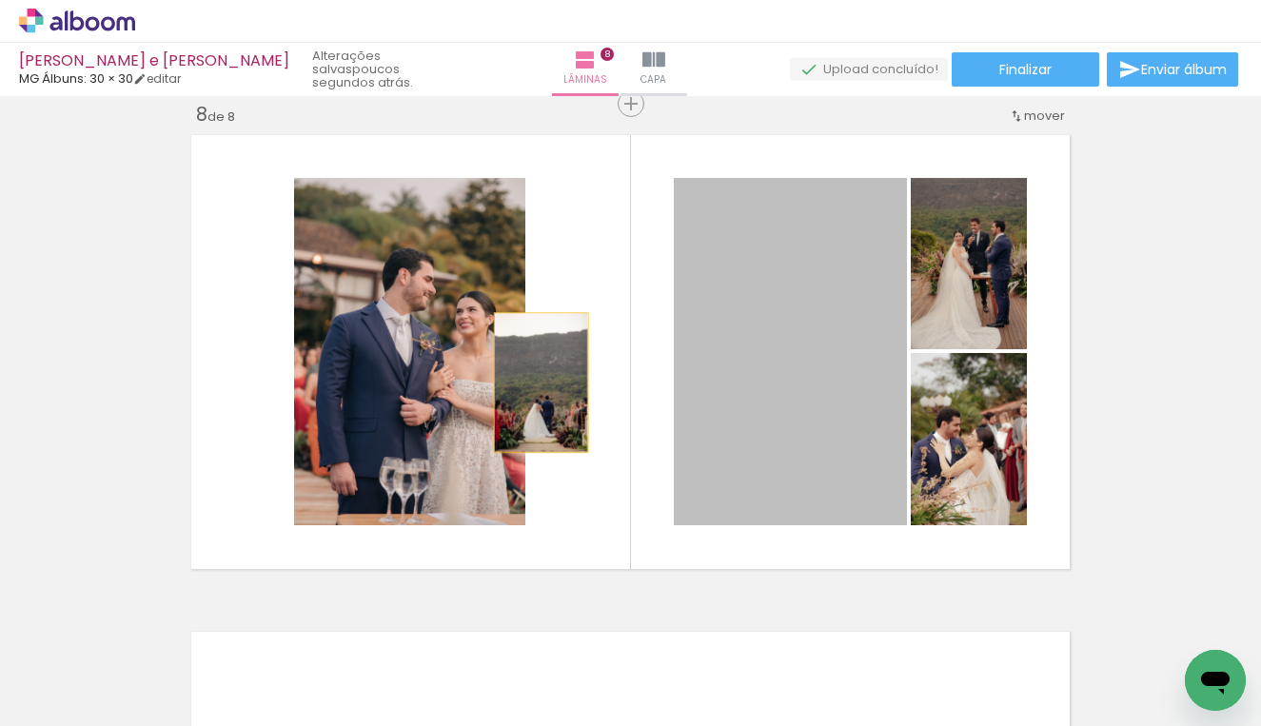
drag, startPoint x: 818, startPoint y: 424, endPoint x: 530, endPoint y: 382, distance: 291.4
click at [530, 382] on quentale-layouter at bounding box center [630, 351] width 893 height 449
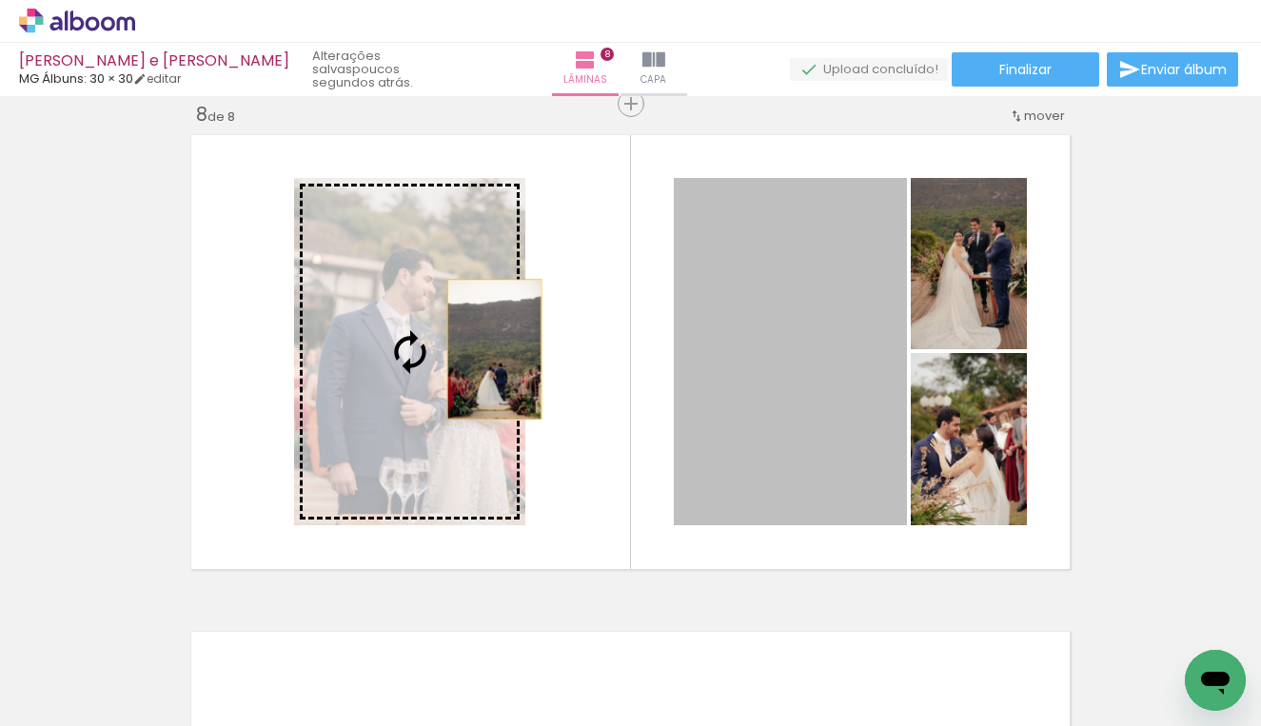
drag, startPoint x: 766, startPoint y: 364, endPoint x: 476, endPoint y: 346, distance: 290.7
click at [0, 0] on slot at bounding box center [0, 0] width 0 height 0
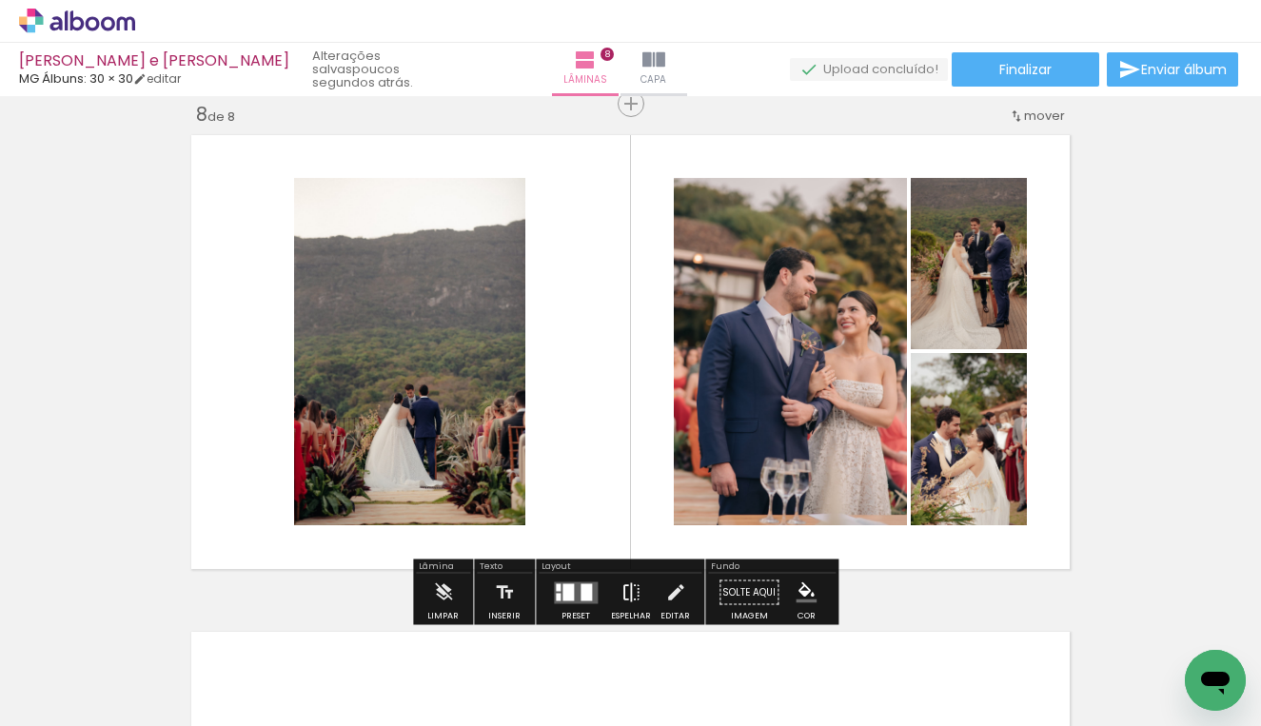
click at [634, 583] on iron-icon at bounding box center [630, 593] width 21 height 38
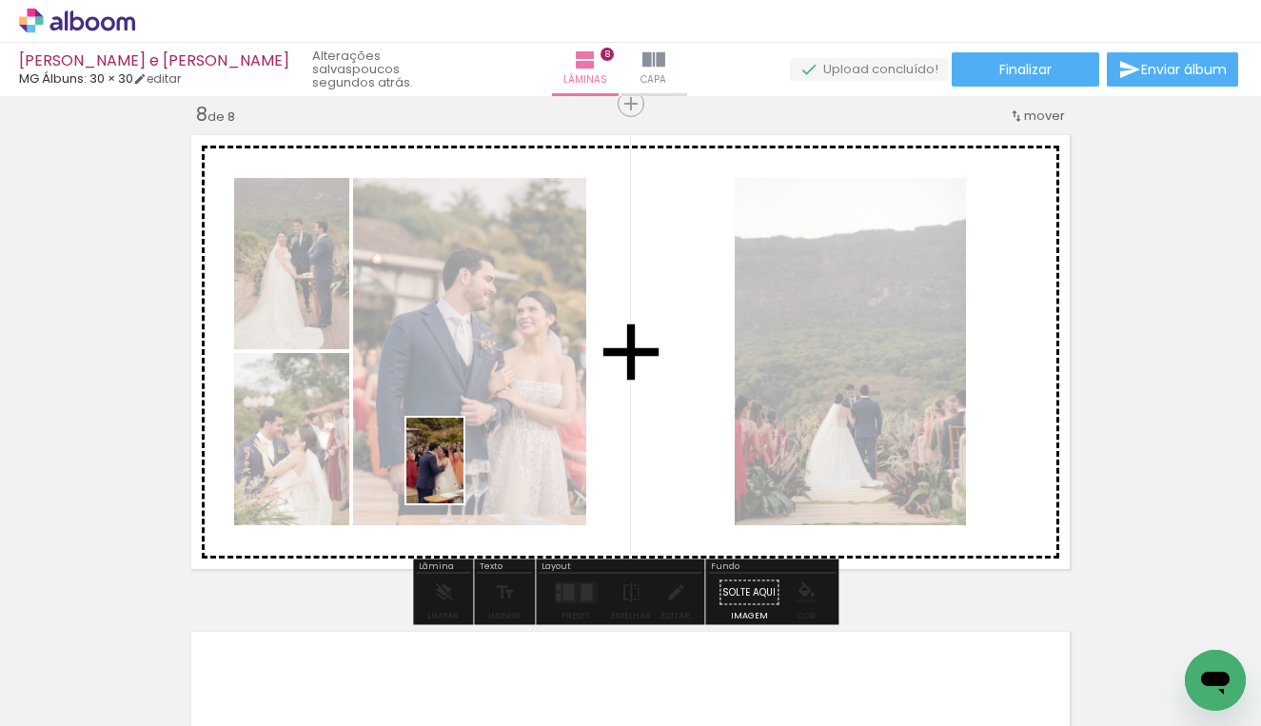
drag, startPoint x: 814, startPoint y: 665, endPoint x: 427, endPoint y: 457, distance: 439.7
click at [427, 457] on quentale-workspace at bounding box center [630, 363] width 1261 height 726
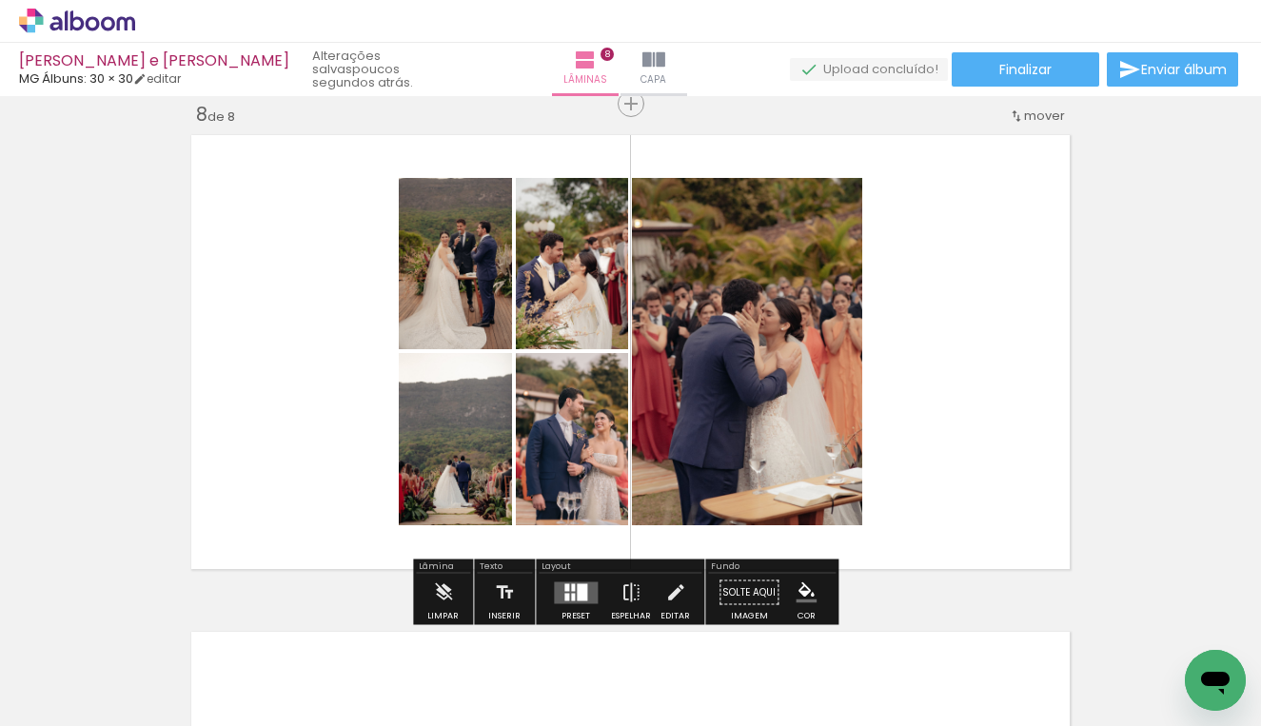
click at [577, 591] on div at bounding box center [582, 591] width 10 height 17
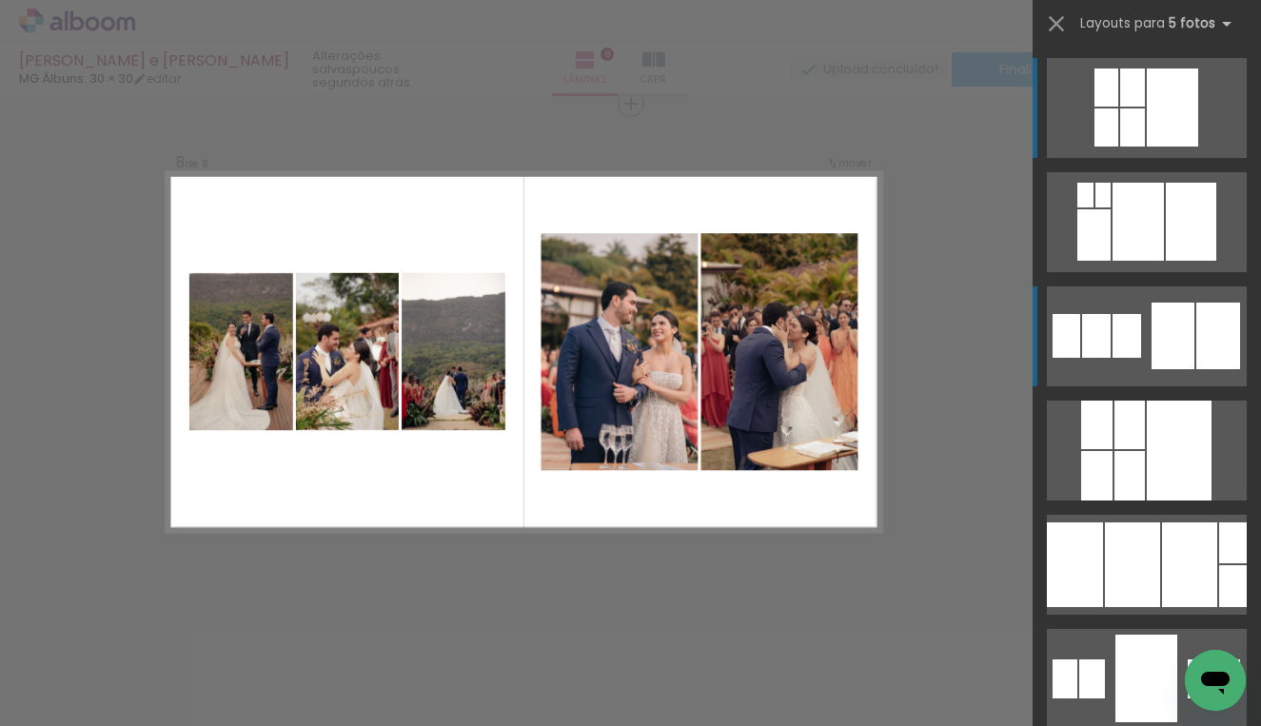
click at [1153, 261] on div at bounding box center [1137, 222] width 51 height 78
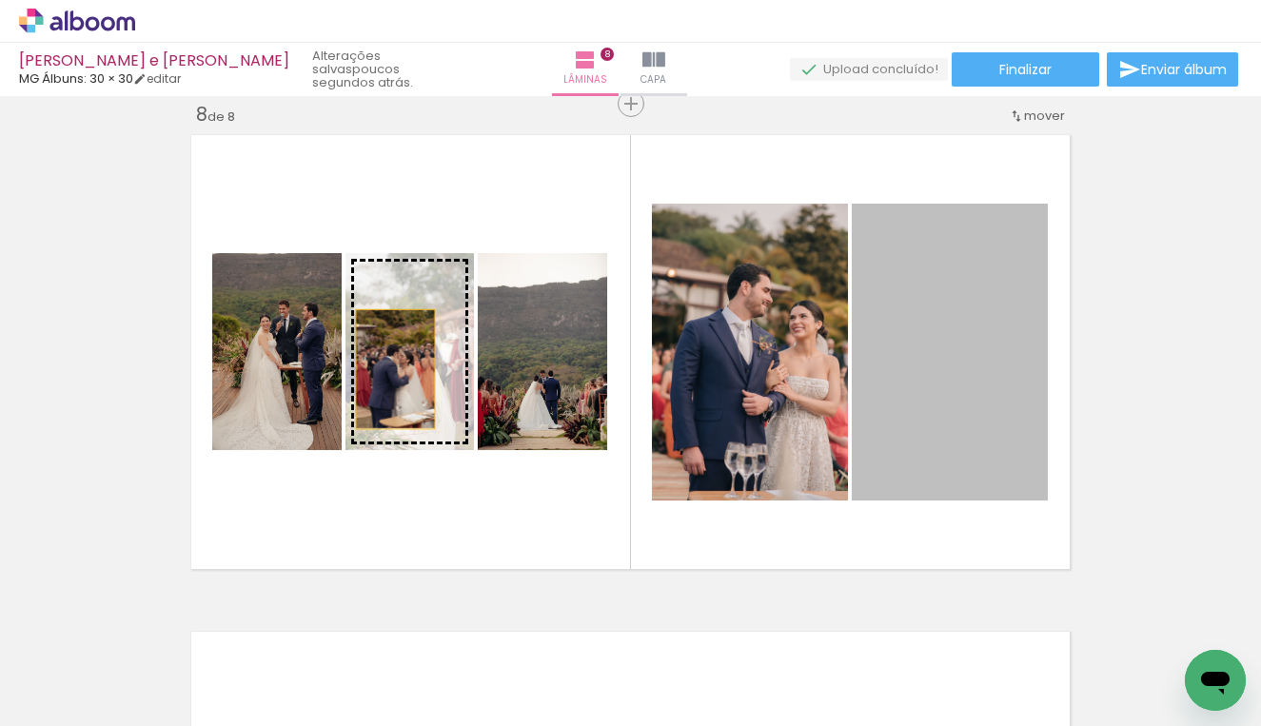
drag, startPoint x: 981, startPoint y: 377, endPoint x: 388, endPoint y: 369, distance: 592.8
click at [0, 0] on slot at bounding box center [0, 0] width 0 height 0
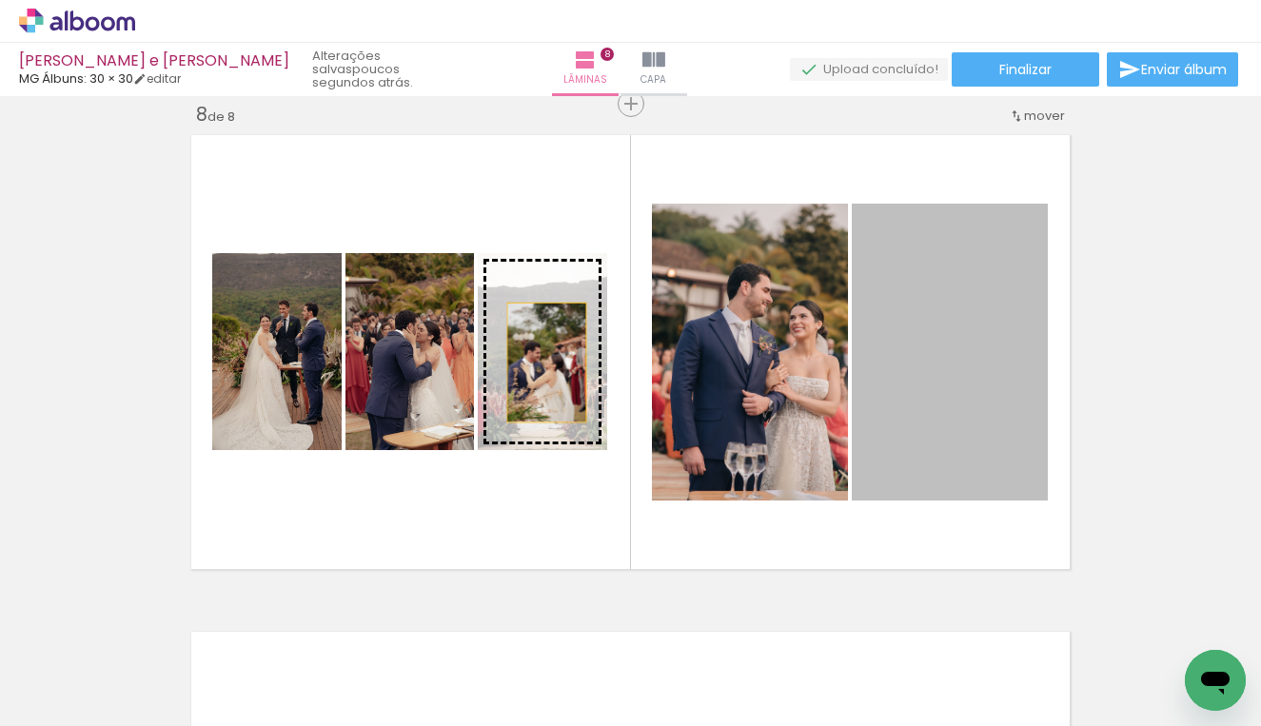
drag, startPoint x: 988, startPoint y: 353, endPoint x: 531, endPoint y: 362, distance: 456.8
click at [0, 0] on slot at bounding box center [0, 0] width 0 height 0
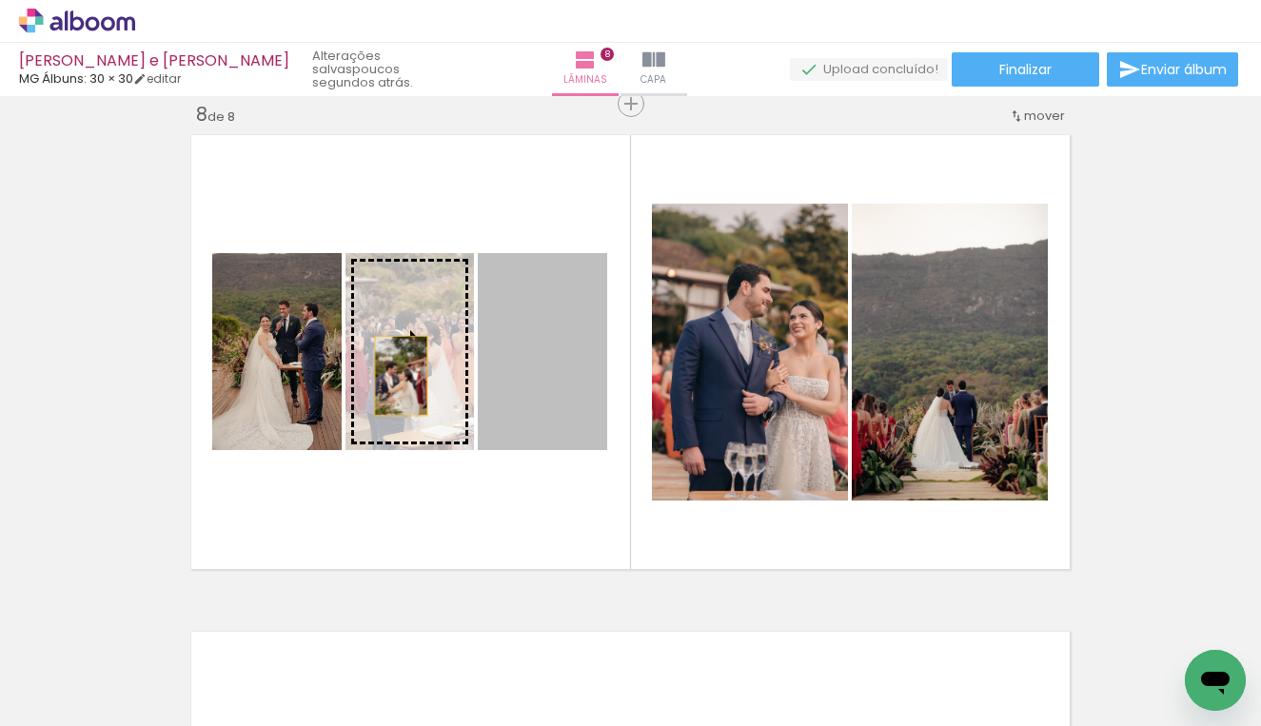
drag, startPoint x: 557, startPoint y: 386, endPoint x: 394, endPoint y: 376, distance: 163.0
click at [0, 0] on slot at bounding box center [0, 0] width 0 height 0
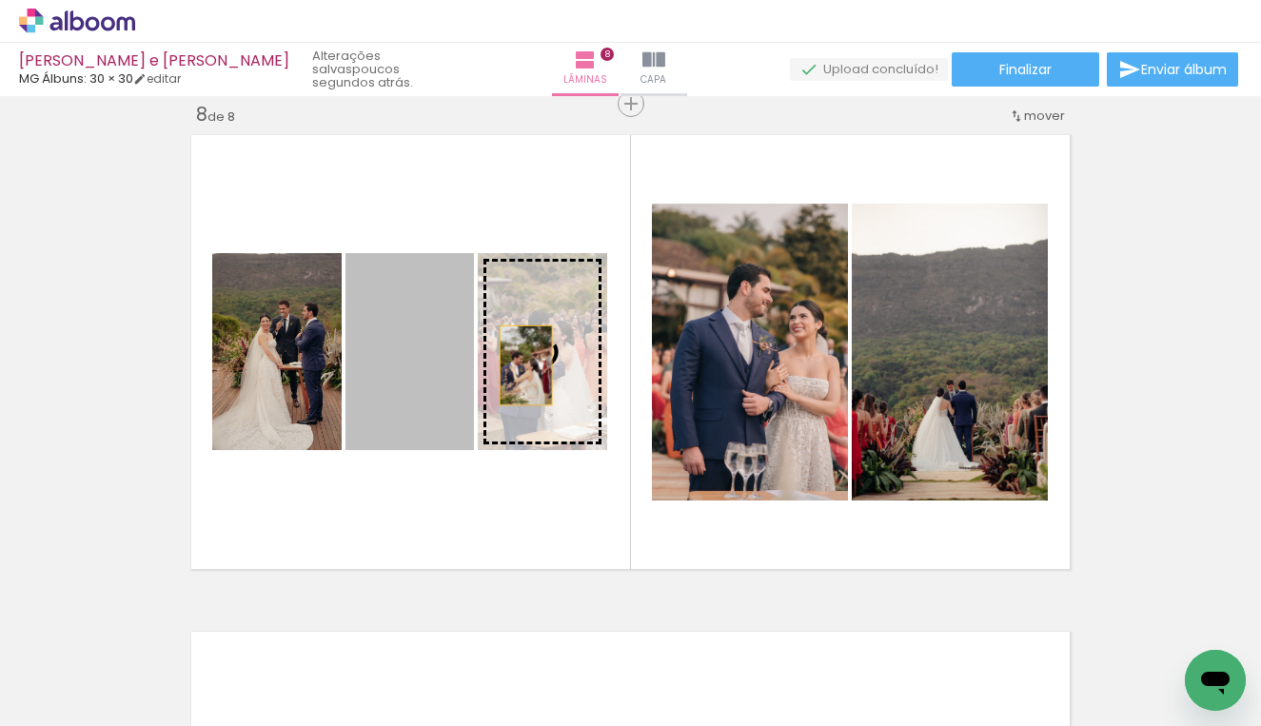
drag, startPoint x: 394, startPoint y: 376, endPoint x: 538, endPoint y: 364, distance: 144.1
click at [0, 0] on slot at bounding box center [0, 0] width 0 height 0
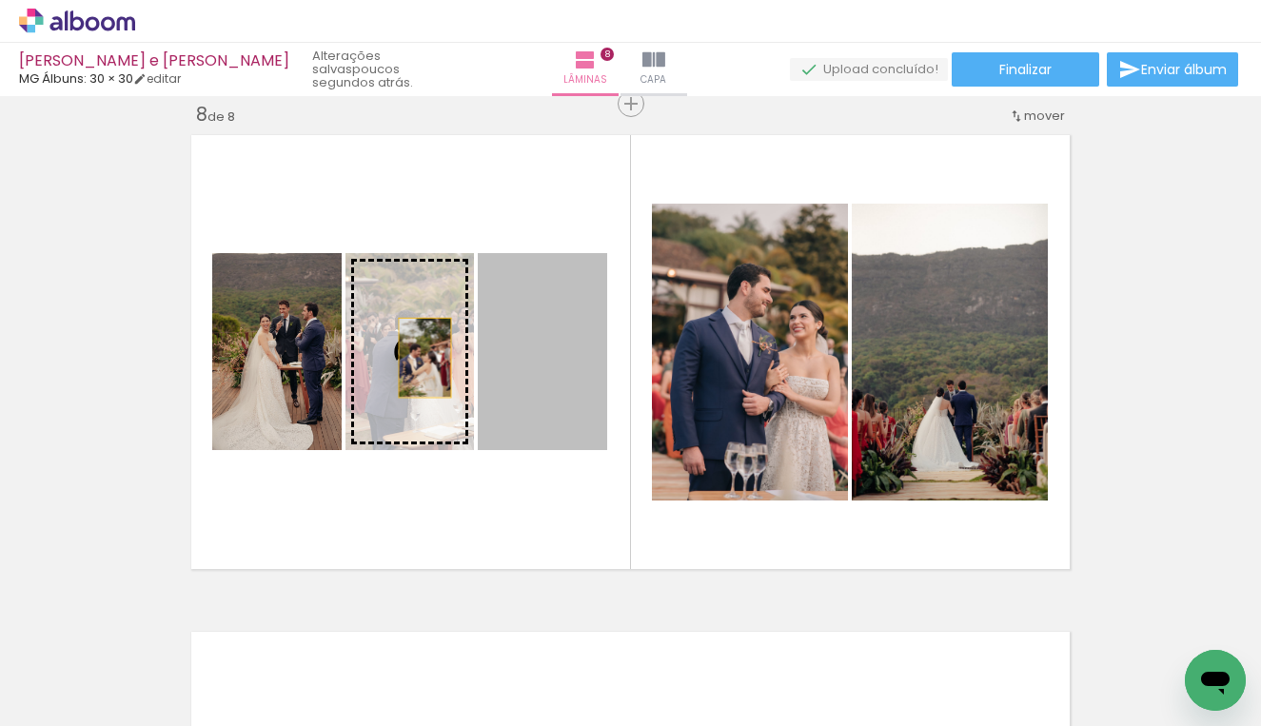
drag, startPoint x: 539, startPoint y: 362, endPoint x: 391, endPoint y: 356, distance: 148.5
click at [0, 0] on slot at bounding box center [0, 0] width 0 height 0
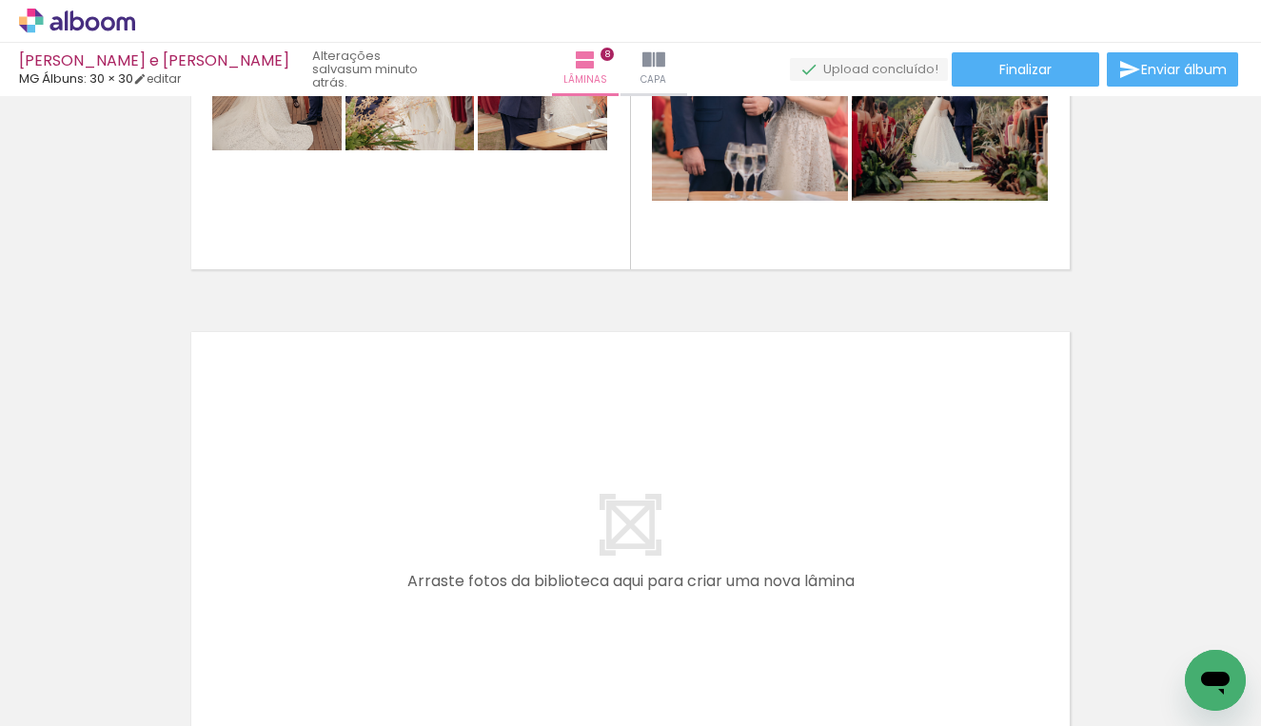
scroll to position [3966, 0]
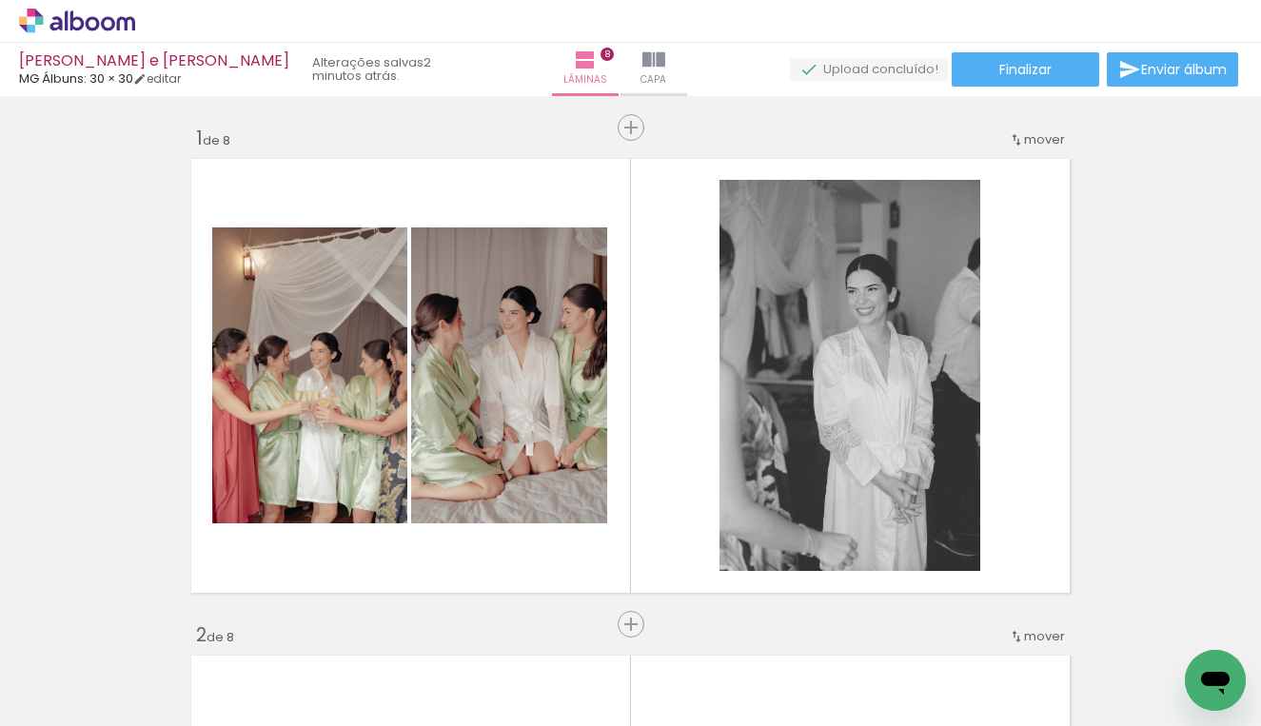
scroll to position [3966, 0]
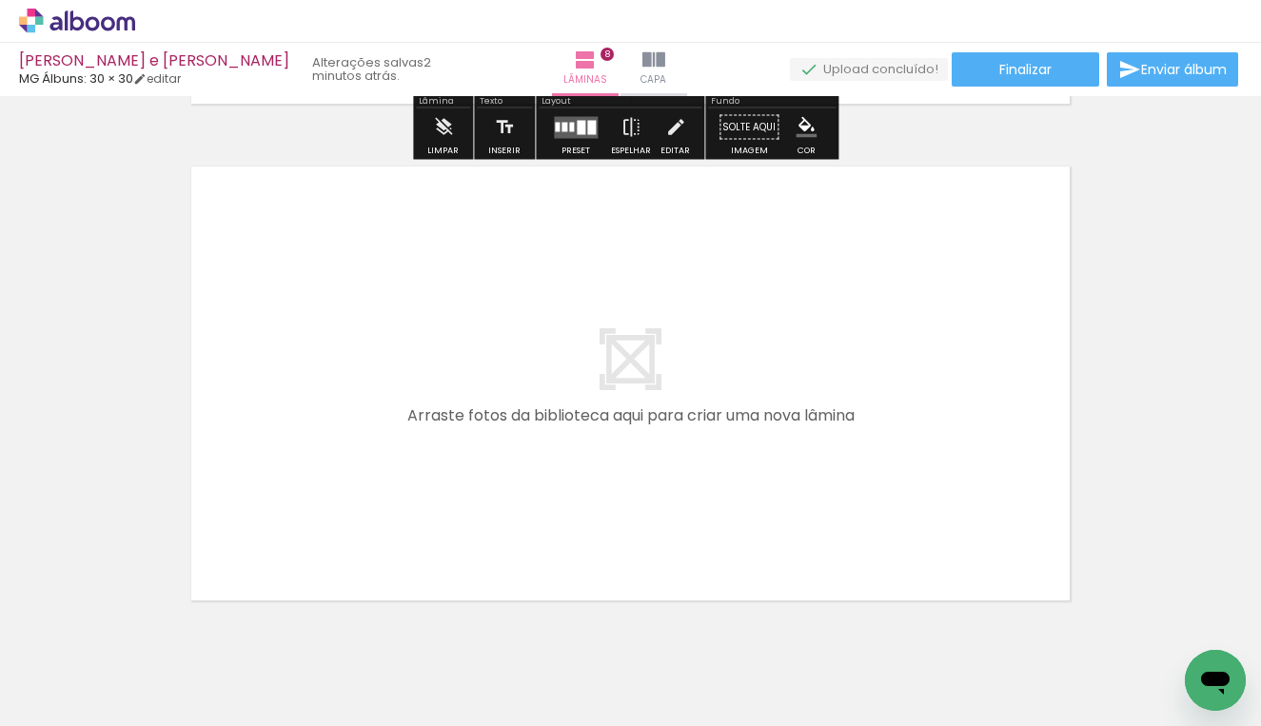
click at [47, 703] on span "Adicionar Fotos" at bounding box center [67, 700] width 57 height 21
click at [0, 0] on input "file" at bounding box center [0, 0] width 0 height 0
click at [79, 707] on span "Adicionar Fotos" at bounding box center [67, 700] width 57 height 21
click at [0, 0] on input "file" at bounding box center [0, 0] width 0 height 0
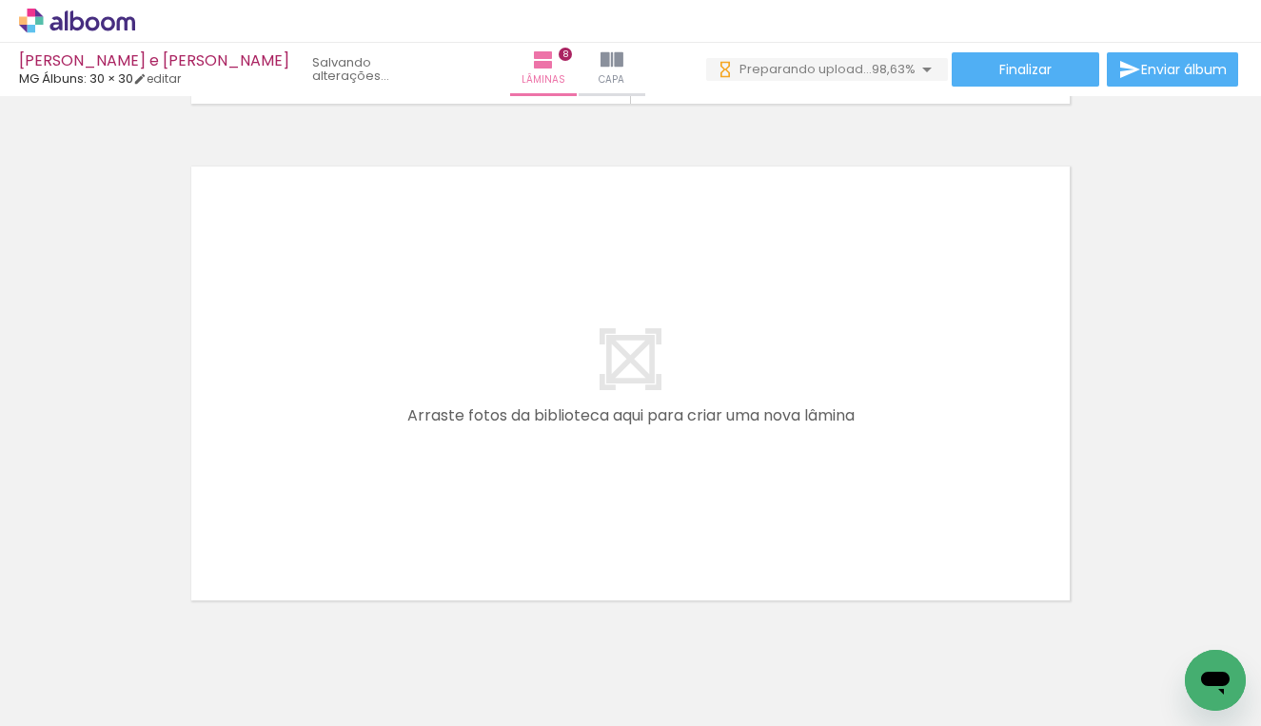
click at [64, 703] on span "Adicionar Fotos" at bounding box center [67, 700] width 57 height 21
click at [0, 0] on input "file" at bounding box center [0, 0] width 0 height 0
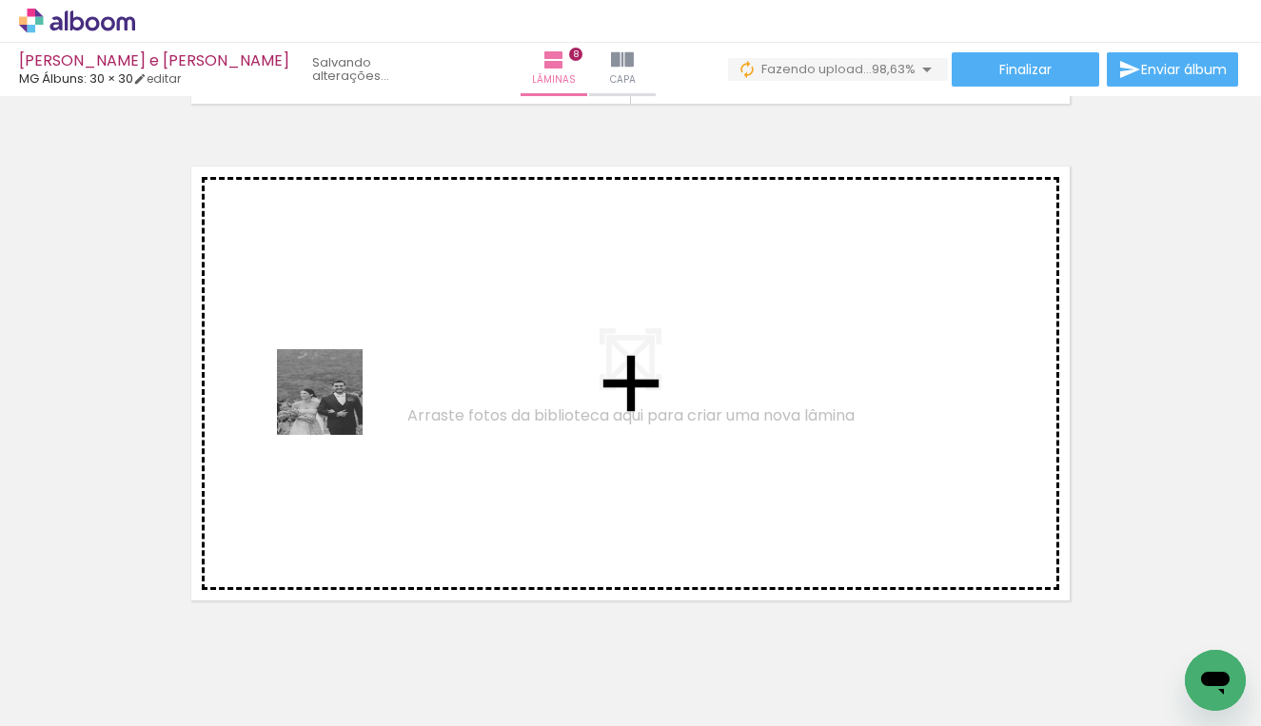
drag, startPoint x: 396, startPoint y: 660, endPoint x: 294, endPoint y: 282, distance: 392.1
click at [294, 282] on quentale-workspace at bounding box center [630, 363] width 1261 height 726
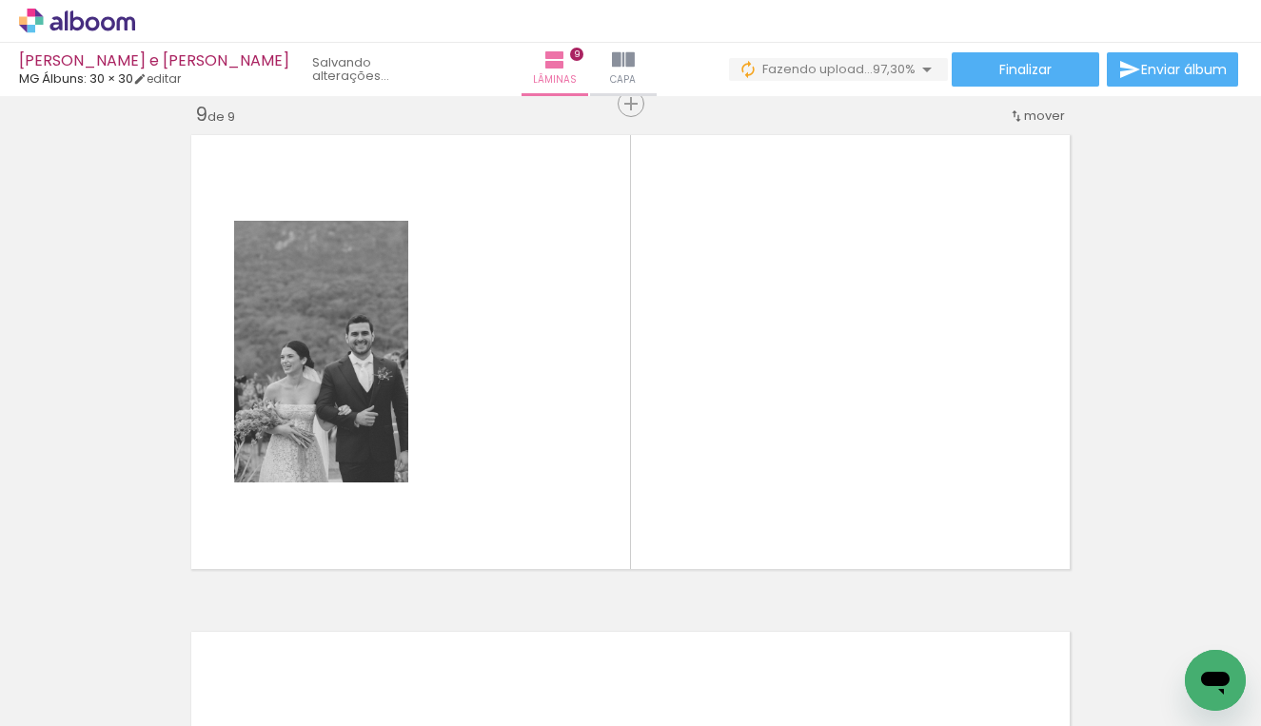
scroll to position [0, 6767]
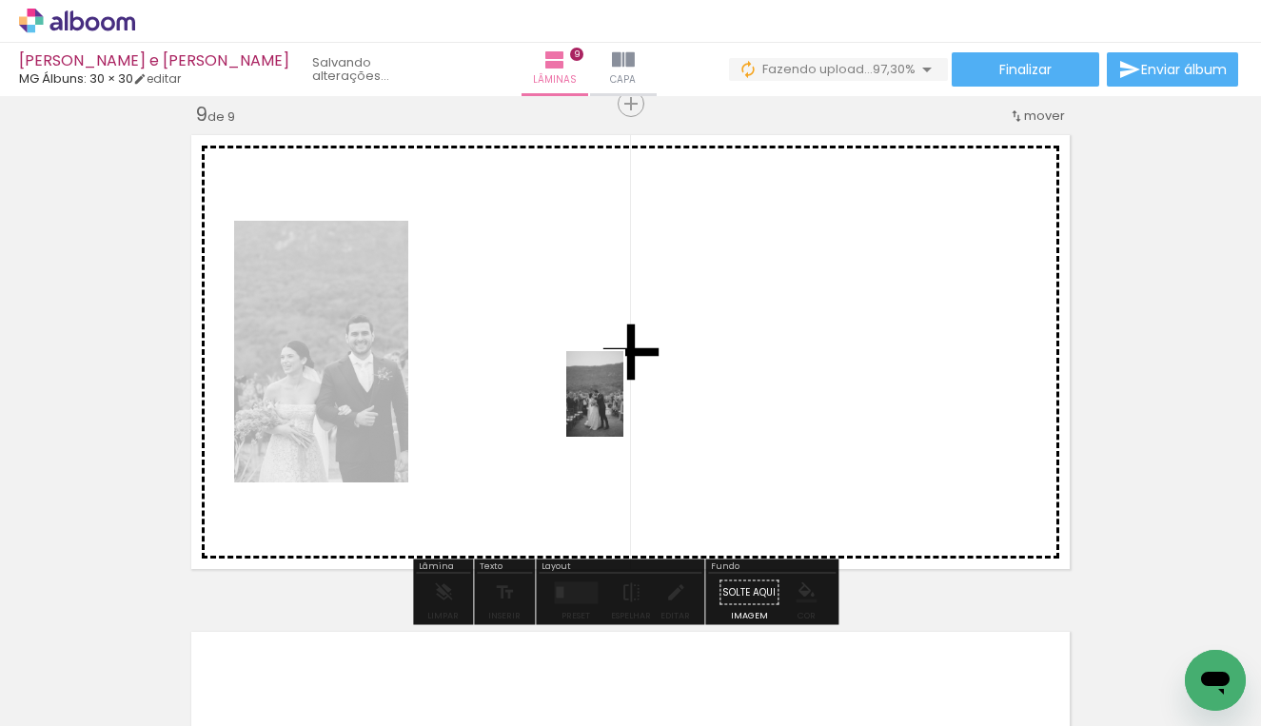
drag, startPoint x: 1090, startPoint y: 649, endPoint x: 590, endPoint y: 398, distance: 559.9
click at [590, 398] on quentale-workspace at bounding box center [630, 363] width 1261 height 726
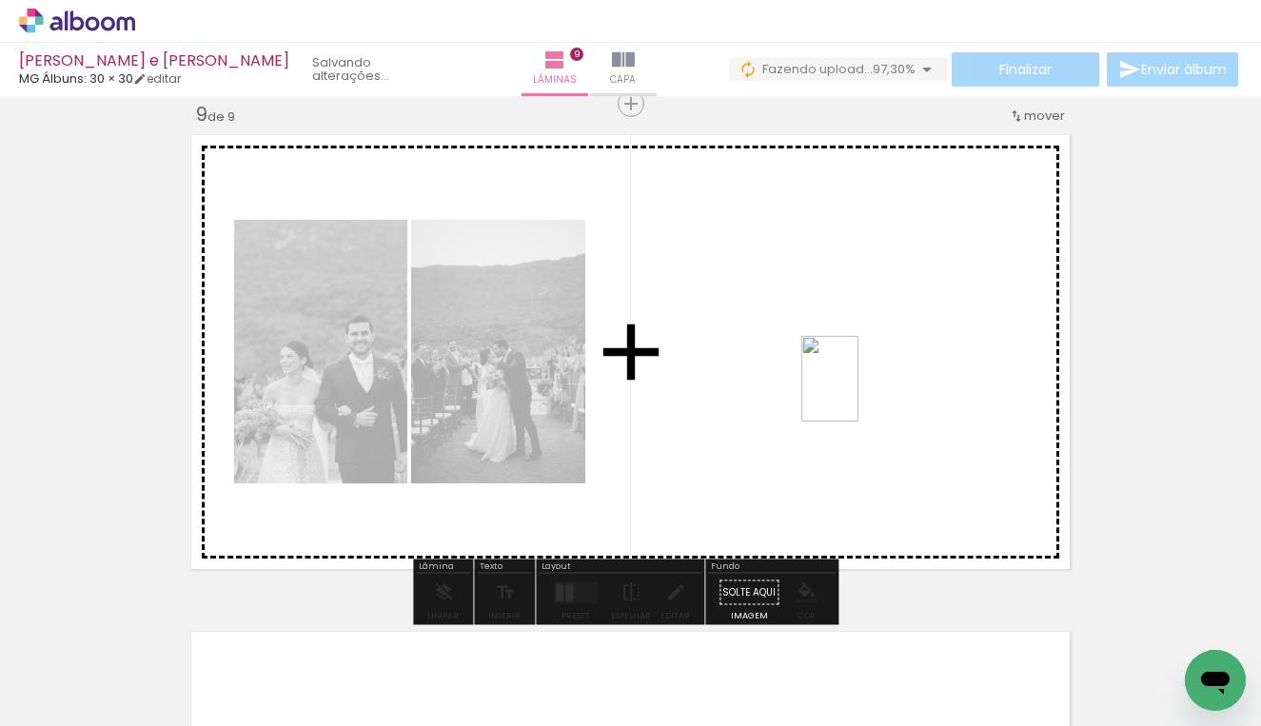
drag, startPoint x: 1185, startPoint y: 631, endPoint x: 854, endPoint y: 389, distance: 409.9
click at [854, 389] on quentale-workspace at bounding box center [630, 363] width 1261 height 726
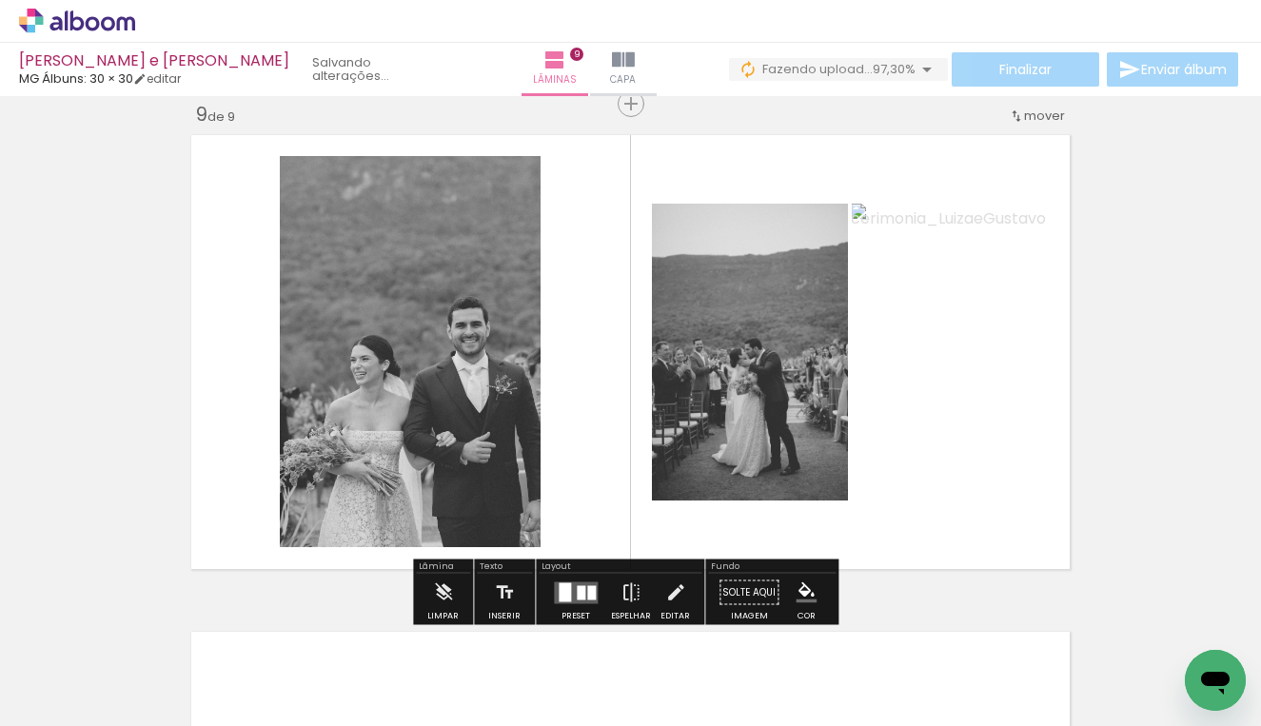
click at [558, 591] on div at bounding box center [564, 591] width 12 height 19
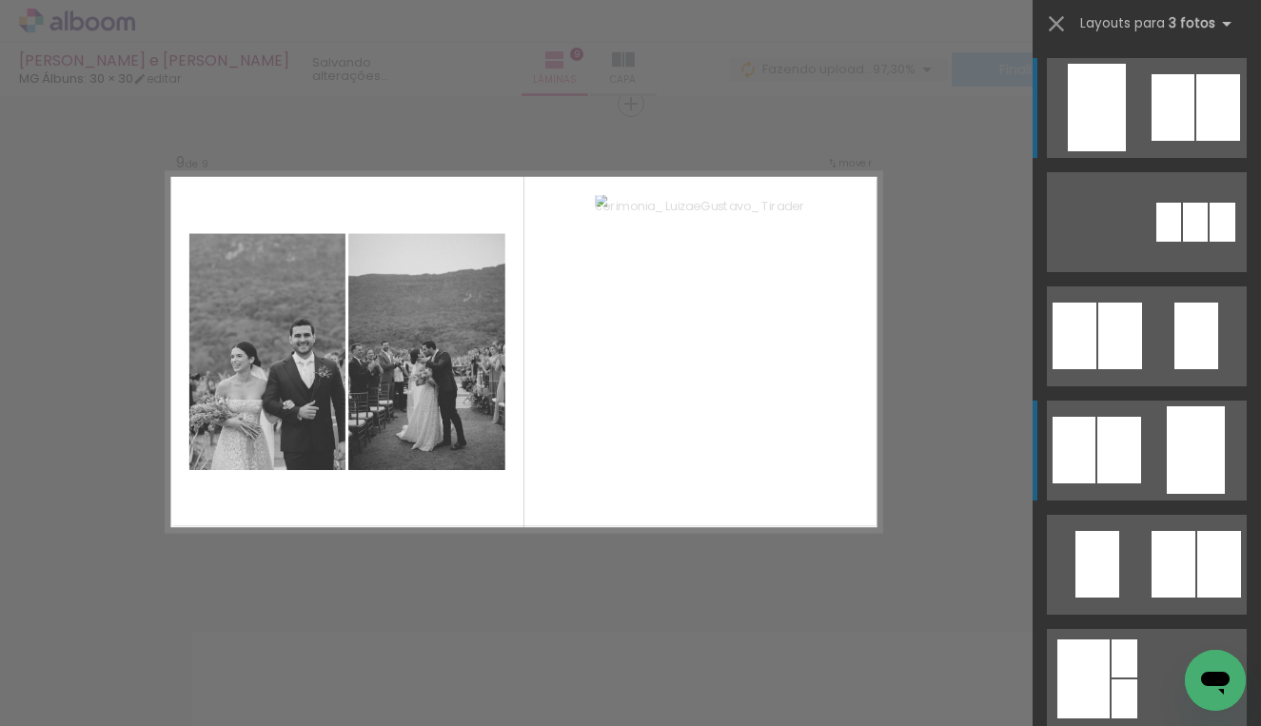
click at [1156, 242] on div at bounding box center [1168, 222] width 25 height 39
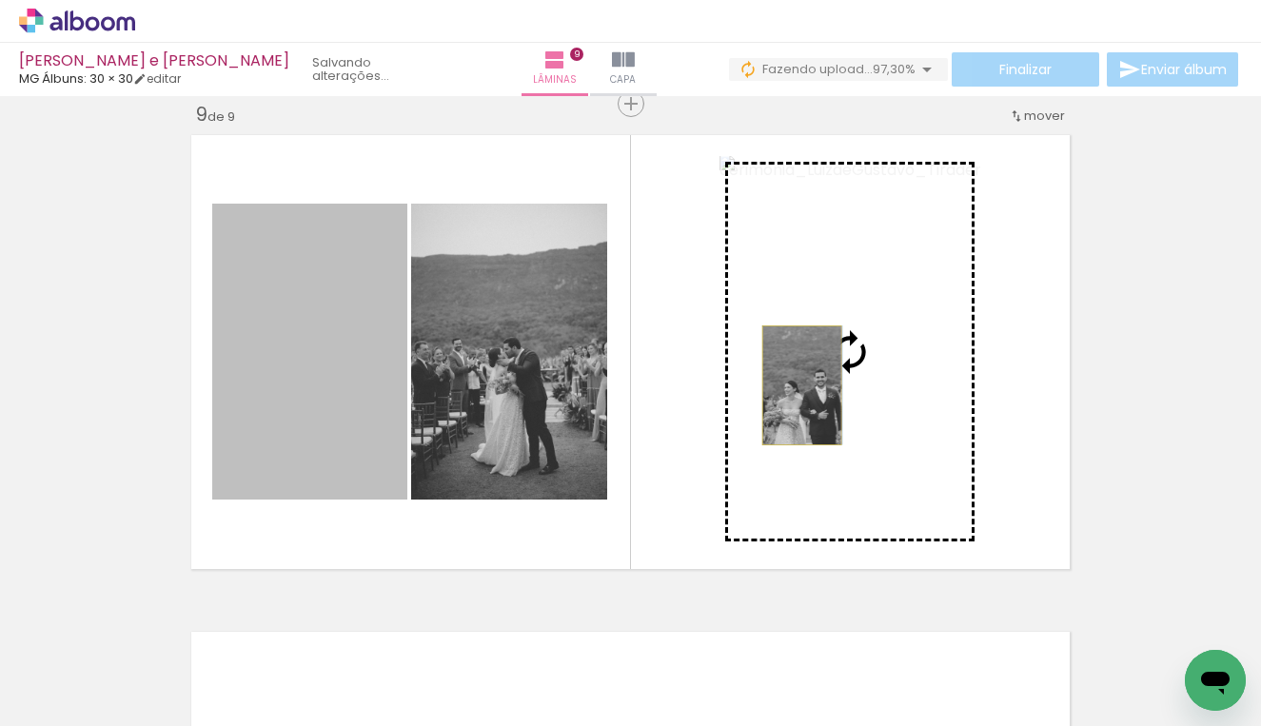
drag, startPoint x: 637, startPoint y: 367, endPoint x: 794, endPoint y: 385, distance: 158.0
click at [0, 0] on slot at bounding box center [0, 0] width 0 height 0
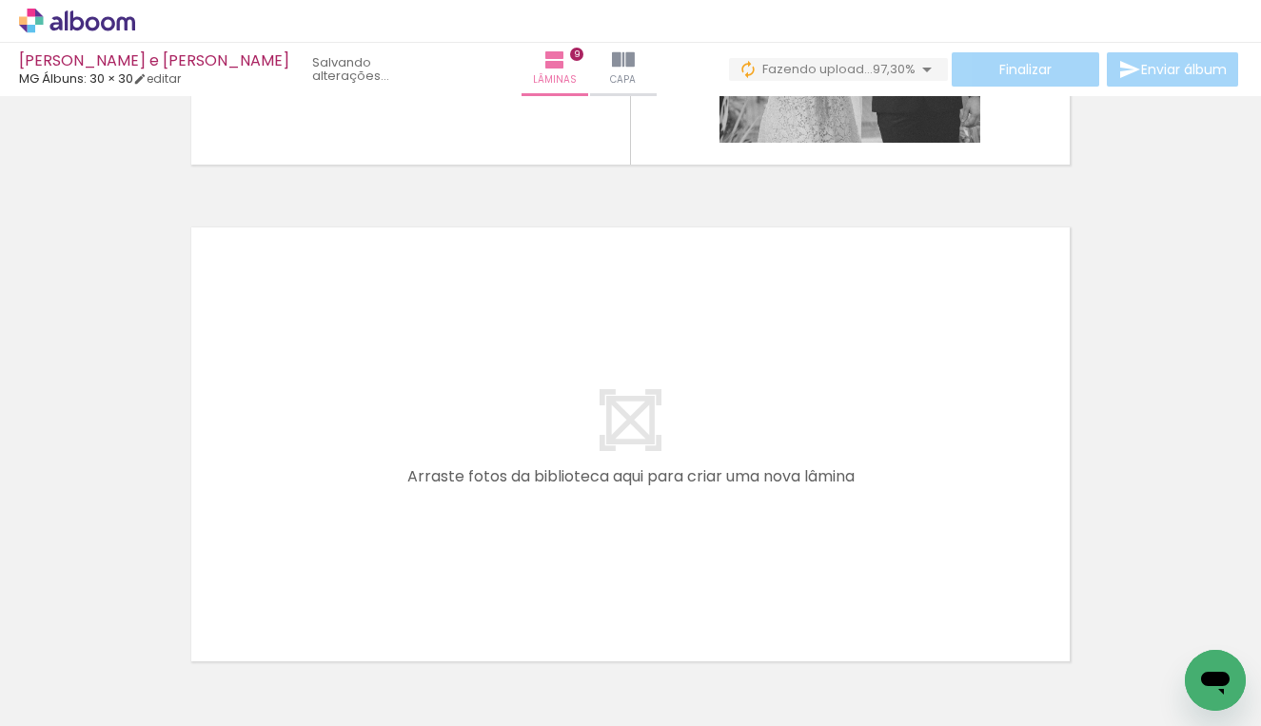
scroll to position [0, 3156]
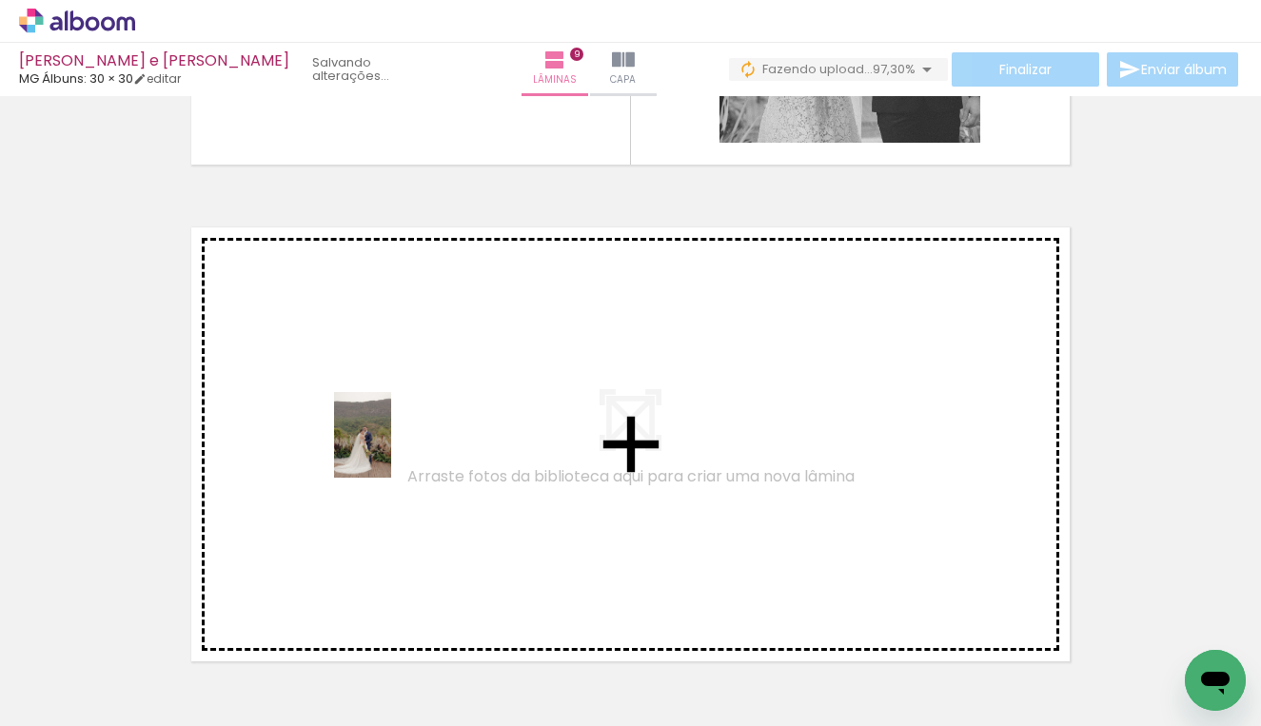
drag, startPoint x: 465, startPoint y: 682, endPoint x: 391, endPoint y: 449, distance: 244.6
click at [391, 449] on quentale-workspace at bounding box center [630, 363] width 1261 height 726
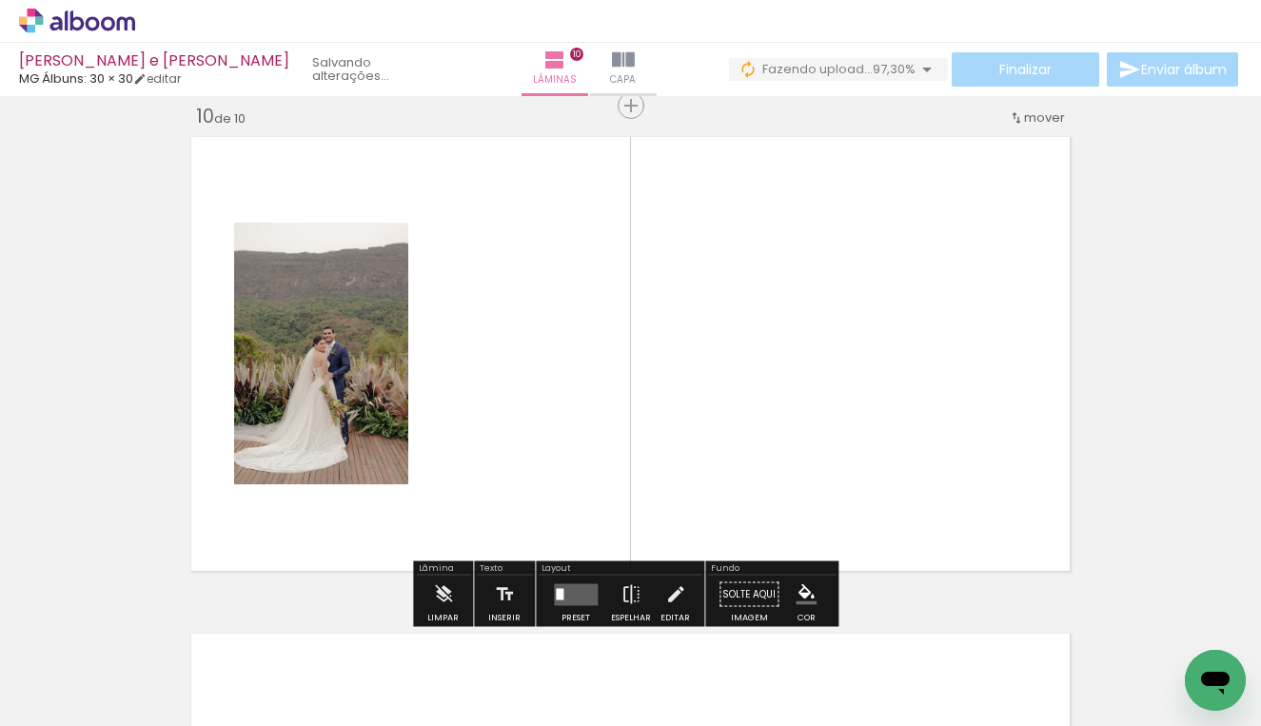
scroll to position [4494, 0]
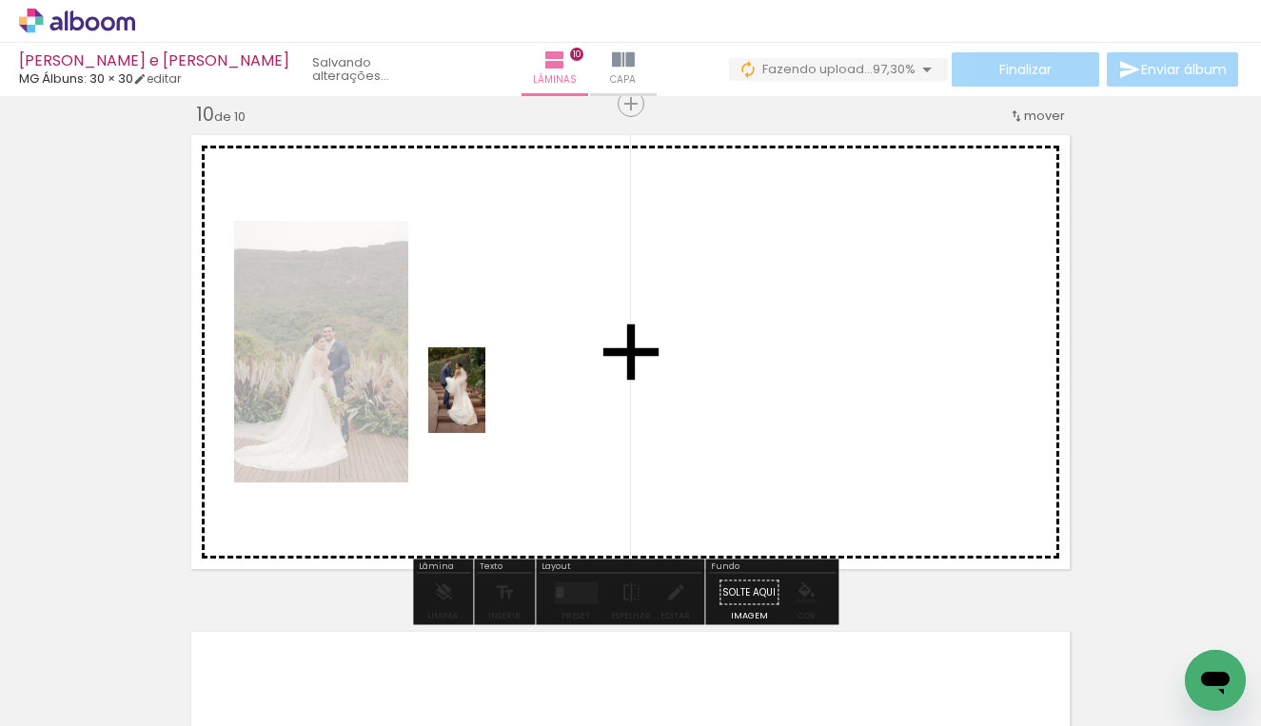
drag, startPoint x: 344, startPoint y: 640, endPoint x: 485, endPoint y: 404, distance: 274.8
click at [485, 404] on quentale-workspace at bounding box center [630, 363] width 1261 height 726
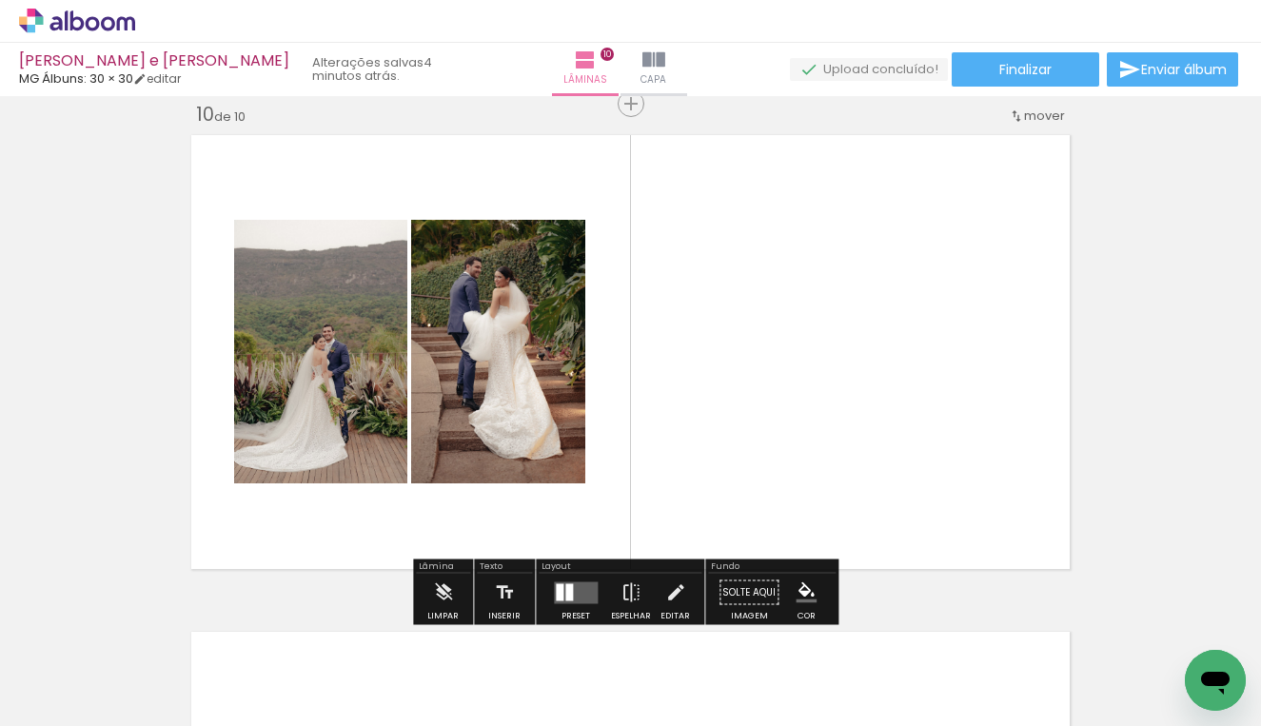
click at [156, 716] on iron-horizontal-list at bounding box center [137, 666] width 38 height 119
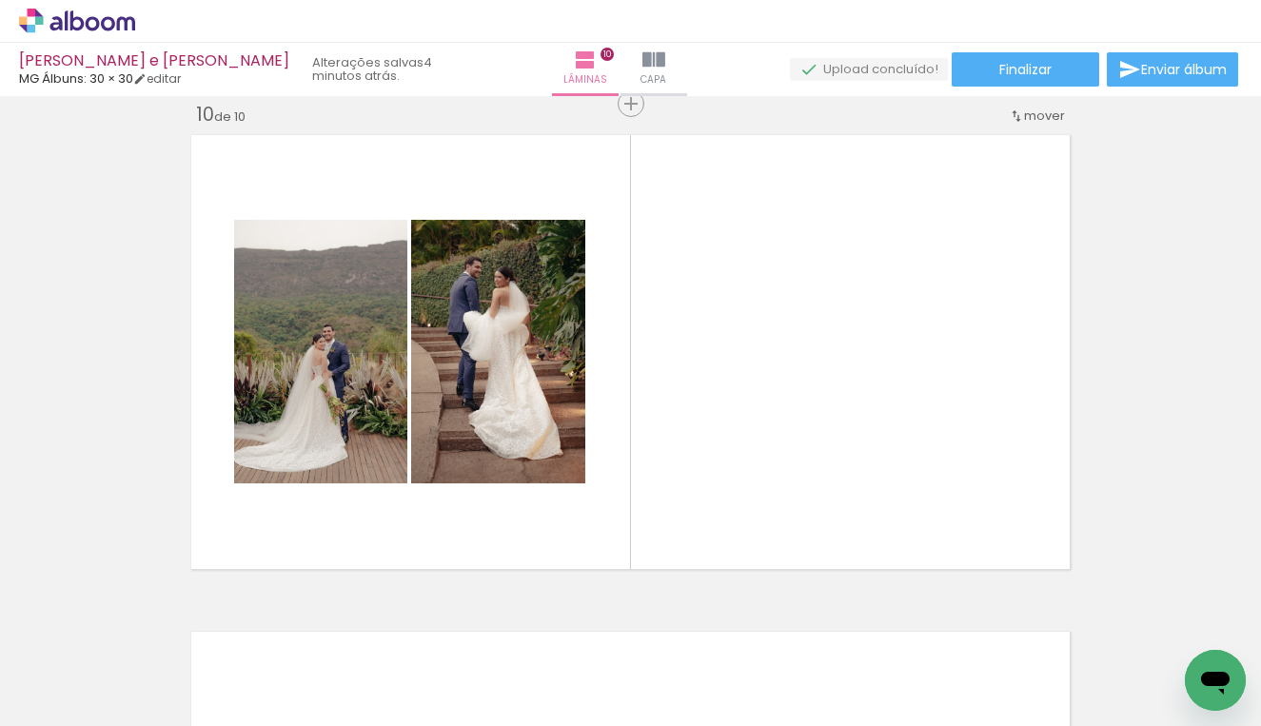
scroll to position [0, 5551]
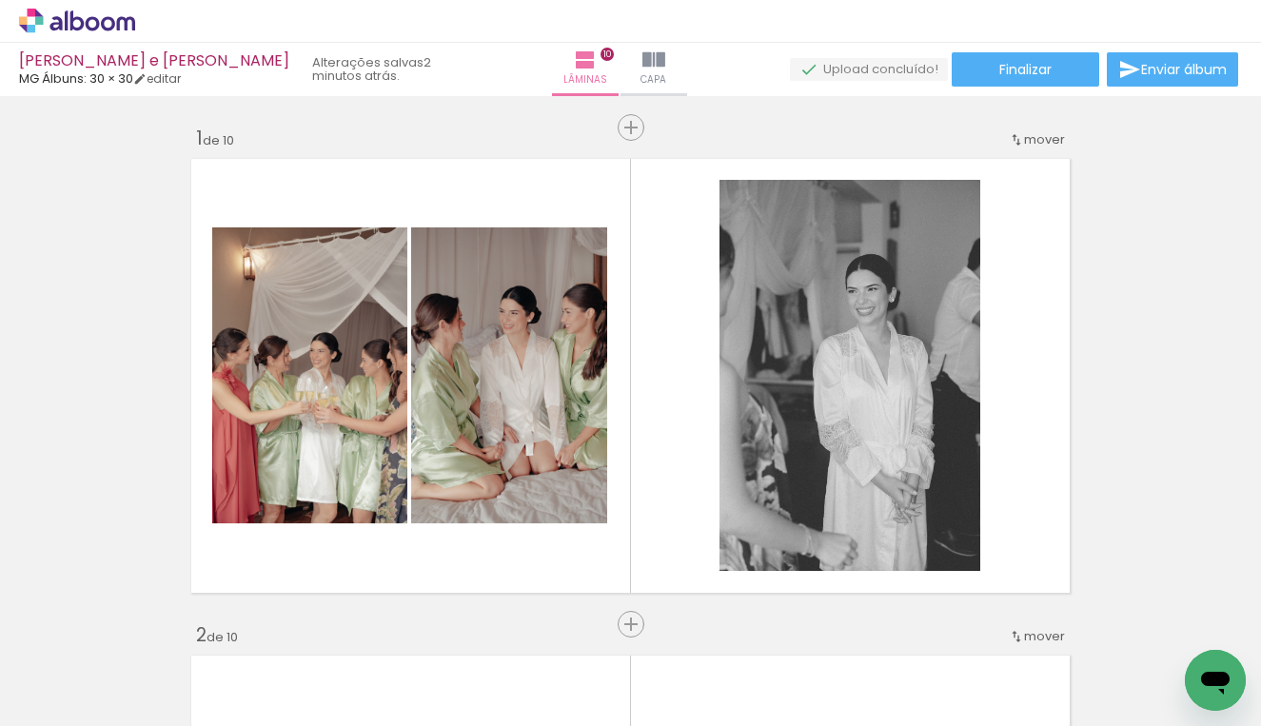
scroll to position [0, 5551]
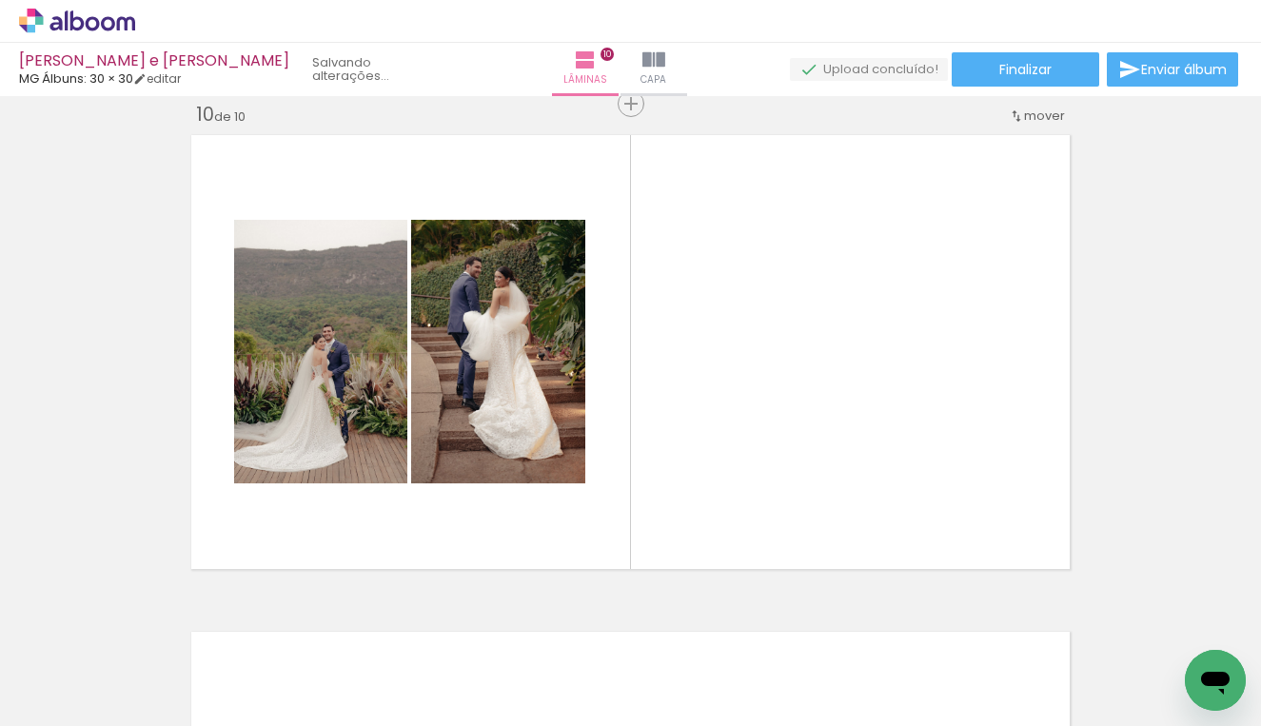
click at [87, 699] on span "Adicionar Fotos" at bounding box center [67, 700] width 57 height 21
click at [0, 0] on input "file" at bounding box center [0, 0] width 0 height 0
click at [74, 700] on span "Adicionar Fotos" at bounding box center [67, 700] width 57 height 21
click at [0, 0] on input "file" at bounding box center [0, 0] width 0 height 0
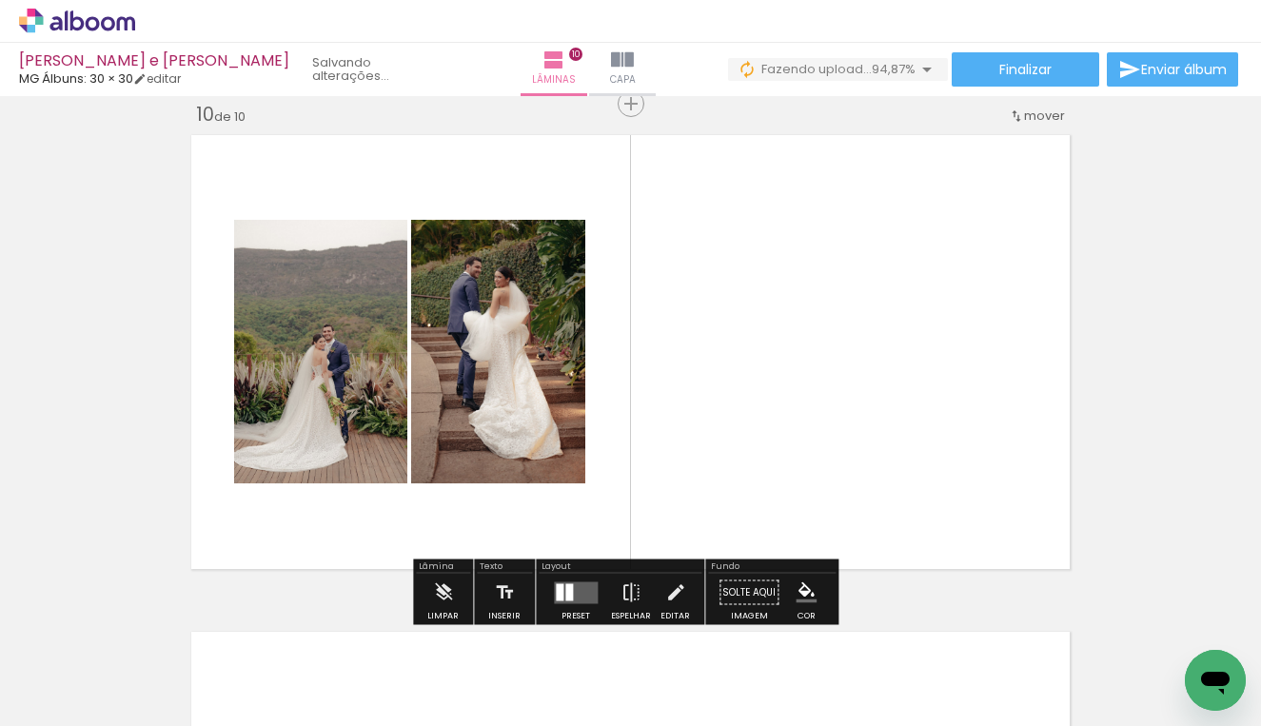
scroll to position [0, 5591]
drag, startPoint x: 1120, startPoint y: 713, endPoint x: 1260, endPoint y: 710, distance: 139.9
click at [156, 710] on iron-horizontal-list at bounding box center [137, 666] width 38 height 119
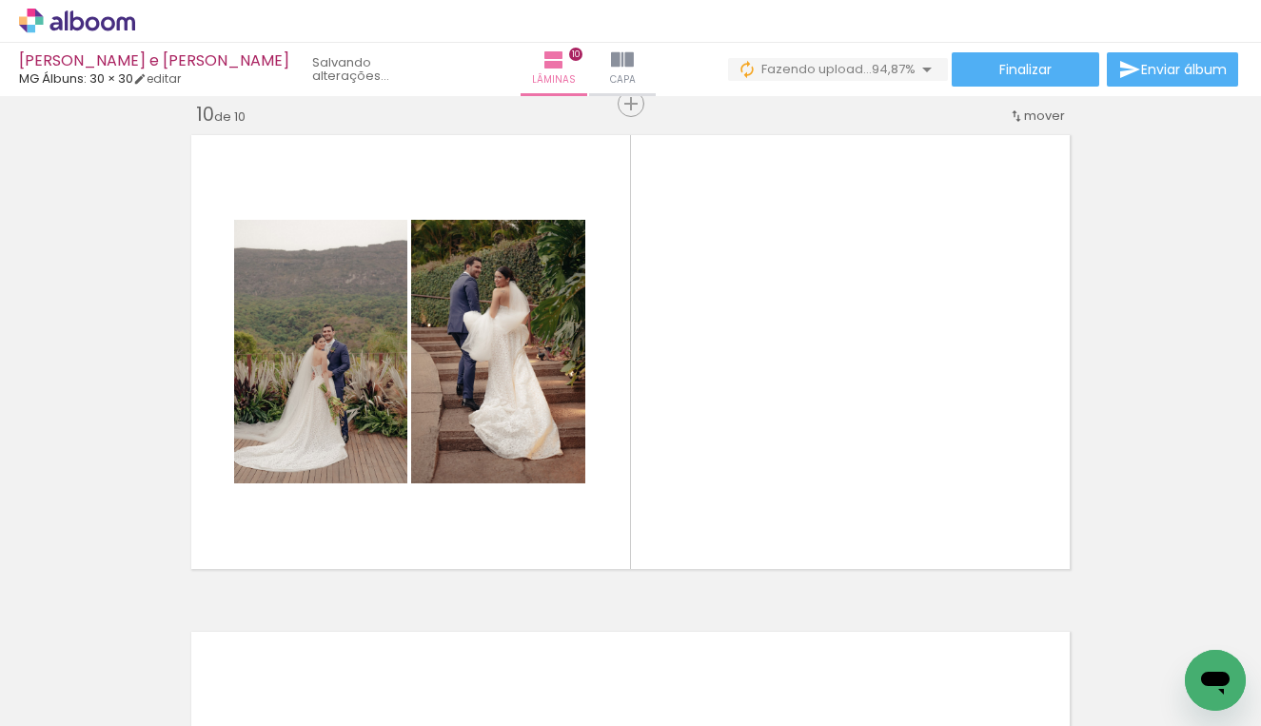
scroll to position [0, 7194]
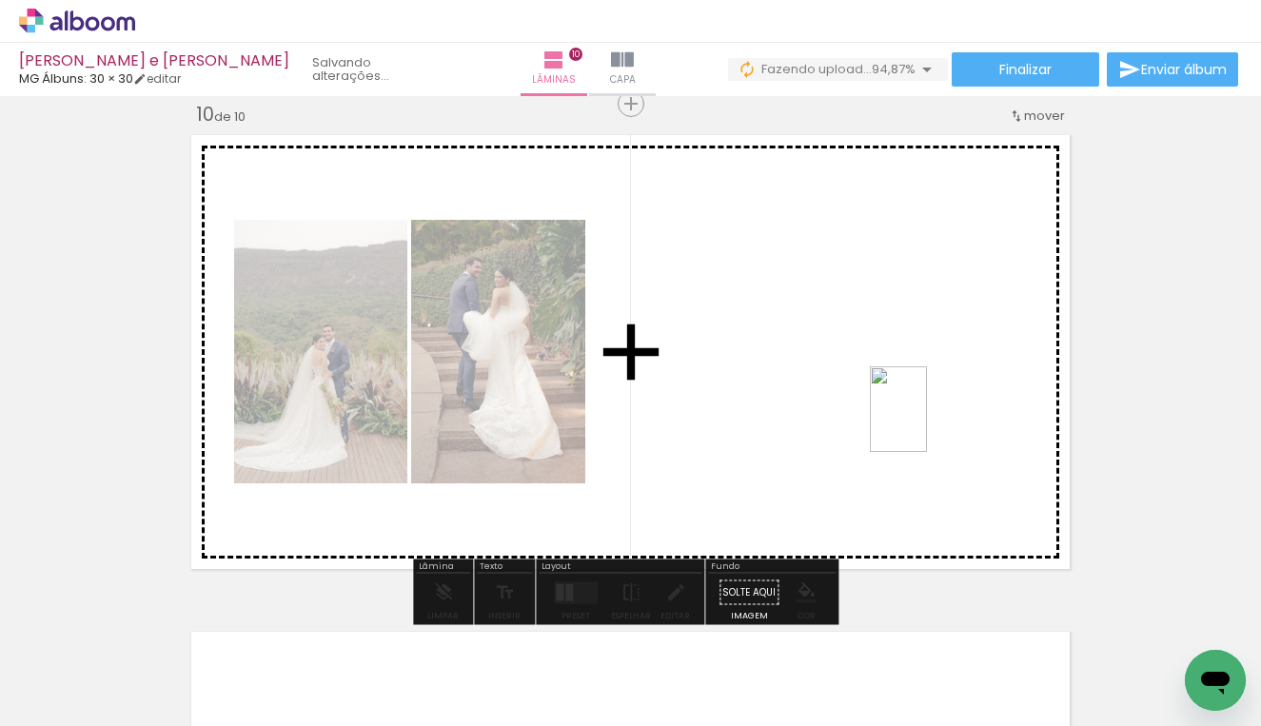
drag, startPoint x: 1208, startPoint y: 633, endPoint x: 927, endPoint y: 423, distance: 350.9
click at [927, 423] on quentale-workspace at bounding box center [630, 363] width 1261 height 726
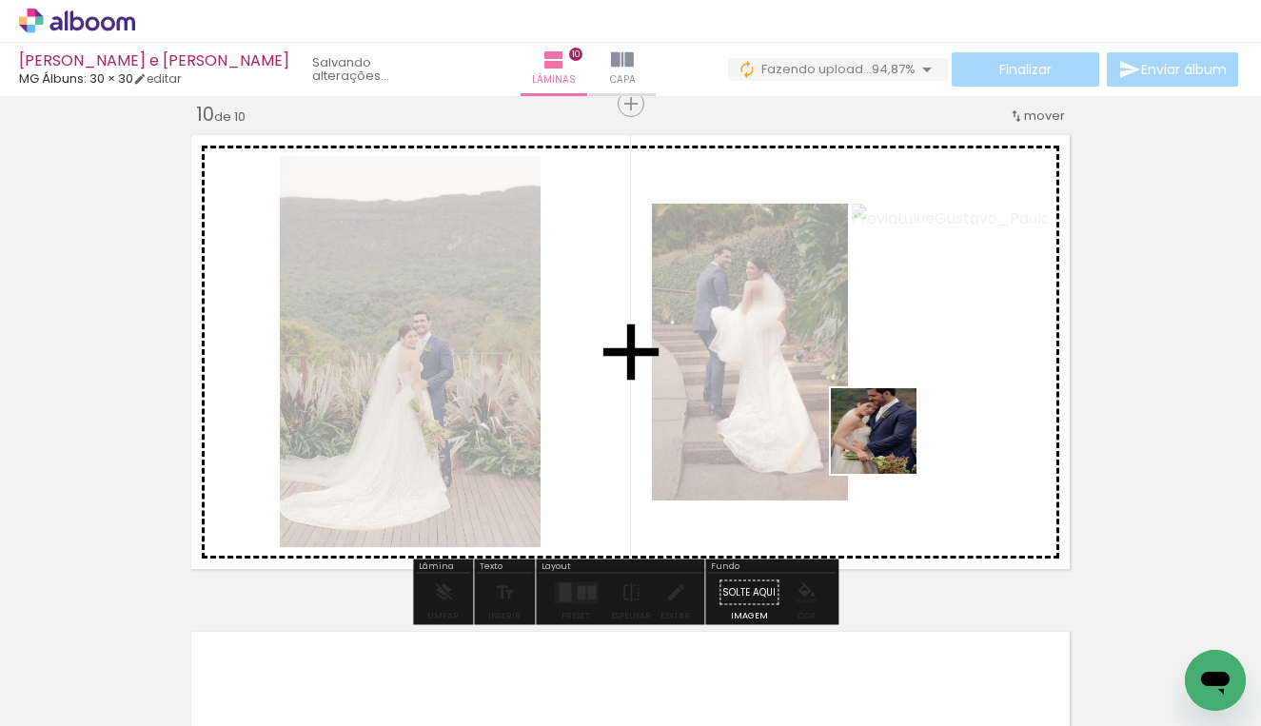
drag, startPoint x: 895, startPoint y: 671, endPoint x: 888, endPoint y: 441, distance: 229.4
click at [888, 441] on quentale-workspace at bounding box center [630, 363] width 1261 height 726
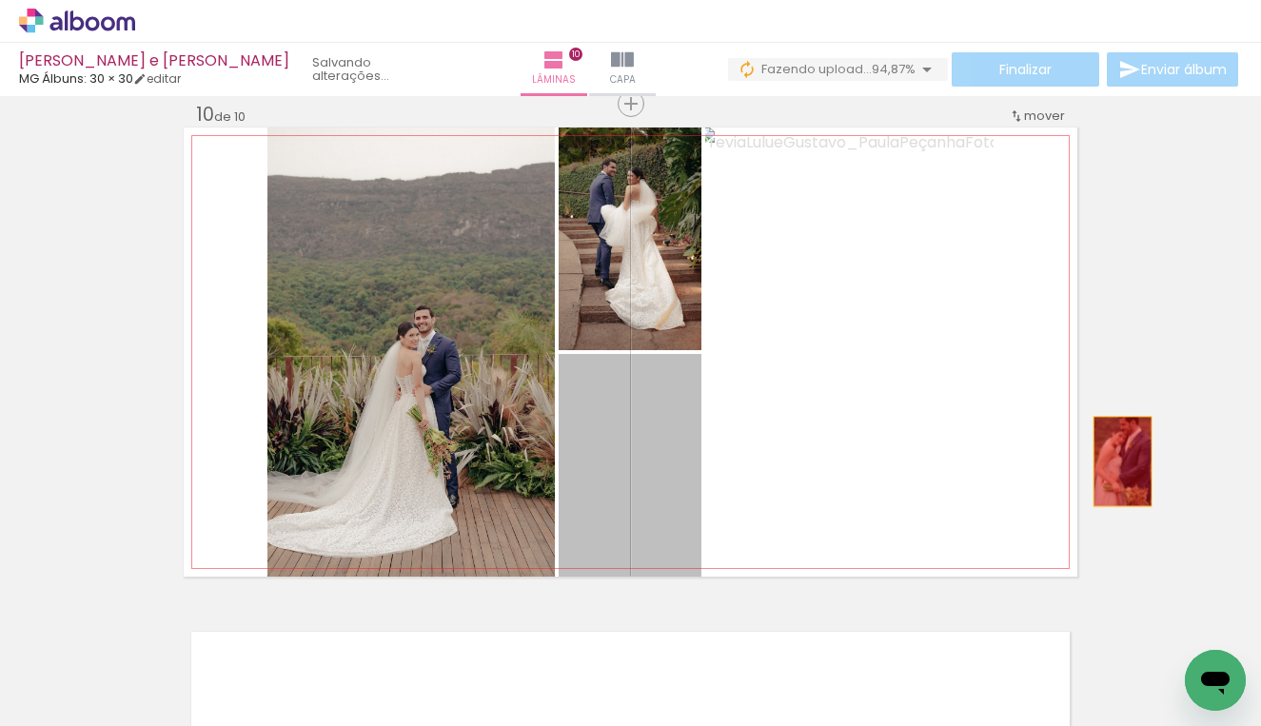
drag, startPoint x: 629, startPoint y: 515, endPoint x: 1115, endPoint y: 461, distance: 489.1
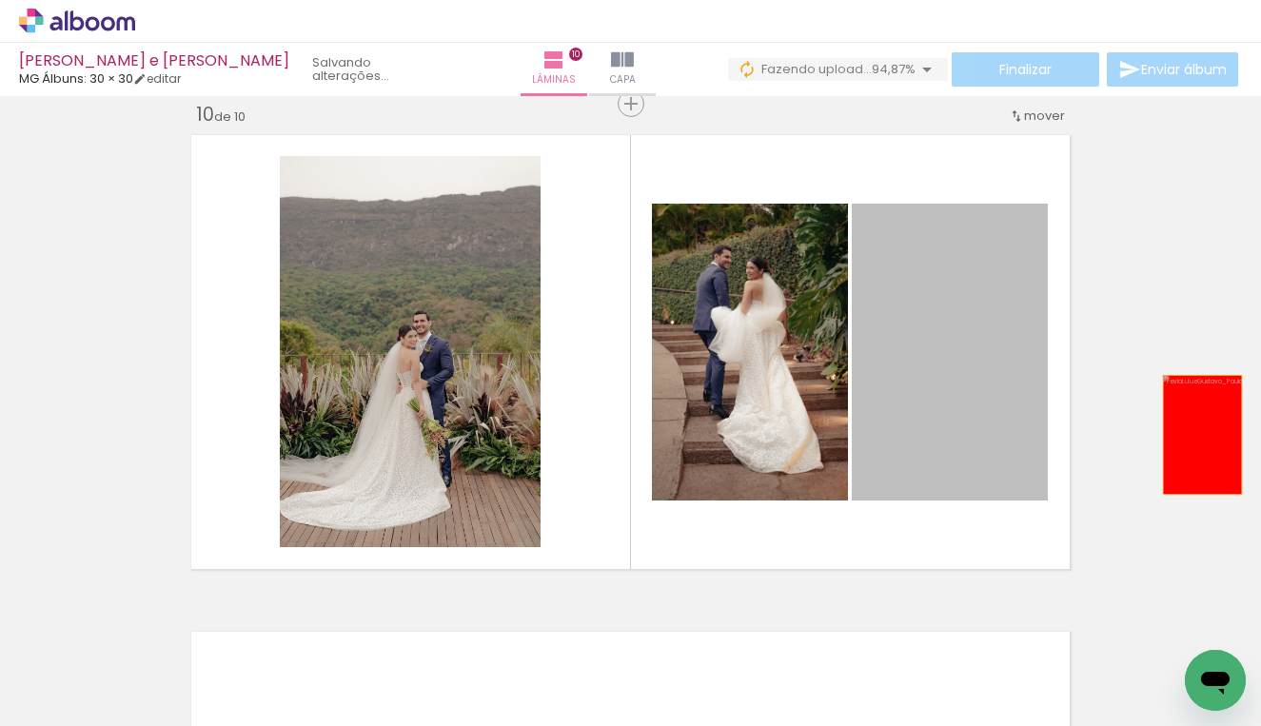
drag, startPoint x: 953, startPoint y: 403, endPoint x: 1197, endPoint y: 435, distance: 245.6
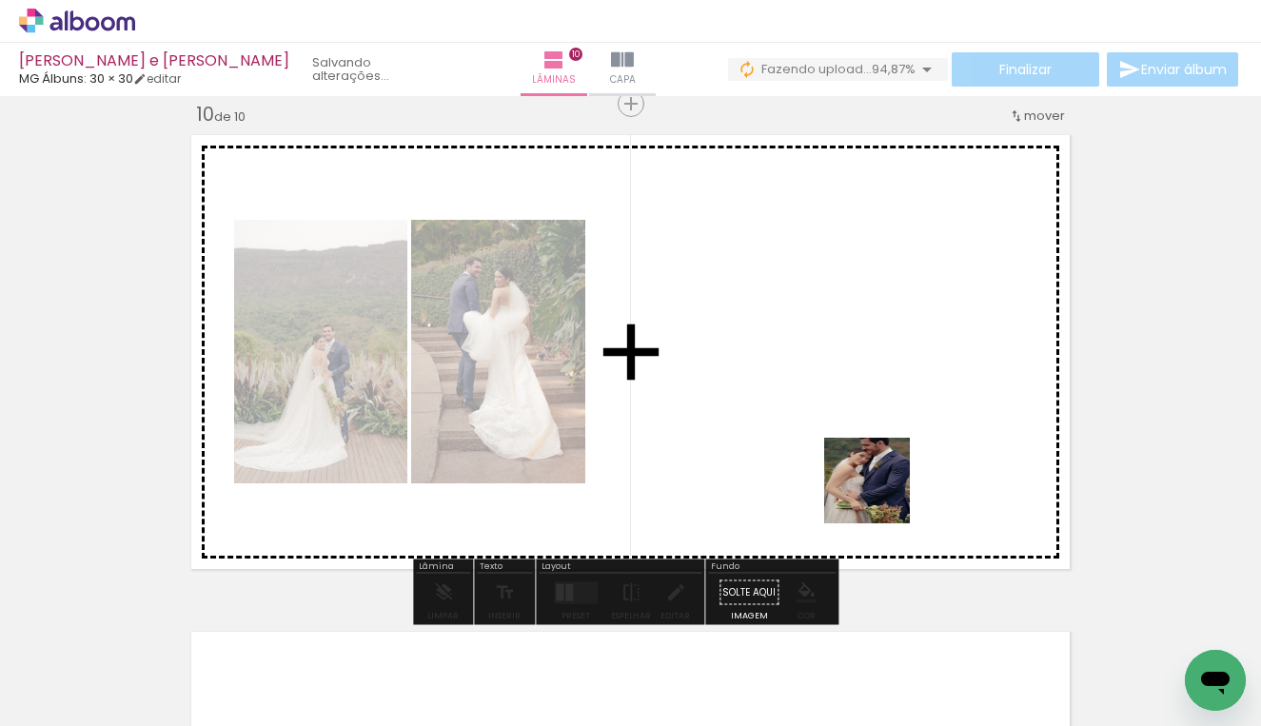
drag, startPoint x: 891, startPoint y: 660, endPoint x: 850, endPoint y: 377, distance: 286.6
click at [850, 377] on quentale-workspace at bounding box center [630, 363] width 1261 height 726
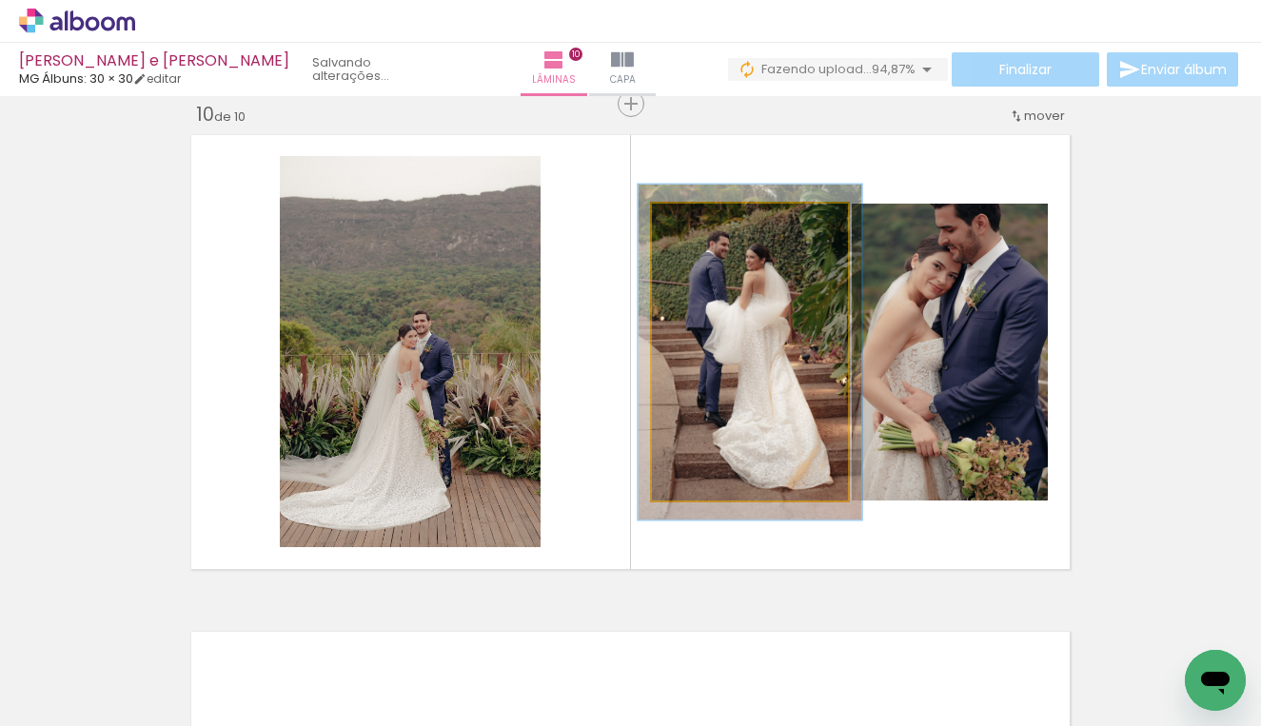
click at [699, 218] on div at bounding box center [704, 223] width 17 height 17
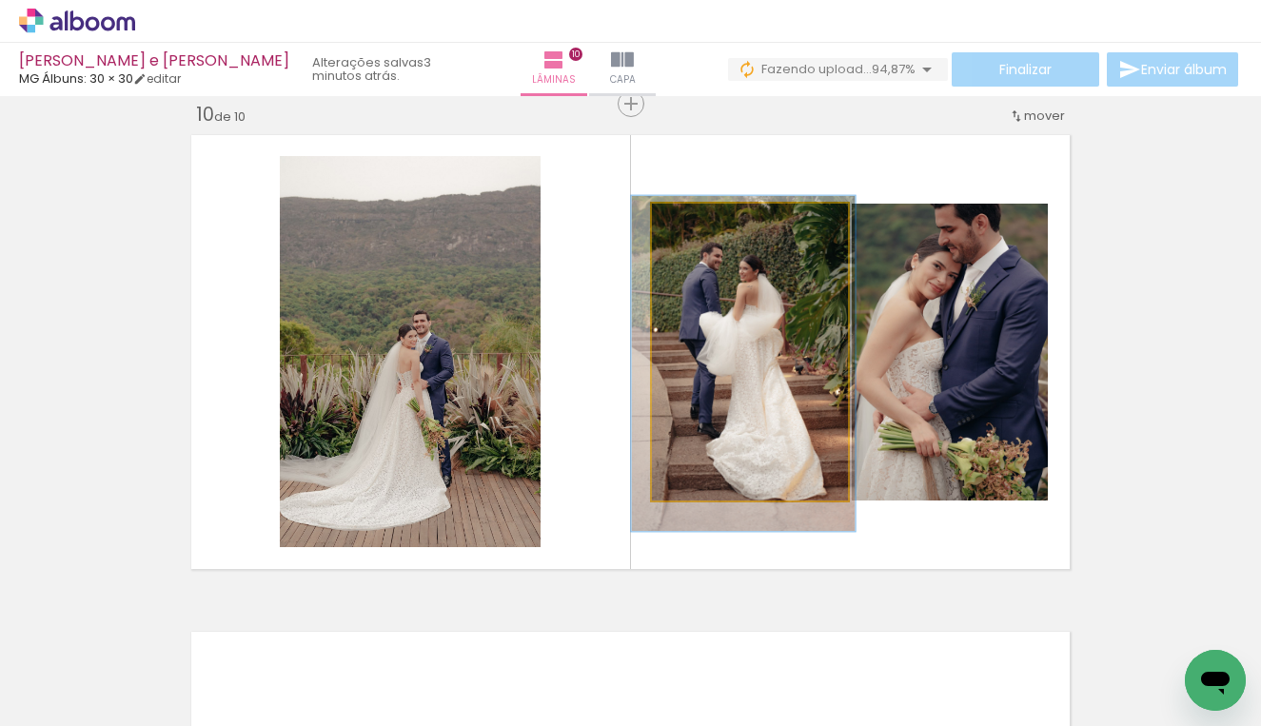
drag, startPoint x: 738, startPoint y: 356, endPoint x: 732, endPoint y: 367, distance: 13.2
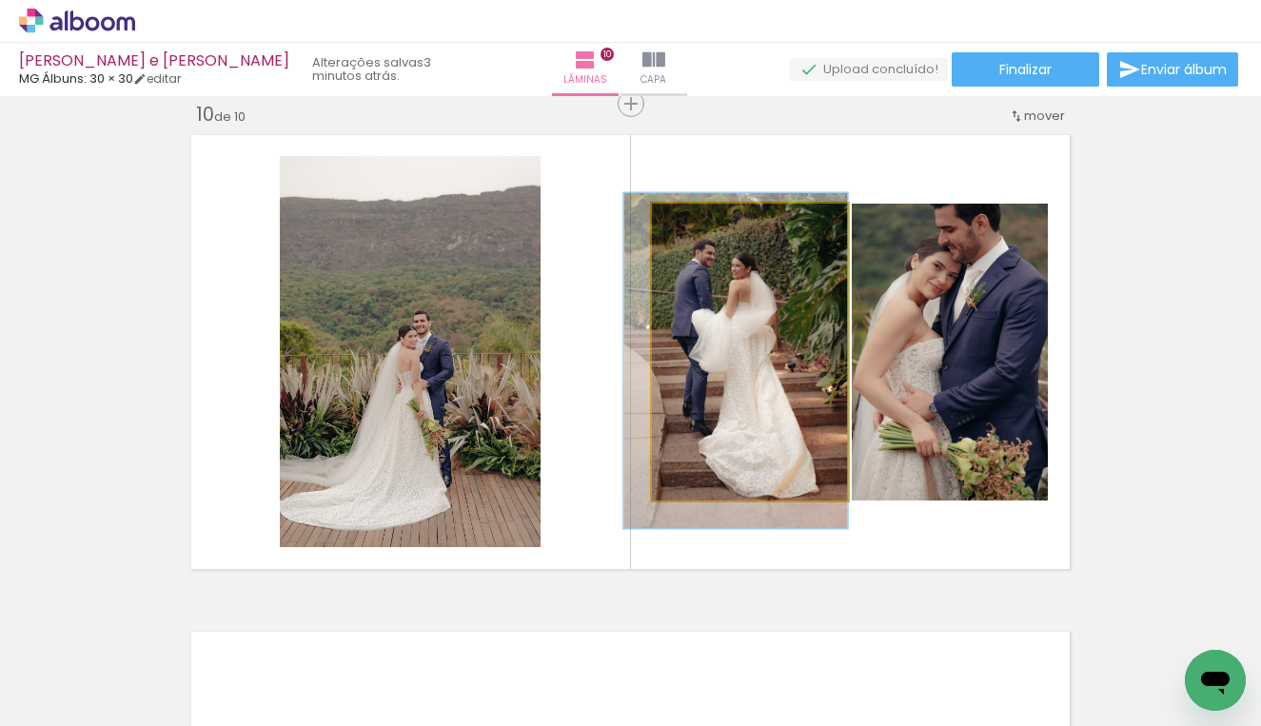
drag, startPoint x: 754, startPoint y: 346, endPoint x: 736, endPoint y: 344, distance: 17.2
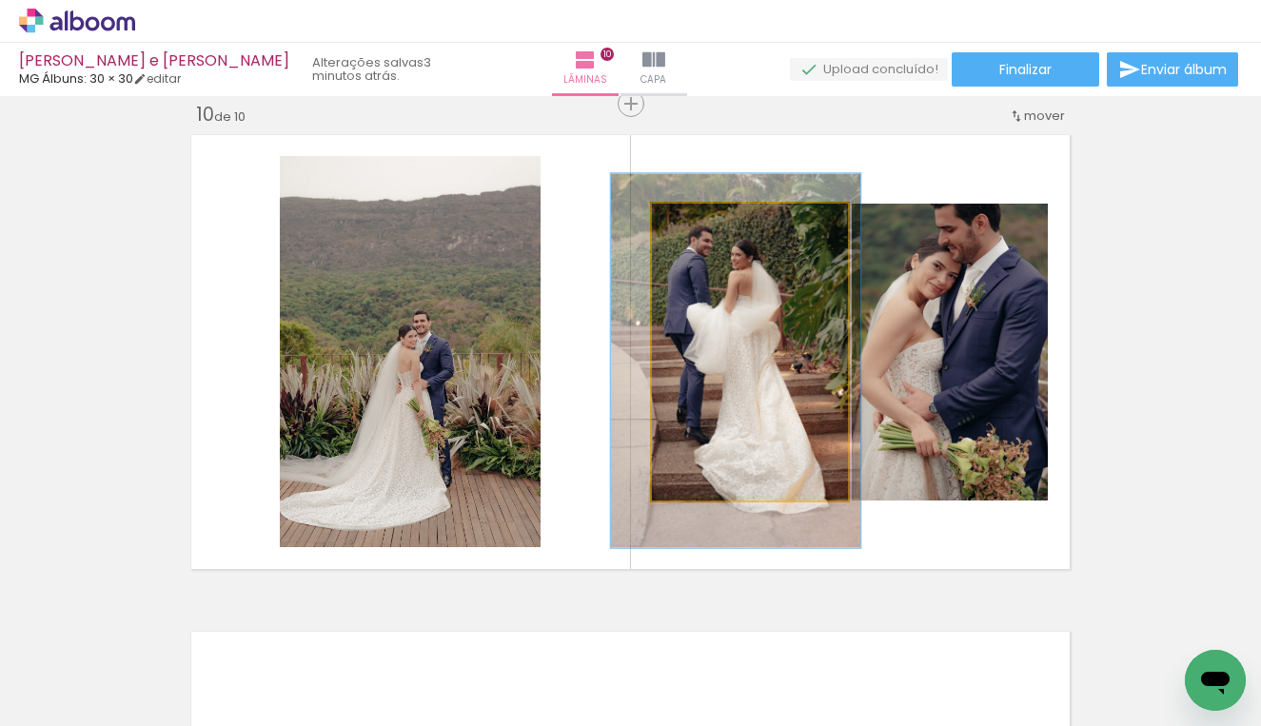
drag, startPoint x: 709, startPoint y: 223, endPoint x: 718, endPoint y: 213, distance: 13.5
type paper-slider "126"
click at [718, 213] on div at bounding box center [715, 223] width 30 height 30
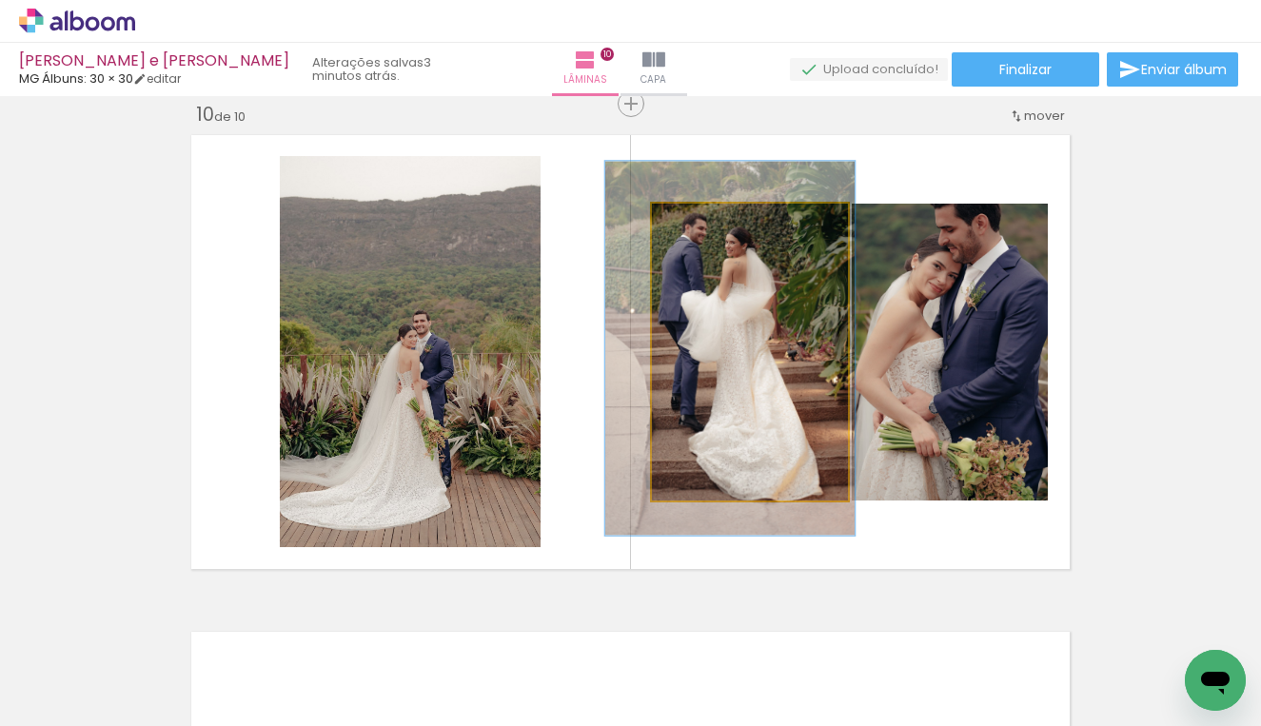
drag, startPoint x: 777, startPoint y: 348, endPoint x: 774, endPoint y: 339, distance: 10.2
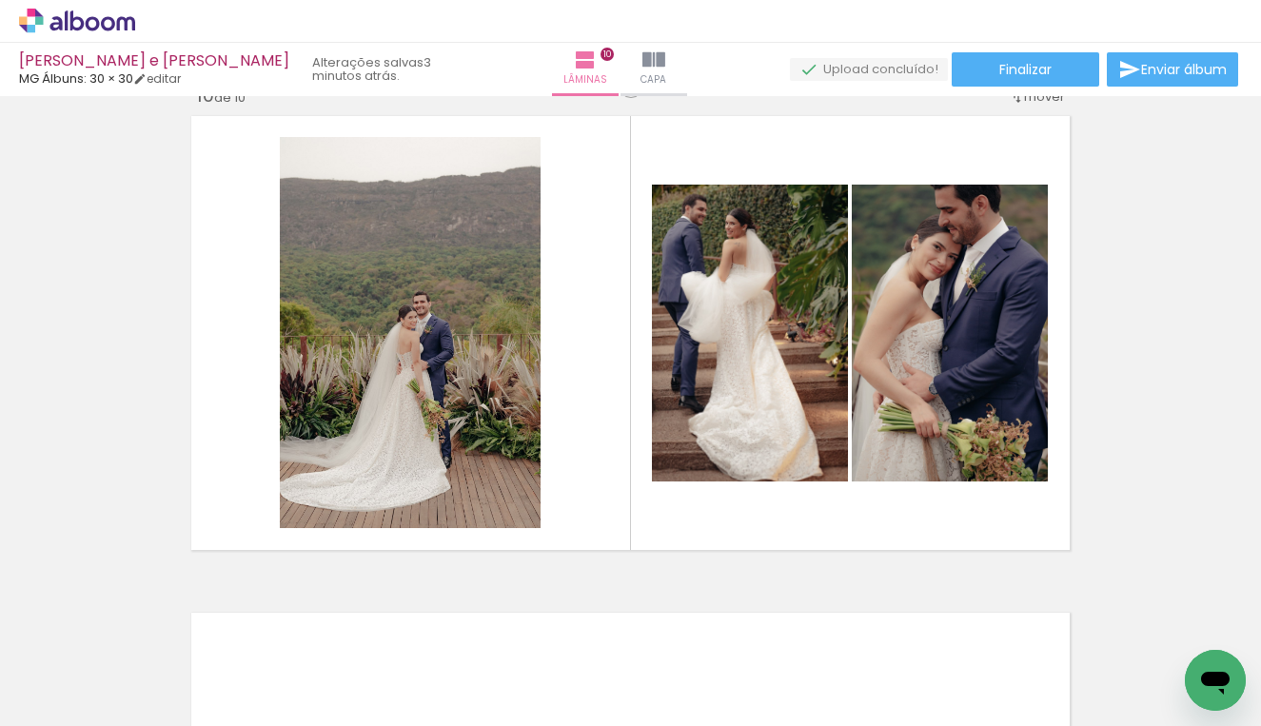
scroll to position [4535, 0]
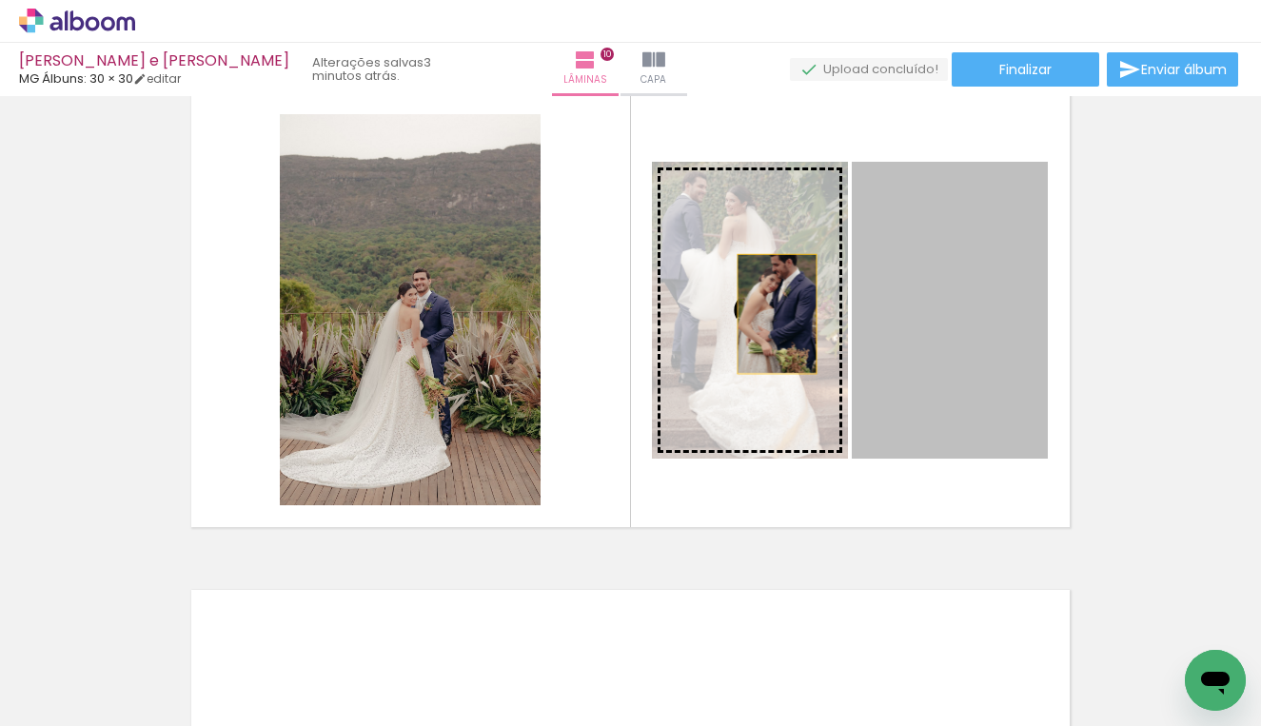
drag, startPoint x: 1021, startPoint y: 345, endPoint x: 770, endPoint y: 314, distance: 253.1
click at [0, 0] on slot at bounding box center [0, 0] width 0 height 0
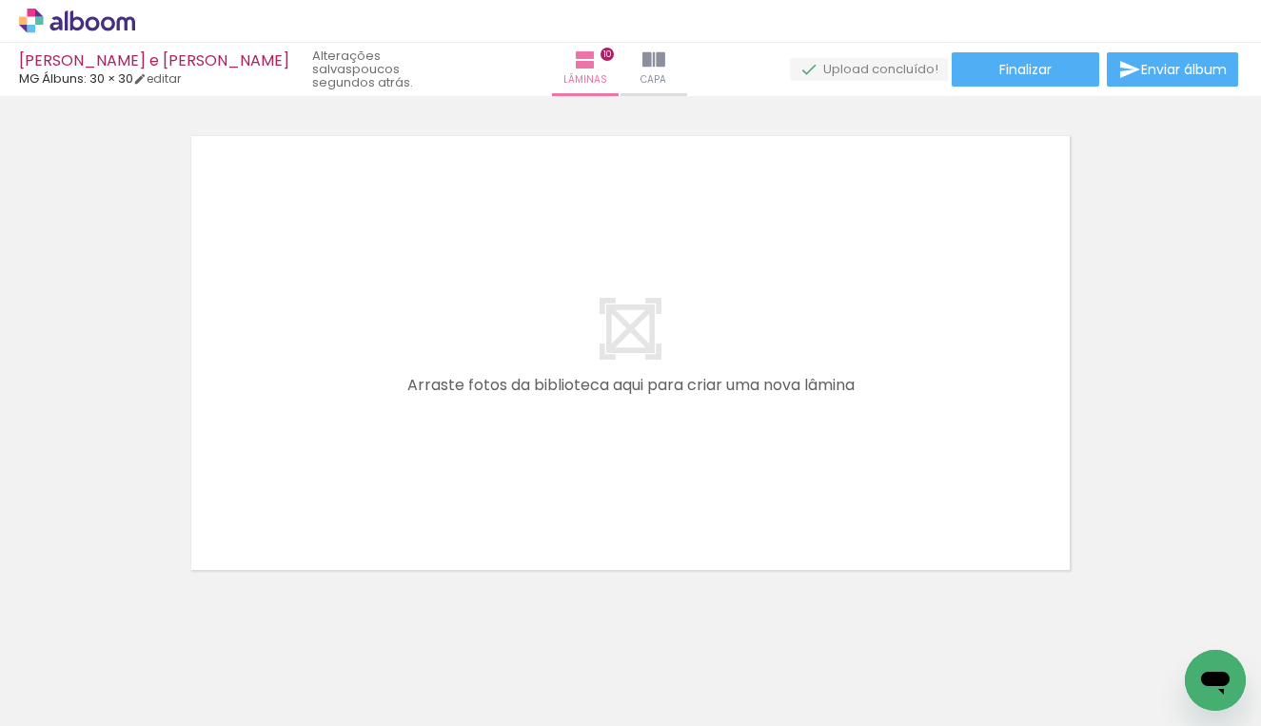
scroll to position [5026, 0]
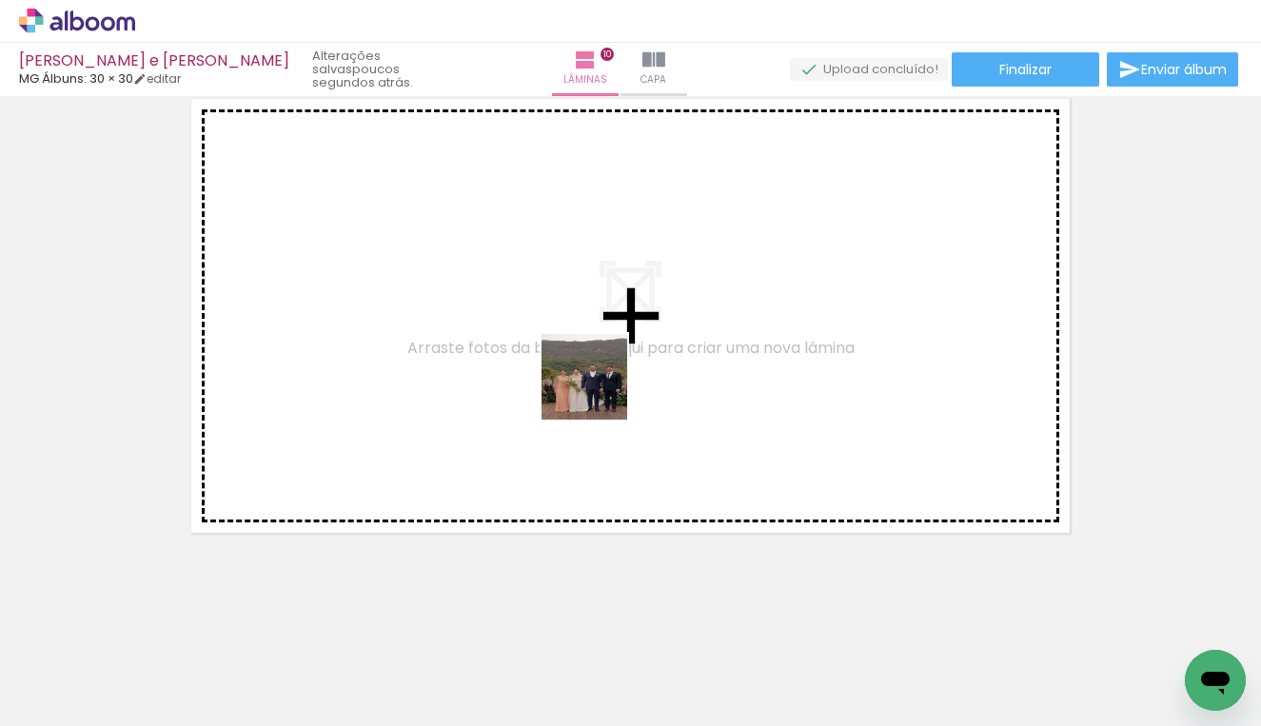
drag, startPoint x: 737, startPoint y: 692, endPoint x: 596, endPoint y: 385, distance: 337.6
click at [596, 385] on quentale-workspace at bounding box center [630, 363] width 1261 height 726
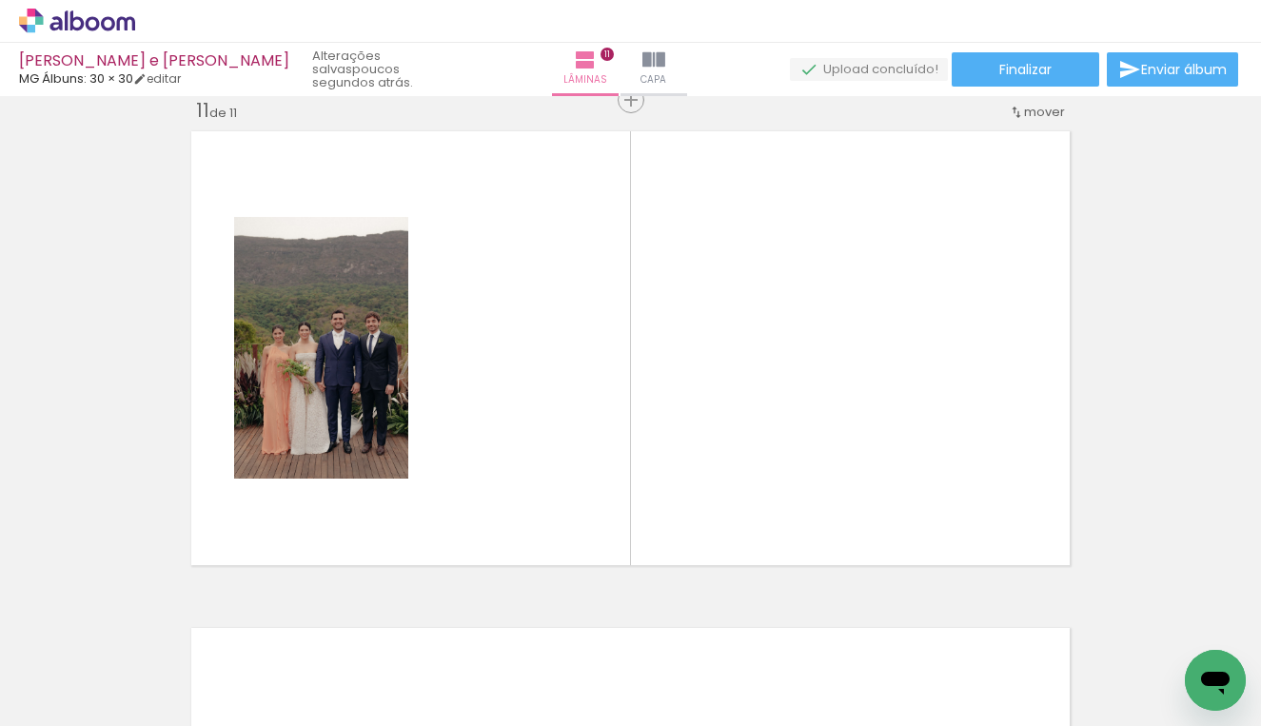
scroll to position [4990, 0]
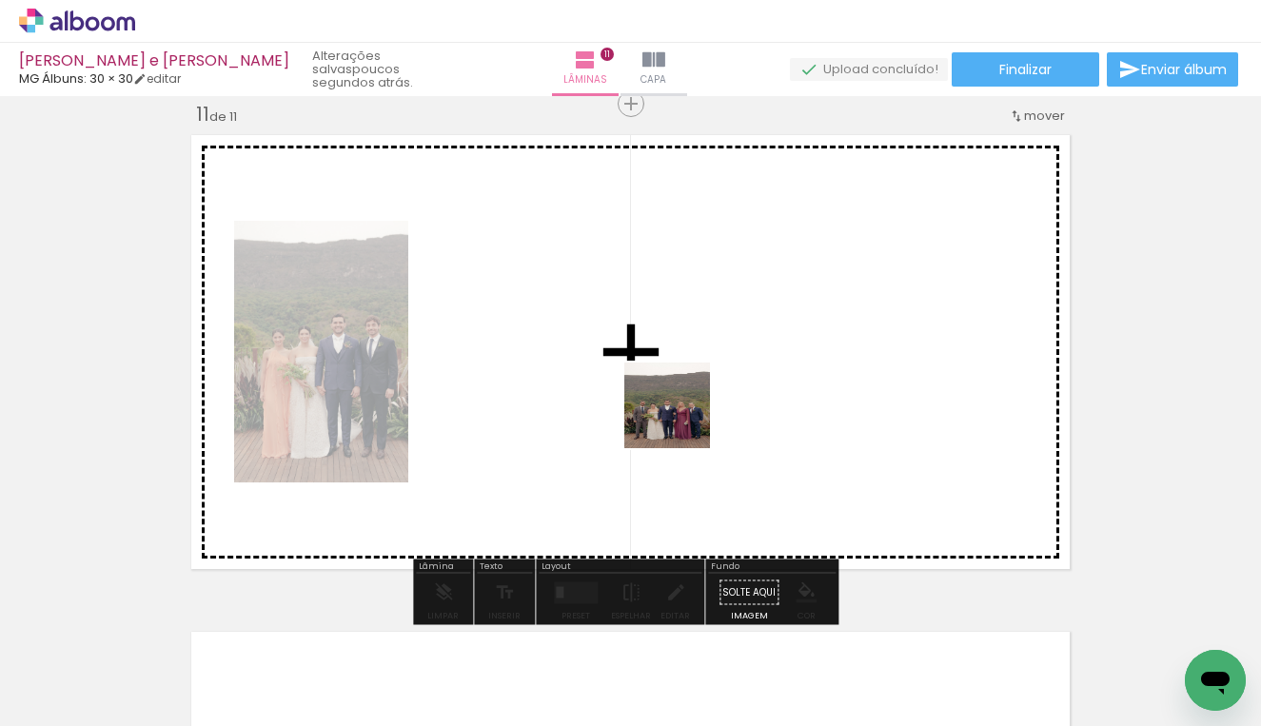
drag, startPoint x: 842, startPoint y: 656, endPoint x: 665, endPoint y: 395, distance: 315.9
click at [665, 395] on quentale-workspace at bounding box center [630, 363] width 1261 height 726
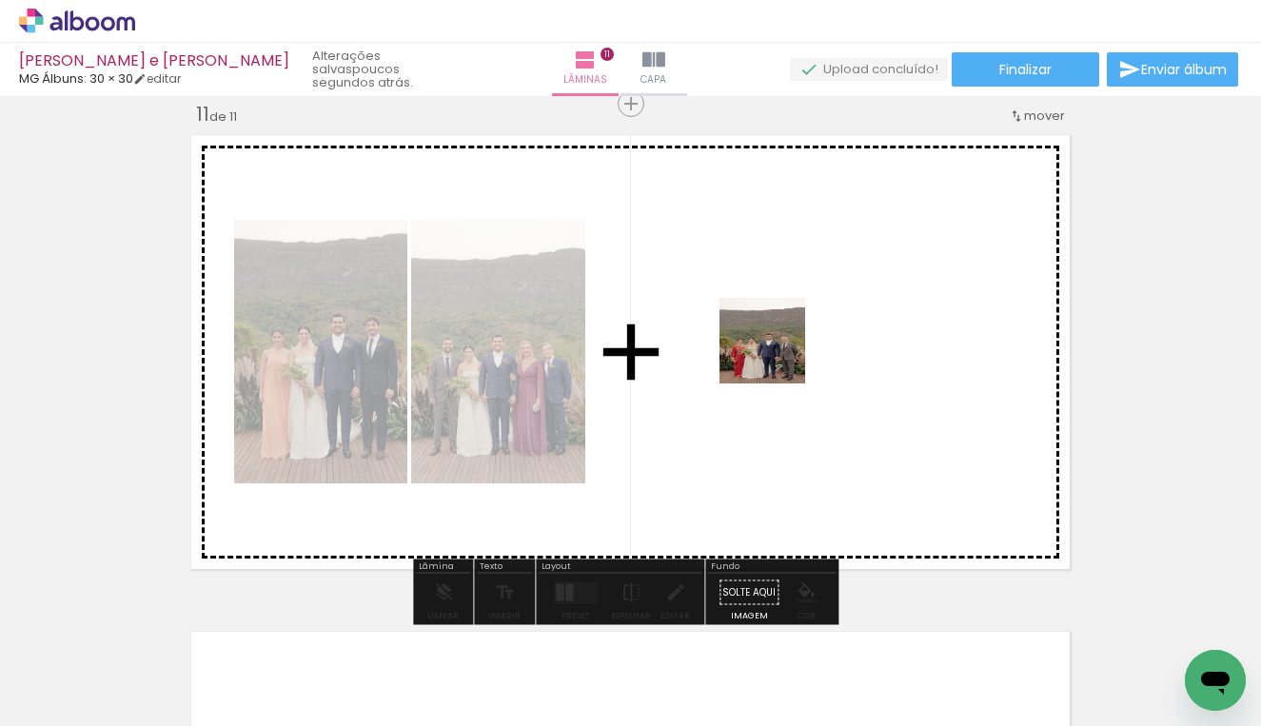
drag, startPoint x: 921, startPoint y: 641, endPoint x: 767, endPoint y: 336, distance: 342.1
click at [767, 336] on quentale-workspace at bounding box center [630, 363] width 1261 height 726
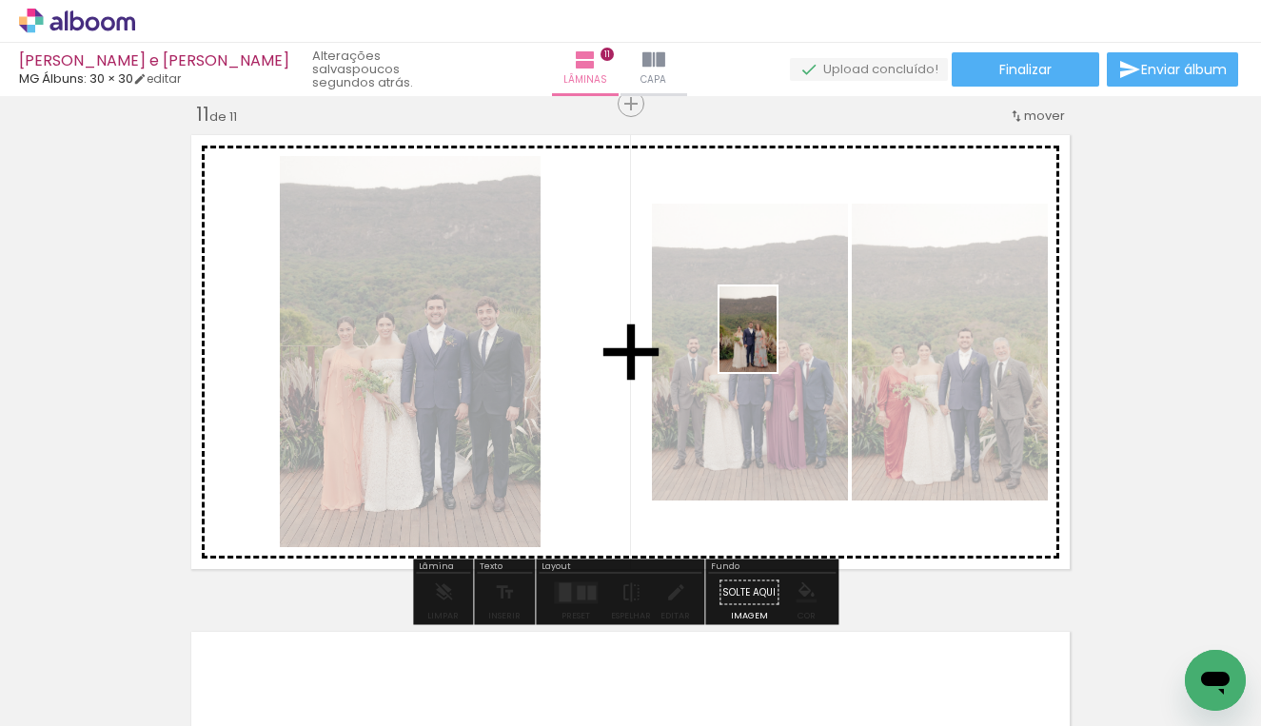
drag, startPoint x: 1019, startPoint y: 633, endPoint x: 776, endPoint y: 343, distance: 377.5
click at [776, 343] on quentale-workspace at bounding box center [630, 363] width 1261 height 726
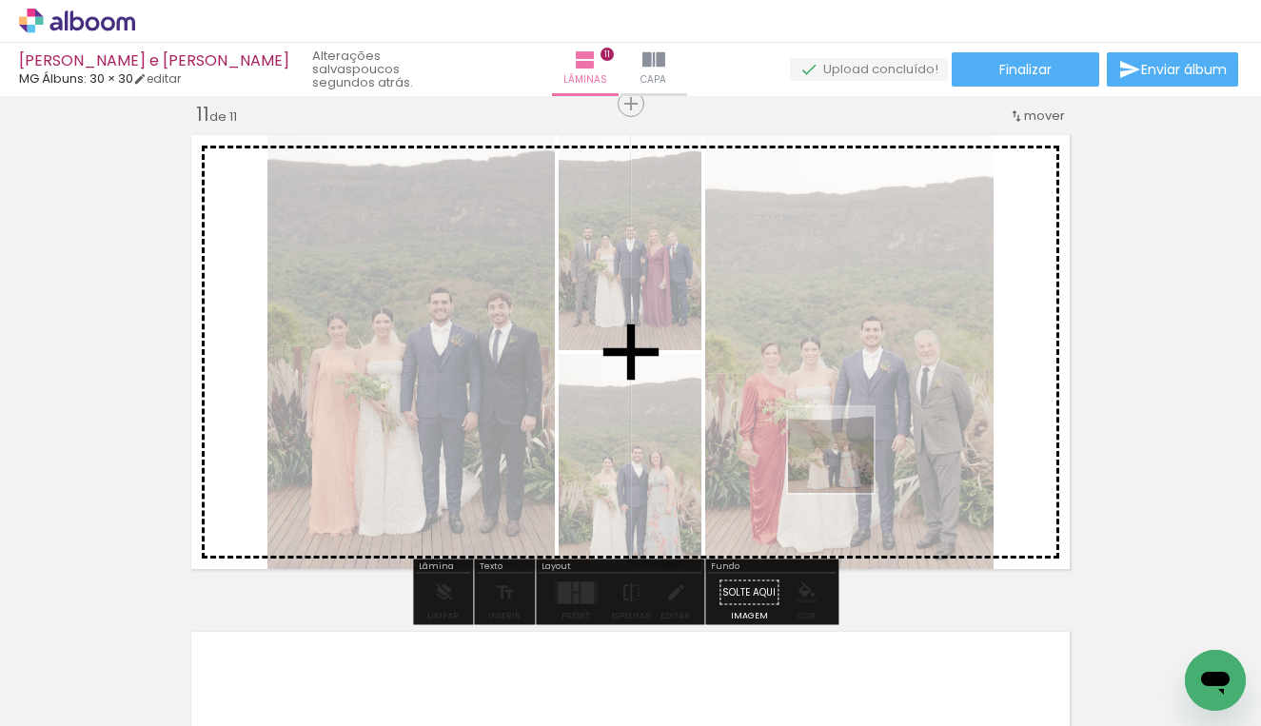
drag, startPoint x: 1076, startPoint y: 662, endPoint x: 828, endPoint y: 437, distance: 335.4
click at [828, 437] on quentale-workspace at bounding box center [630, 363] width 1261 height 726
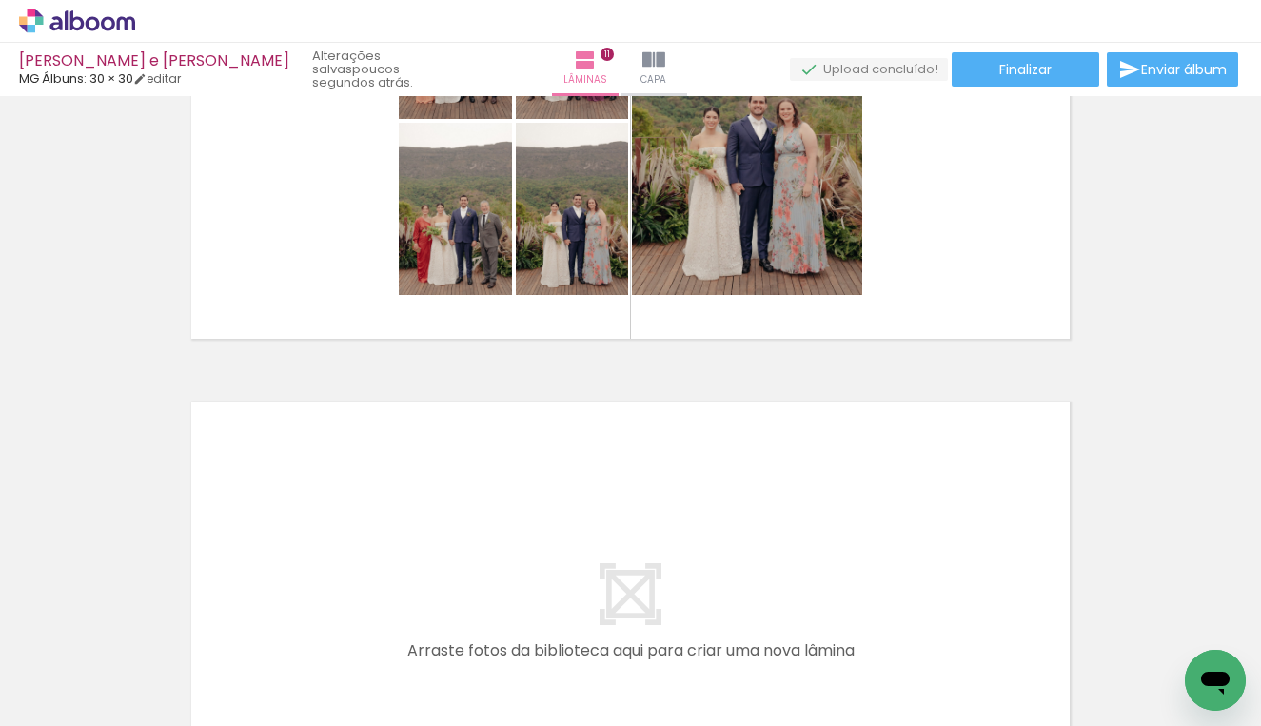
scroll to position [5008, 0]
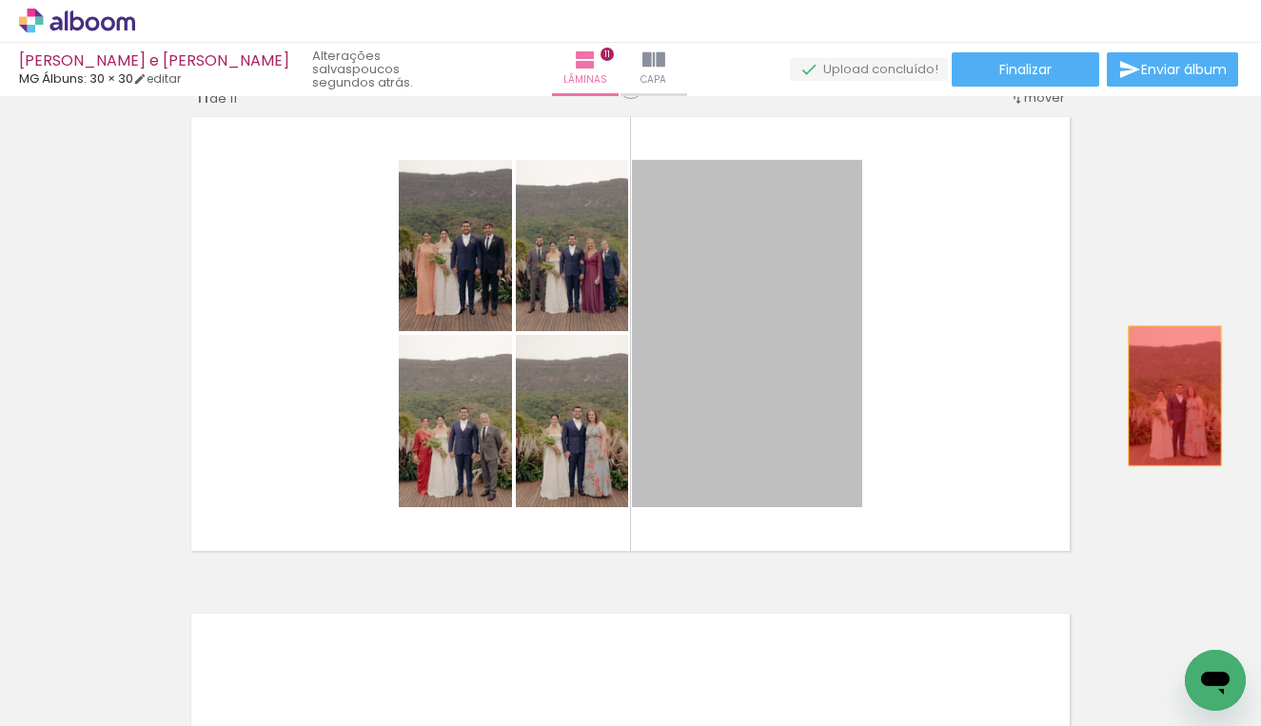
drag, startPoint x: 736, startPoint y: 383, endPoint x: 1169, endPoint y: 396, distance: 433.1
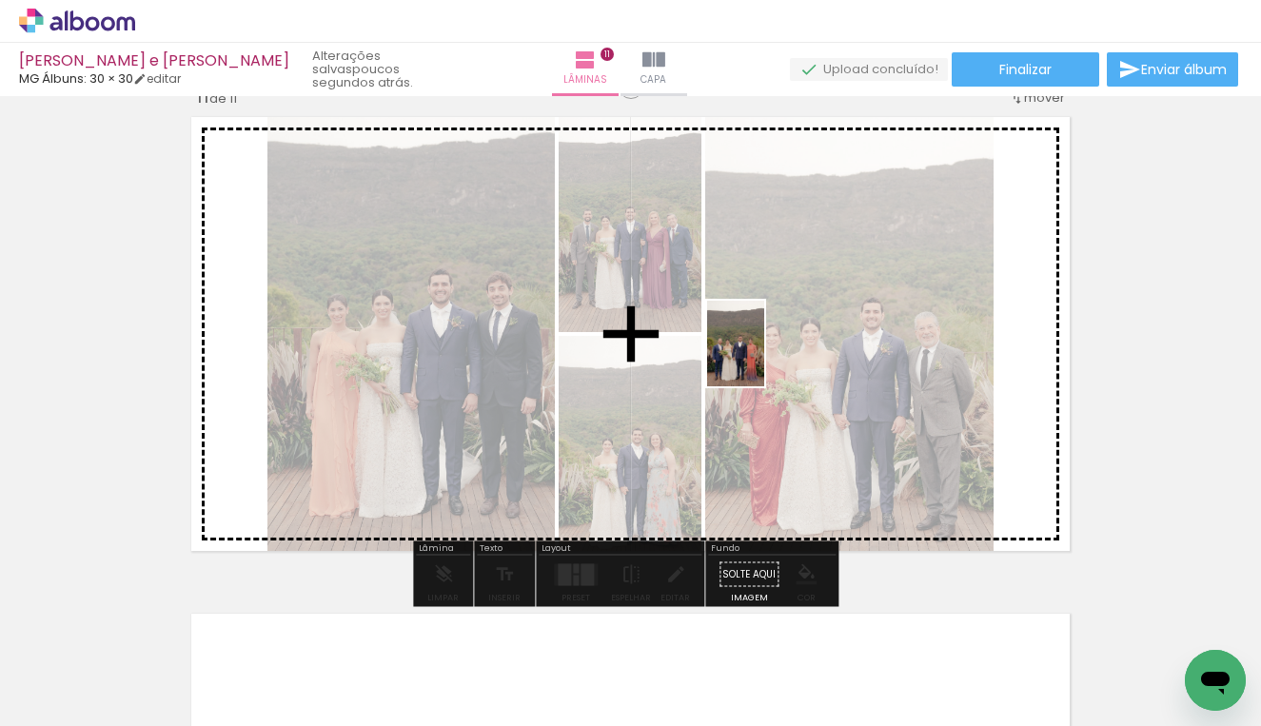
drag, startPoint x: 1160, startPoint y: 685, endPoint x: 764, endPoint y: 358, distance: 513.6
click at [764, 358] on quentale-workspace at bounding box center [630, 363] width 1261 height 726
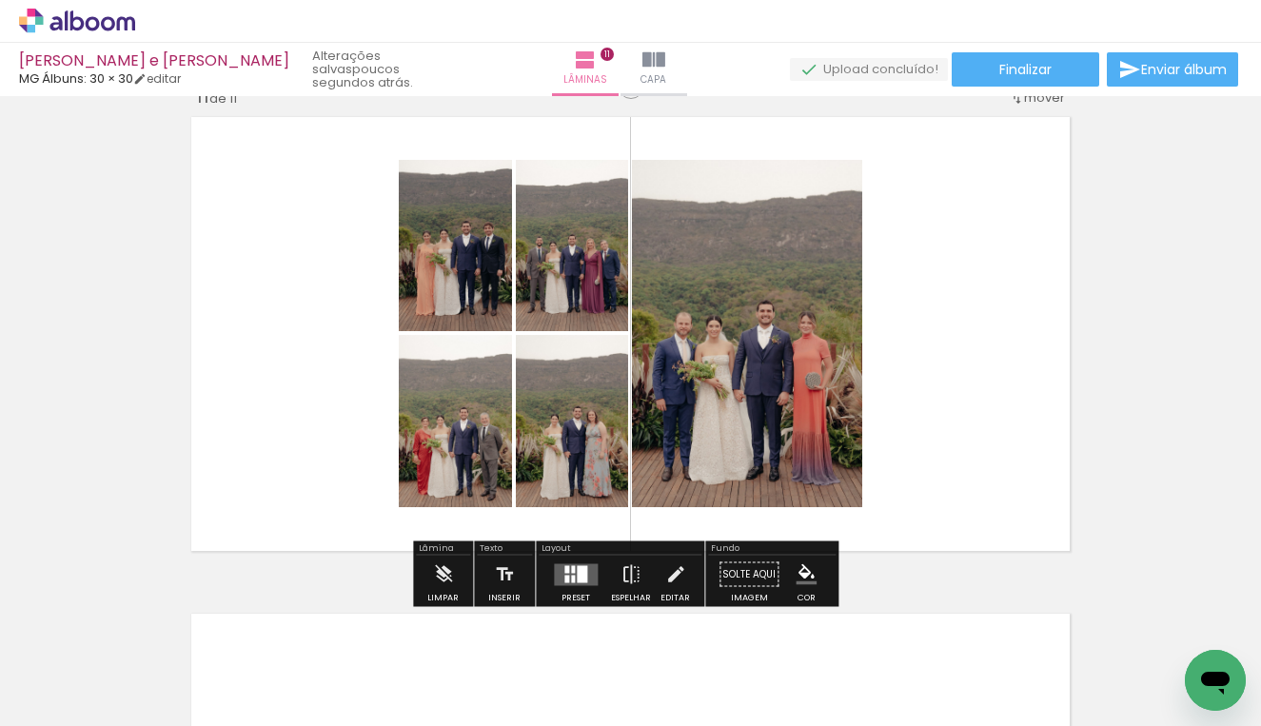
scroll to position [0, 3005]
drag, startPoint x: 680, startPoint y: 719, endPoint x: 746, endPoint y: 720, distance: 65.7
click at [156, 720] on iron-horizontal-list at bounding box center [137, 666] width 38 height 119
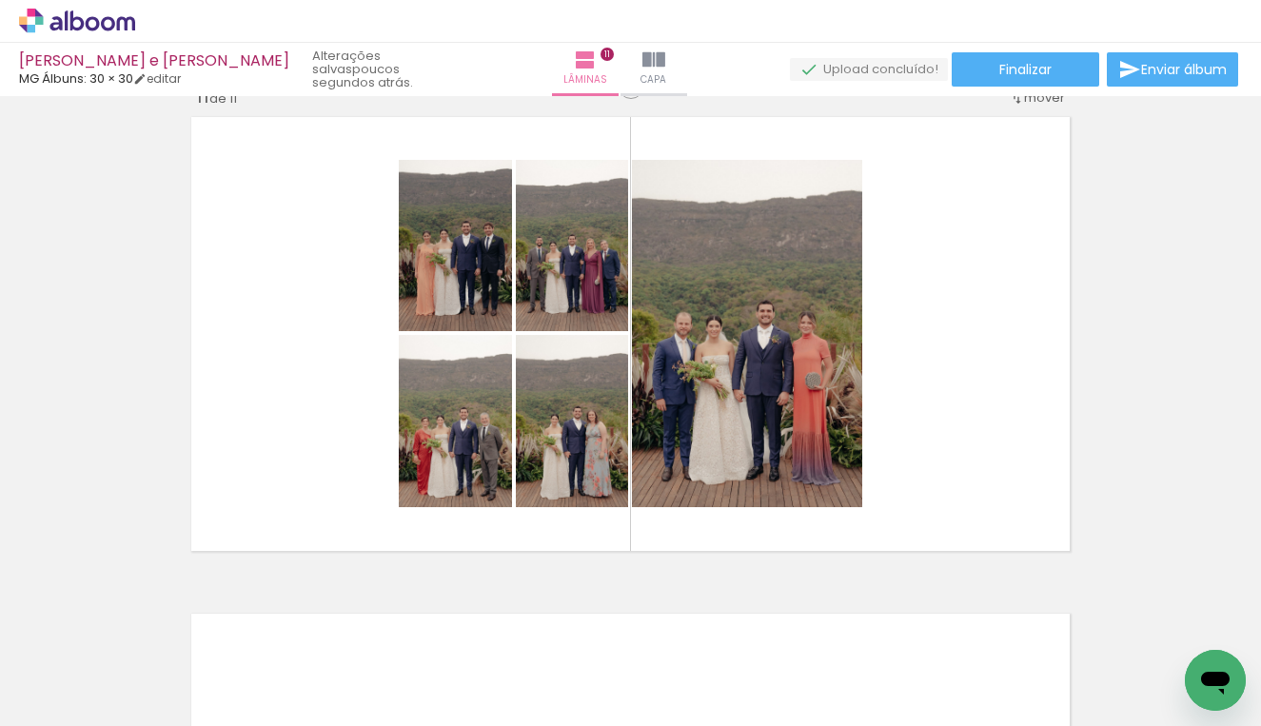
scroll to position [0, 3680]
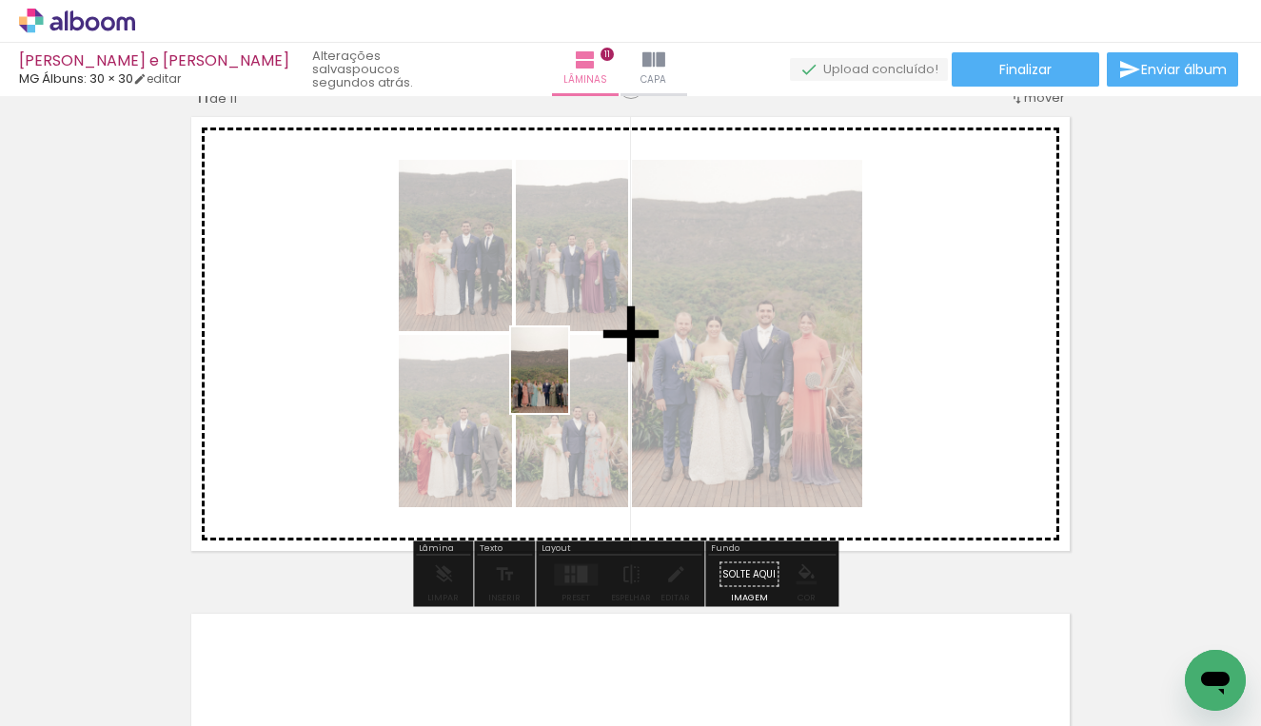
drag, startPoint x: 580, startPoint y: 669, endPoint x: 568, endPoint y: 384, distance: 284.7
click at [568, 384] on quentale-workspace at bounding box center [630, 363] width 1261 height 726
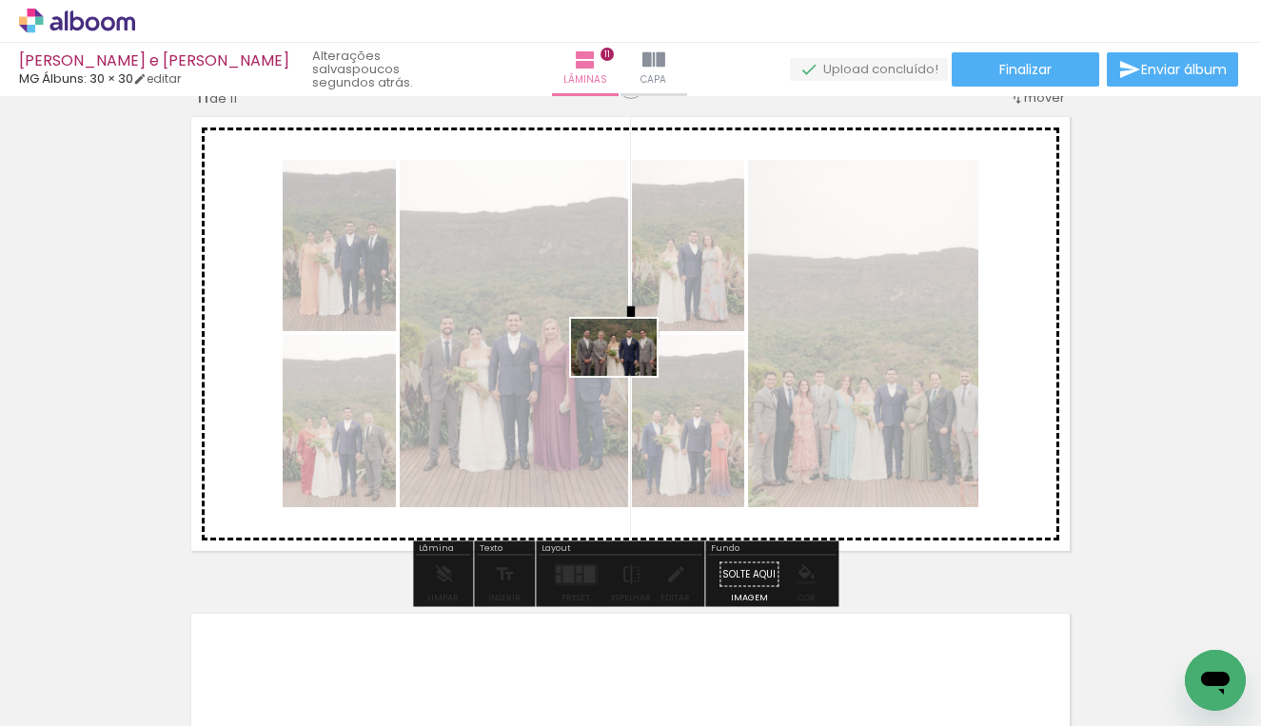
drag, startPoint x: 658, startPoint y: 650, endPoint x: 628, endPoint y: 376, distance: 275.7
click at [628, 376] on quentale-workspace at bounding box center [630, 363] width 1261 height 726
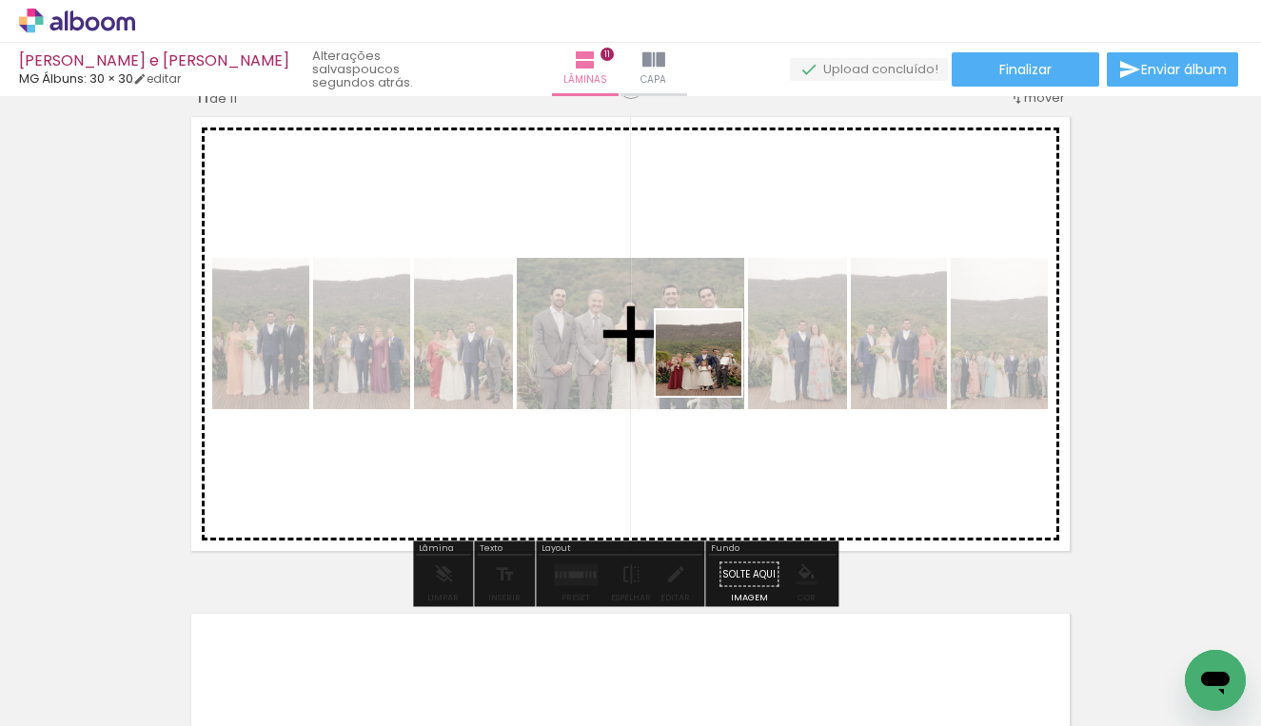
drag, startPoint x: 762, startPoint y: 667, endPoint x: 805, endPoint y: 504, distance: 168.2
click at [713, 366] on quentale-workspace at bounding box center [630, 363] width 1261 height 726
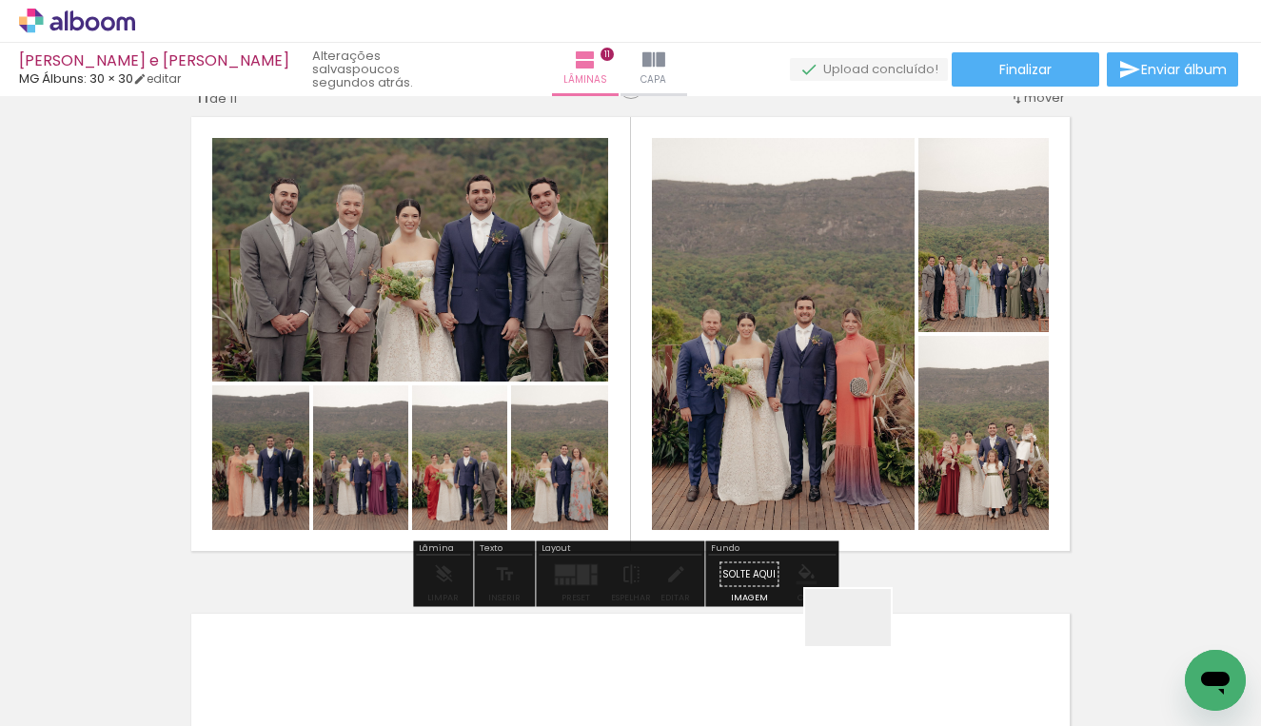
drag, startPoint x: 862, startPoint y: 646, endPoint x: 776, endPoint y: 330, distance: 327.3
click at [776, 330] on quentale-workspace at bounding box center [630, 363] width 1261 height 726
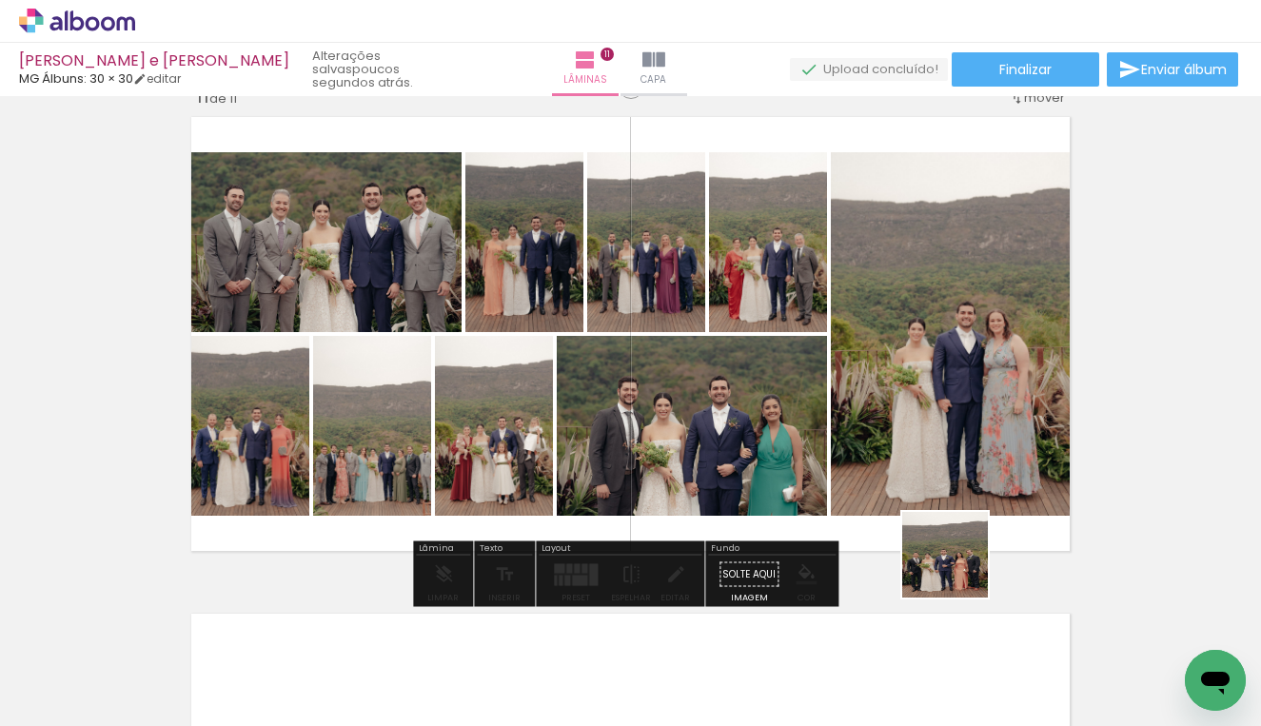
drag, startPoint x: 994, startPoint y: 642, endPoint x: 858, endPoint y: 386, distance: 289.8
click at [858, 386] on quentale-workspace at bounding box center [630, 363] width 1261 height 726
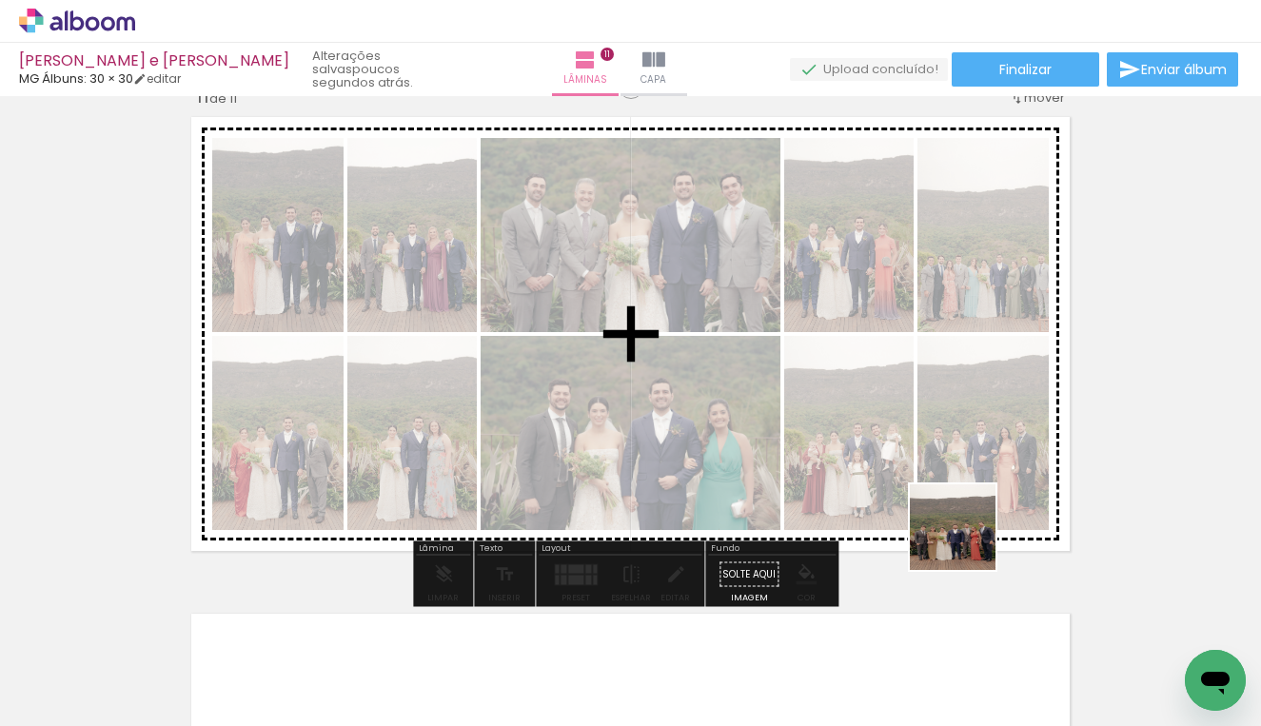
drag, startPoint x: 1003, startPoint y: 579, endPoint x: 867, endPoint y: 425, distance: 205.6
click at [867, 425] on quentale-workspace at bounding box center [630, 363] width 1261 height 726
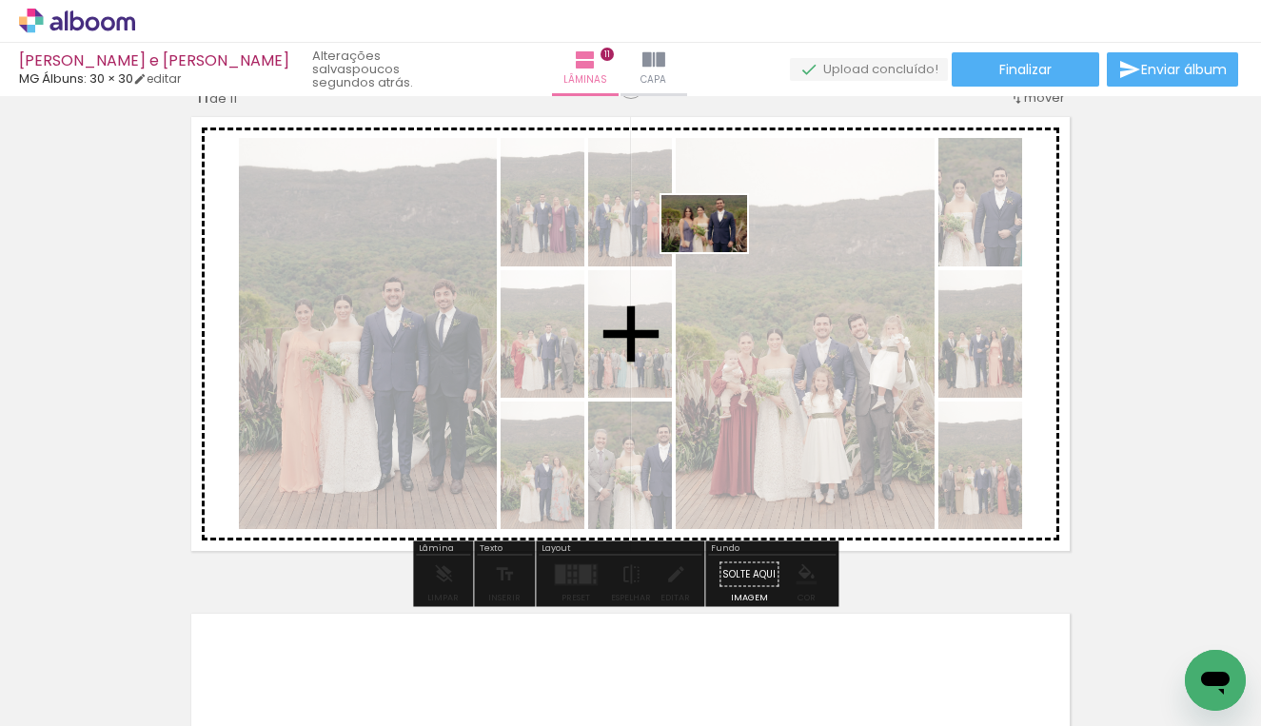
drag, startPoint x: 1187, startPoint y: 643, endPoint x: 718, endPoint y: 252, distance: 610.7
click at [718, 252] on quentale-workspace at bounding box center [630, 363] width 1261 height 726
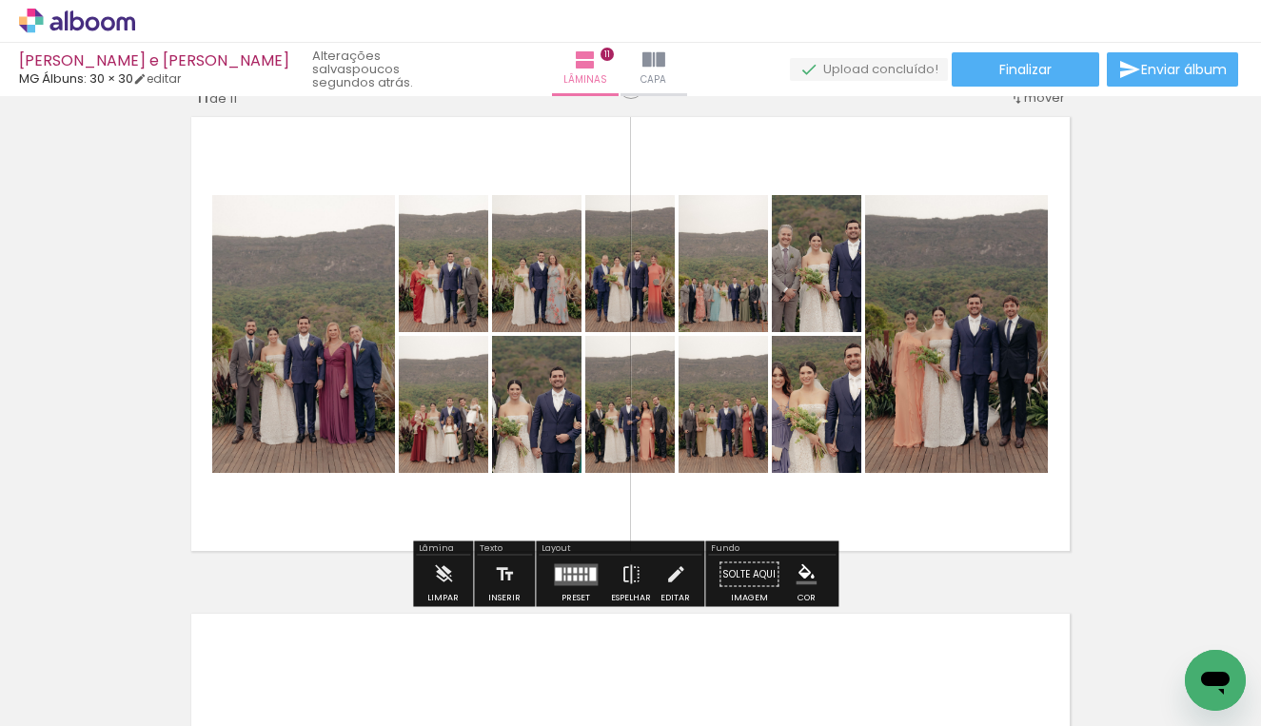
scroll to position [0, 3751]
drag, startPoint x: 718, startPoint y: 715, endPoint x: 792, endPoint y: 725, distance: 74.0
click at [156, 725] on iron-horizontal-list at bounding box center [137, 666] width 38 height 119
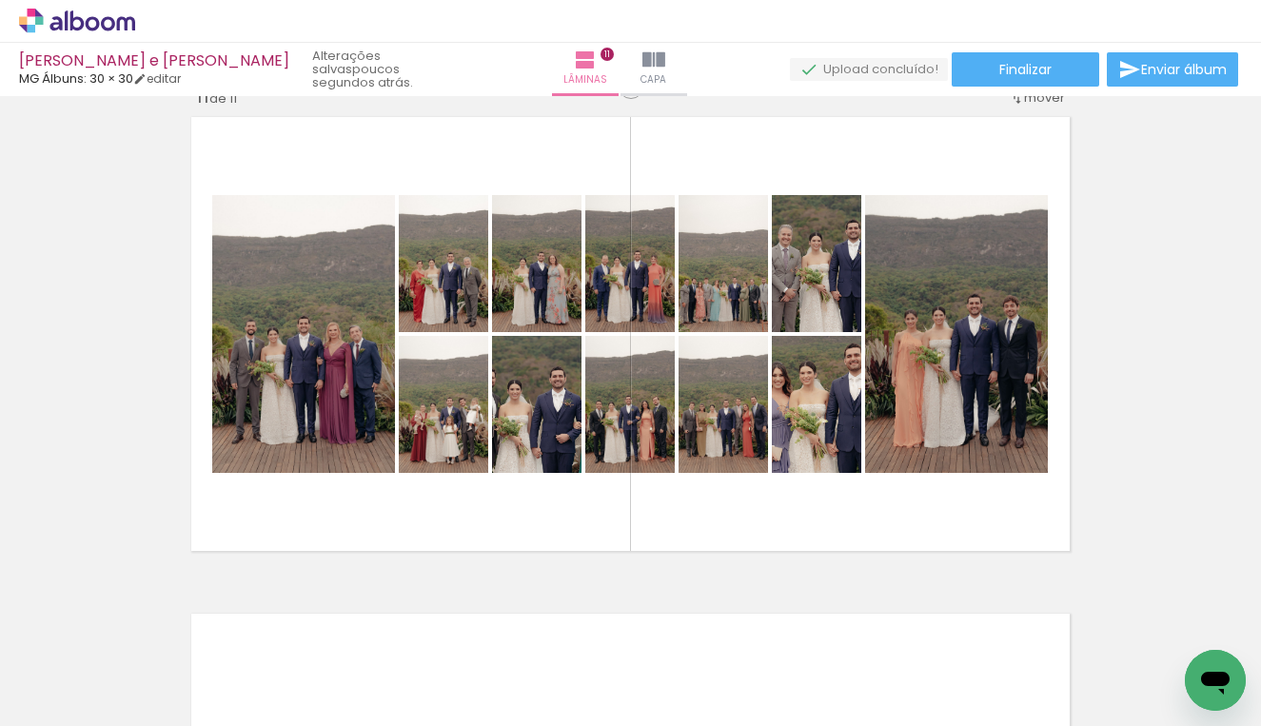
scroll to position [0, 4315]
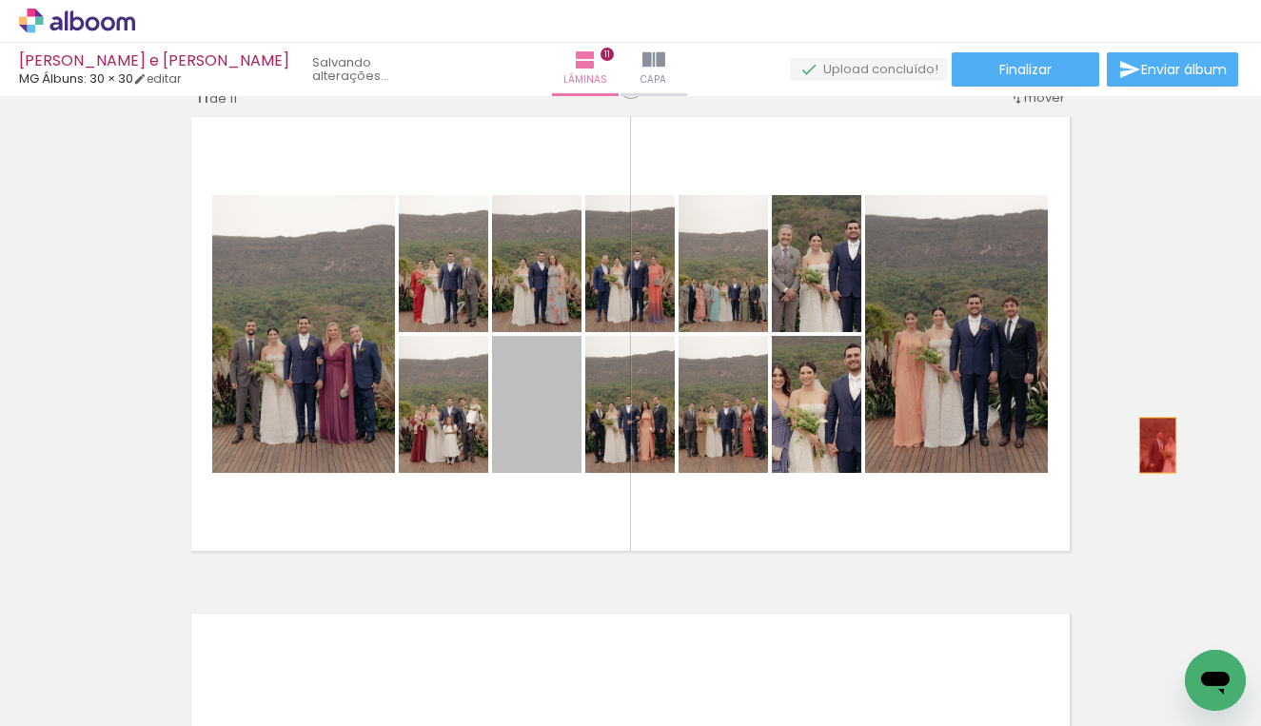
drag, startPoint x: 513, startPoint y: 421, endPoint x: 1150, endPoint y: 445, distance: 637.9
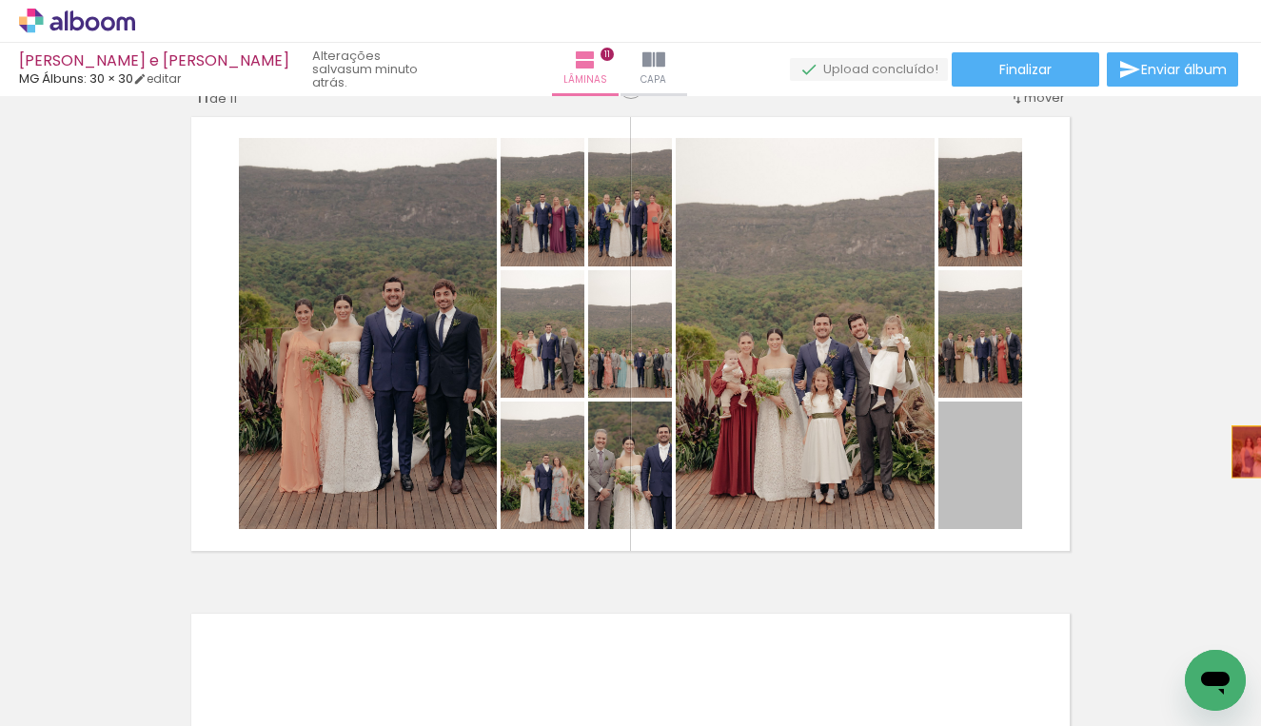
drag, startPoint x: 980, startPoint y: 488, endPoint x: 1242, endPoint y: 452, distance: 264.1
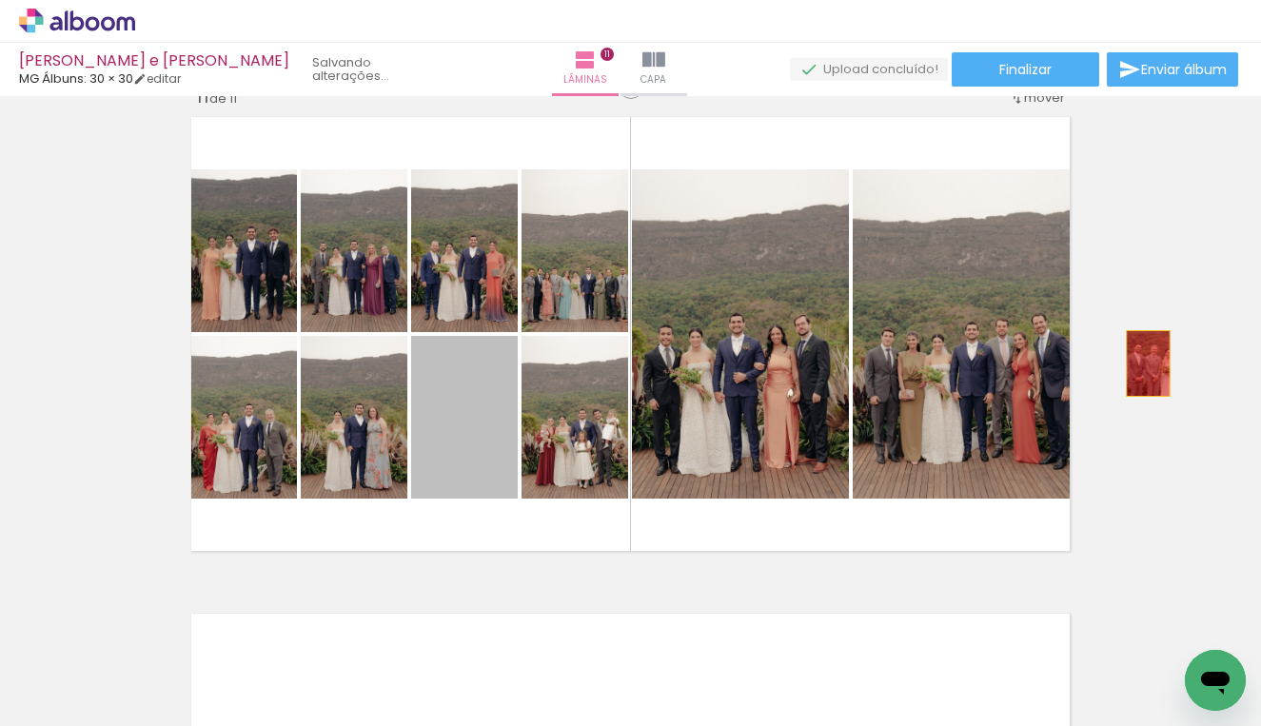
drag, startPoint x: 464, startPoint y: 436, endPoint x: 1143, endPoint y: 363, distance: 682.2
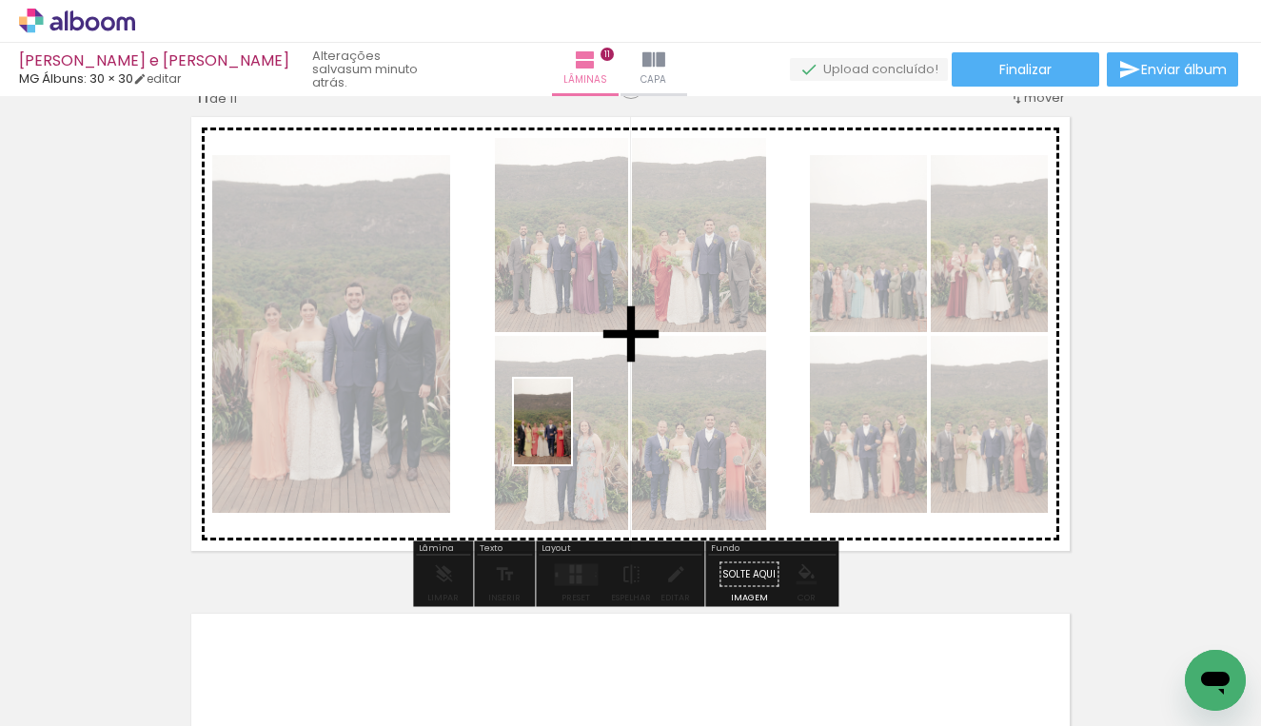
drag, startPoint x: 691, startPoint y: 667, endPoint x: 571, endPoint y: 436, distance: 260.4
click at [571, 436] on quentale-workspace at bounding box center [630, 363] width 1261 height 726
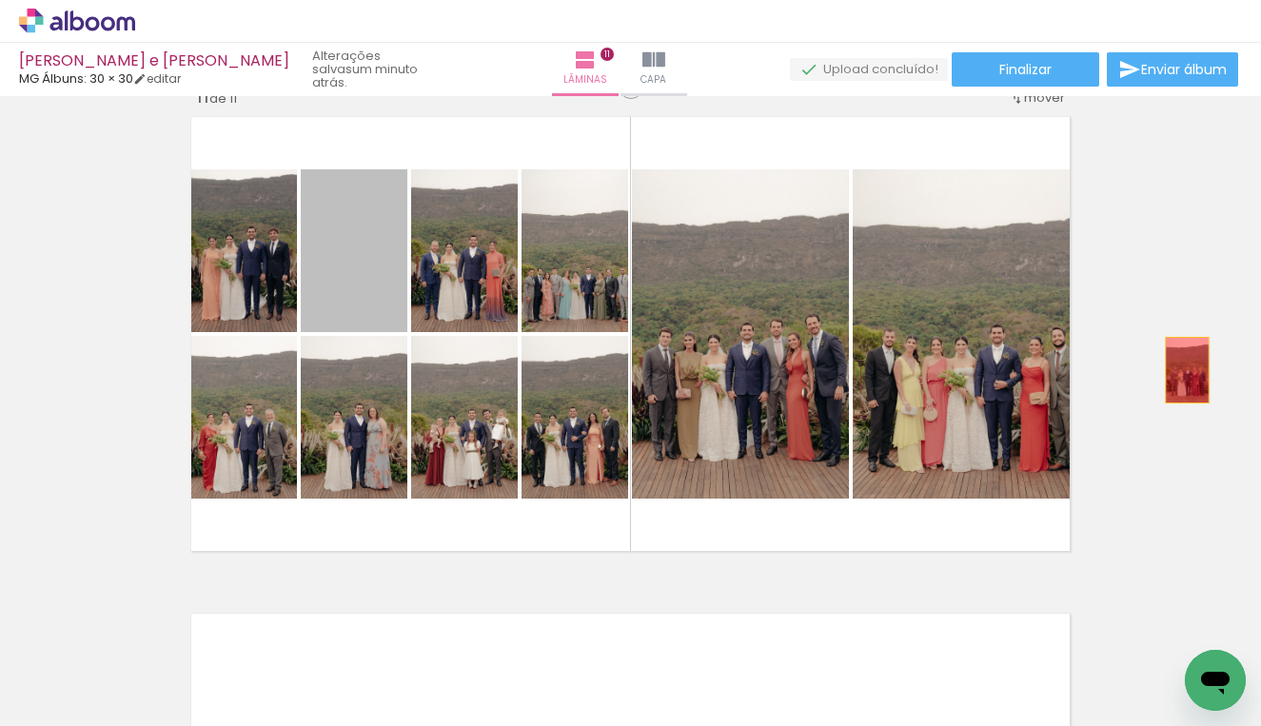
drag, startPoint x: 369, startPoint y: 294, endPoint x: 1182, endPoint y: 370, distance: 816.1
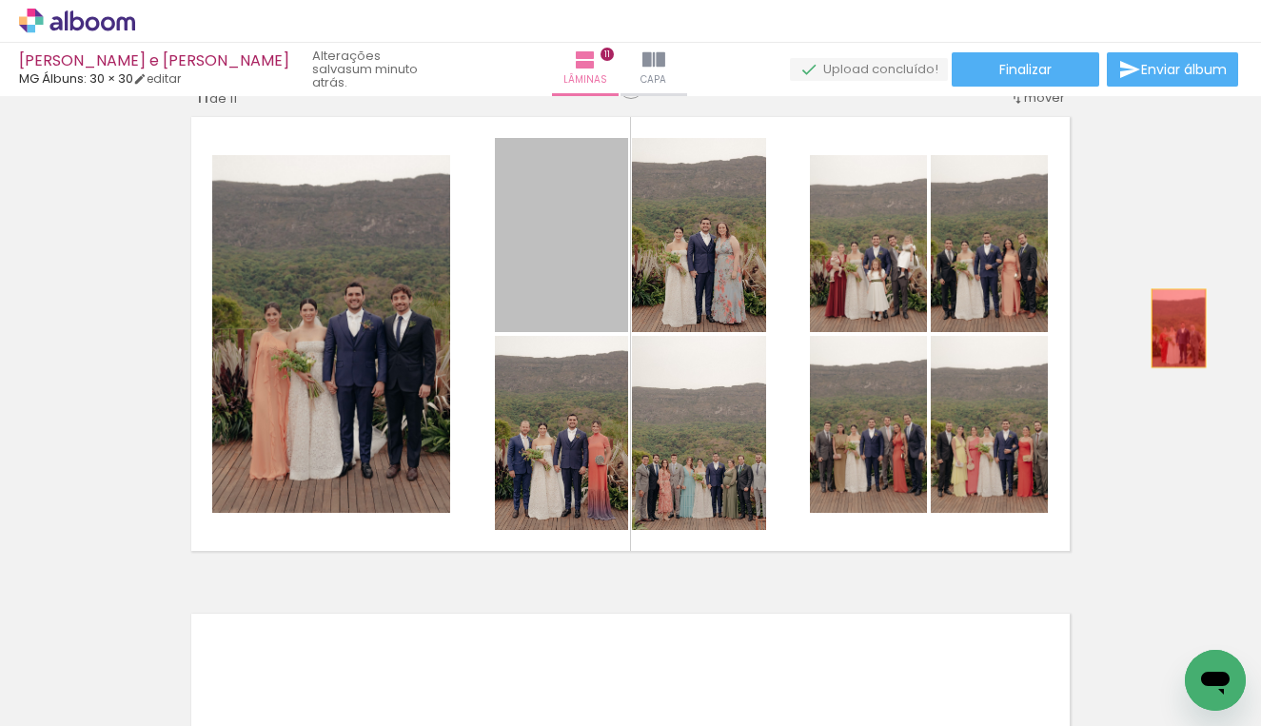
drag, startPoint x: 541, startPoint y: 270, endPoint x: 1177, endPoint y: 328, distance: 638.2
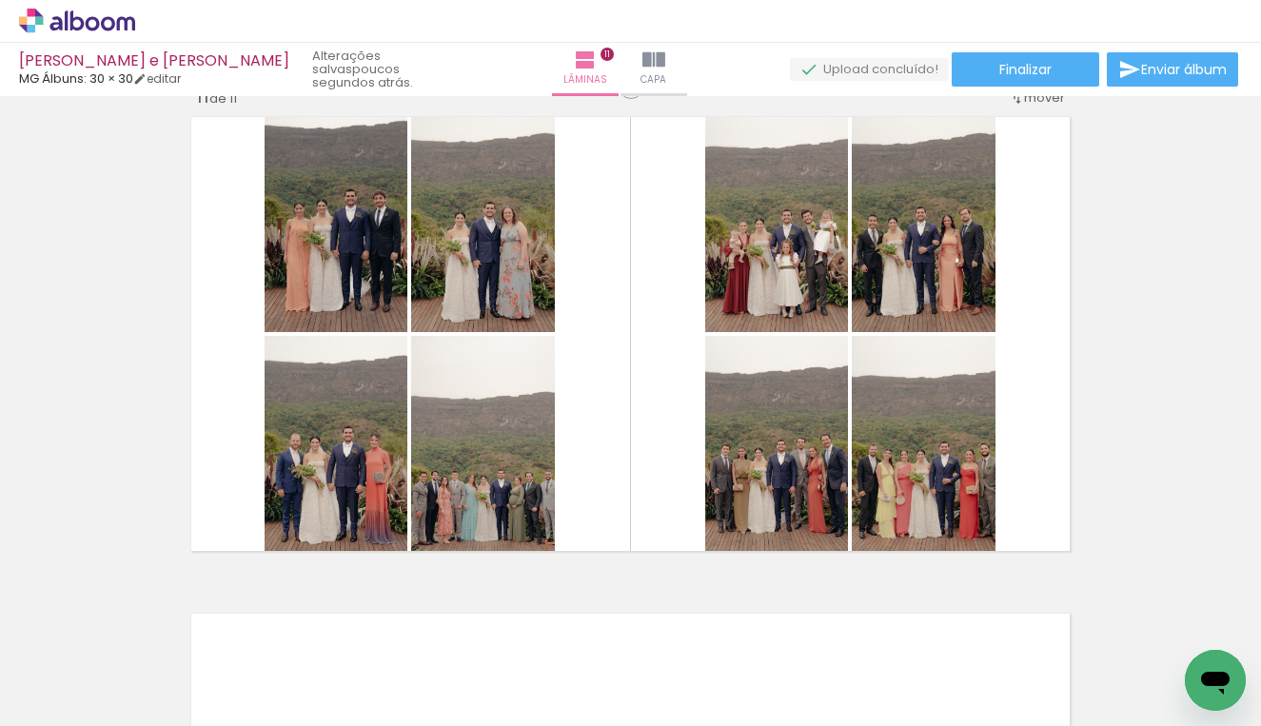
drag, startPoint x: 1169, startPoint y: 601, endPoint x: 1157, endPoint y: 498, distance: 104.4
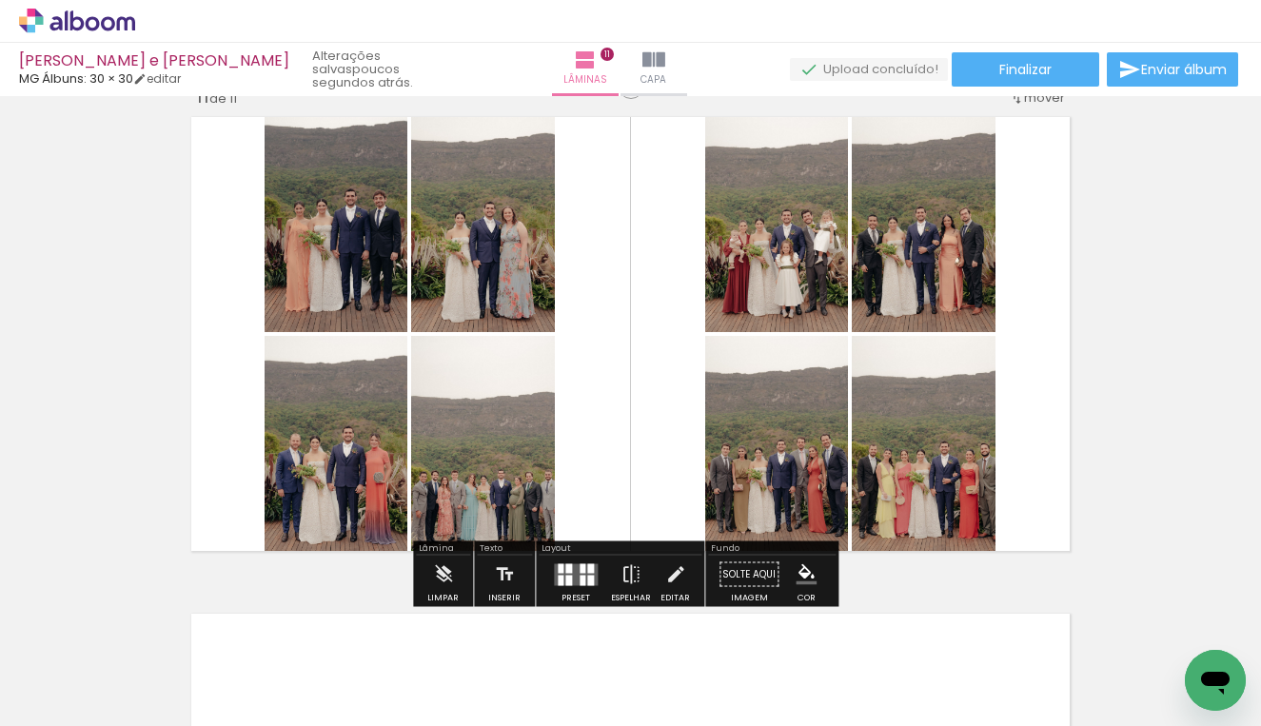
scroll to position [0, 4392]
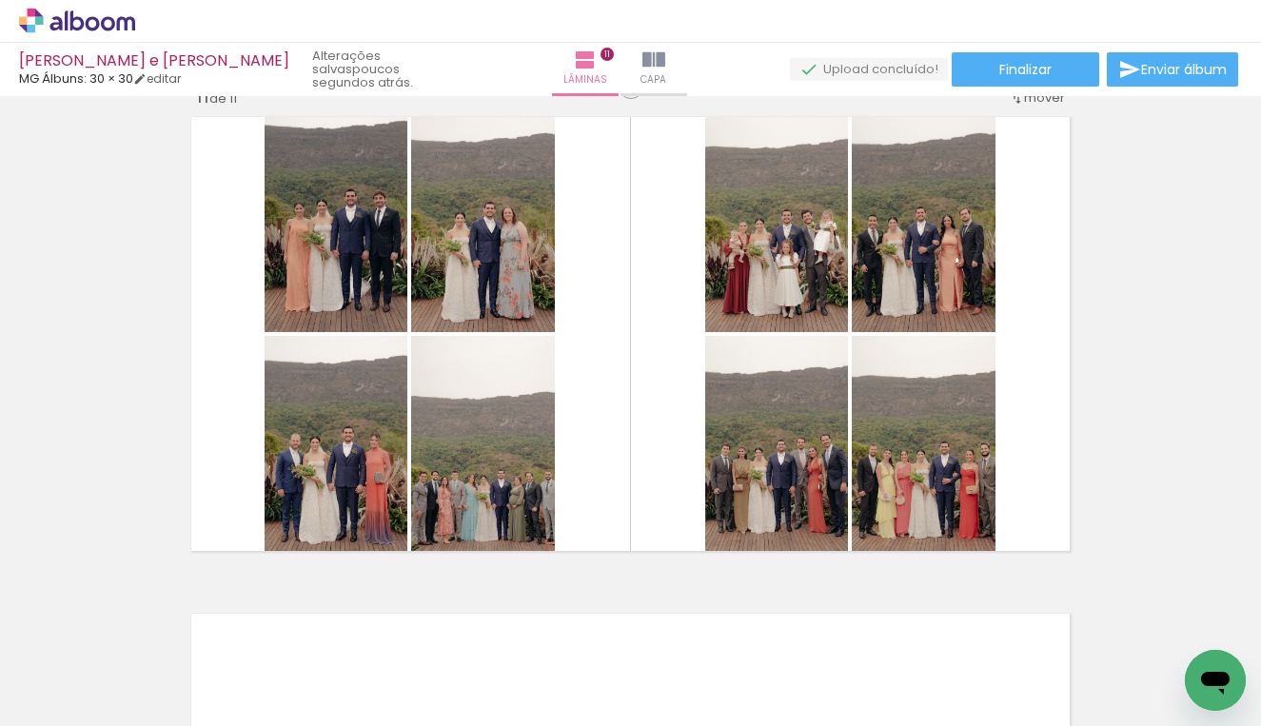
drag, startPoint x: 741, startPoint y: 715, endPoint x: 780, endPoint y: 717, distance: 39.1
click at [156, 717] on iron-horizontal-list at bounding box center [137, 666] width 38 height 119
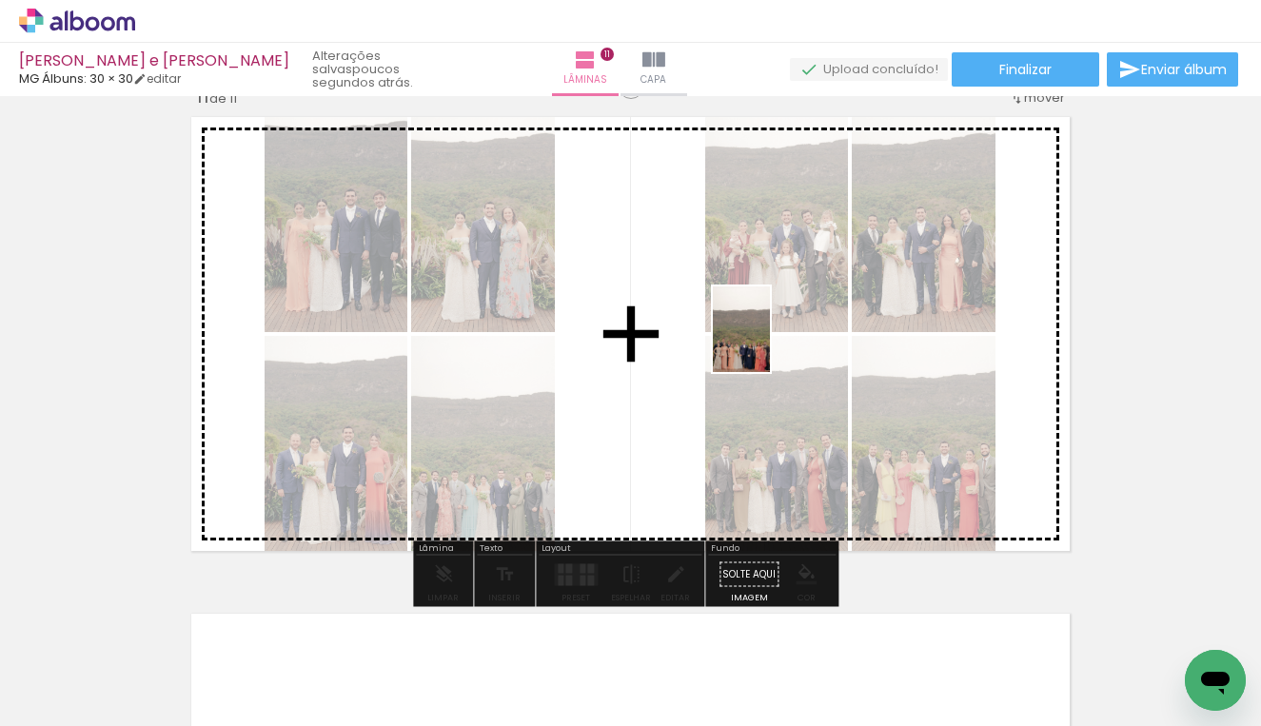
drag, startPoint x: 931, startPoint y: 657, endPoint x: 770, endPoint y: 343, distance: 353.2
click at [770, 343] on quentale-workspace at bounding box center [630, 363] width 1261 height 726
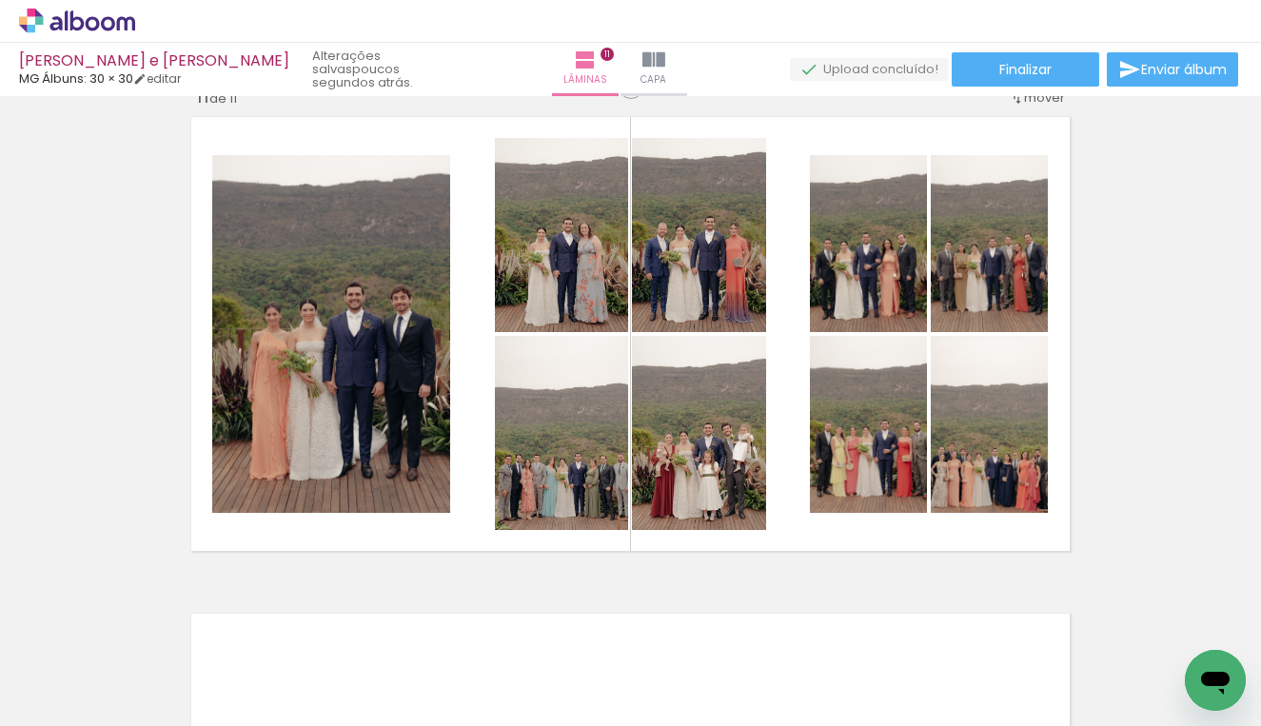
scroll to position [0, 3472]
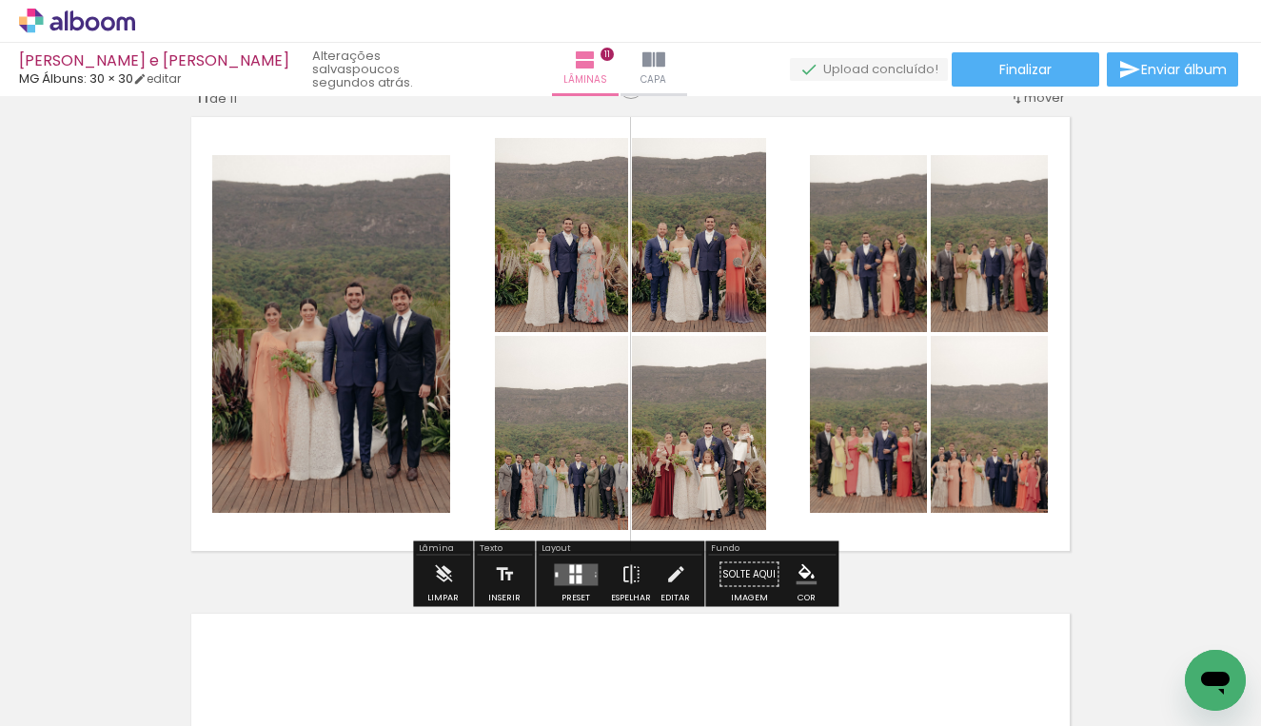
click at [578, 582] on div at bounding box center [579, 579] width 6 height 9
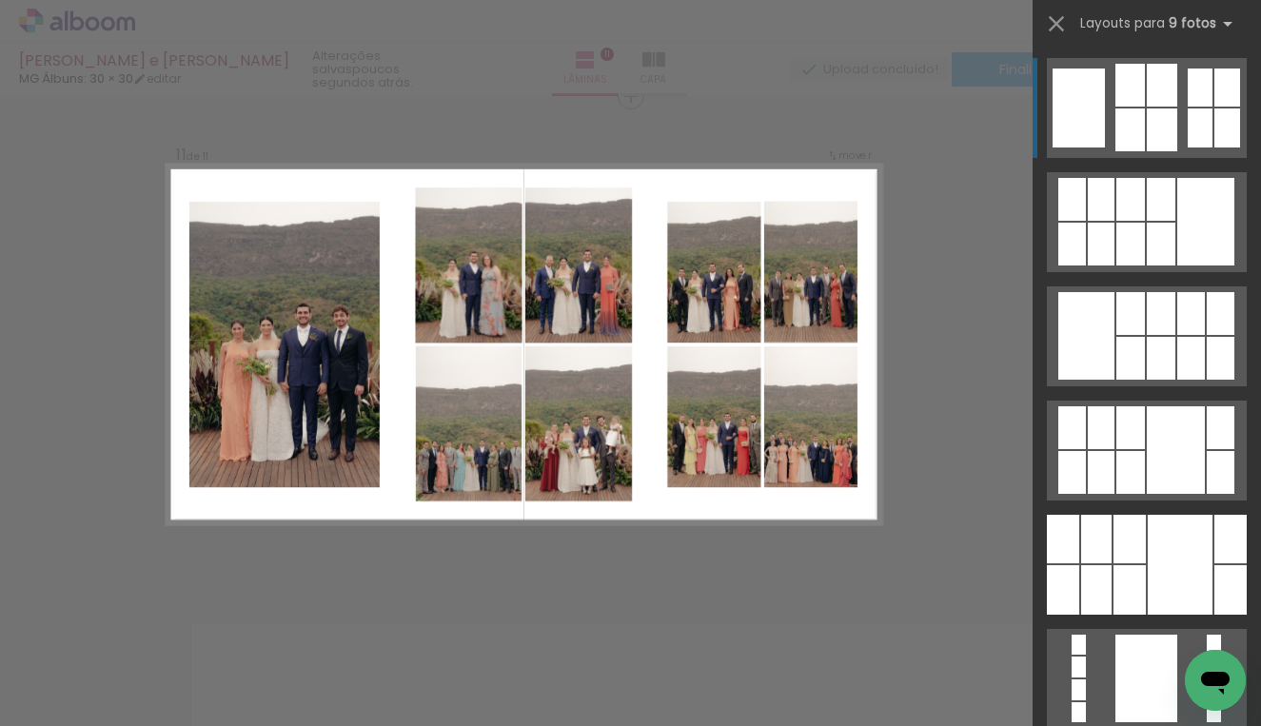
scroll to position [4990, 0]
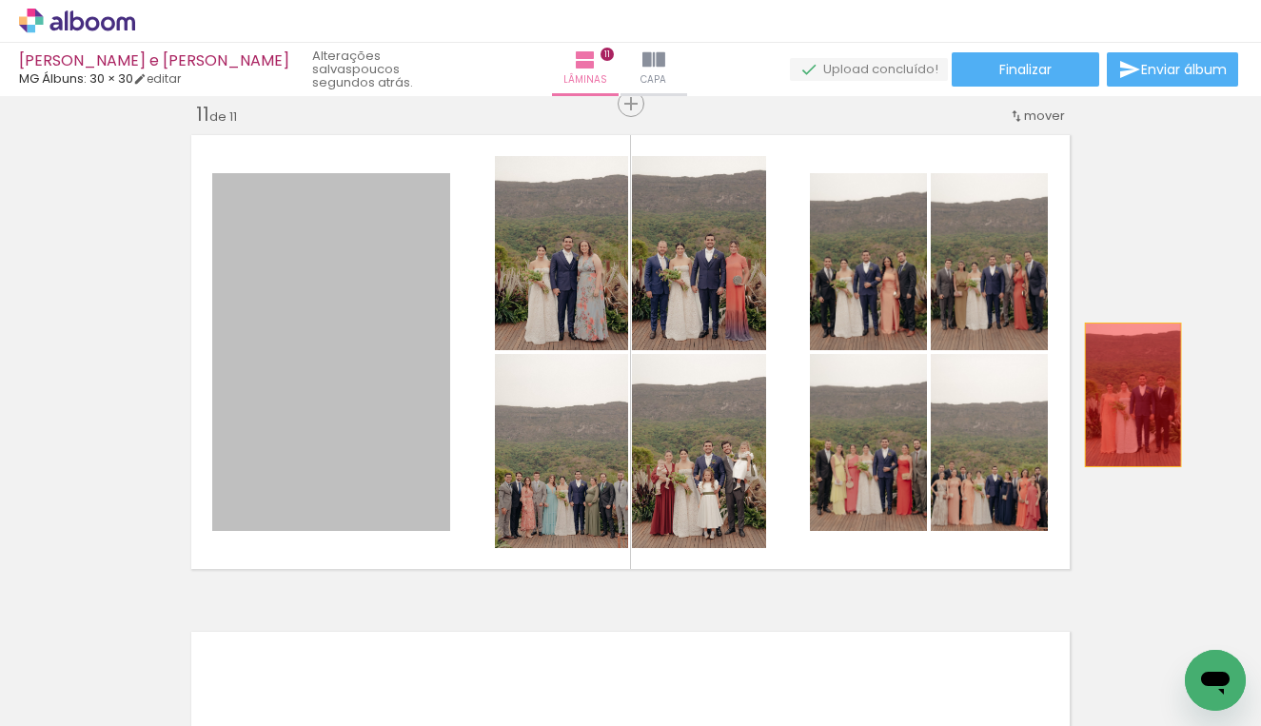
drag, startPoint x: 373, startPoint y: 405, endPoint x: 1126, endPoint y: 395, distance: 752.6
